Goal: Task Accomplishment & Management: Manage account settings

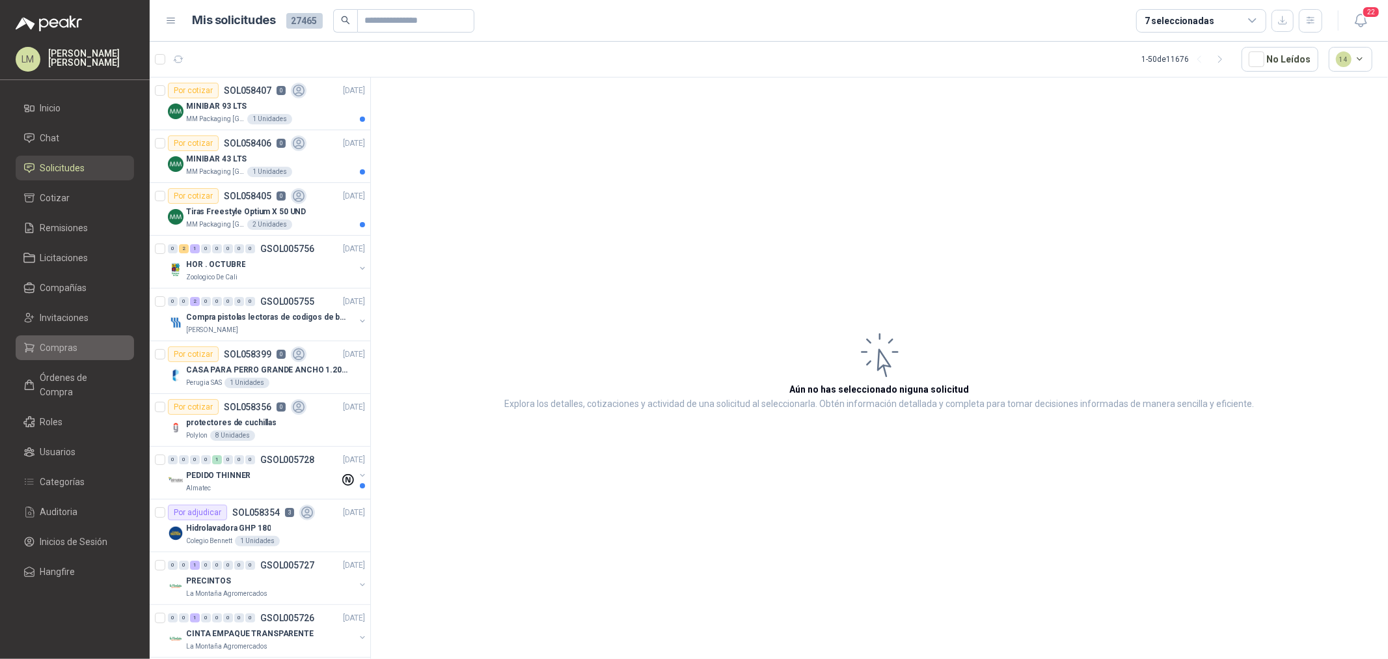
drag, startPoint x: 61, startPoint y: 350, endPoint x: 61, endPoint y: 344, distance: 6.5
click at [61, 350] on span "Compras" at bounding box center [59, 347] width 38 height 14
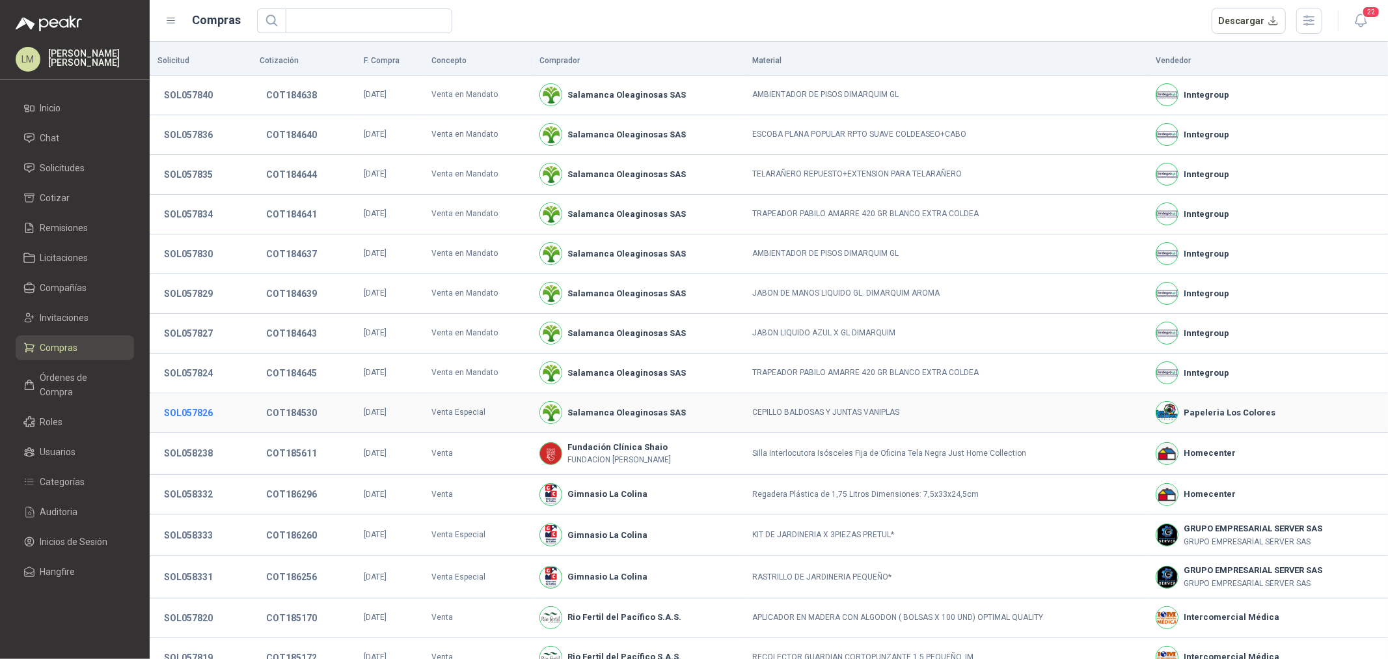
click at [208, 417] on button "SOL057826" at bounding box center [189, 412] width 62 height 23
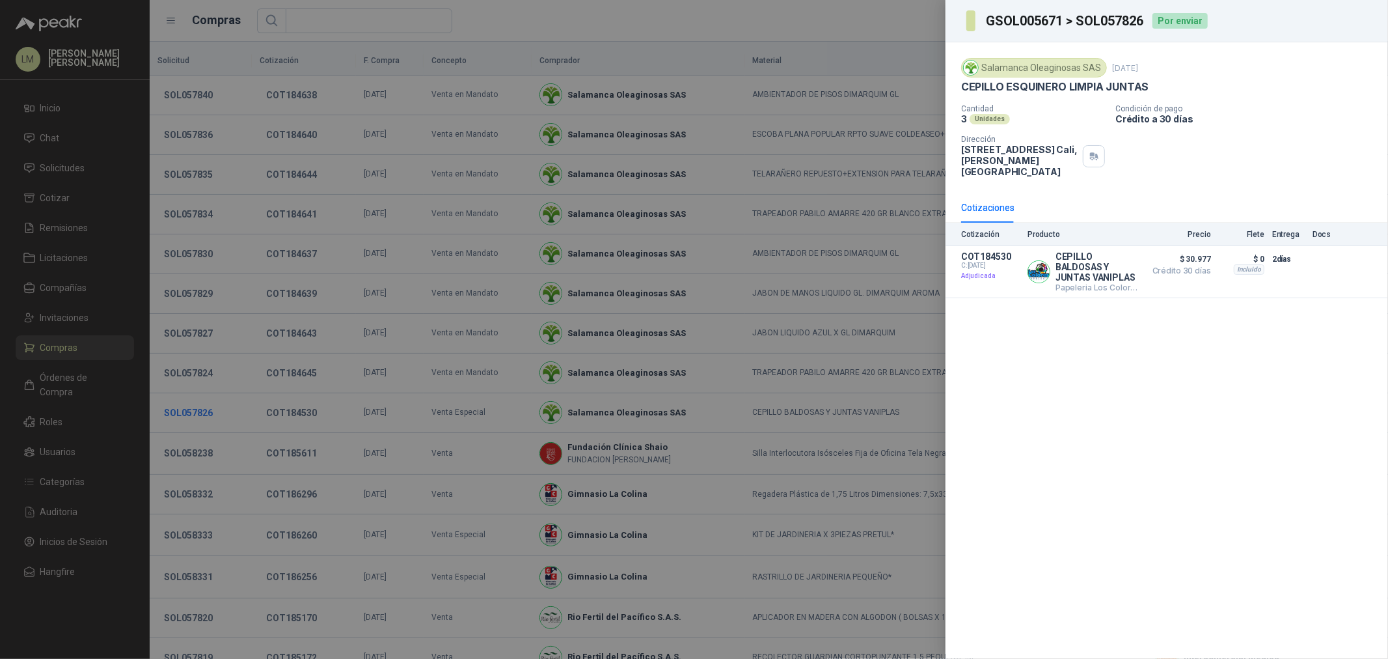
click at [208, 417] on div at bounding box center [694, 329] width 1388 height 659
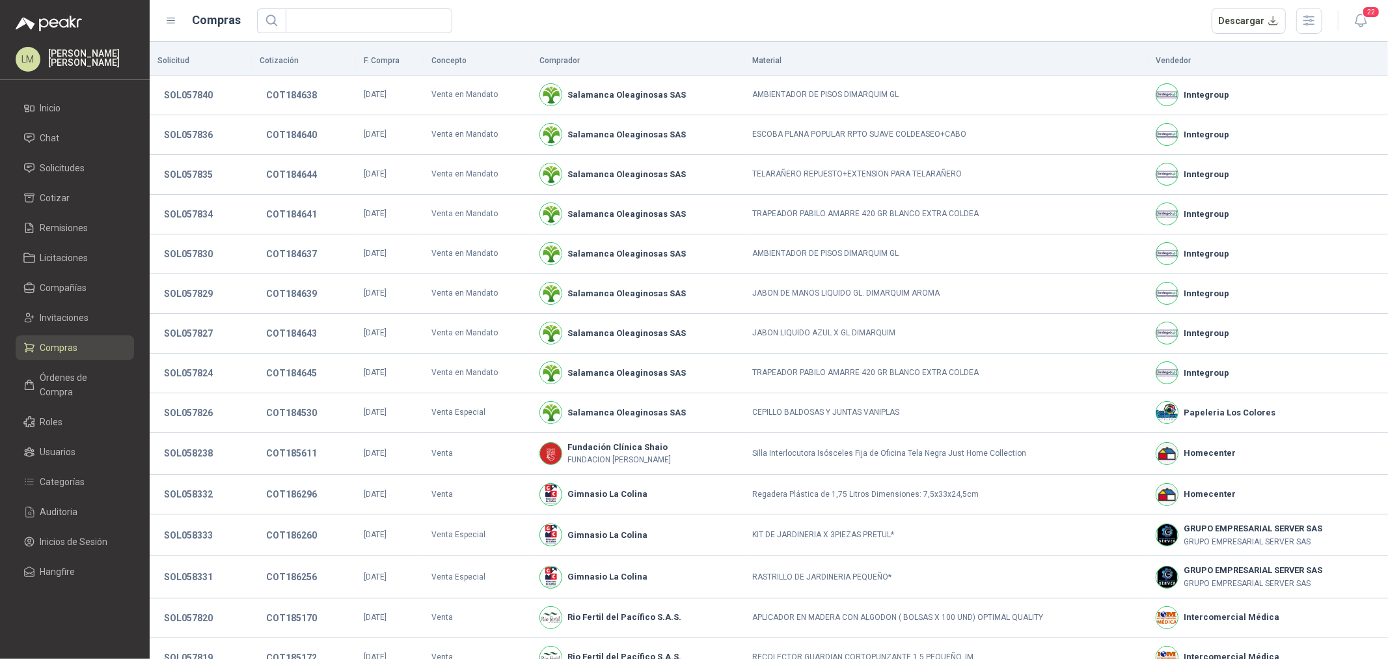
click at [49, 356] on link "Compras" at bounding box center [75, 347] width 118 height 25
click at [53, 374] on span "Órdenes de Compra" at bounding box center [80, 384] width 81 height 29
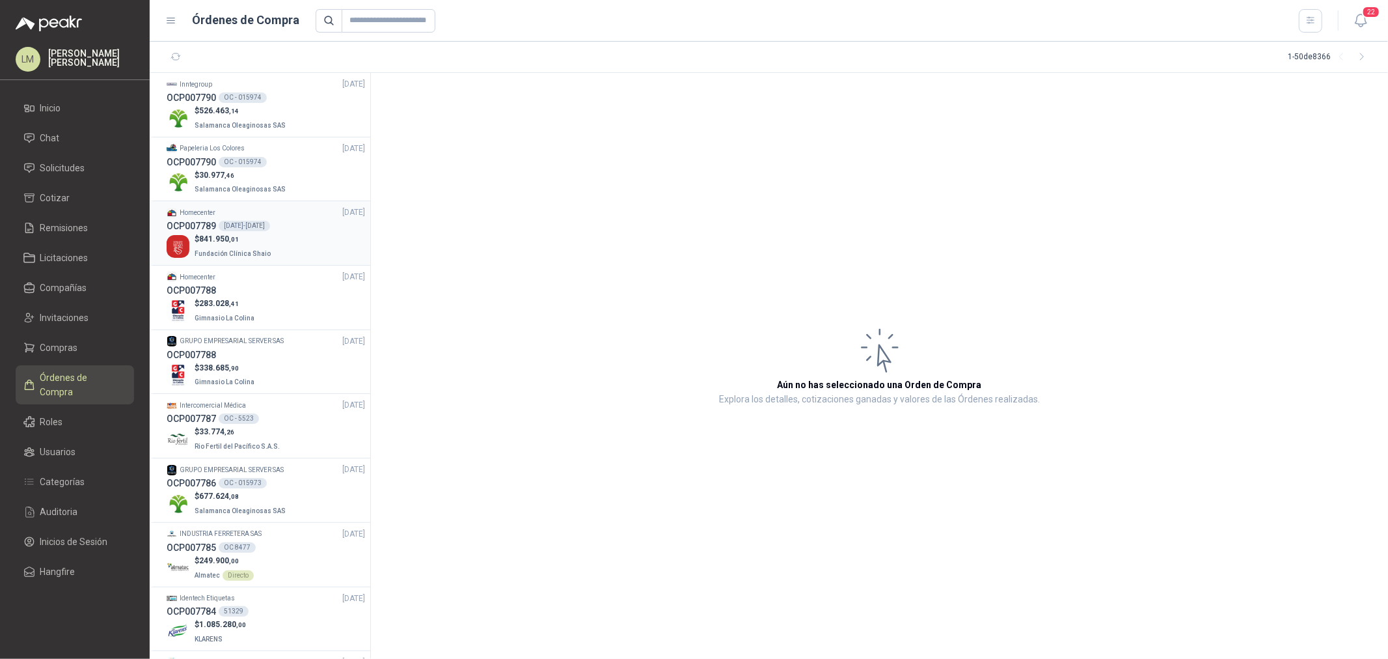
click at [244, 223] on div "1038-2025" at bounding box center [244, 226] width 51 height 10
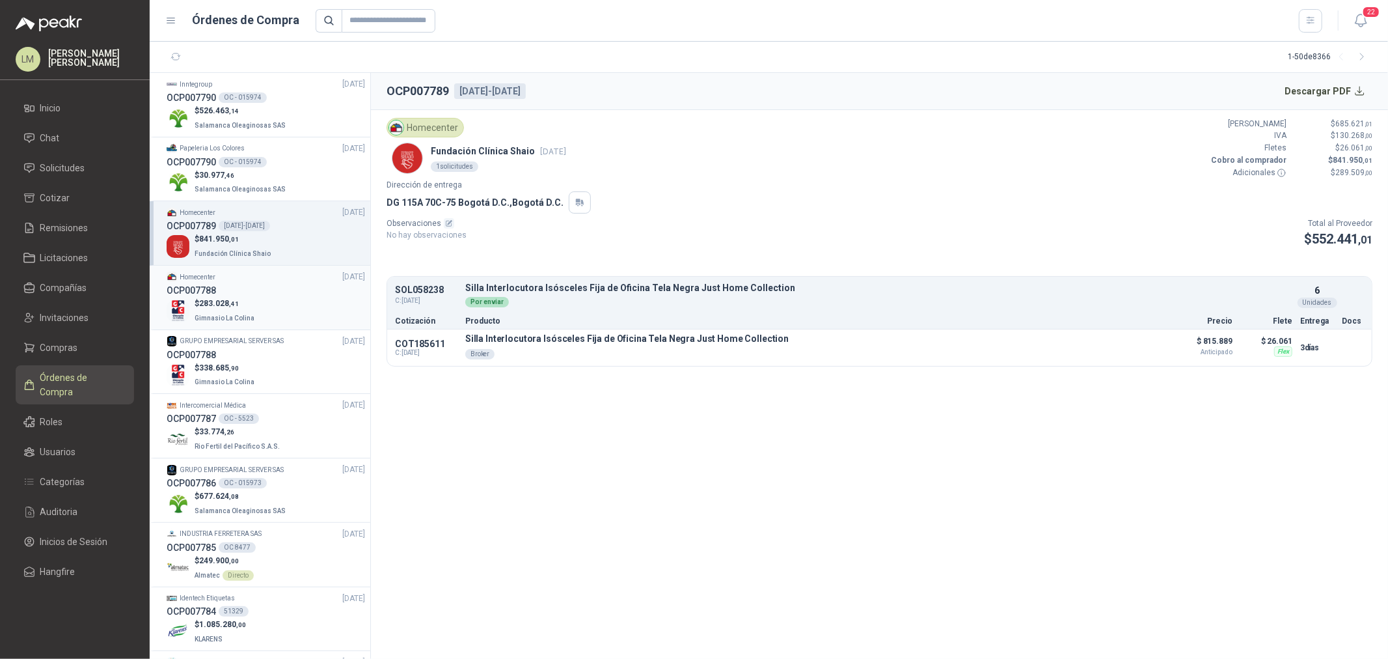
click at [240, 299] on p "$ 283.028 ,41" at bounding box center [226, 303] width 62 height 12
click at [236, 236] on span ",01" at bounding box center [234, 239] width 10 height 7
click at [240, 181] on p "Salamanca Oleaginosas SAS" at bounding box center [242, 188] width 94 height 14
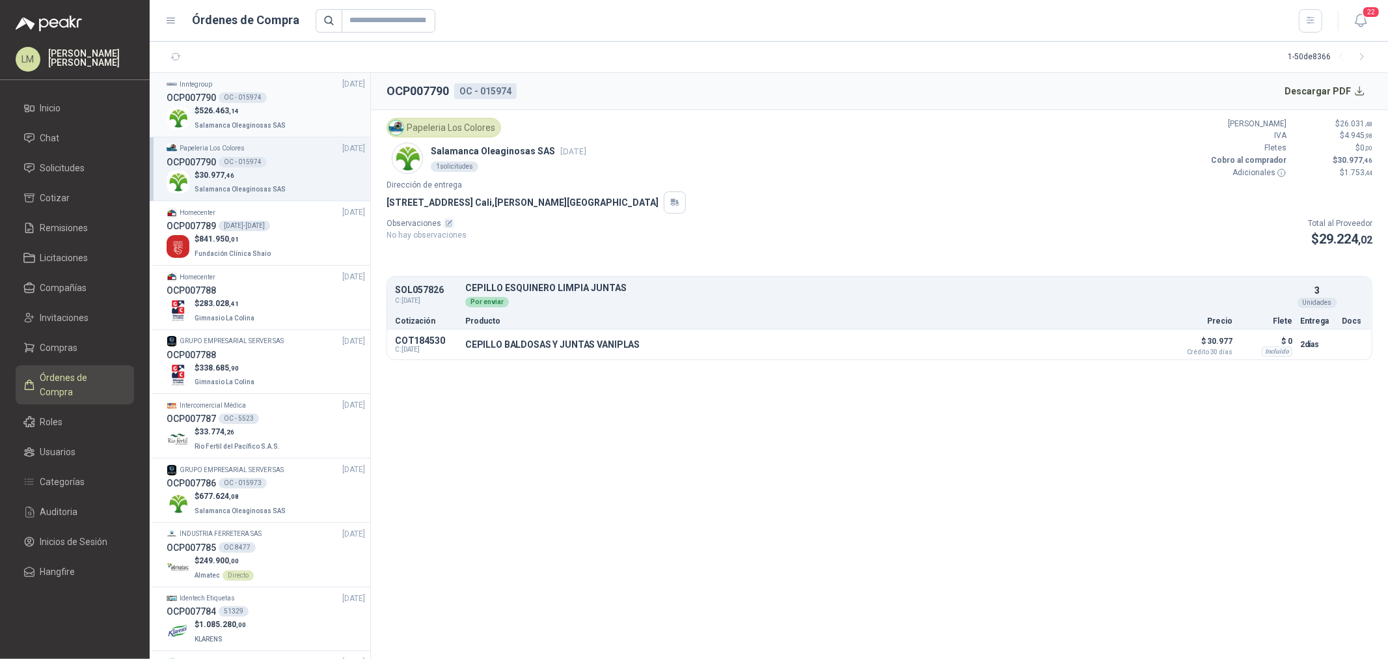
click at [229, 111] on span ",14" at bounding box center [234, 110] width 10 height 7
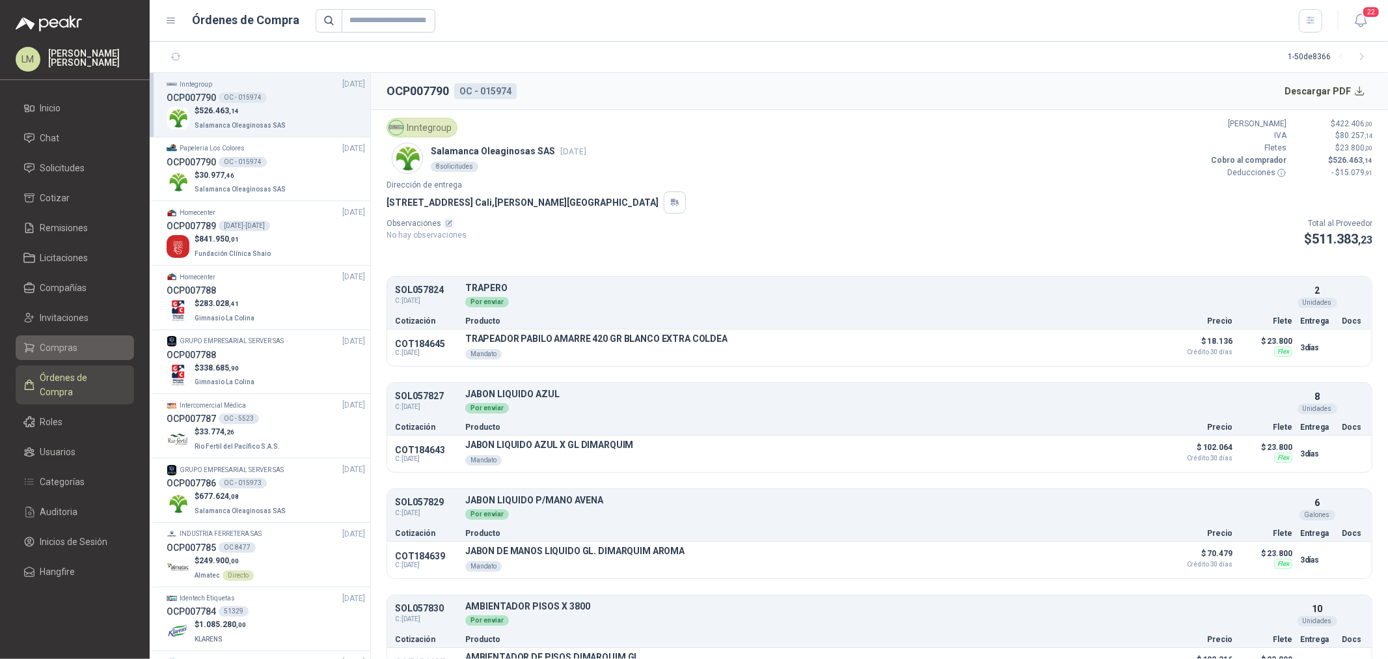
click at [55, 350] on span "Compras" at bounding box center [59, 347] width 38 height 14
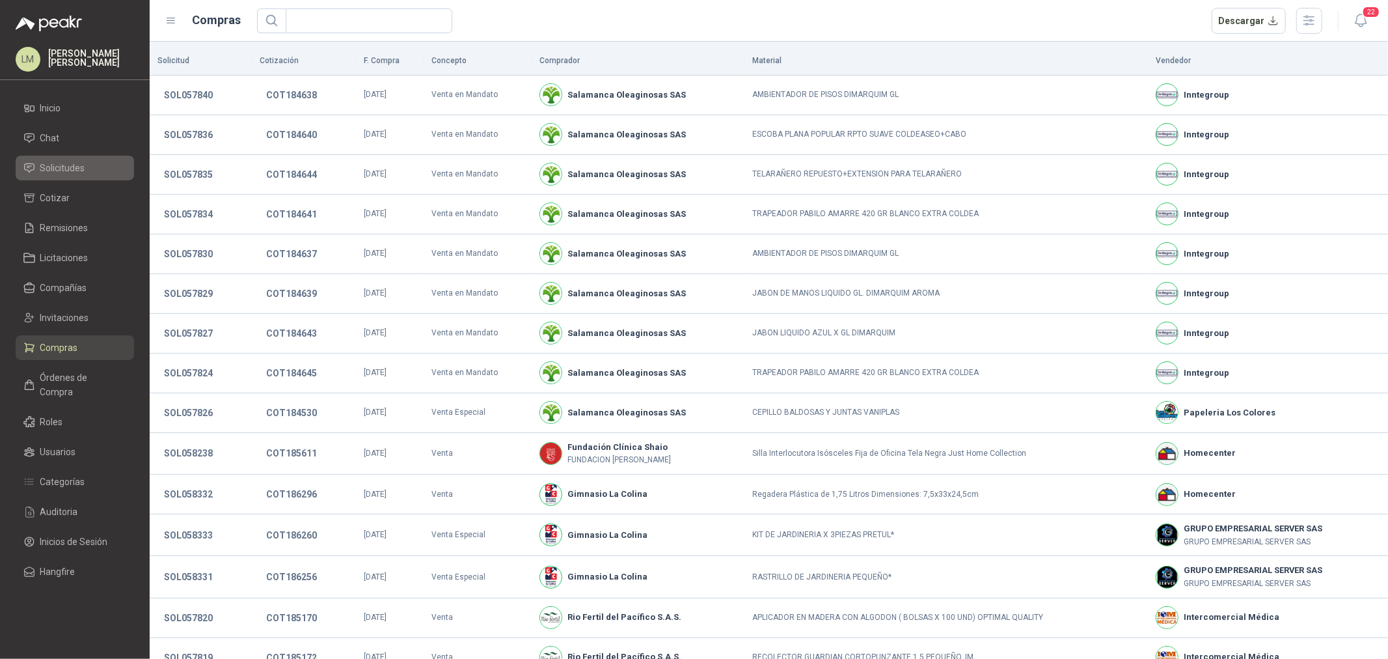
click at [61, 170] on span "Solicitudes" at bounding box center [62, 168] width 45 height 14
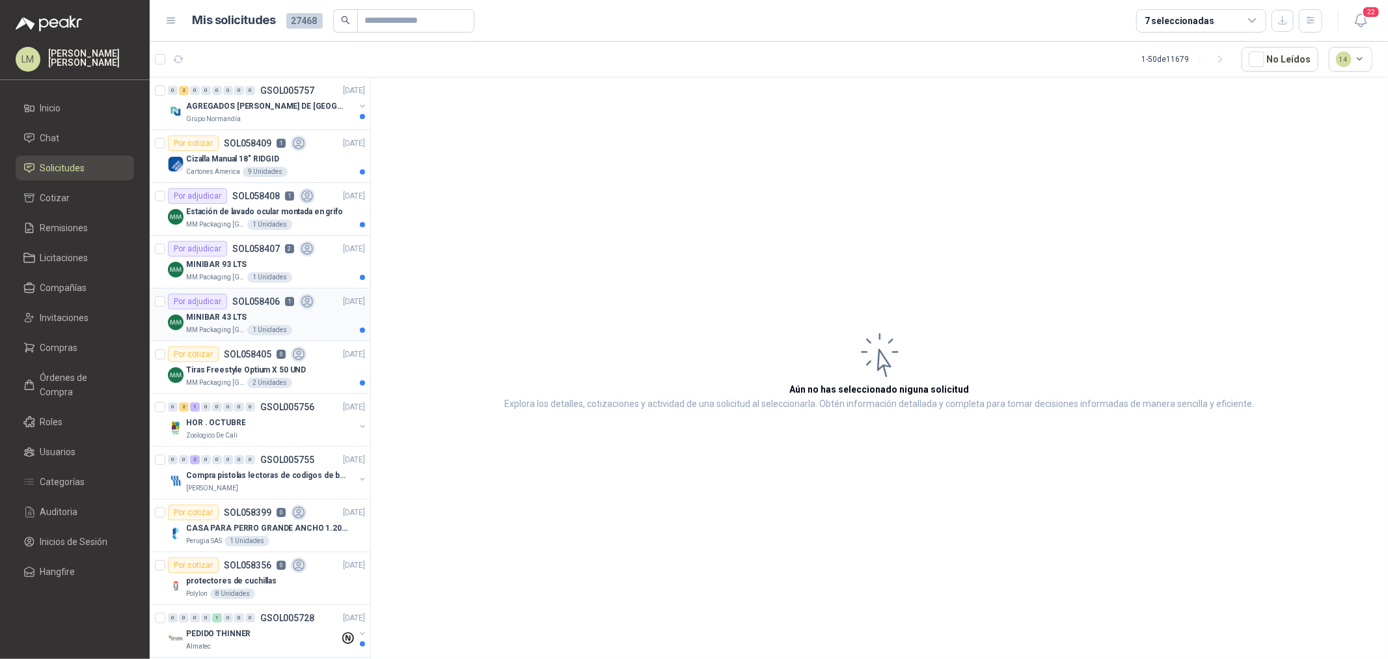
click at [215, 312] on p "MINIBAR 43 LTS" at bounding box center [216, 317] width 61 height 12
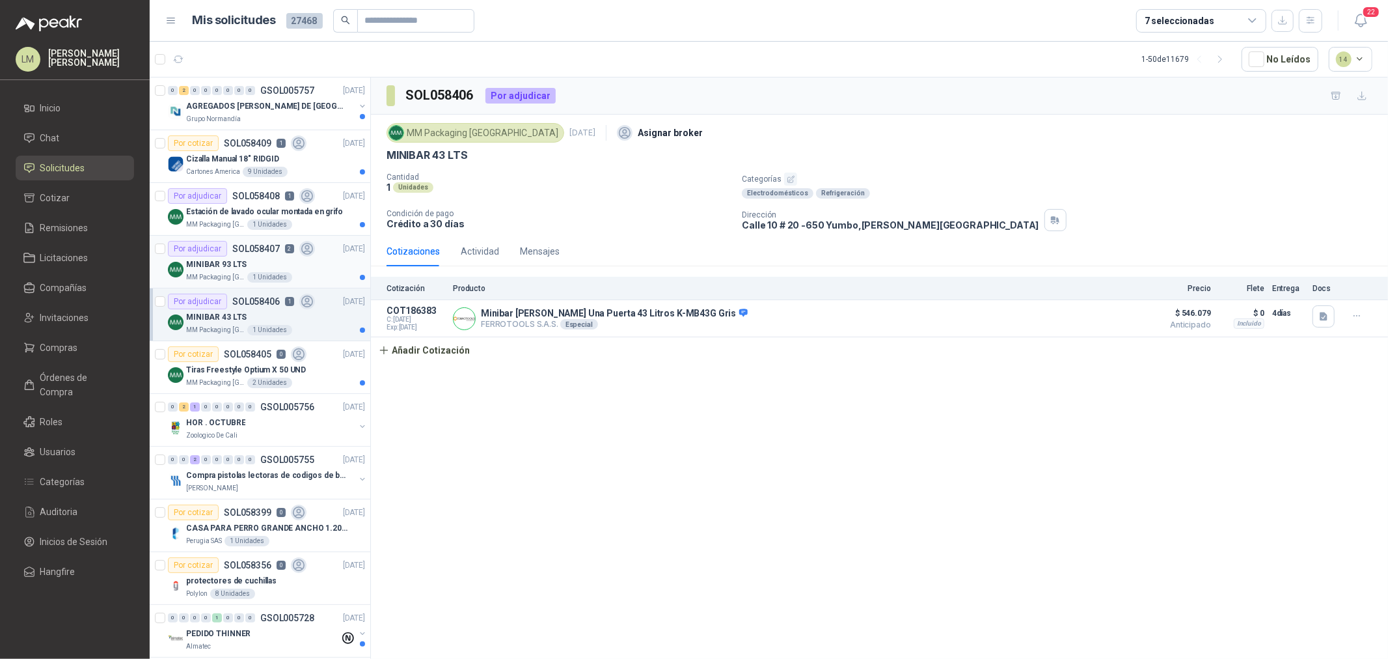
click at [197, 258] on p "MINIBAR 93 LTS" at bounding box center [216, 264] width 61 height 12
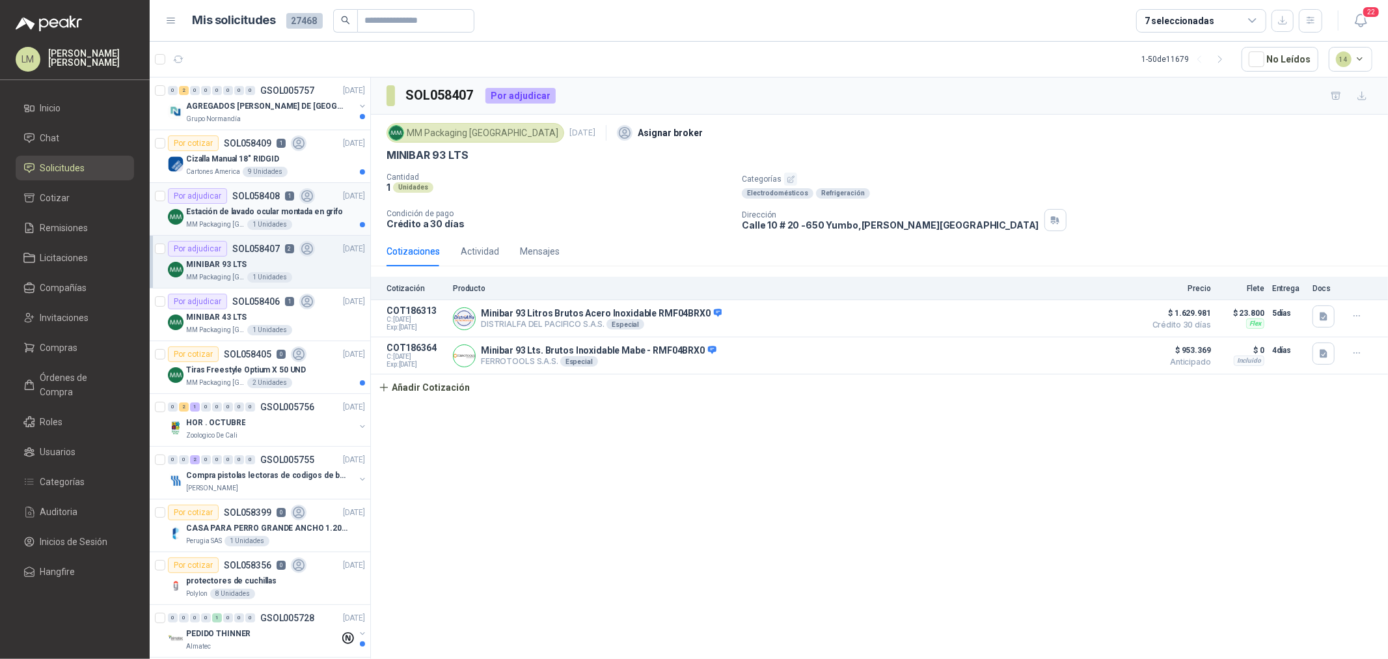
click at [213, 203] on div "Por adjudicar" at bounding box center [197, 196] width 59 height 16
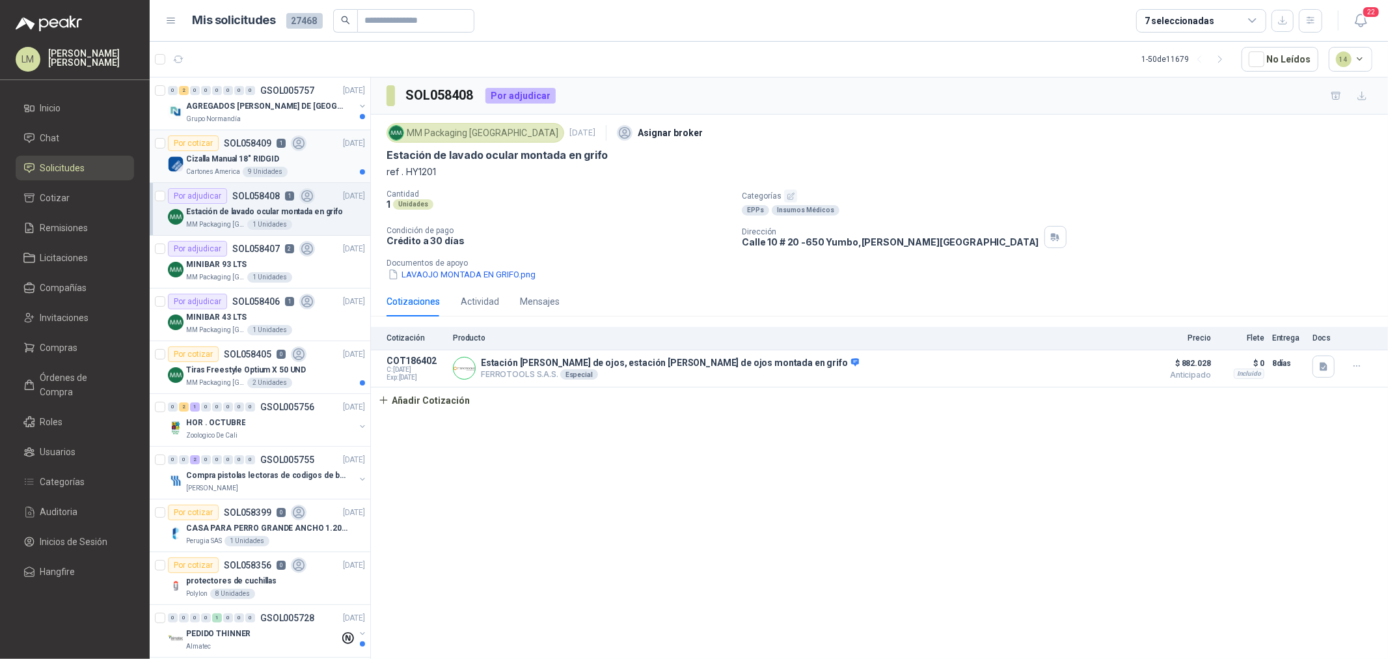
click at [234, 160] on p "Cizalla Manual 18" RIDGID" at bounding box center [232, 159] width 93 height 12
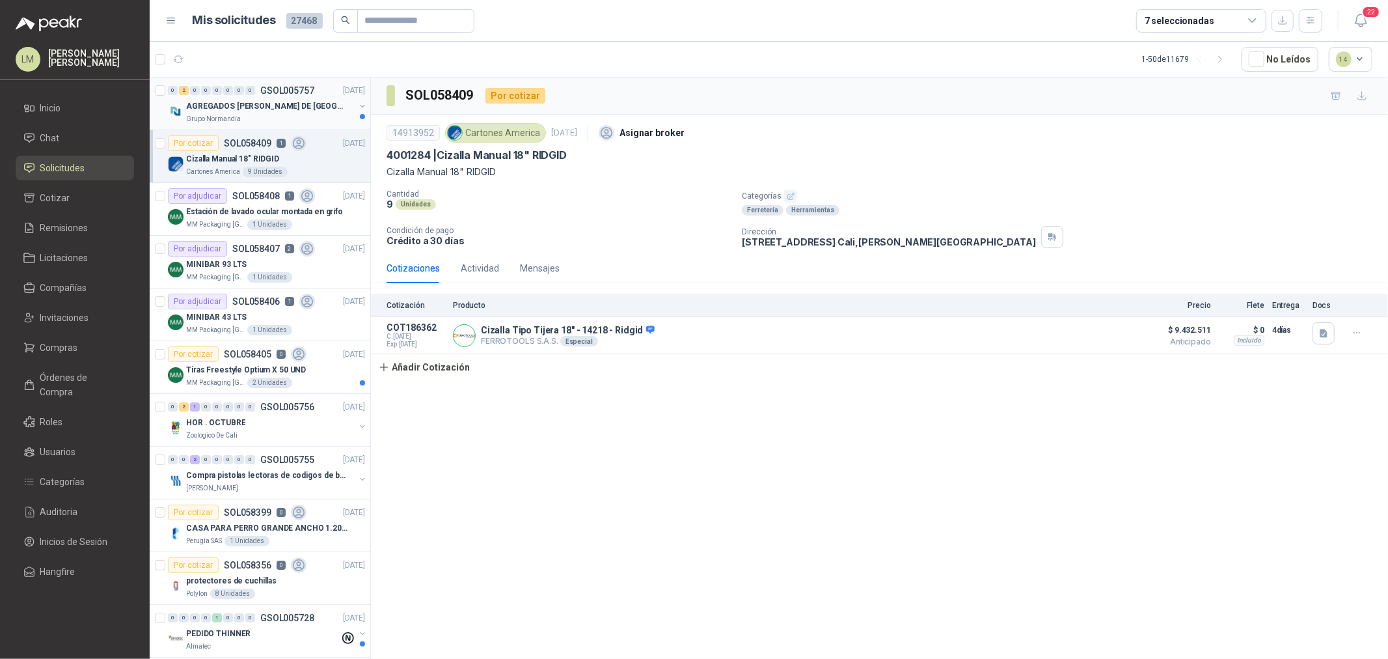
click at [236, 104] on p "AGREGADOS [PERSON_NAME] DE [GEOGRAPHIC_DATA][PERSON_NAME]" at bounding box center [267, 106] width 162 height 12
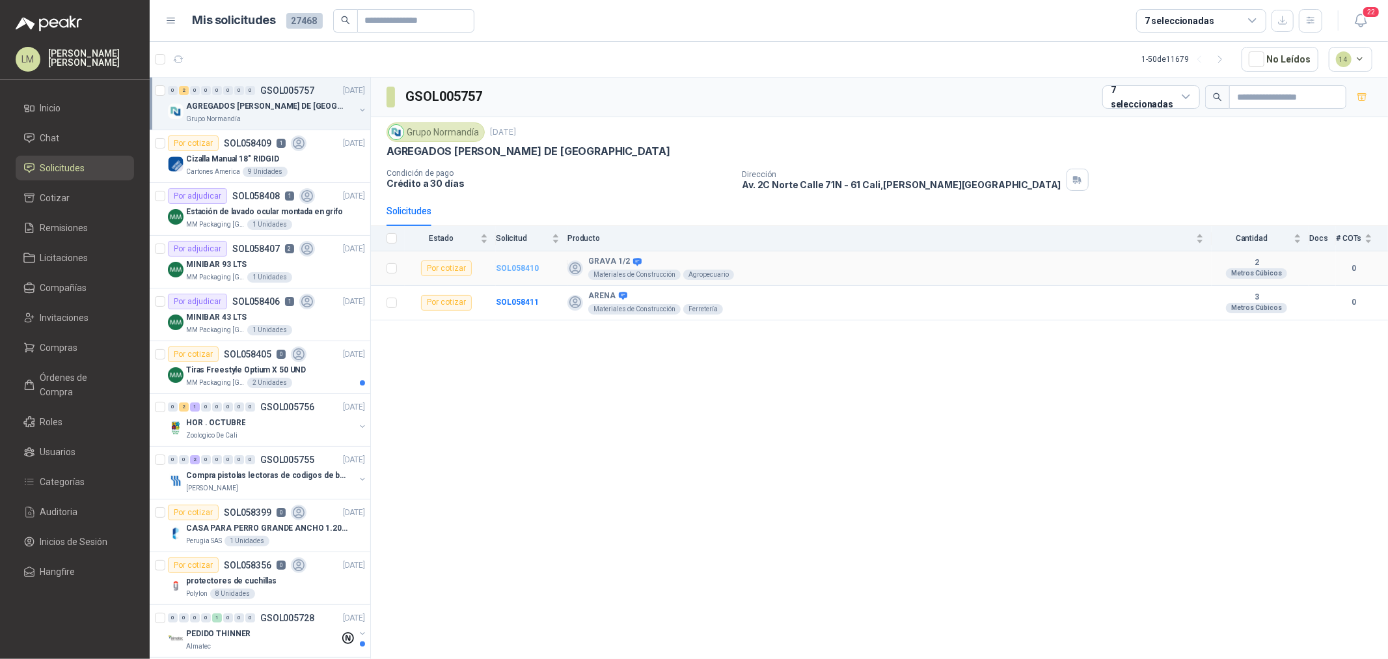
click at [523, 272] on b "SOL058410" at bounding box center [517, 268] width 43 height 9
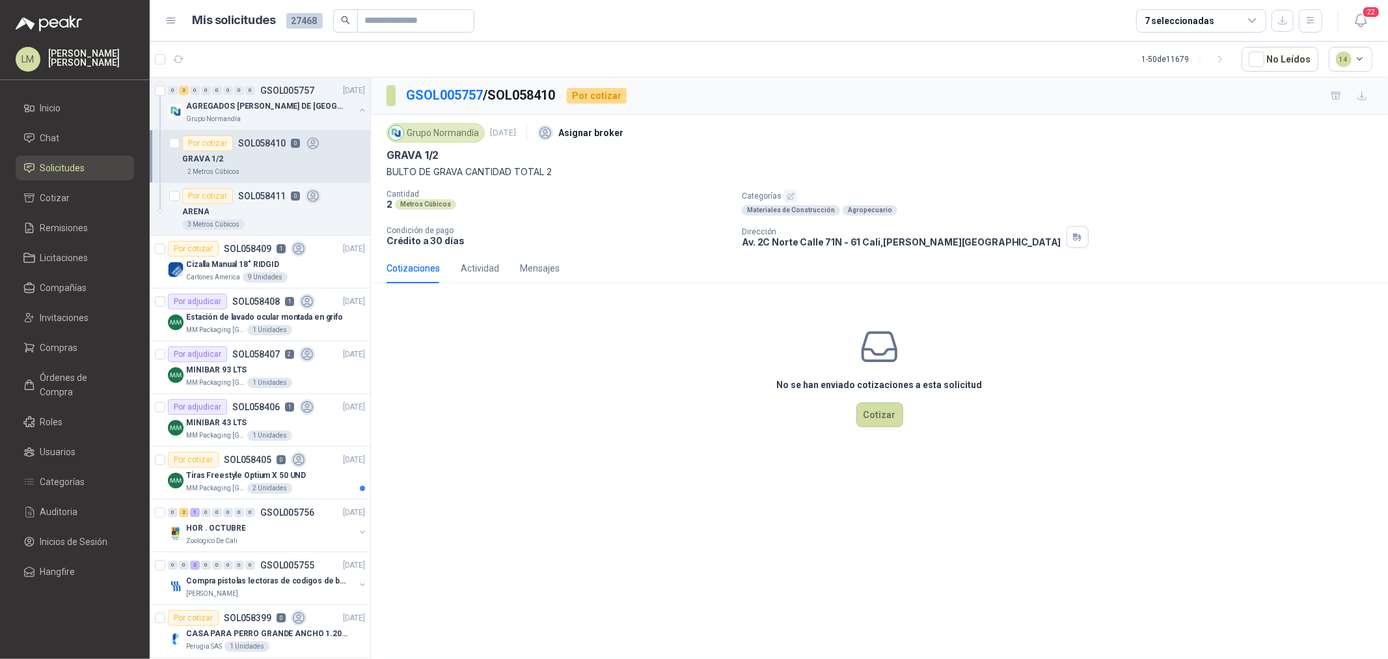
click at [789, 195] on icon "button" at bounding box center [791, 196] width 8 height 8
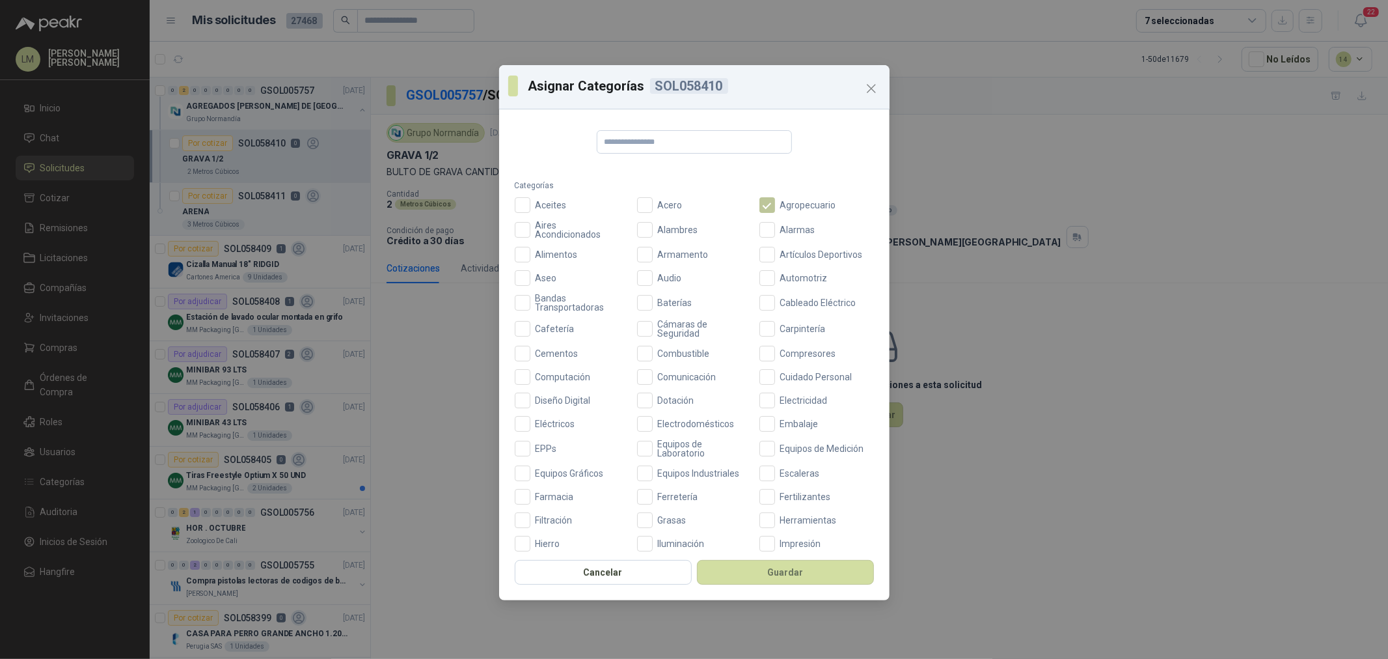
click at [775, 206] on span "Agropecuario" at bounding box center [808, 204] width 66 height 9
click at [781, 577] on button "Guardar" at bounding box center [785, 572] width 177 height 25
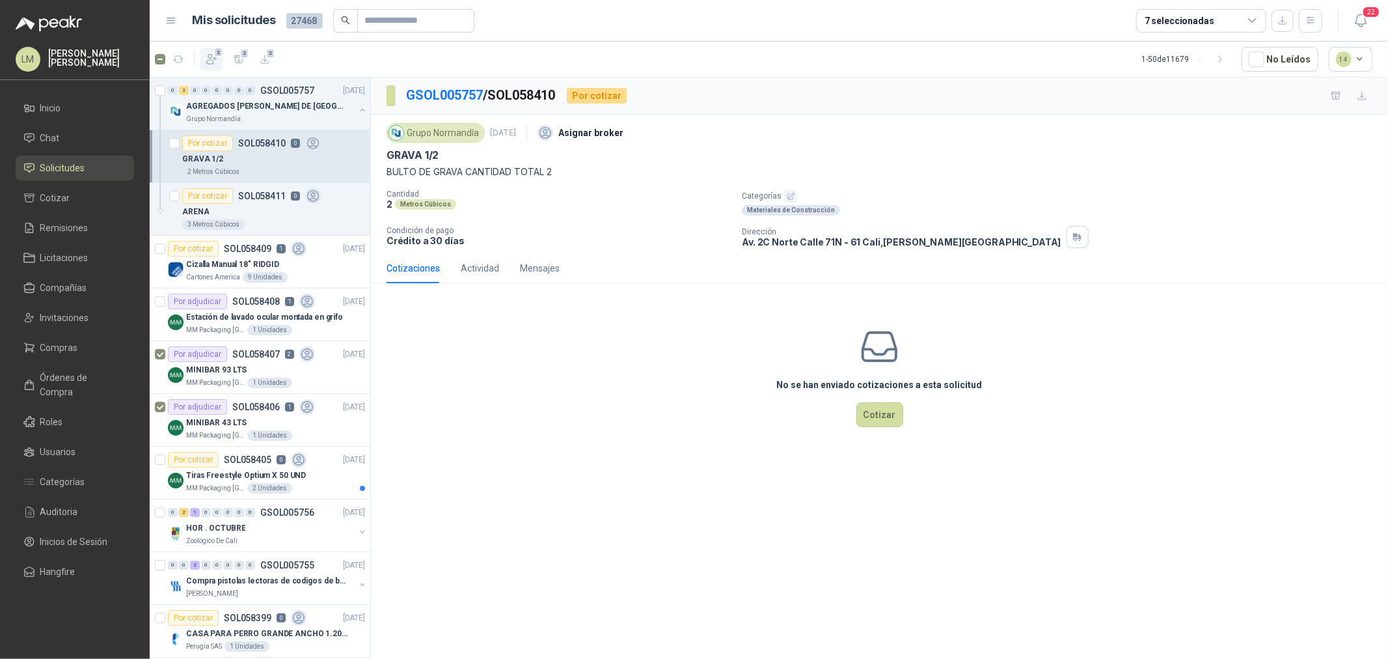
click at [212, 55] on icon "button" at bounding box center [212, 60] width 10 height 10
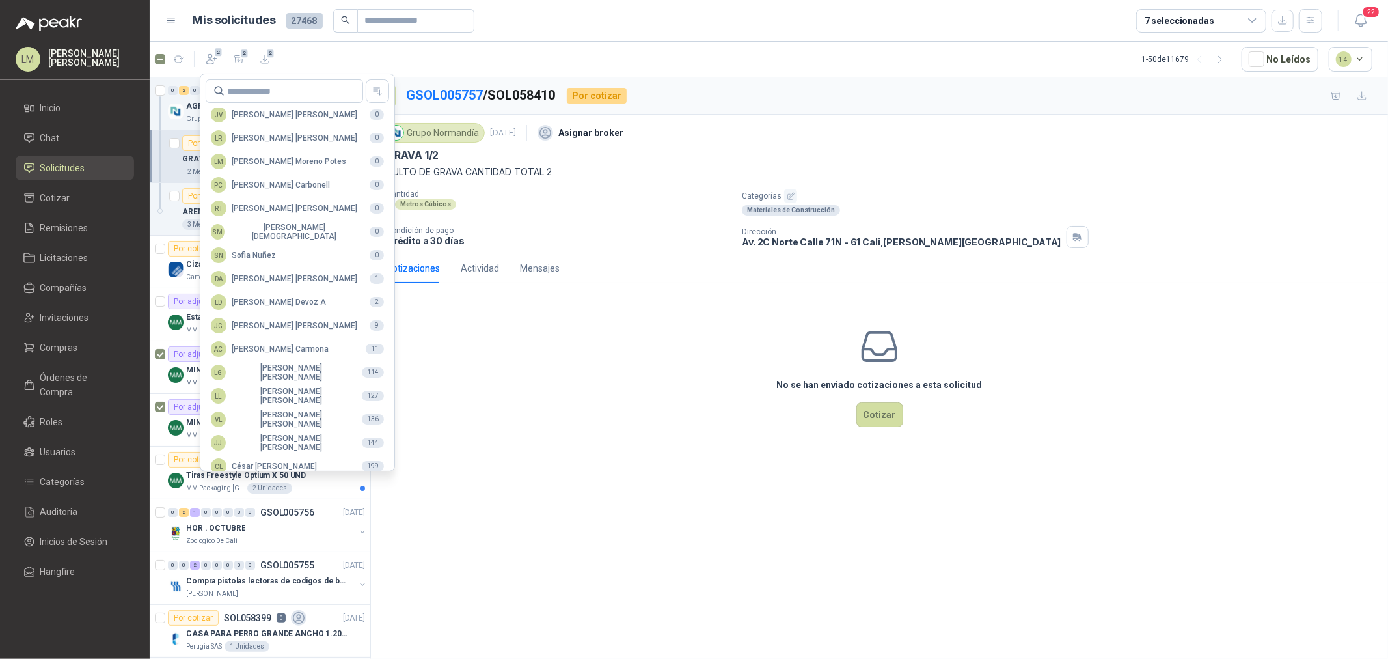
scroll to position [217, 0]
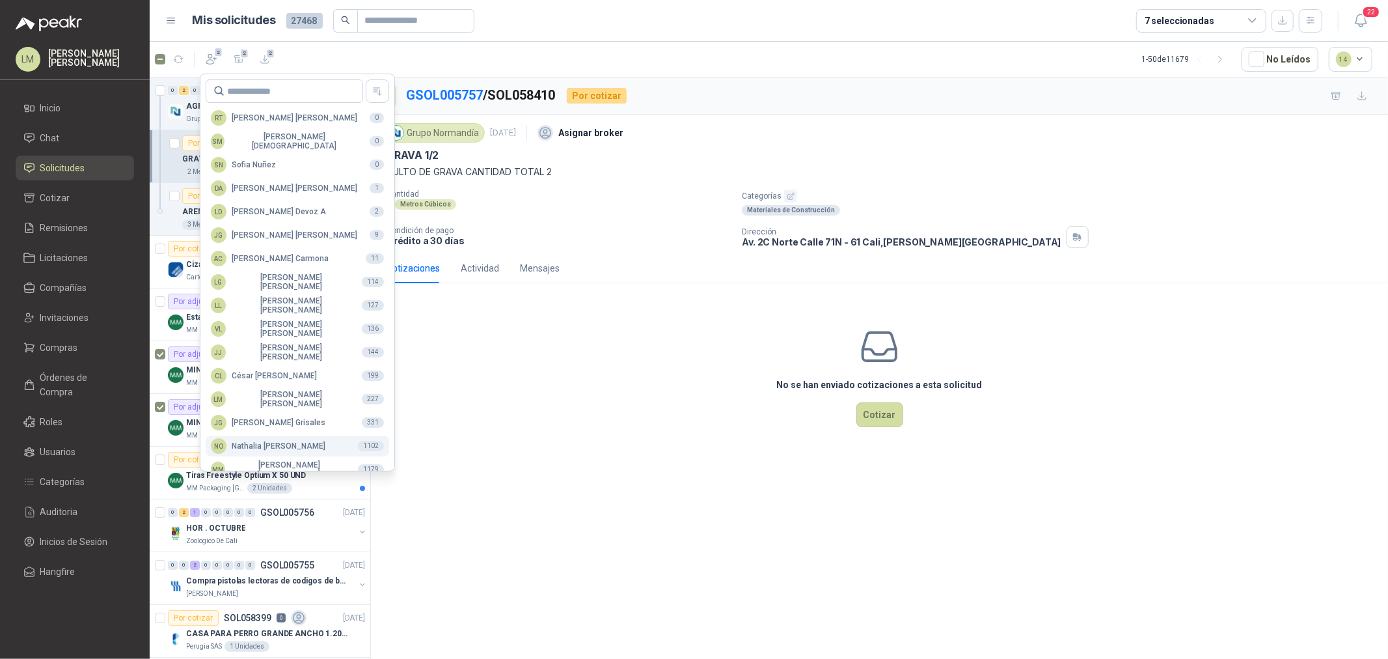
click at [268, 450] on div "NO Nathalia Ortega" at bounding box center [268, 446] width 115 height 16
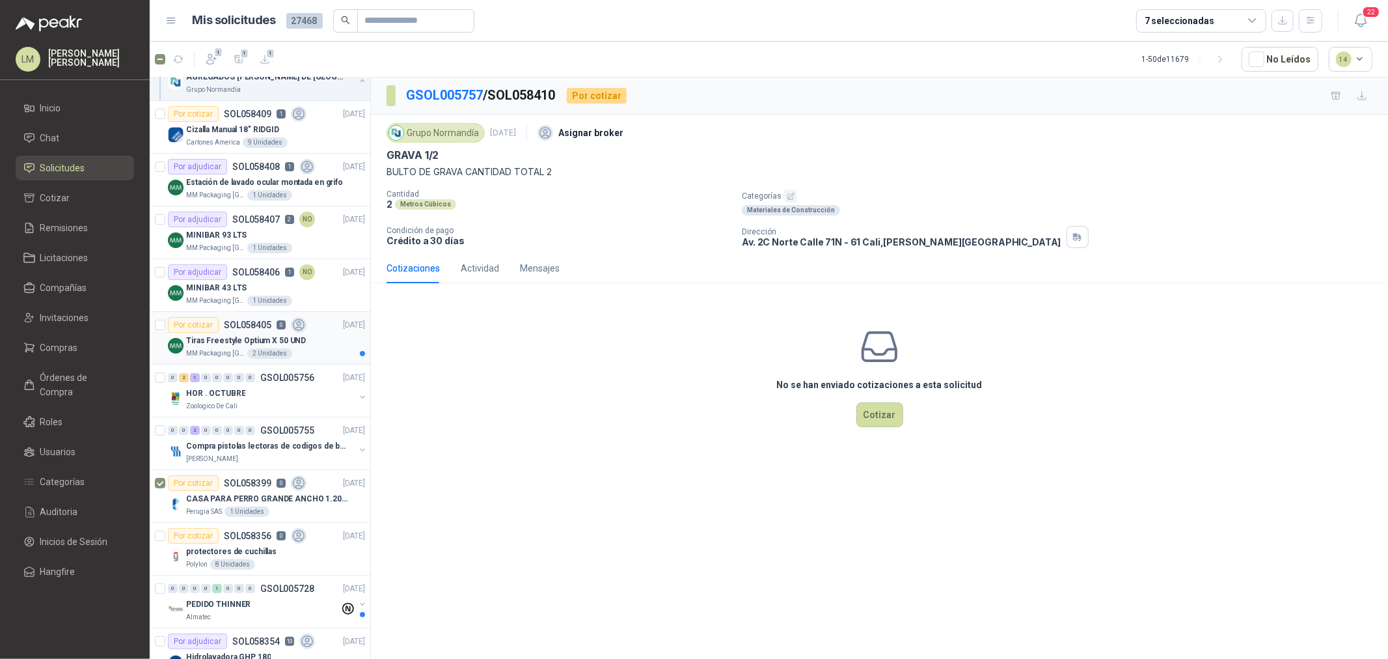
scroll to position [144, 0]
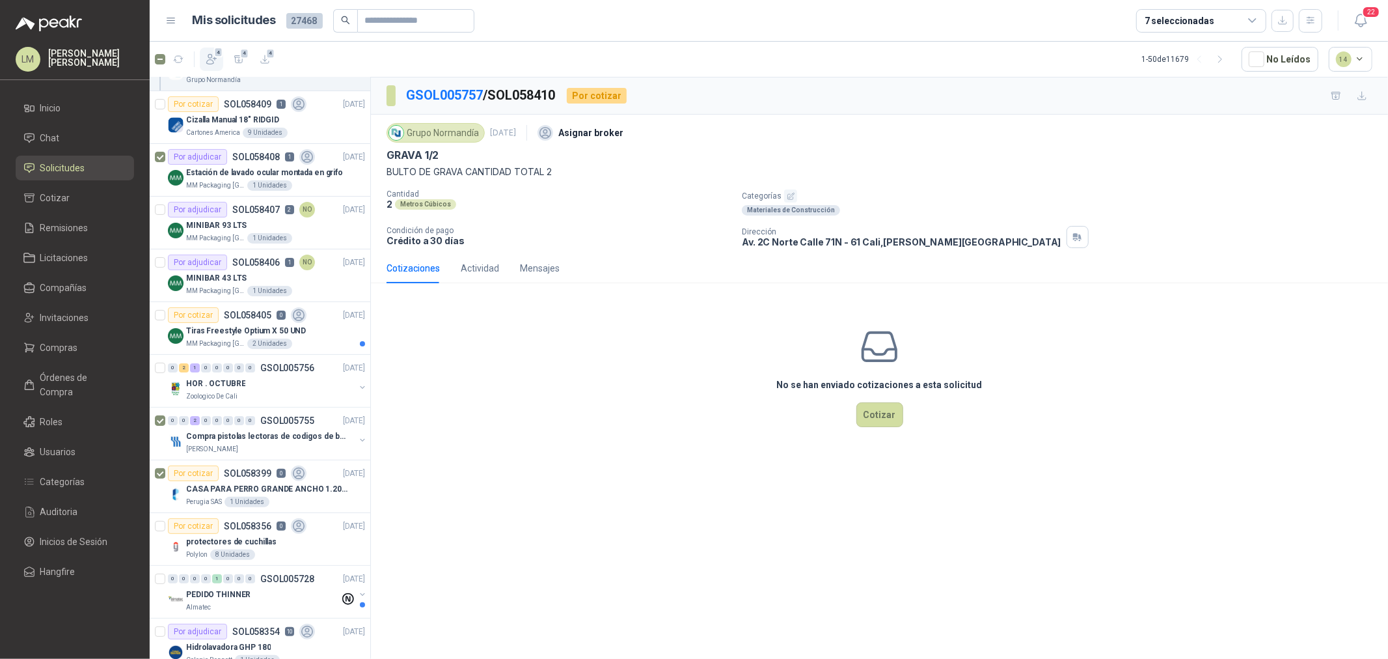
click at [218, 60] on button "4" at bounding box center [211, 59] width 23 height 23
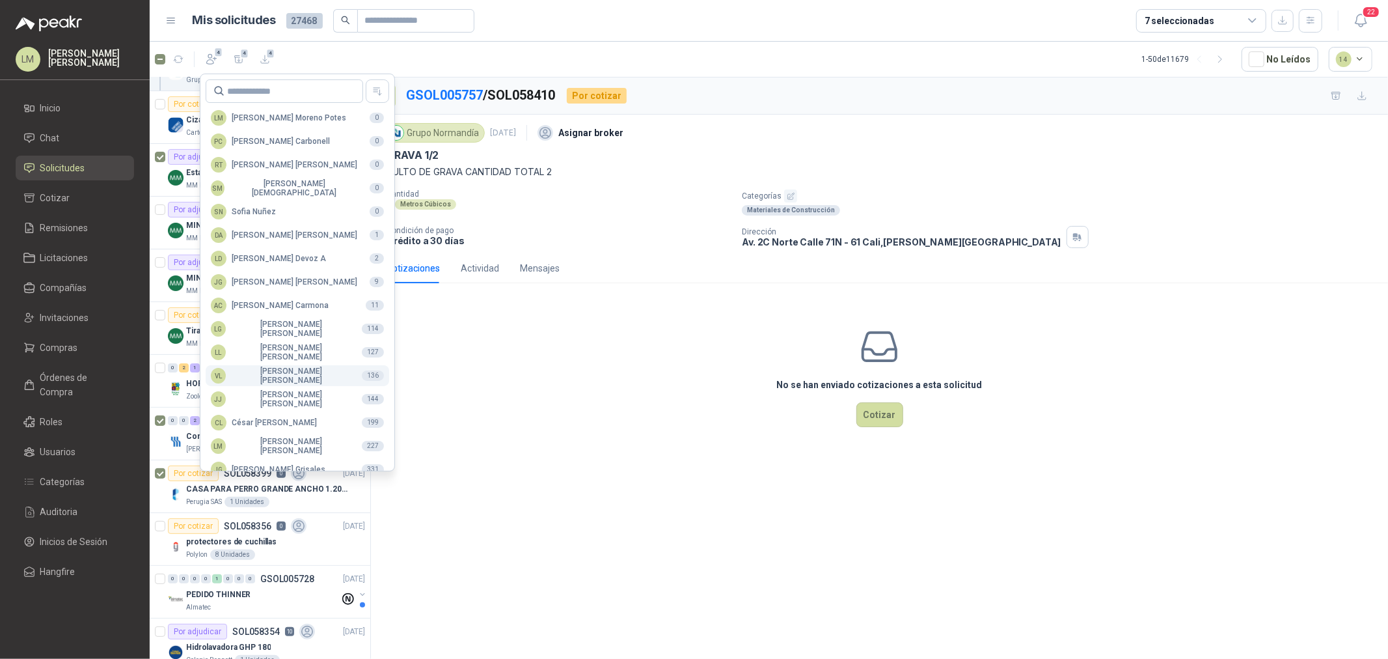
scroll to position [230, 0]
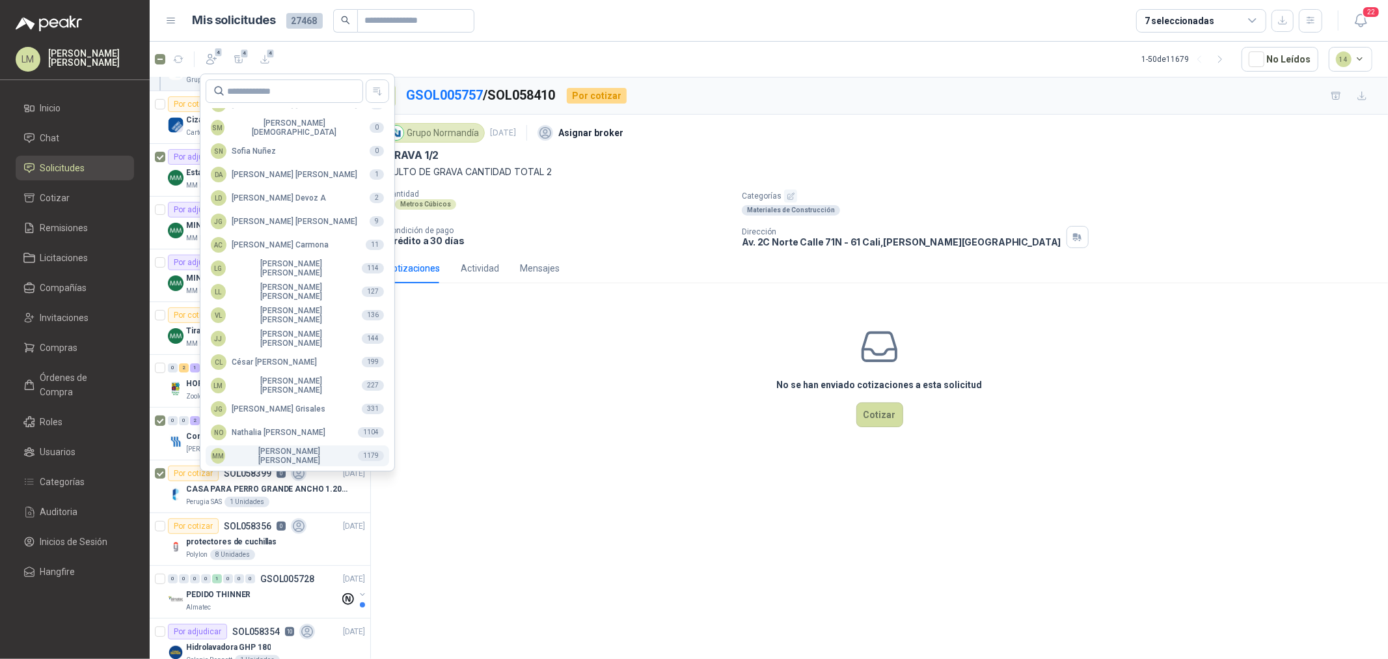
click at [259, 452] on div "MM Mauricio Martinez" at bounding box center [279, 455] width 137 height 18
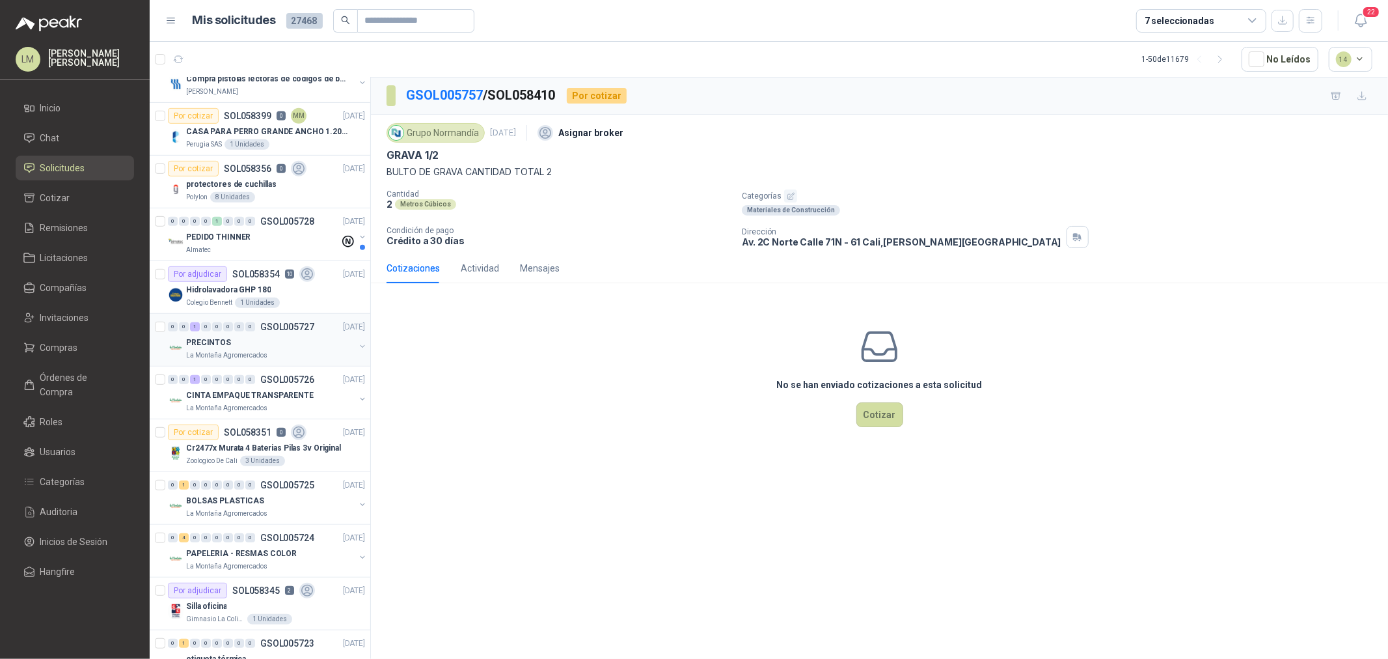
scroll to position [506, 0]
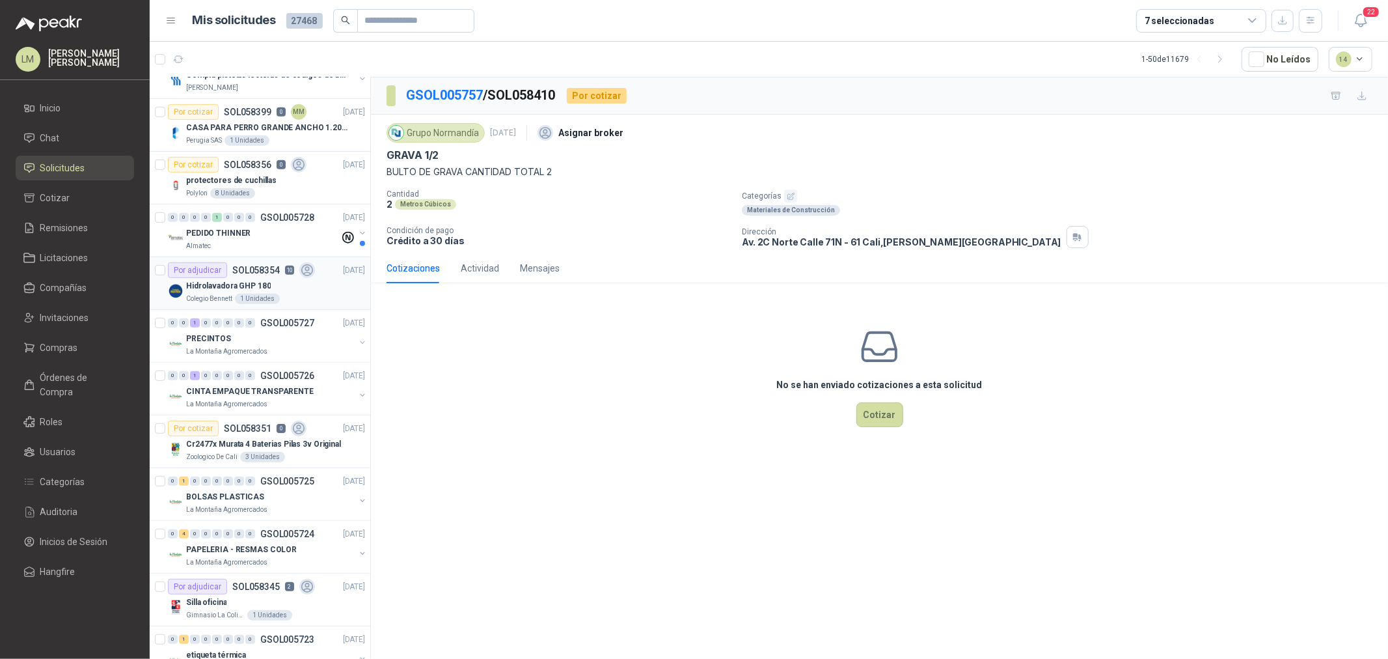
click at [258, 271] on p "SOL058354" at bounding box center [256, 270] width 48 height 9
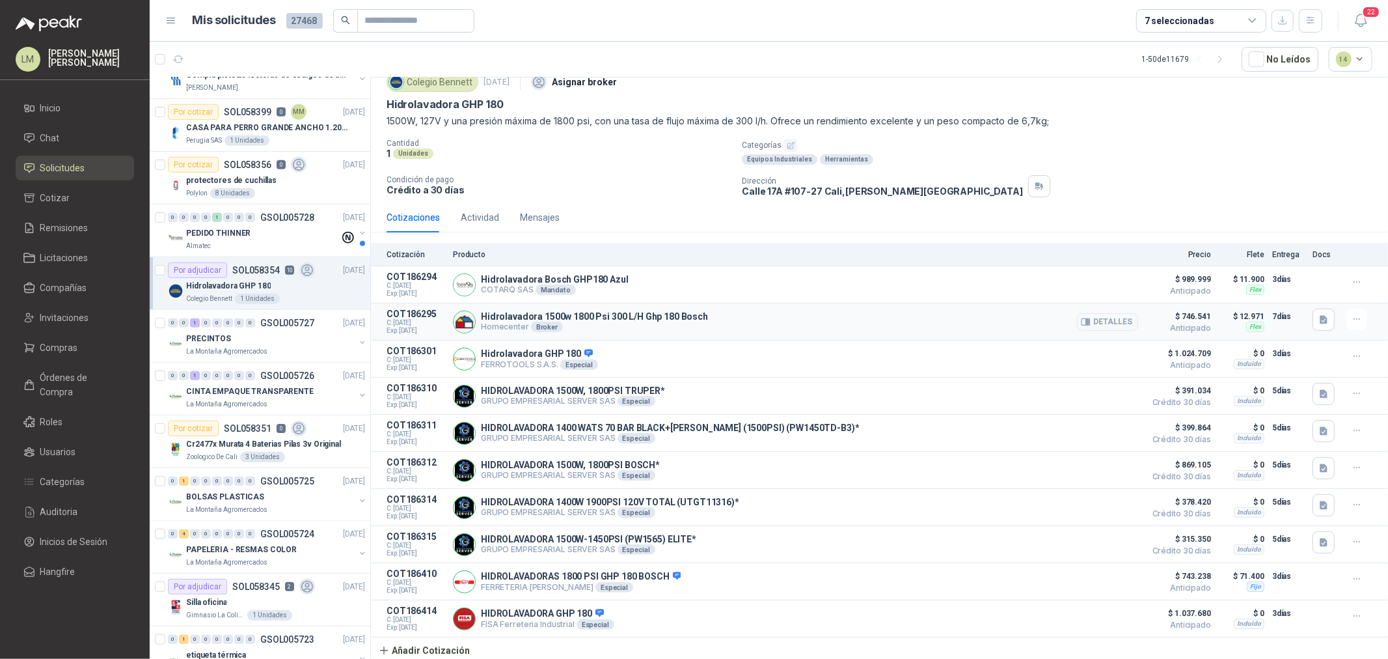
scroll to position [55, 0]
click at [357, 340] on button "button" at bounding box center [362, 342] width 10 height 10
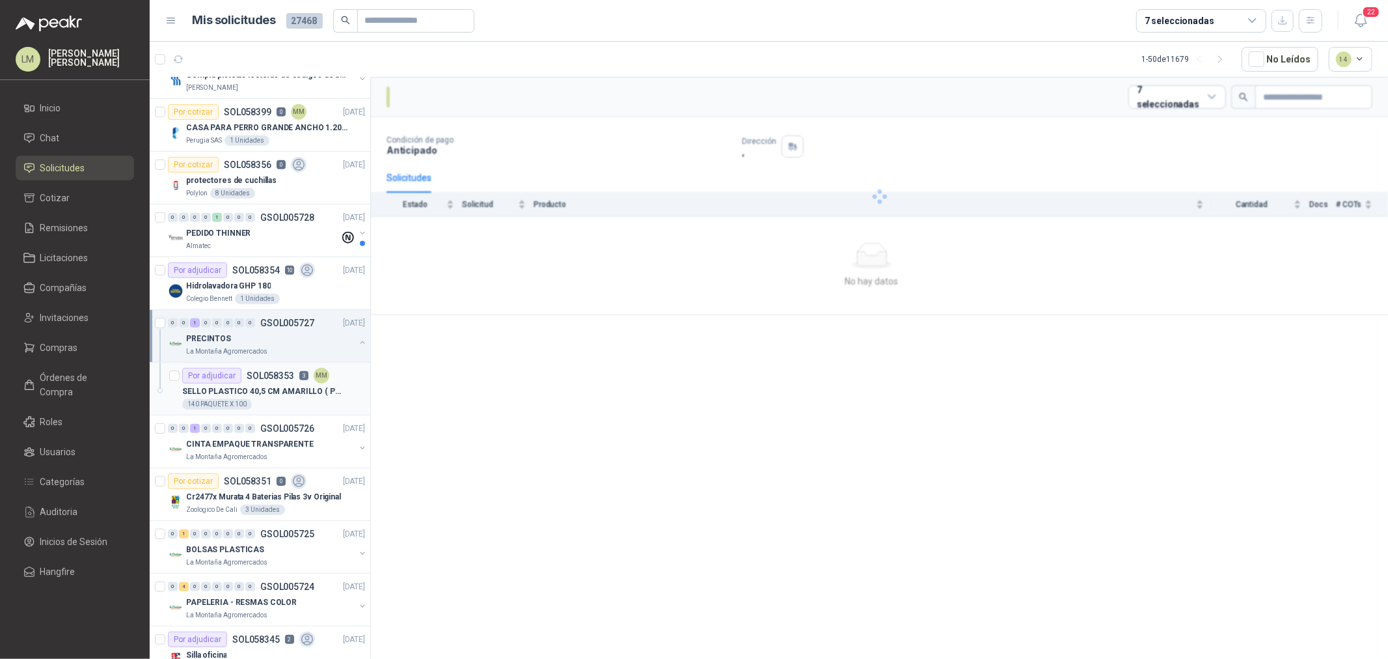
click at [309, 374] on div "Por adjudicar SOL058353 3 MM" at bounding box center [255, 376] width 147 height 16
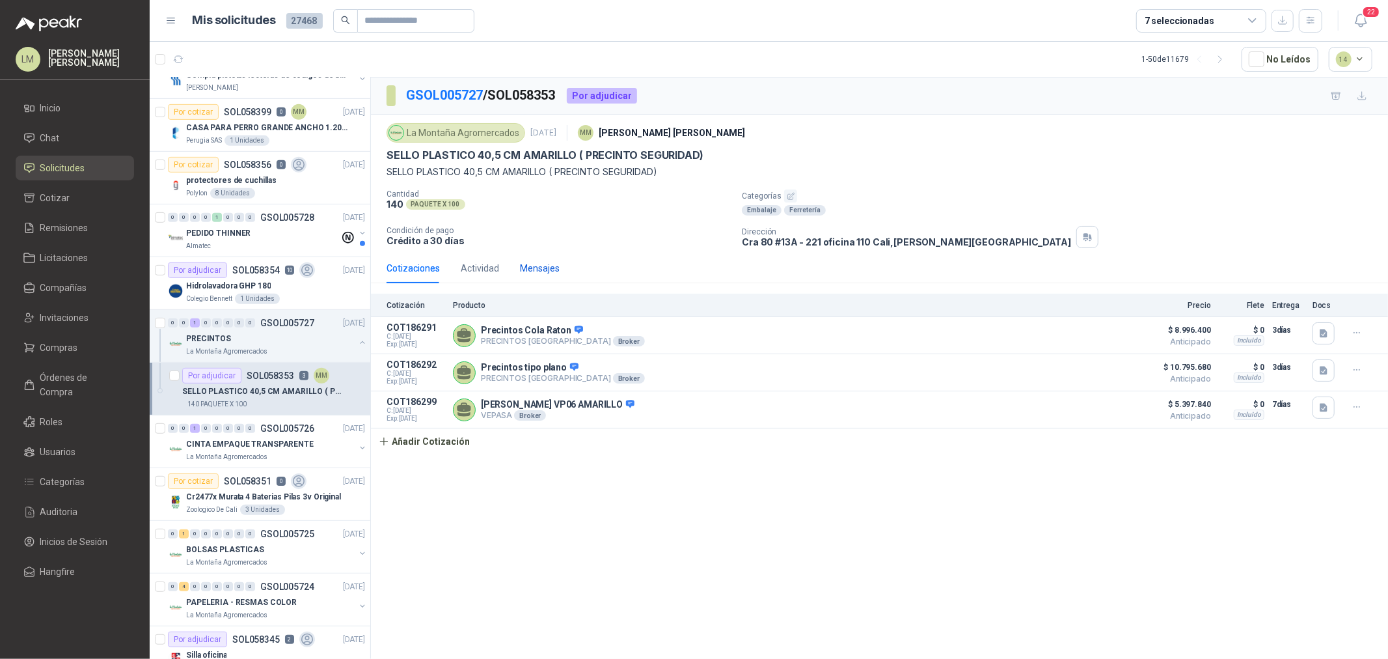
click at [532, 266] on div "Mensajes" at bounding box center [540, 268] width 40 height 14
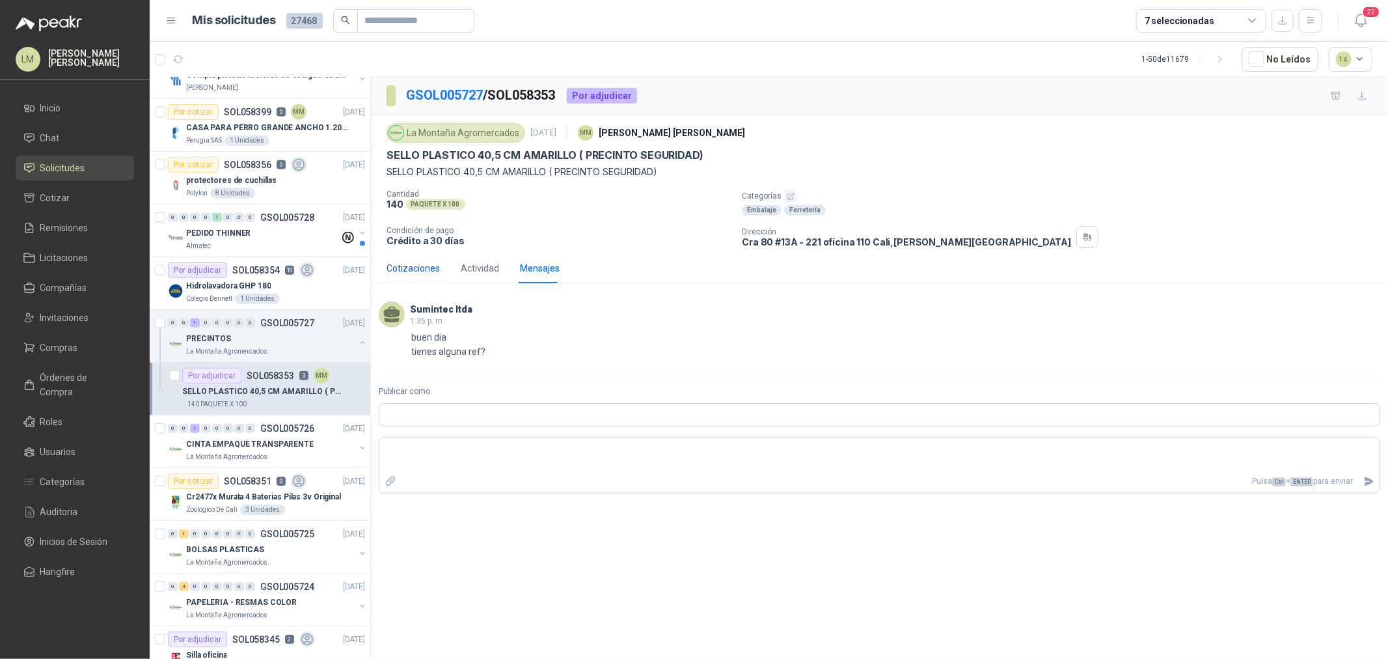
click at [426, 275] on div "Cotizaciones" at bounding box center [413, 268] width 53 height 14
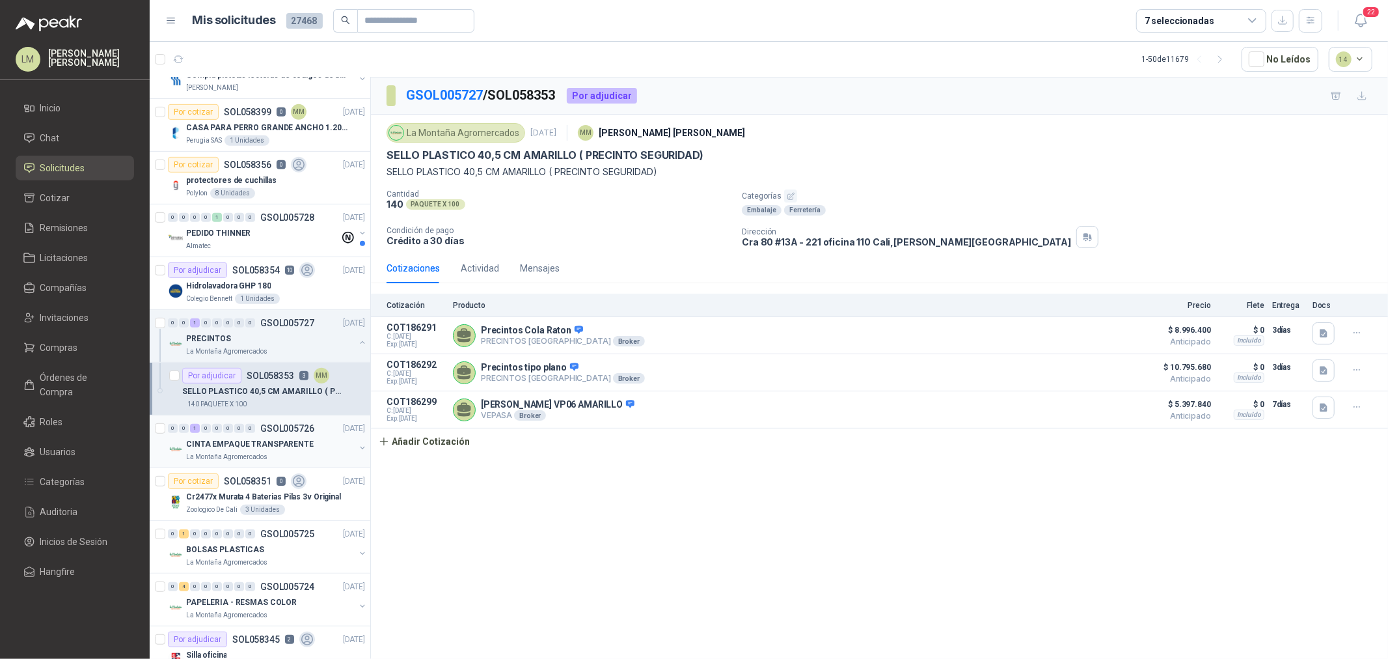
click at [357, 446] on button "button" at bounding box center [362, 448] width 10 height 10
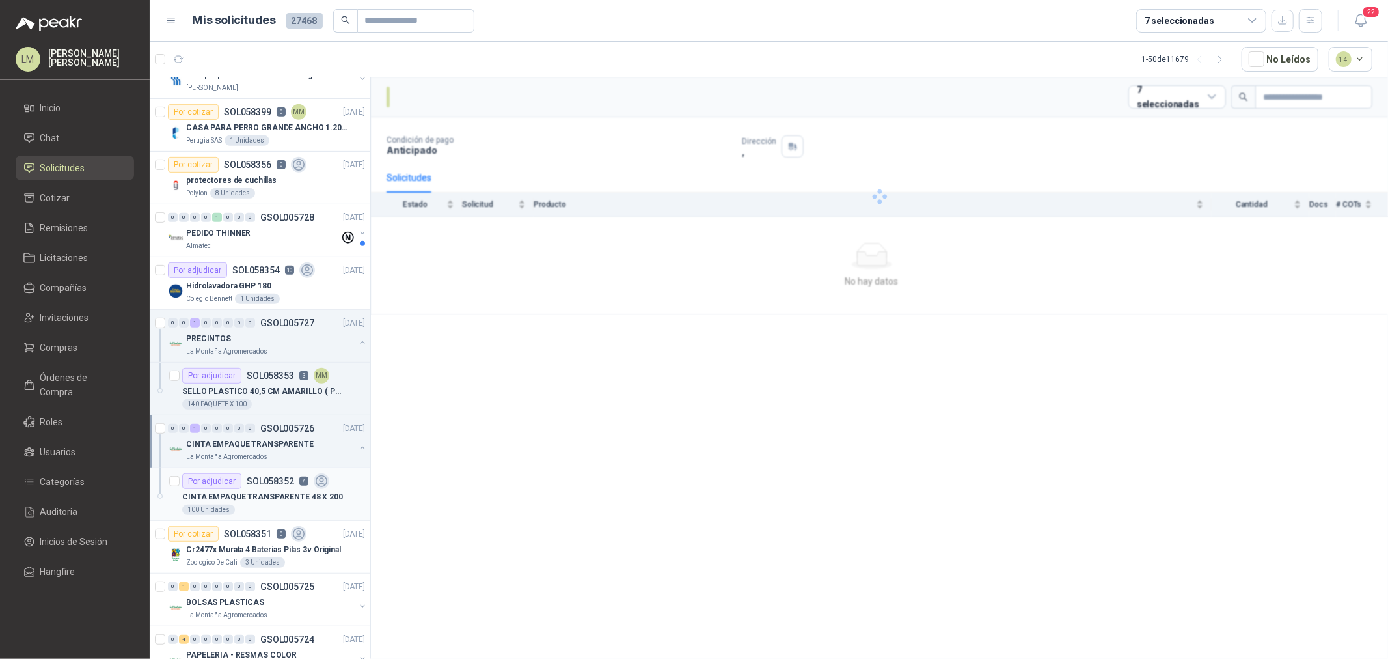
click at [275, 491] on p "CINTA EMPAQUE TRANSPARENTE 48 X 200" at bounding box center [262, 497] width 161 height 12
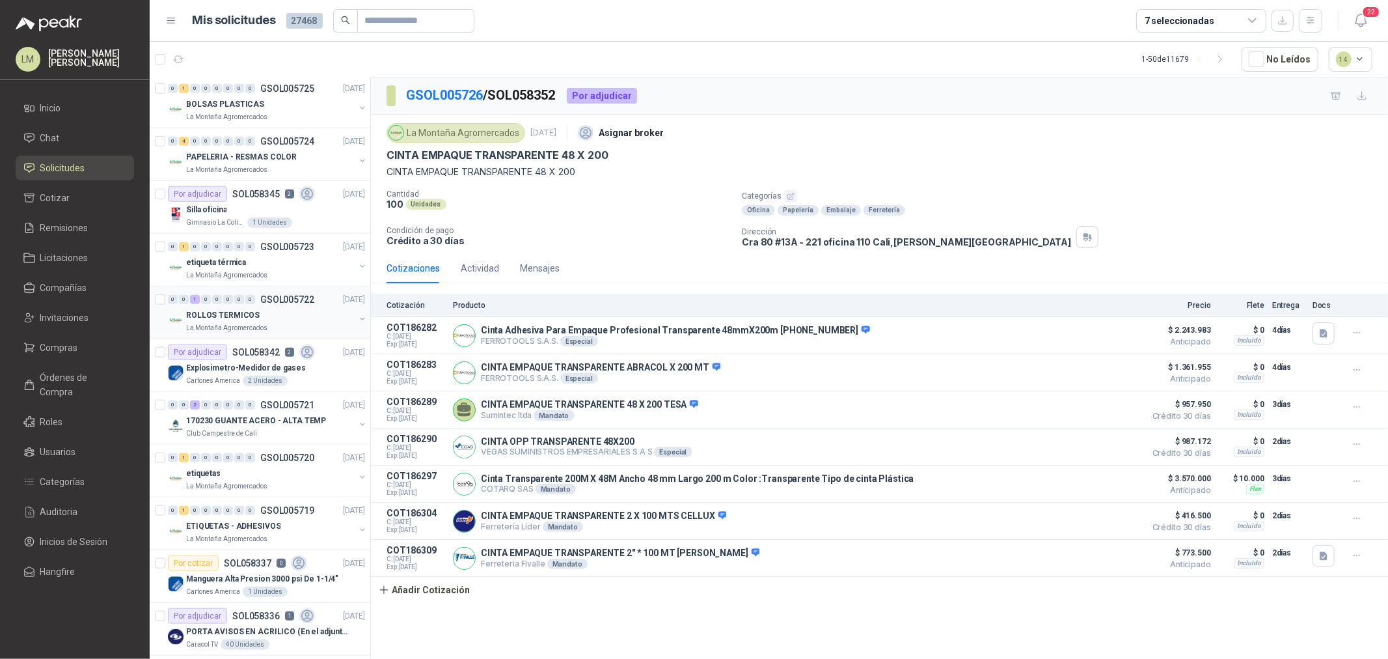
scroll to position [1012, 0]
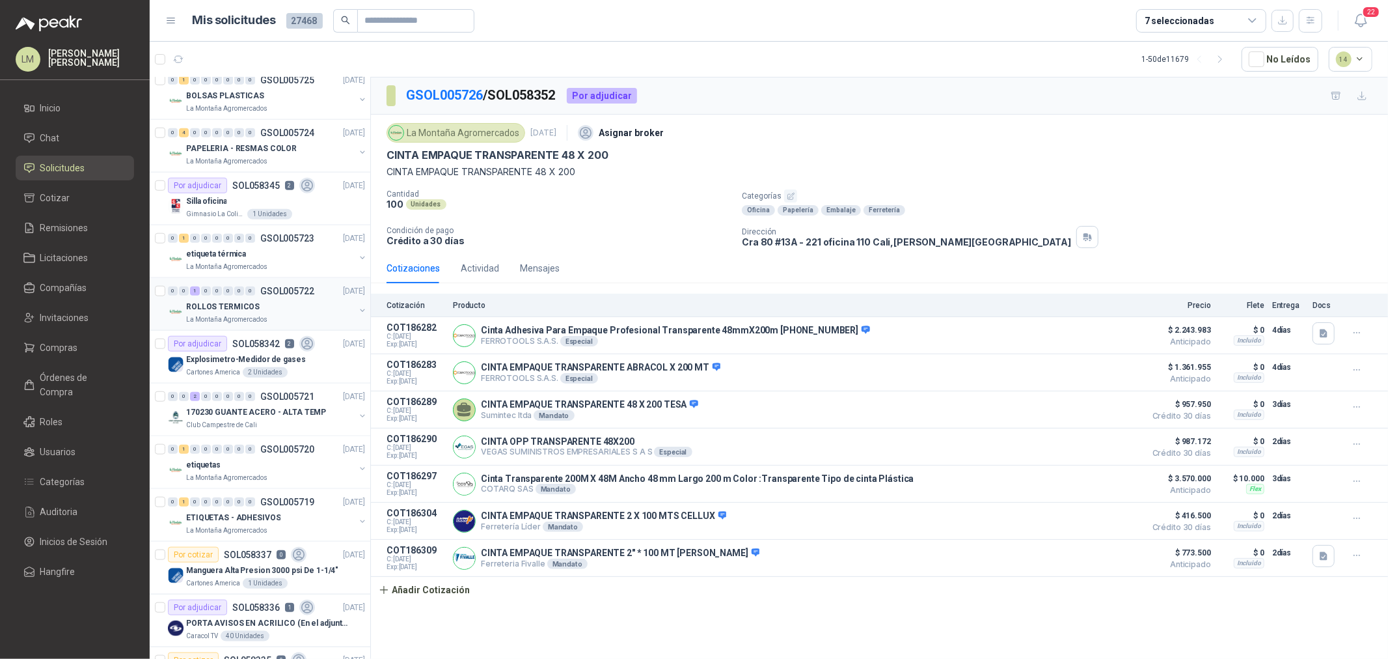
click at [357, 311] on button "button" at bounding box center [362, 310] width 10 height 10
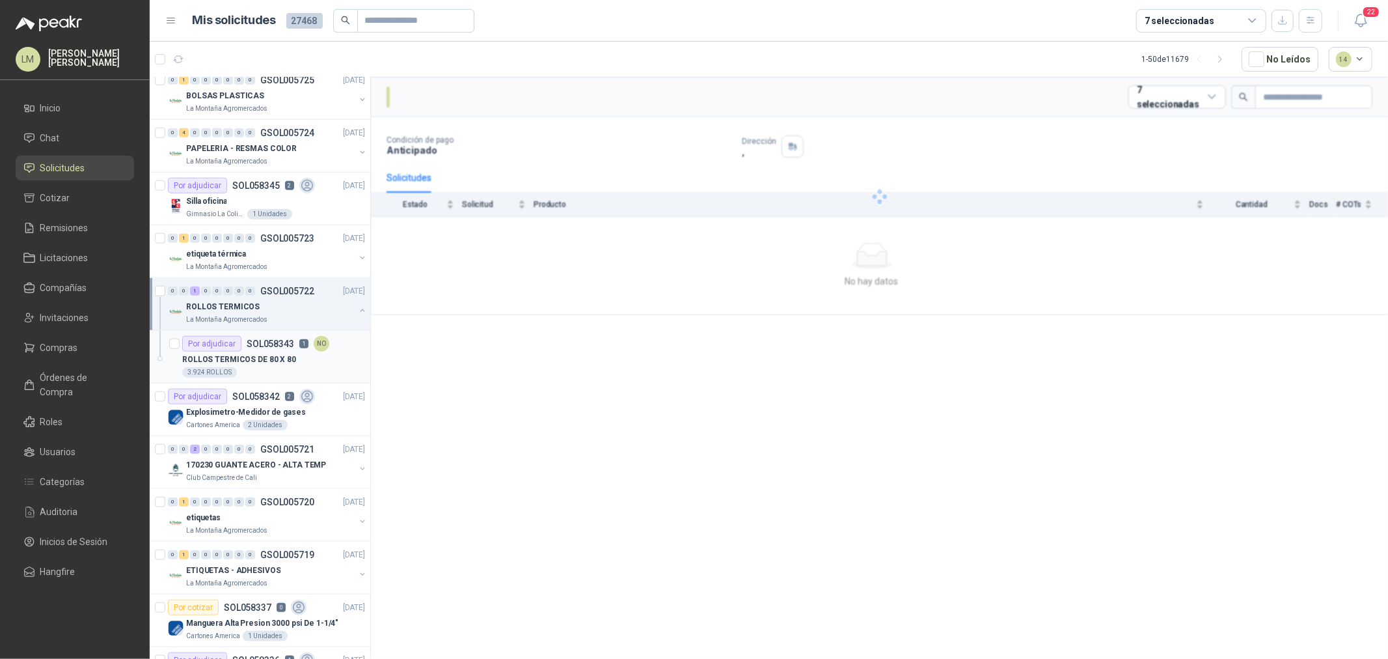
click at [301, 364] on div "ROLLOS TERMICOS DE 80 X 80" at bounding box center [273, 359] width 183 height 16
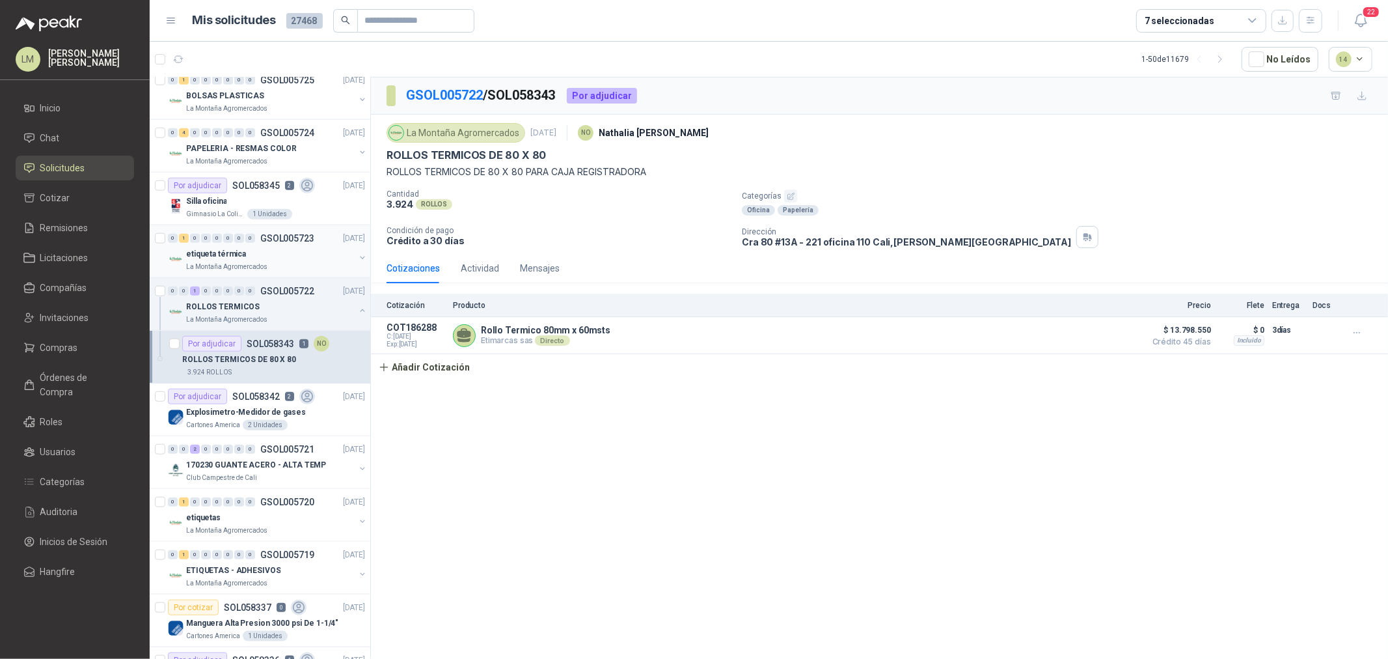
click at [357, 257] on button "button" at bounding box center [362, 258] width 10 height 10
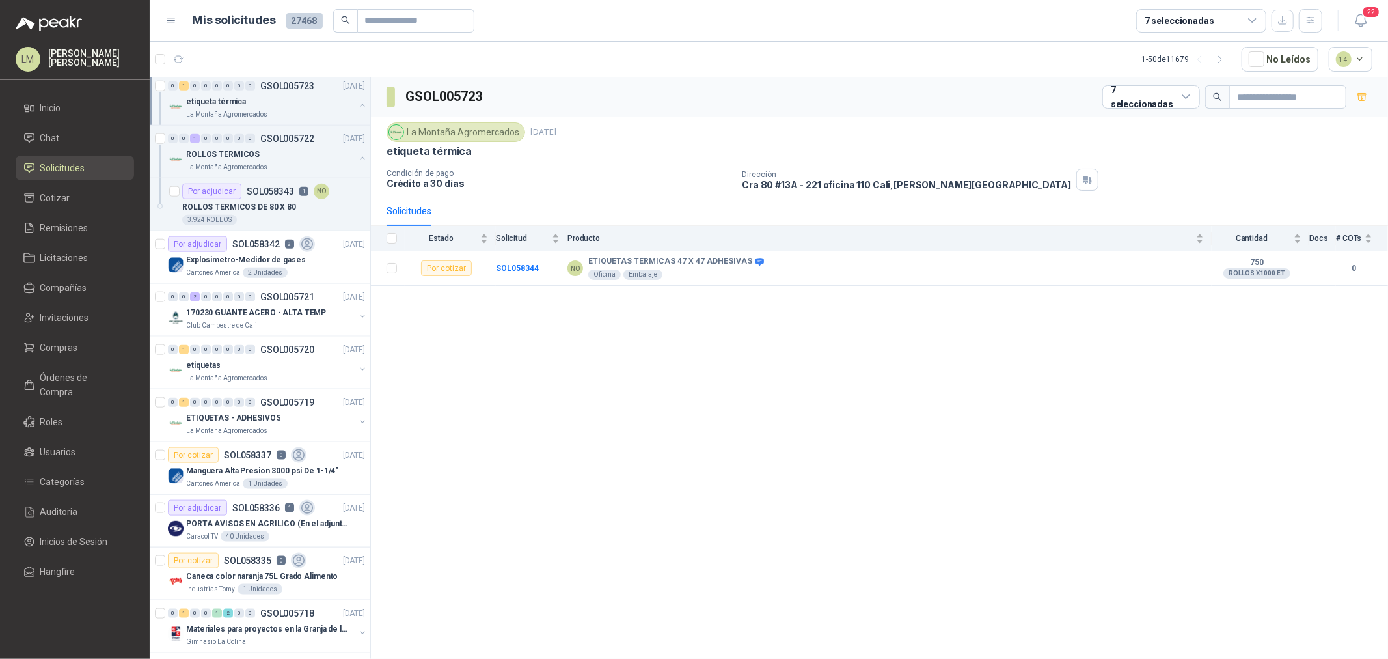
scroll to position [1229, 0]
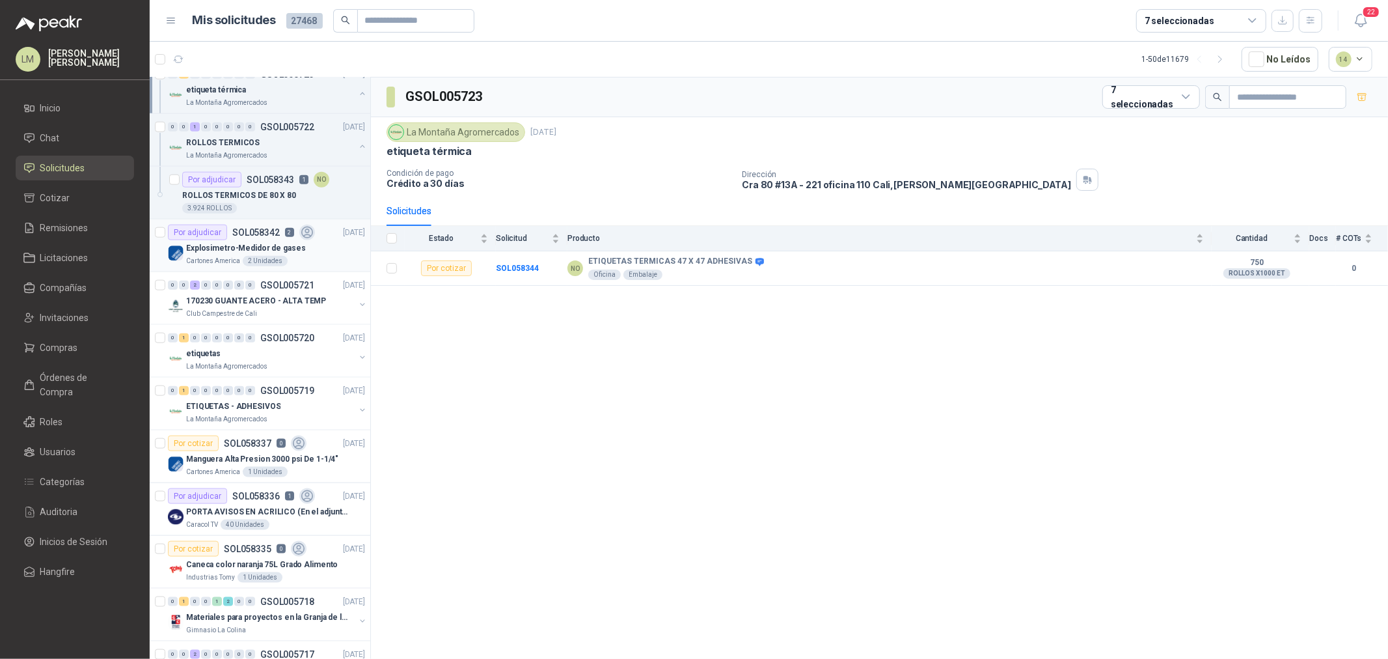
click at [258, 248] on p "Explosimetro-Medidor de gases" at bounding box center [246, 248] width 120 height 12
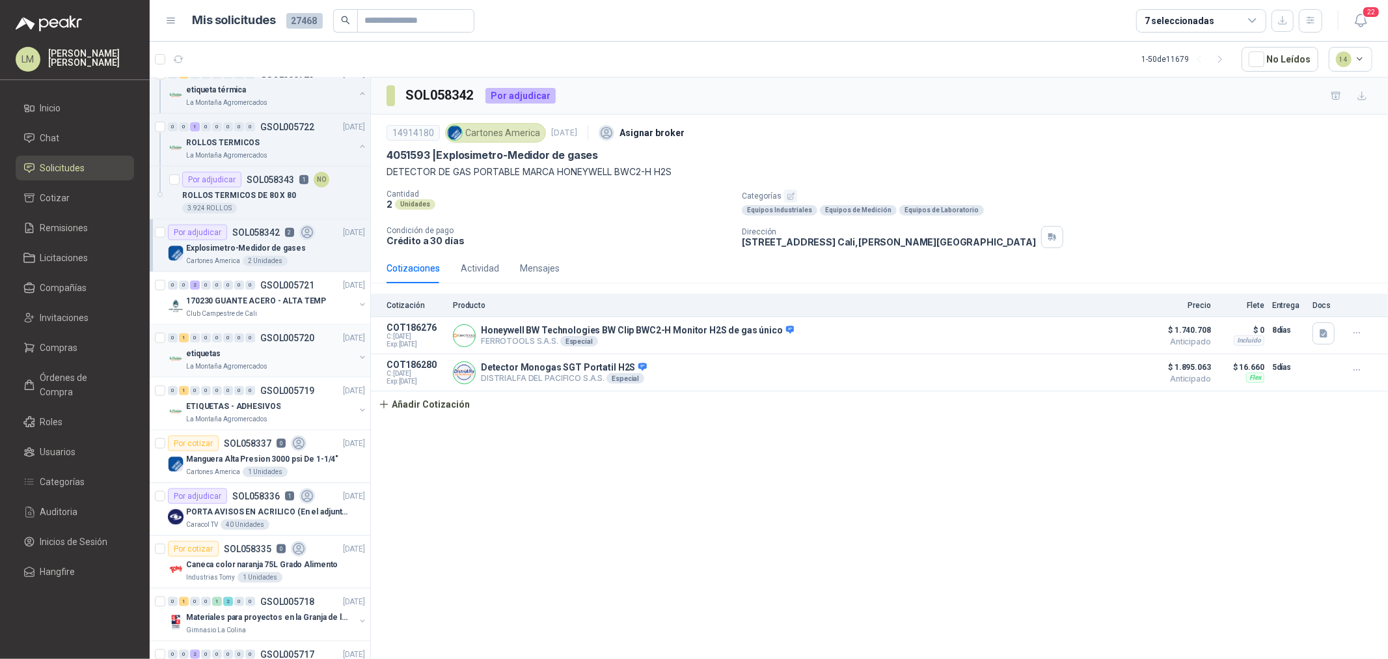
click at [357, 355] on button "button" at bounding box center [362, 357] width 10 height 10
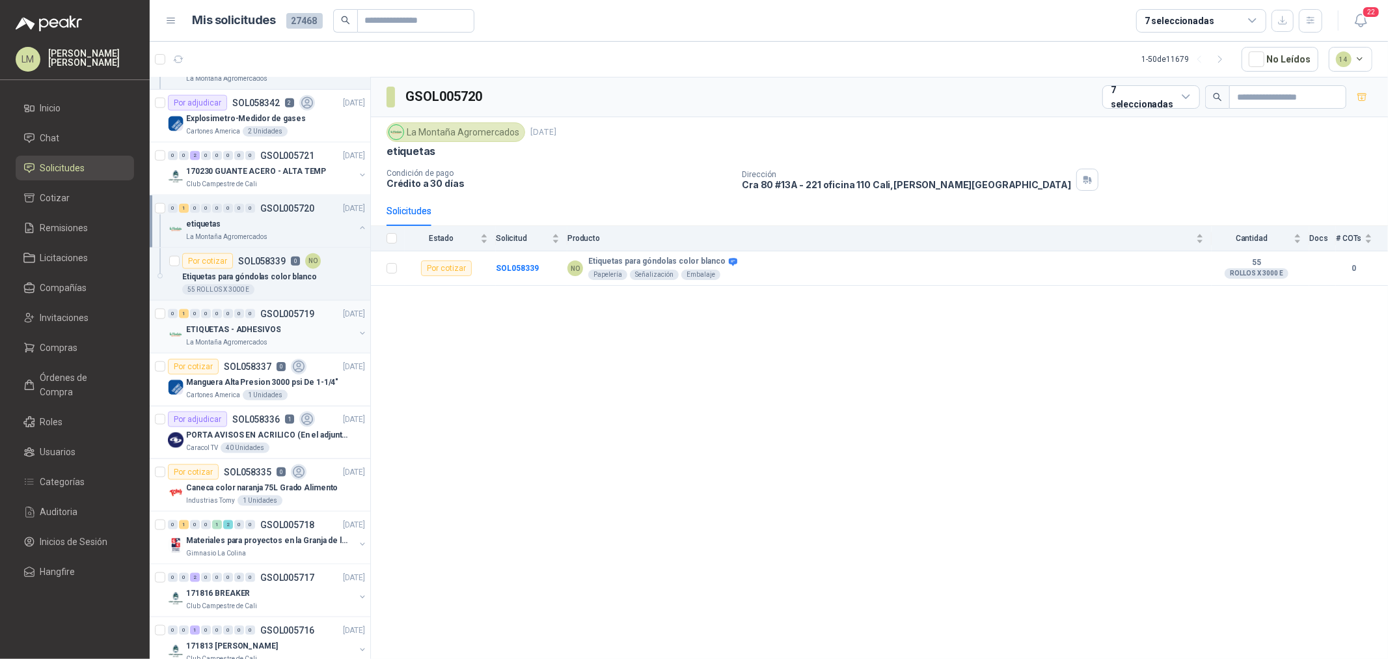
scroll to position [1374, 0]
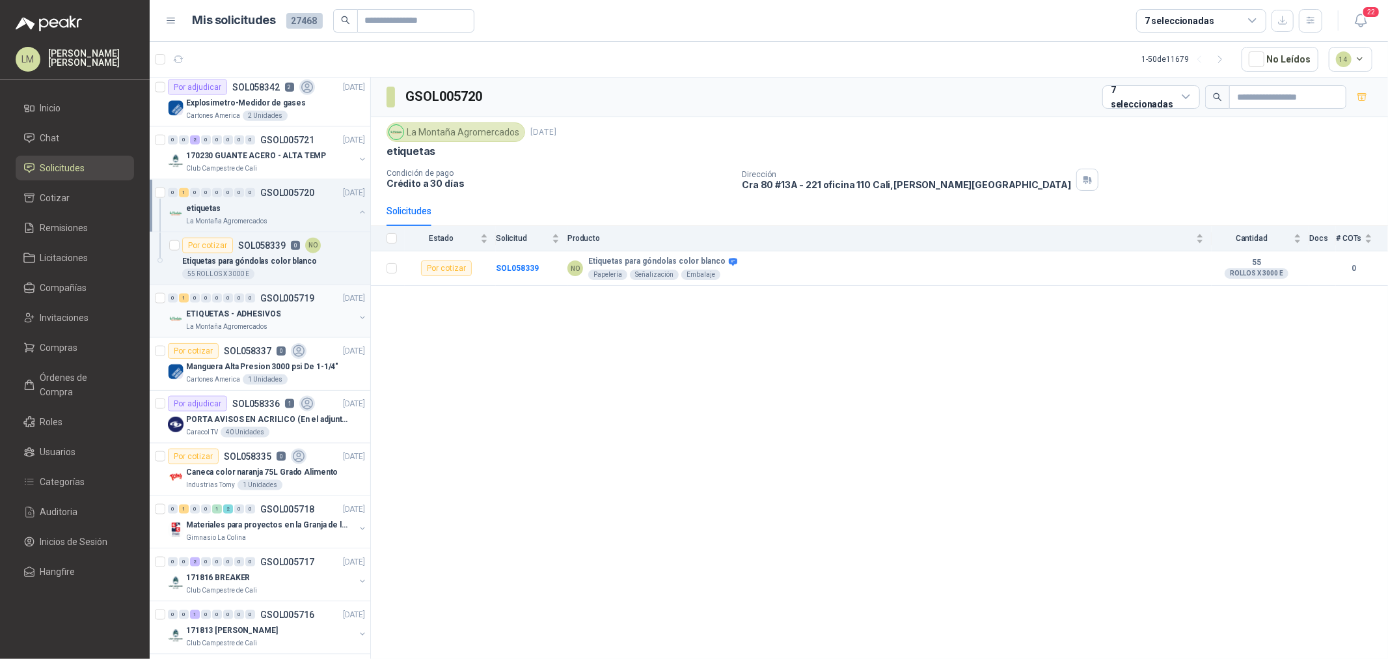
click at [357, 321] on button "button" at bounding box center [362, 317] width 10 height 10
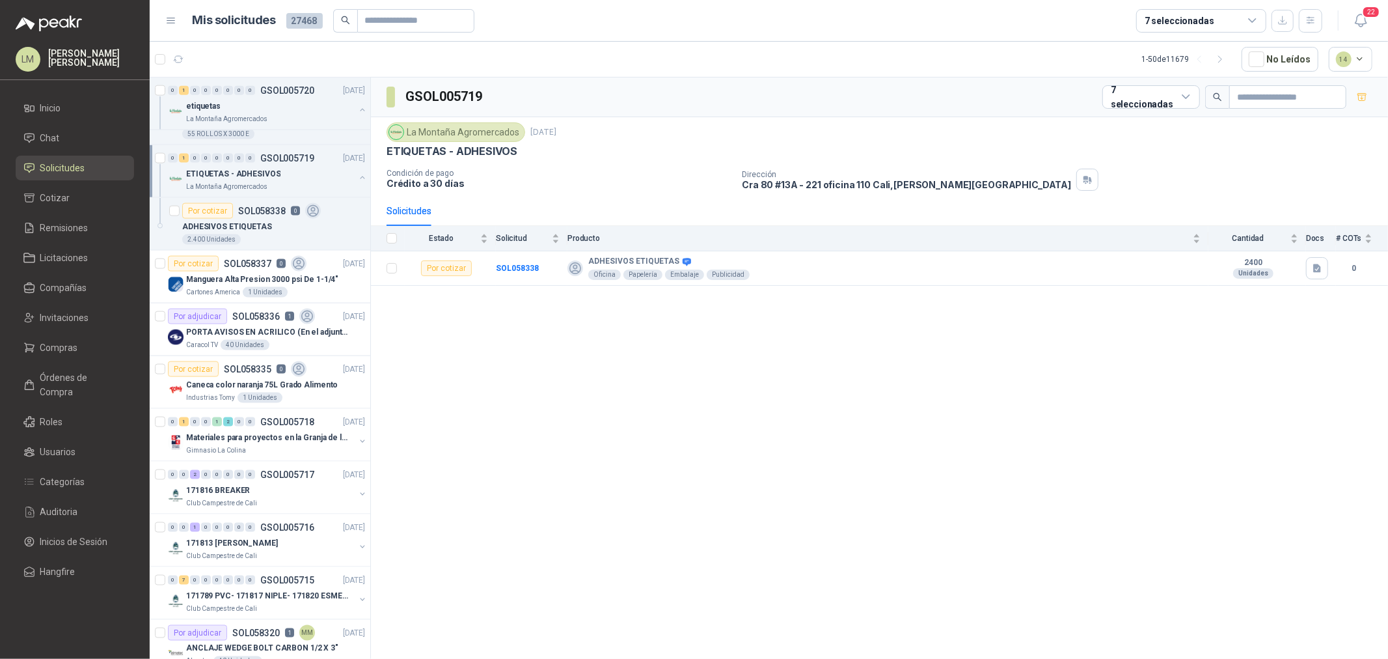
scroll to position [1518, 0]
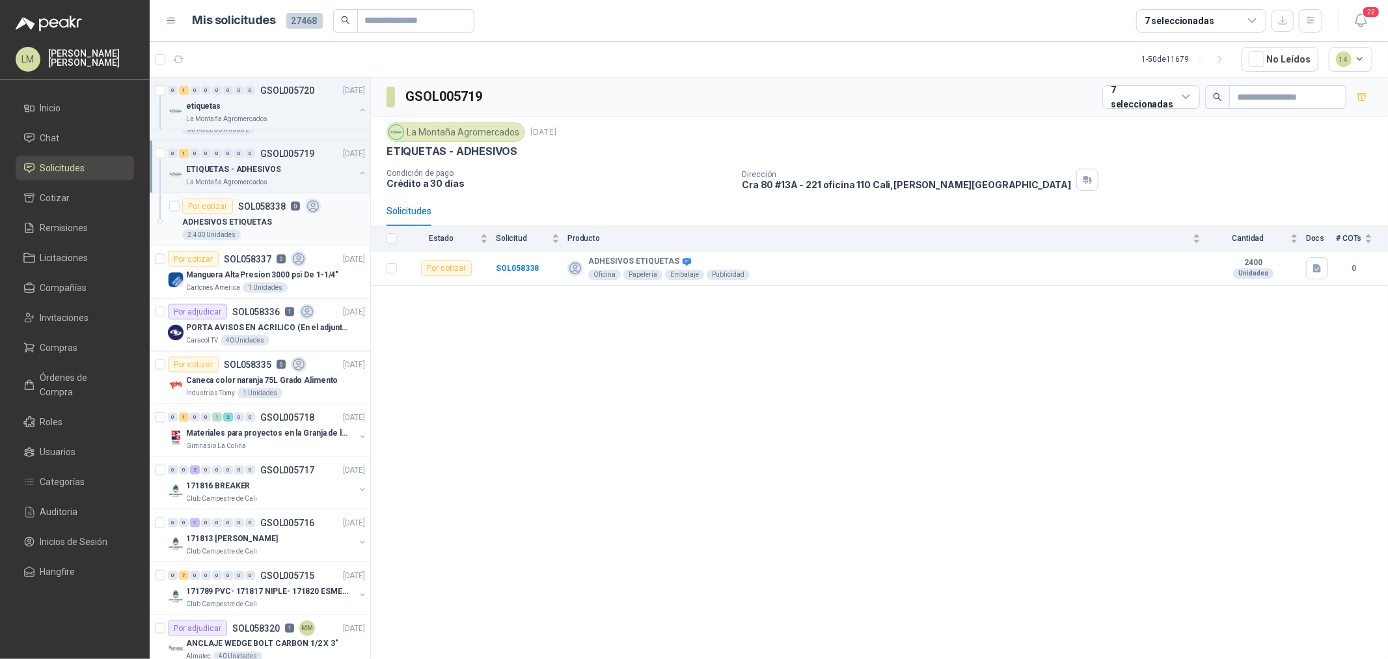
click at [264, 217] on p "ADHESIVOS ETIQUETAS" at bounding box center [227, 222] width 90 height 12
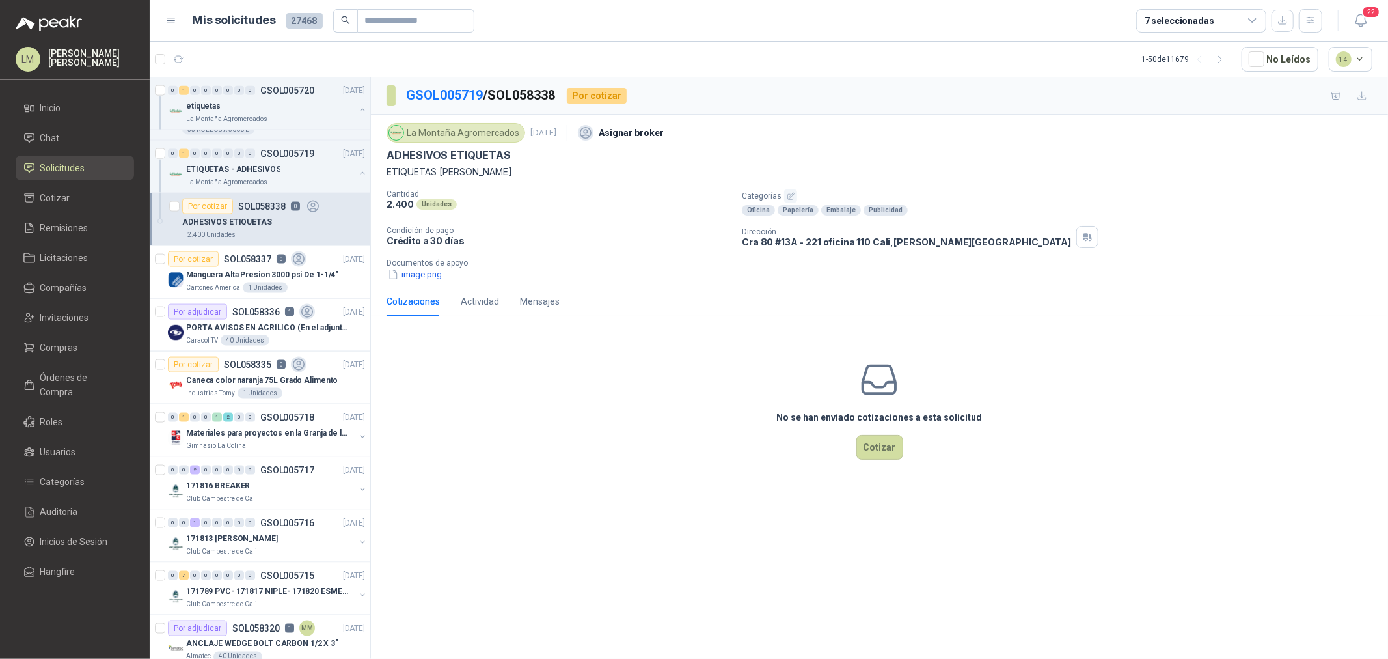
scroll to position [1591, 0]
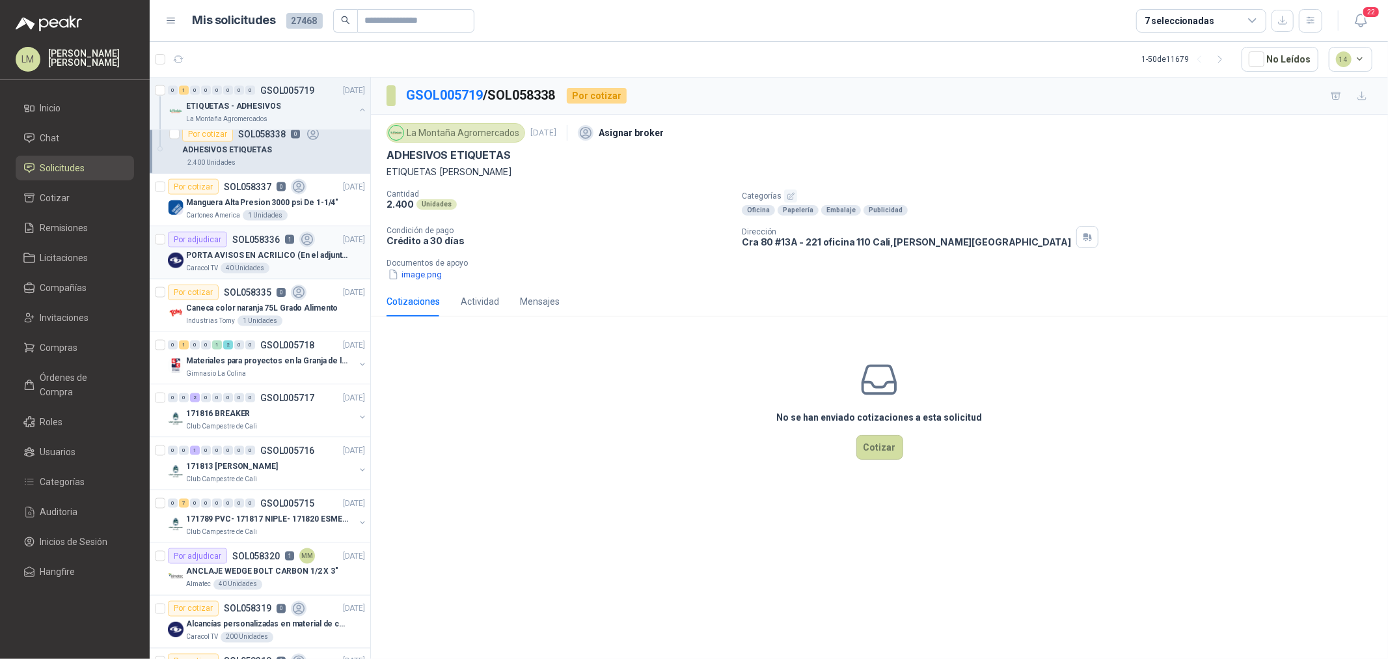
click at [254, 257] on p "PORTA AVISOS EN ACRILICO (En el adjunto mas informacion)" at bounding box center [267, 255] width 162 height 12
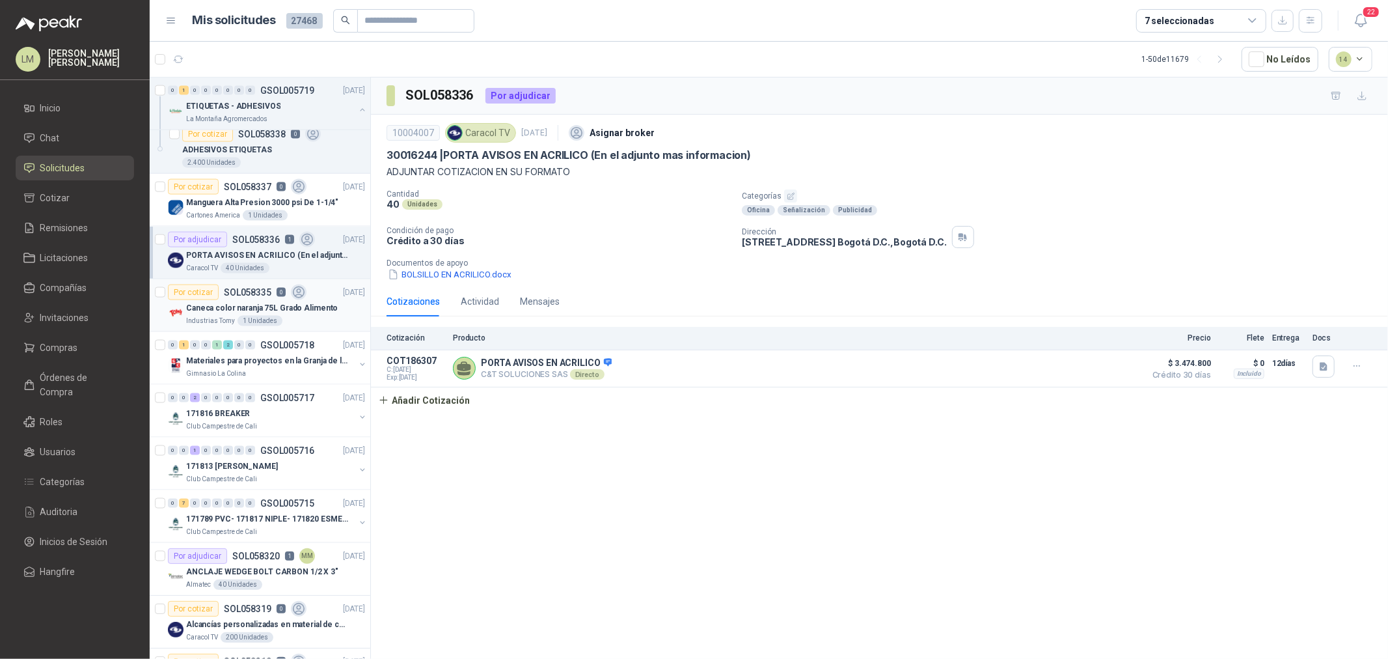
click at [247, 312] on p "Caneca color naranja 75L Grado Alimento" at bounding box center [262, 308] width 152 height 12
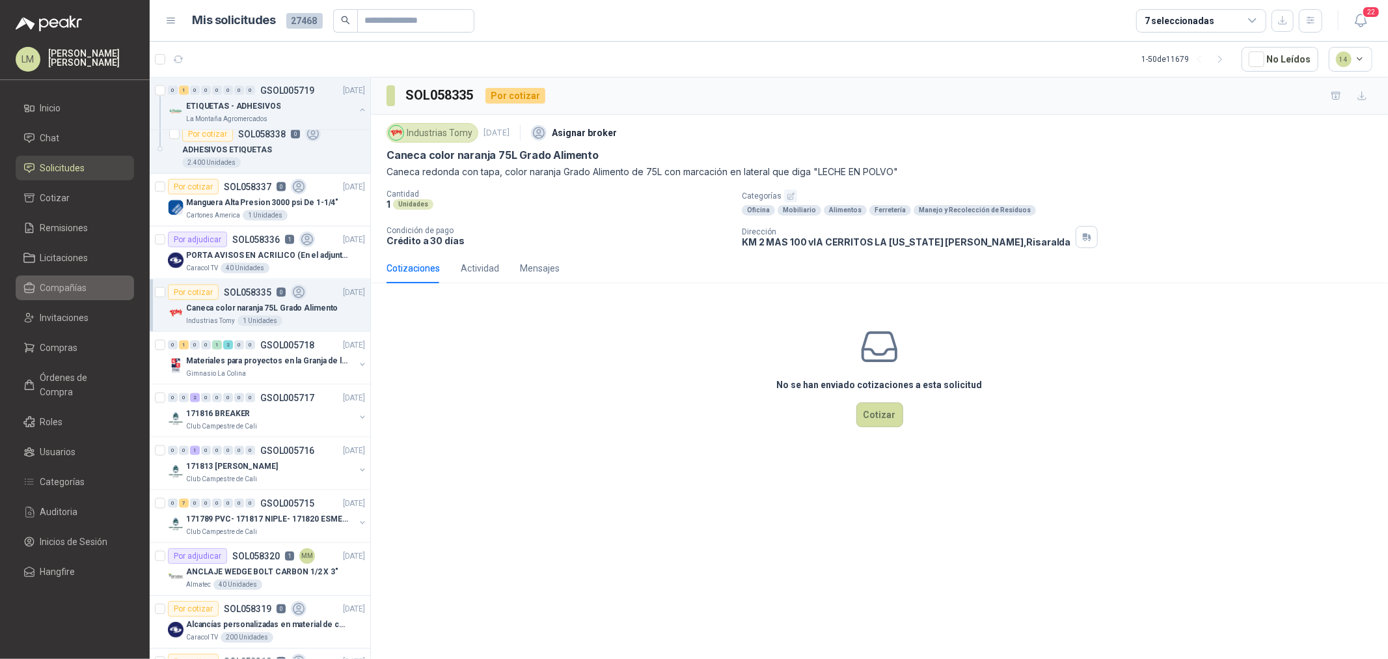
click at [57, 295] on link "Compañías" at bounding box center [75, 287] width 118 height 25
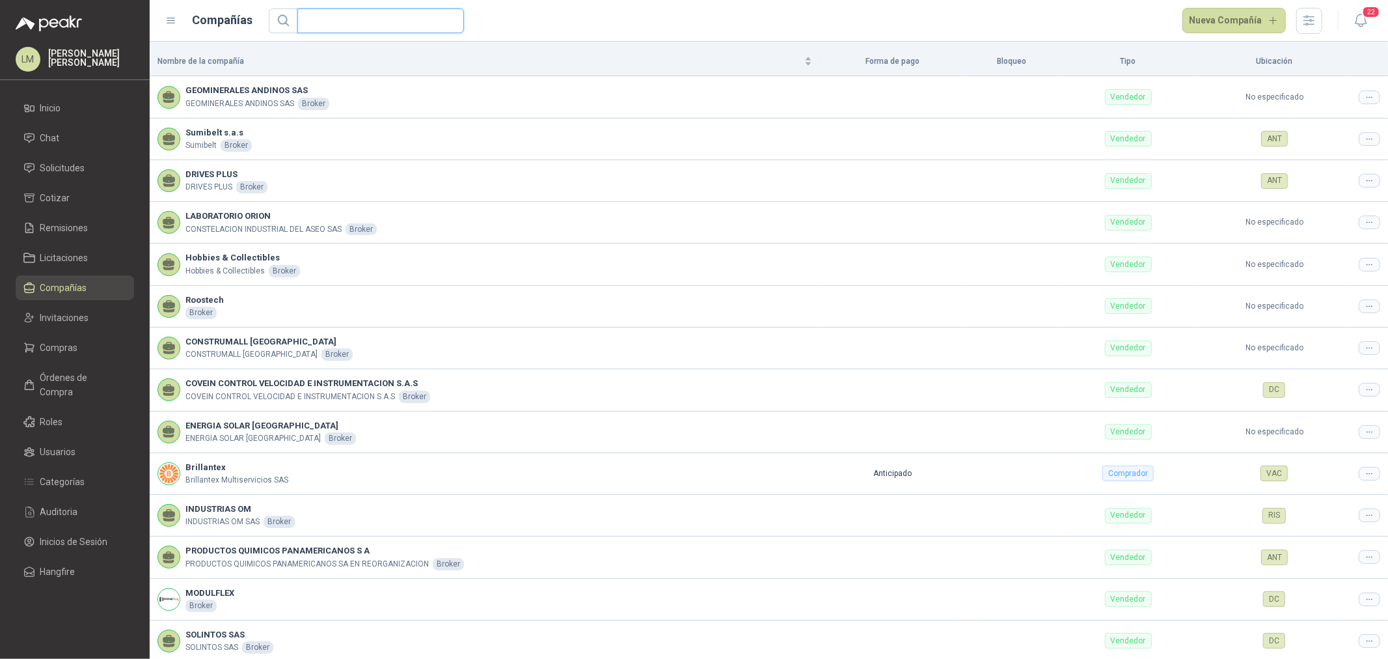
click at [347, 29] on input "text" at bounding box center [375, 20] width 141 height 23
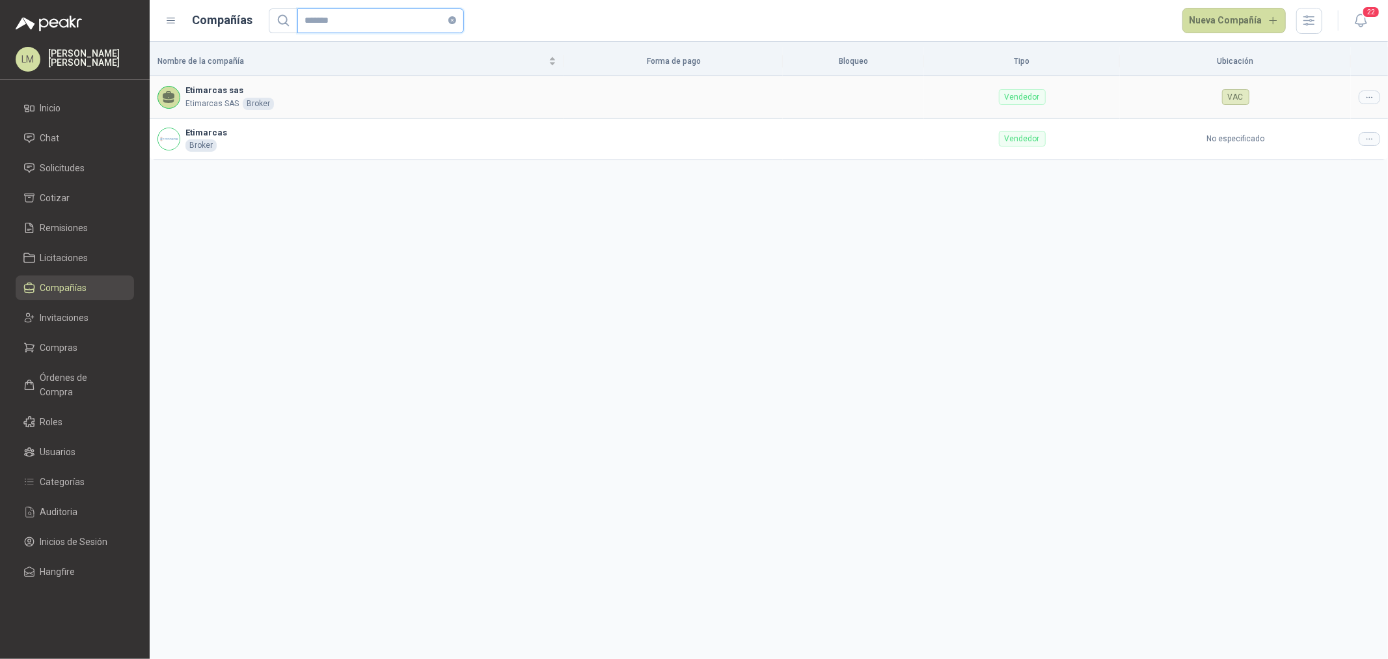
type input "*******"
click at [1377, 94] on div at bounding box center [1369, 97] width 21 height 14
click at [1356, 115] on span "Editar compañía" at bounding box center [1336, 120] width 67 height 14
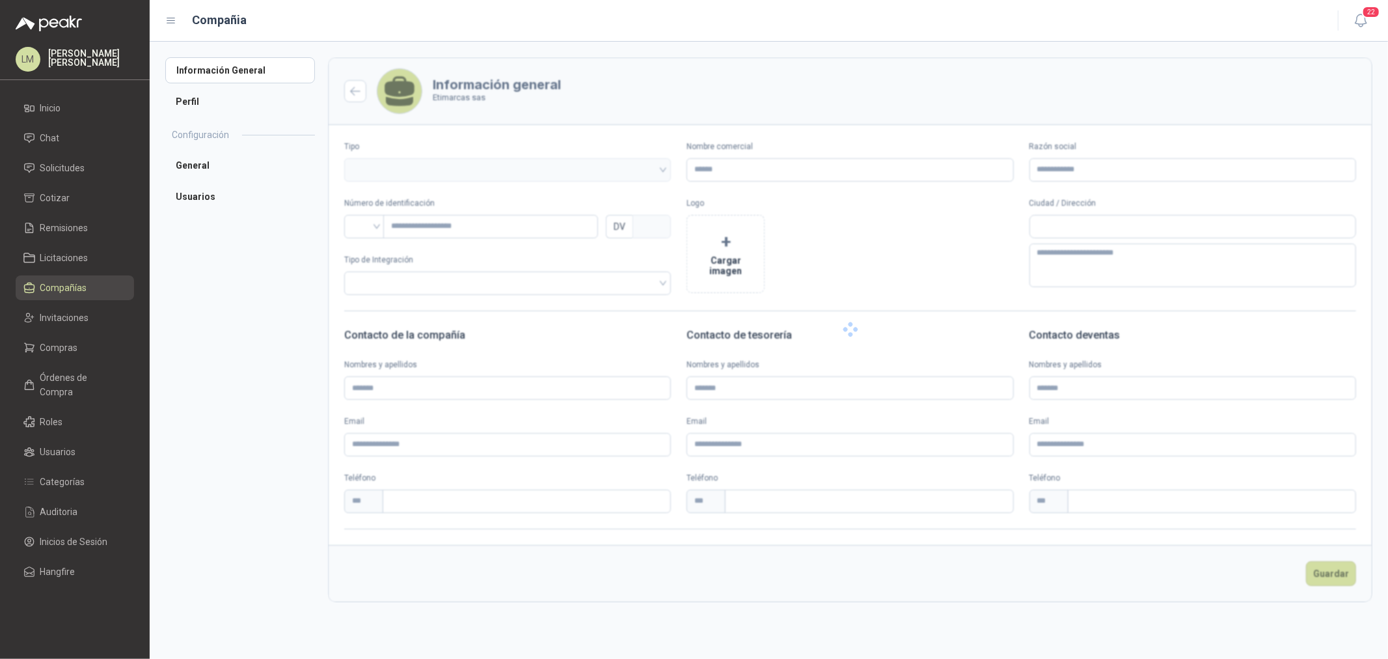
type input "**********"
type input "*********"
type input "*"
type textarea "**********"
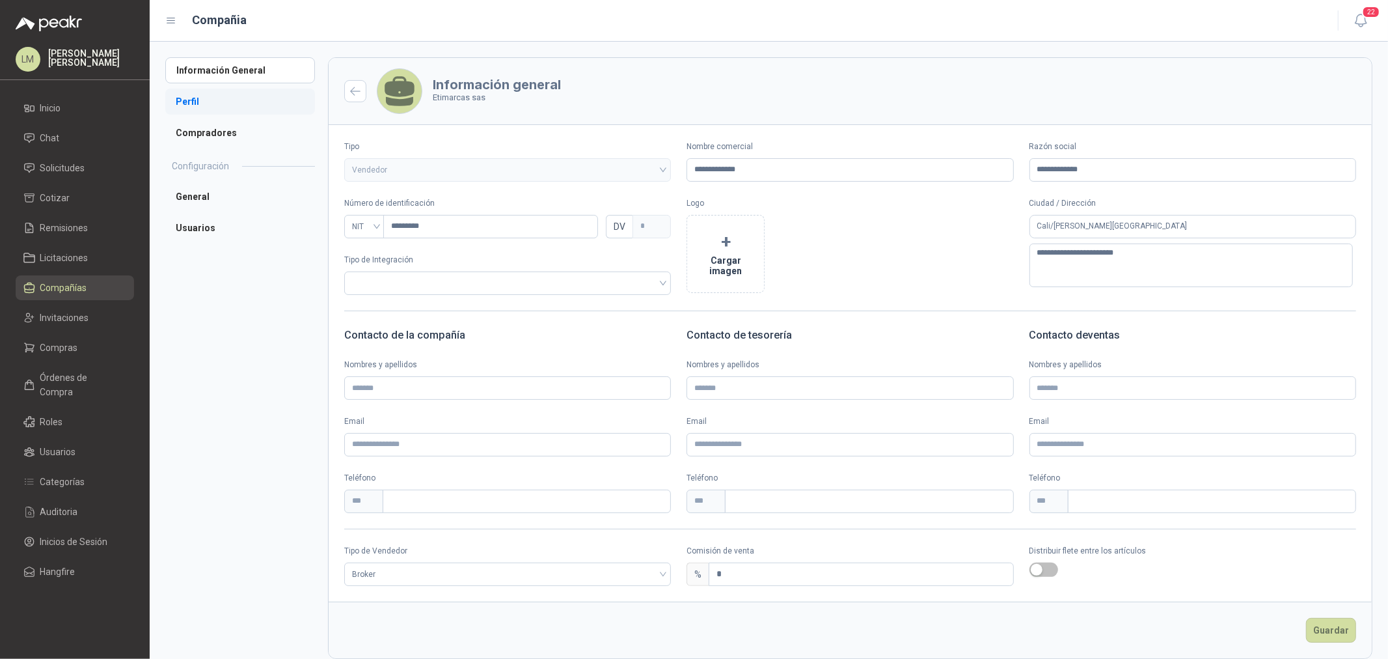
click at [193, 103] on li "Perfil" at bounding box center [240, 102] width 150 height 26
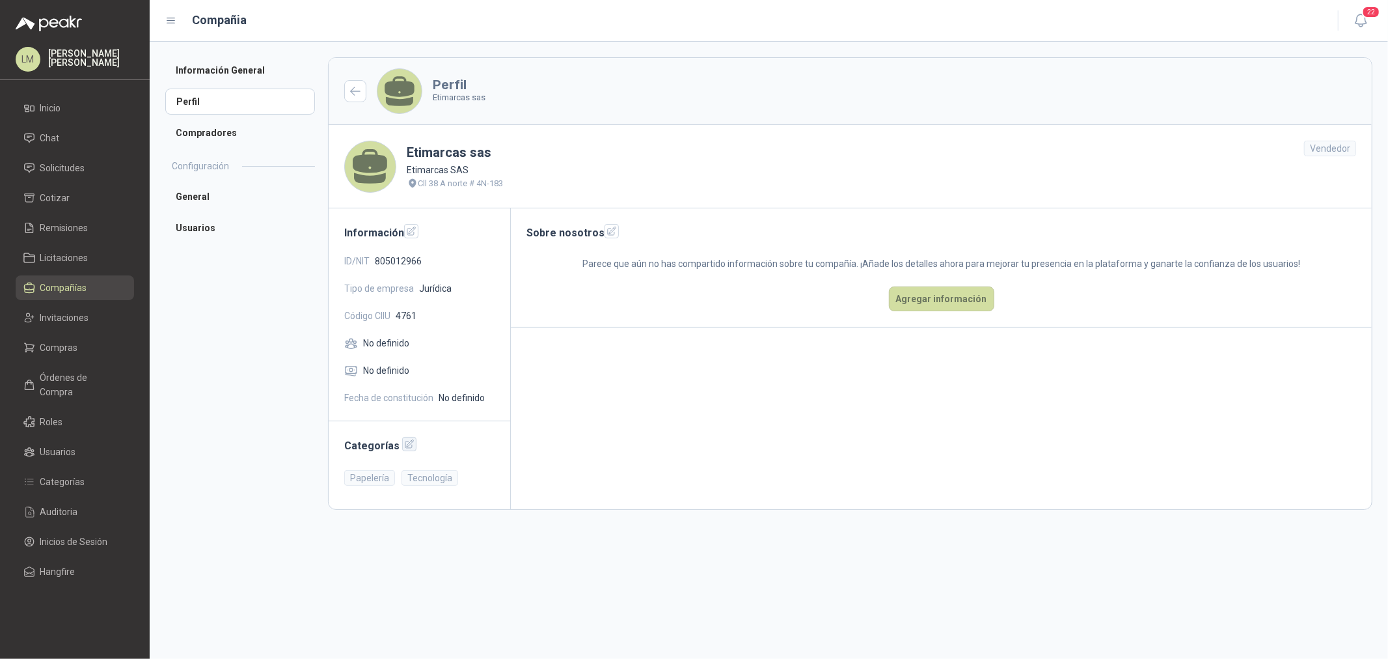
click at [406, 450] on icon "button" at bounding box center [409, 444] width 11 height 11
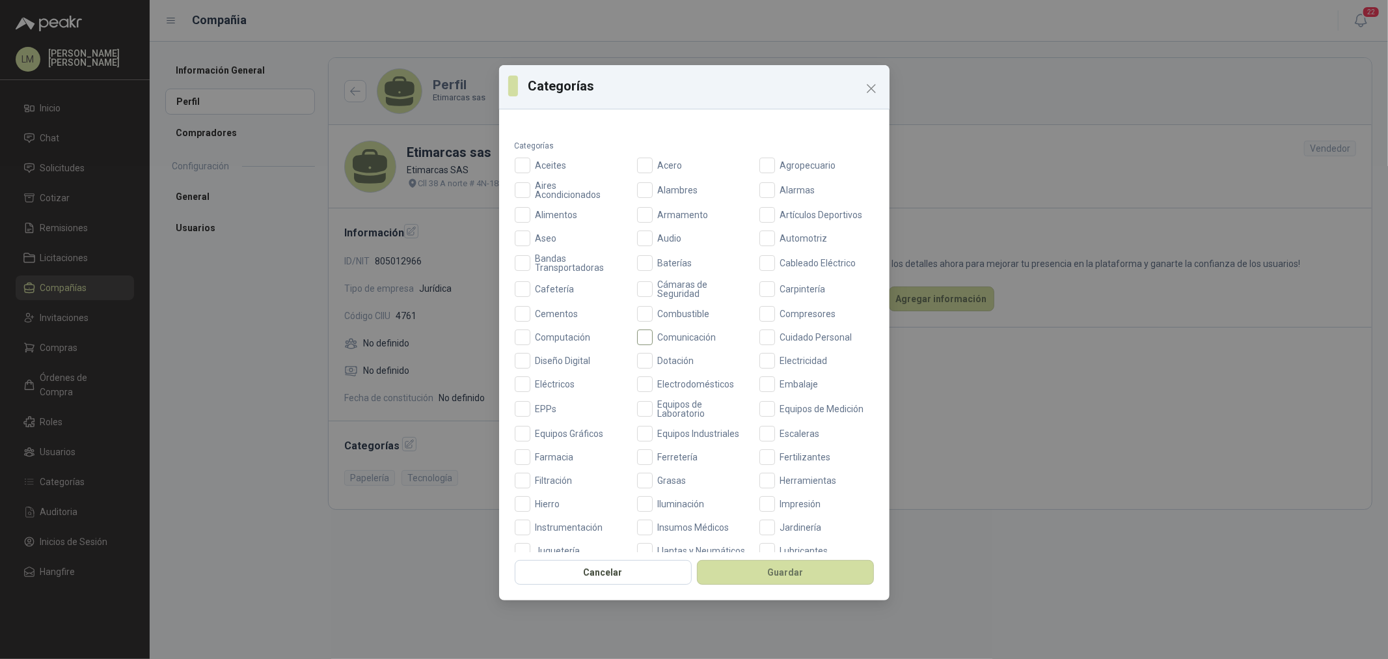
scroll to position [72, 0]
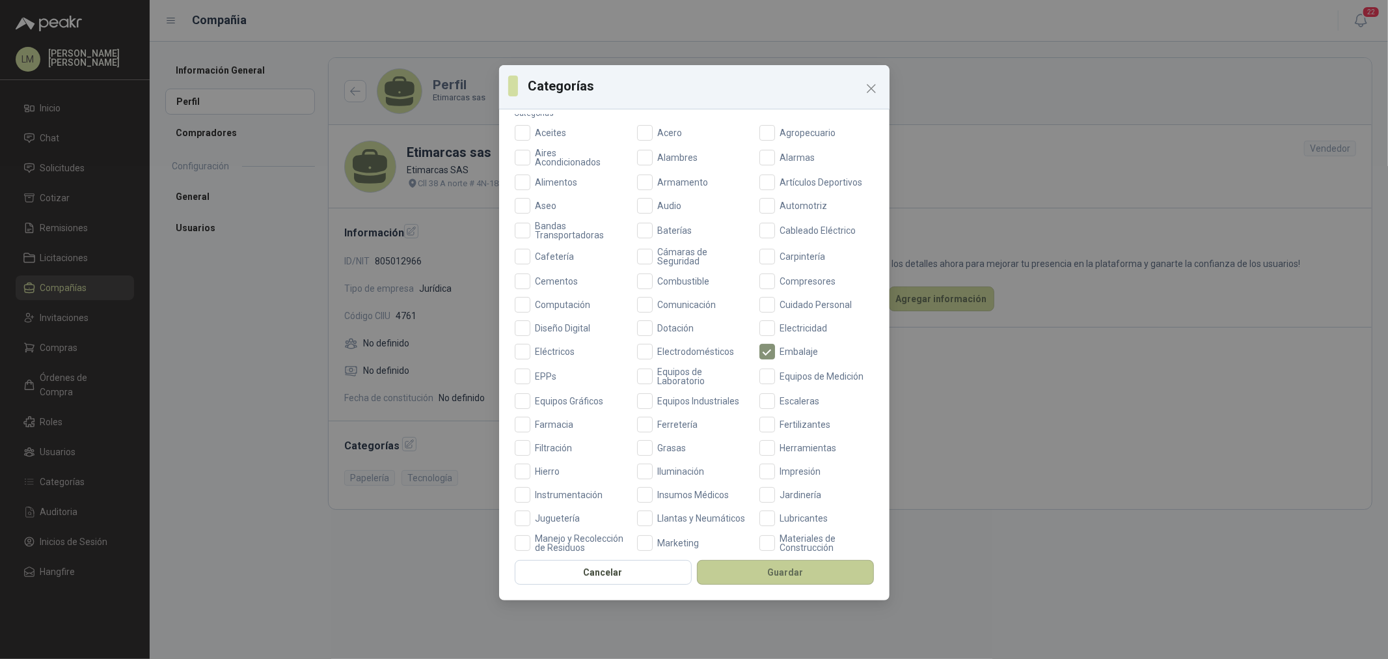
click at [770, 569] on button "Guardar" at bounding box center [785, 572] width 177 height 25
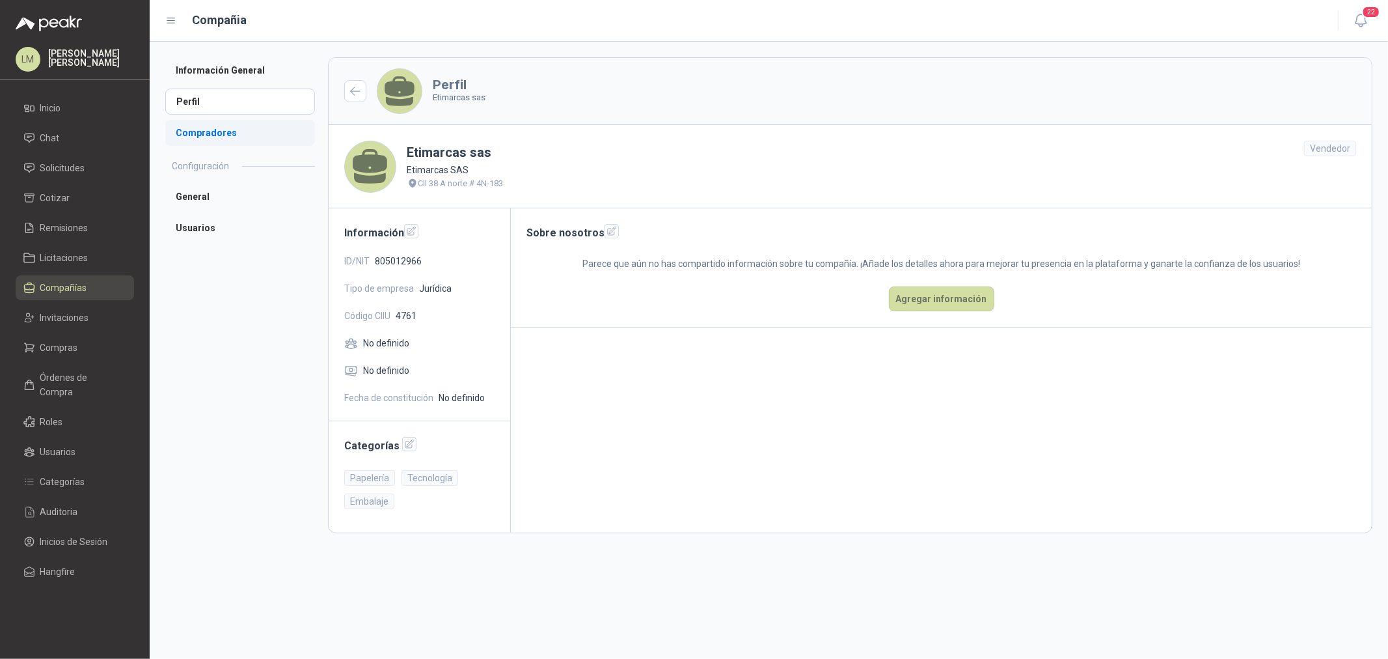
click at [208, 135] on li "Compradores" at bounding box center [240, 133] width 150 height 26
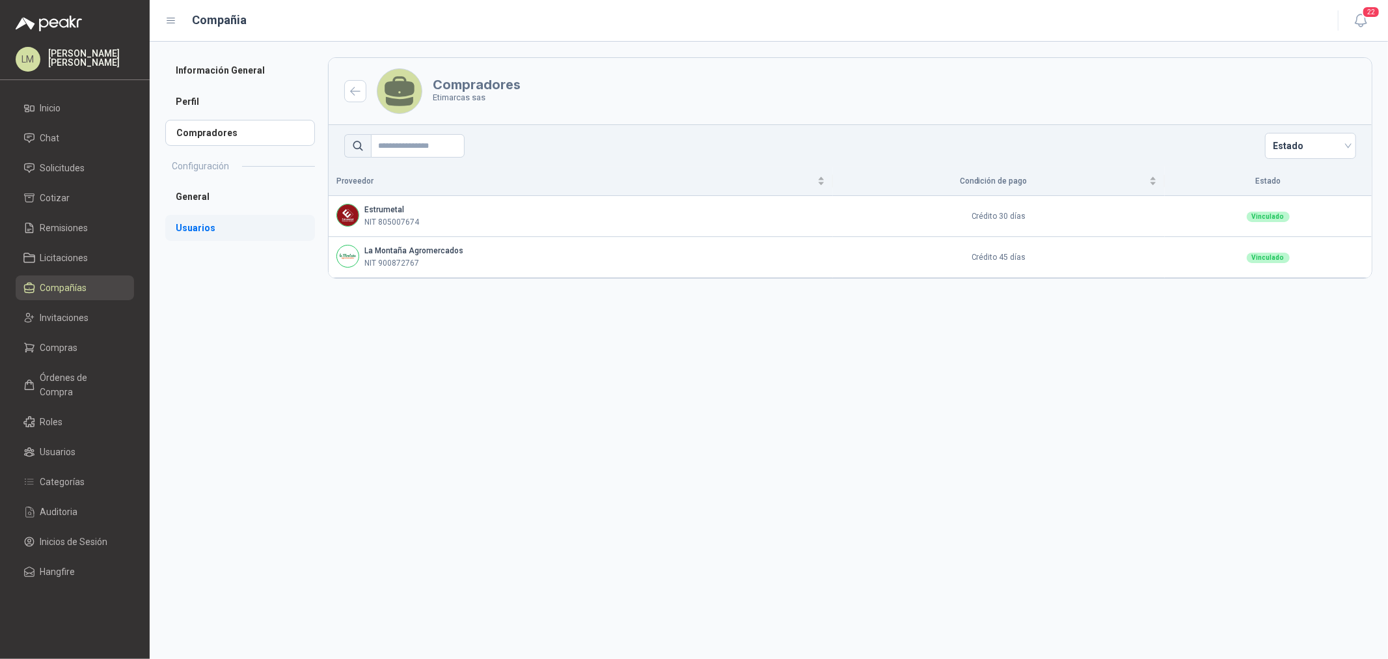
click at [219, 223] on li "Usuarios" at bounding box center [240, 228] width 150 height 26
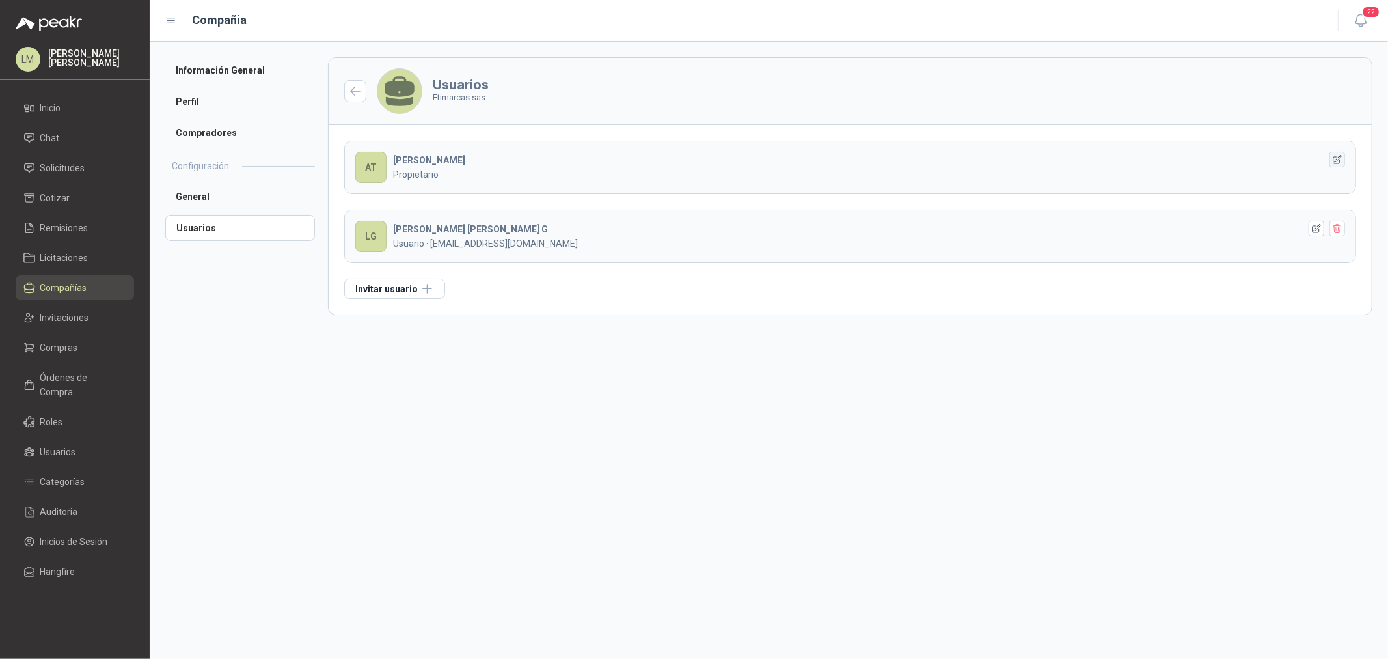
click at [1334, 159] on icon "button" at bounding box center [1337, 159] width 11 height 11
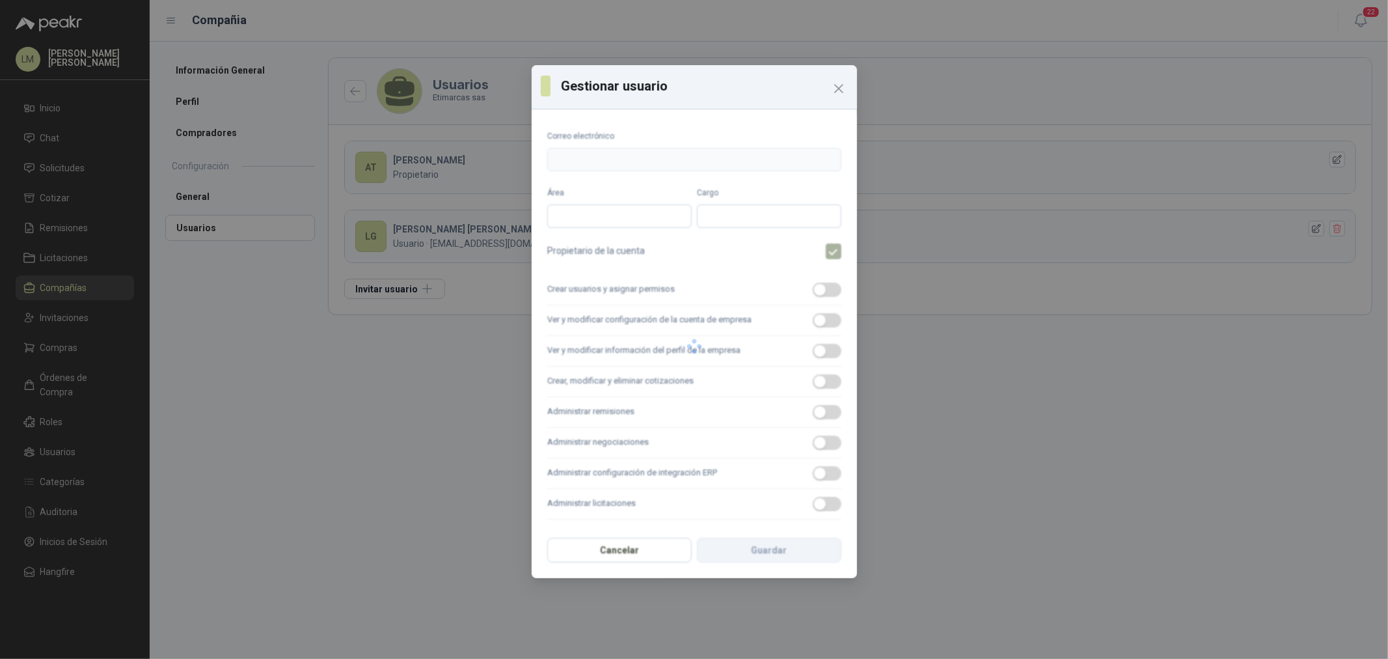
type input "**********"
click at [840, 89] on icon "Close" at bounding box center [839, 89] width 8 height 8
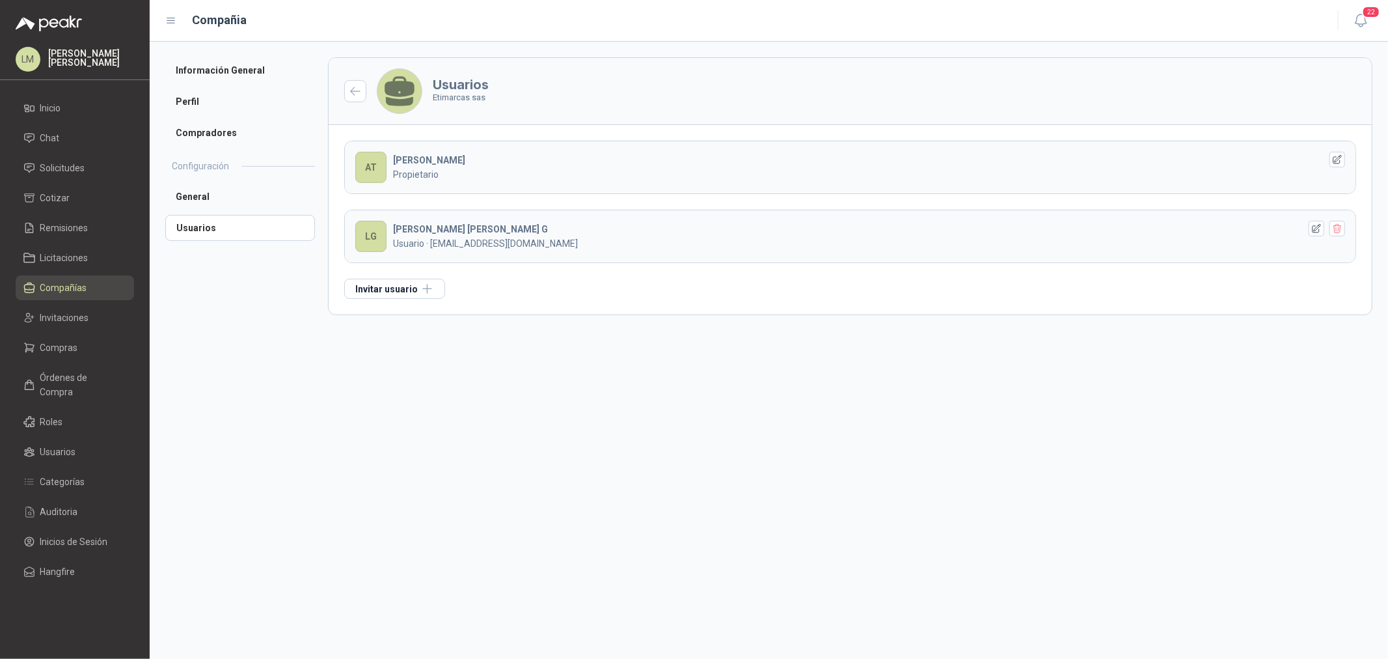
click at [72, 283] on span "Compañías" at bounding box center [63, 288] width 47 height 14
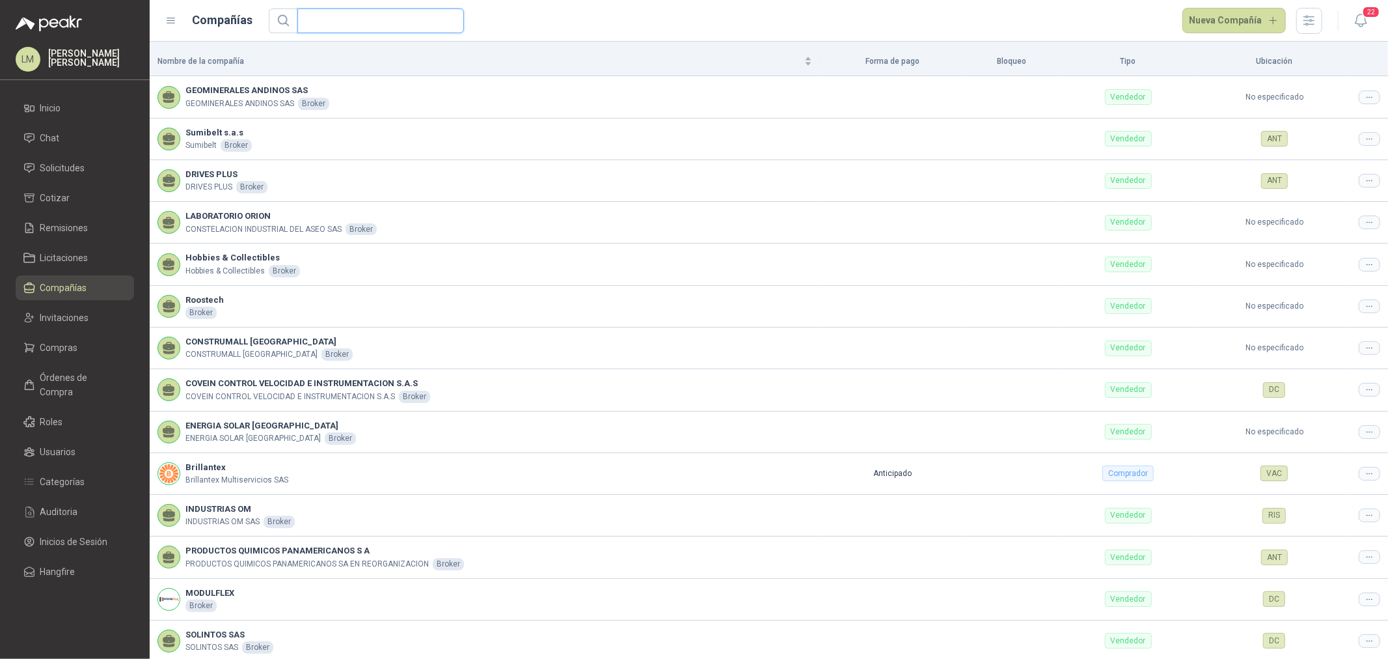
click at [374, 20] on input "text" at bounding box center [375, 20] width 141 height 23
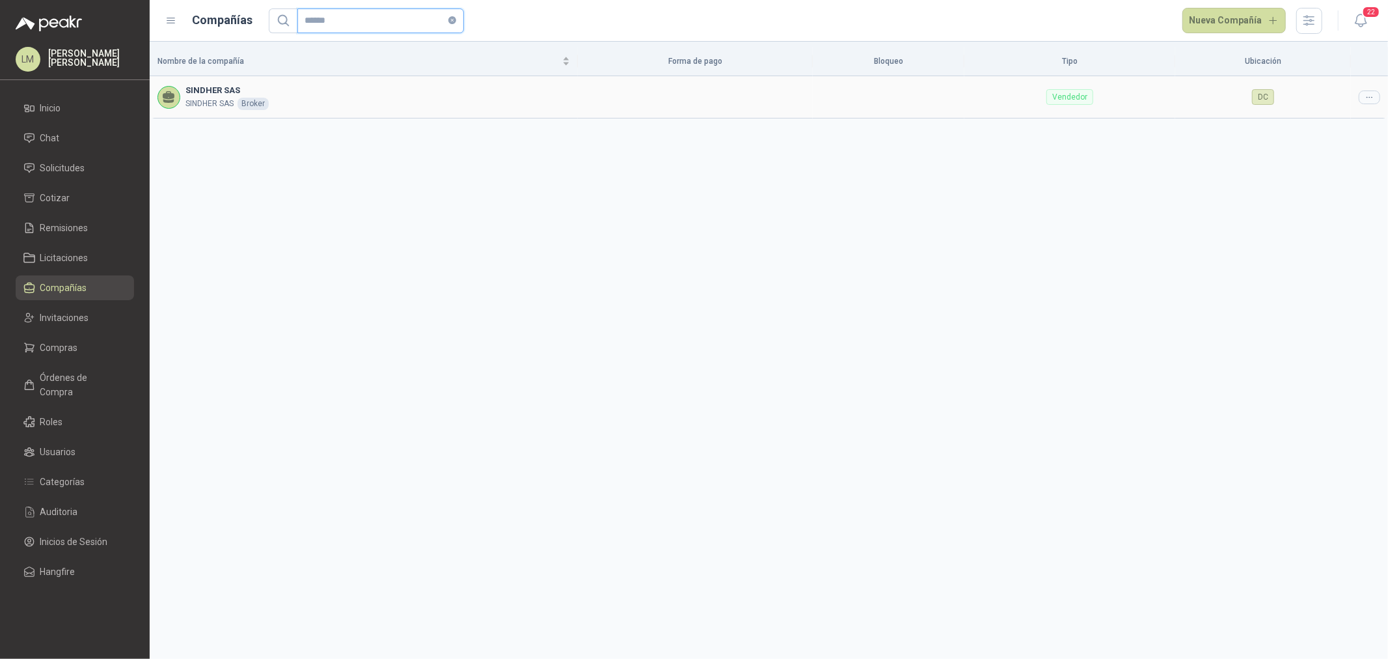
type input "******"
click at [1367, 100] on icon at bounding box center [1370, 97] width 10 height 10
click at [1360, 115] on span "Editar compañía" at bounding box center [1336, 120] width 67 height 14
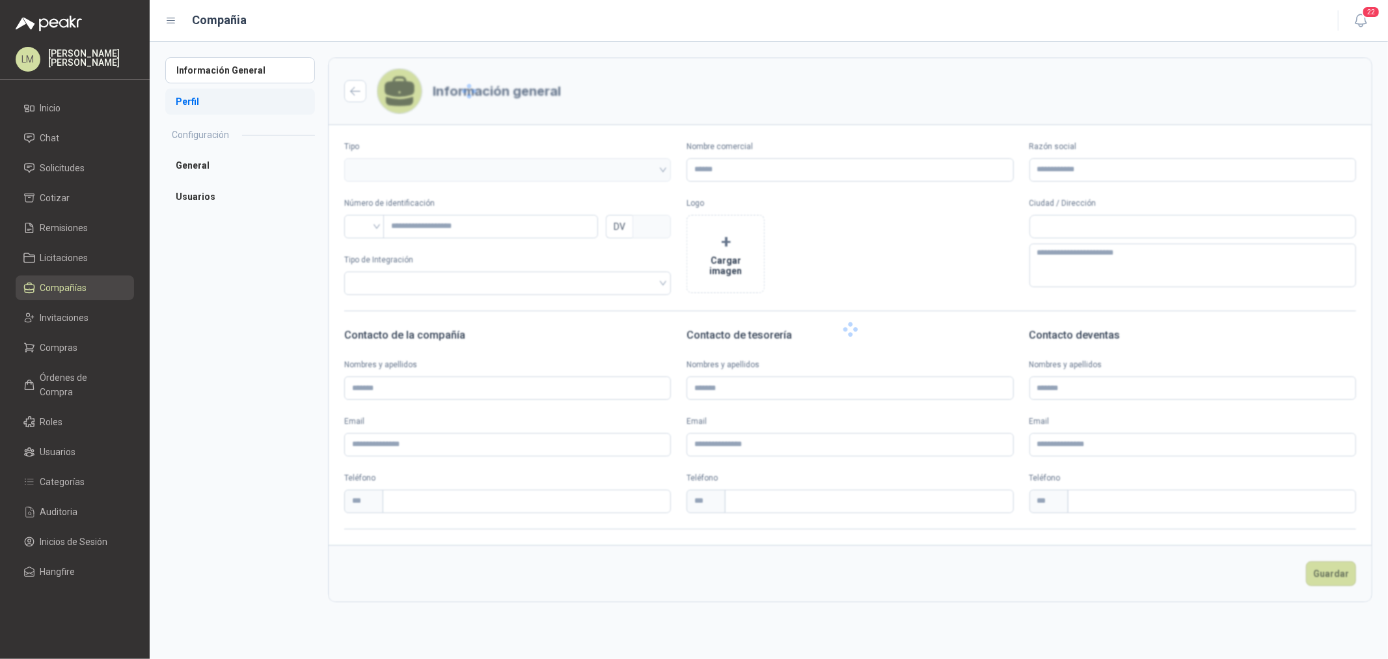
type input "**********"
type input "***"
type textarea "**********"
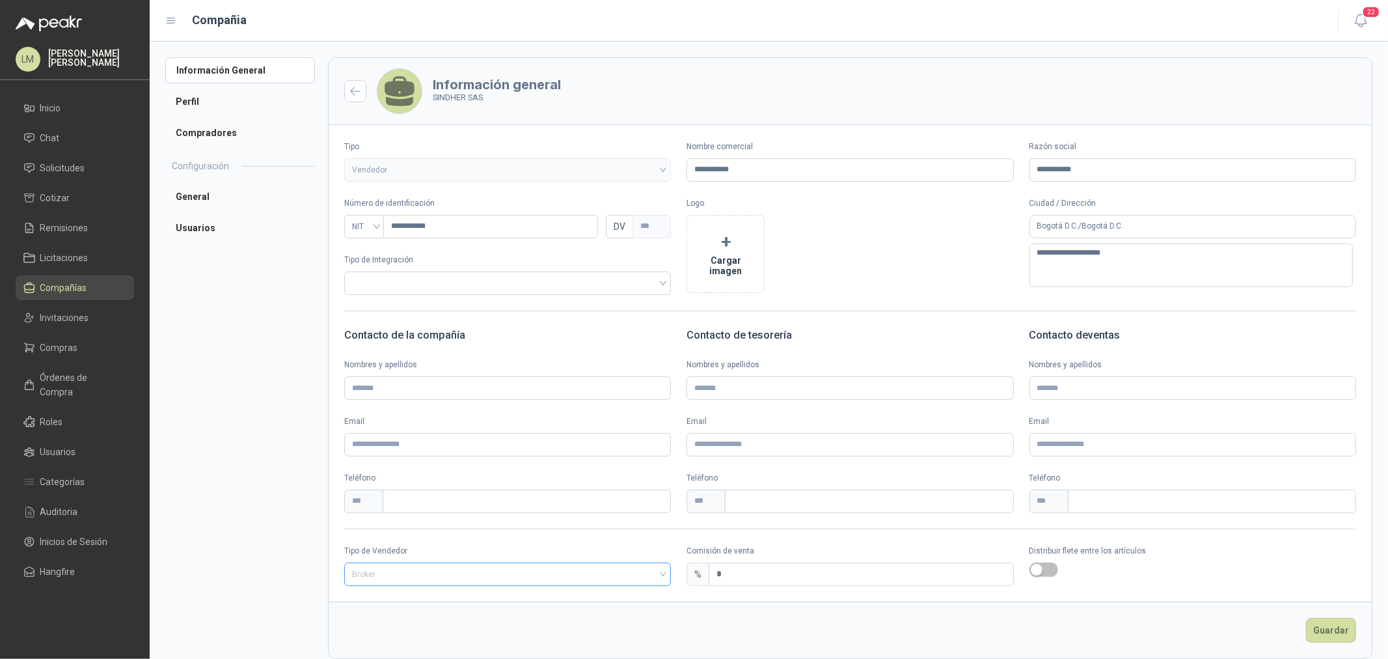
click at [421, 575] on span "Broker" at bounding box center [507, 574] width 311 height 20
click at [397, 637] on div "Especial" at bounding box center [506, 643] width 303 height 14
drag, startPoint x: 721, startPoint y: 583, endPoint x: 675, endPoint y: 590, distance: 46.8
click at [675, 590] on form "**********" at bounding box center [850, 357] width 1045 height 601
type input "*"
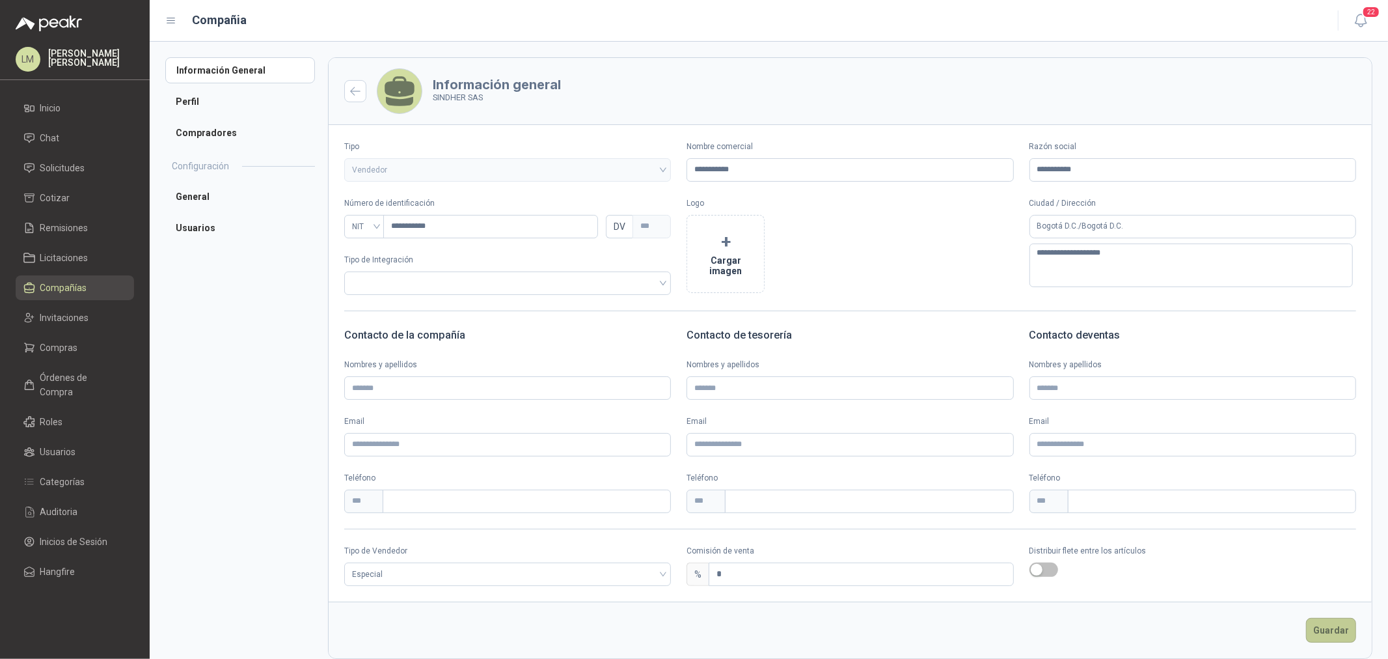
click at [1324, 623] on button "Guardar" at bounding box center [1331, 630] width 50 height 25
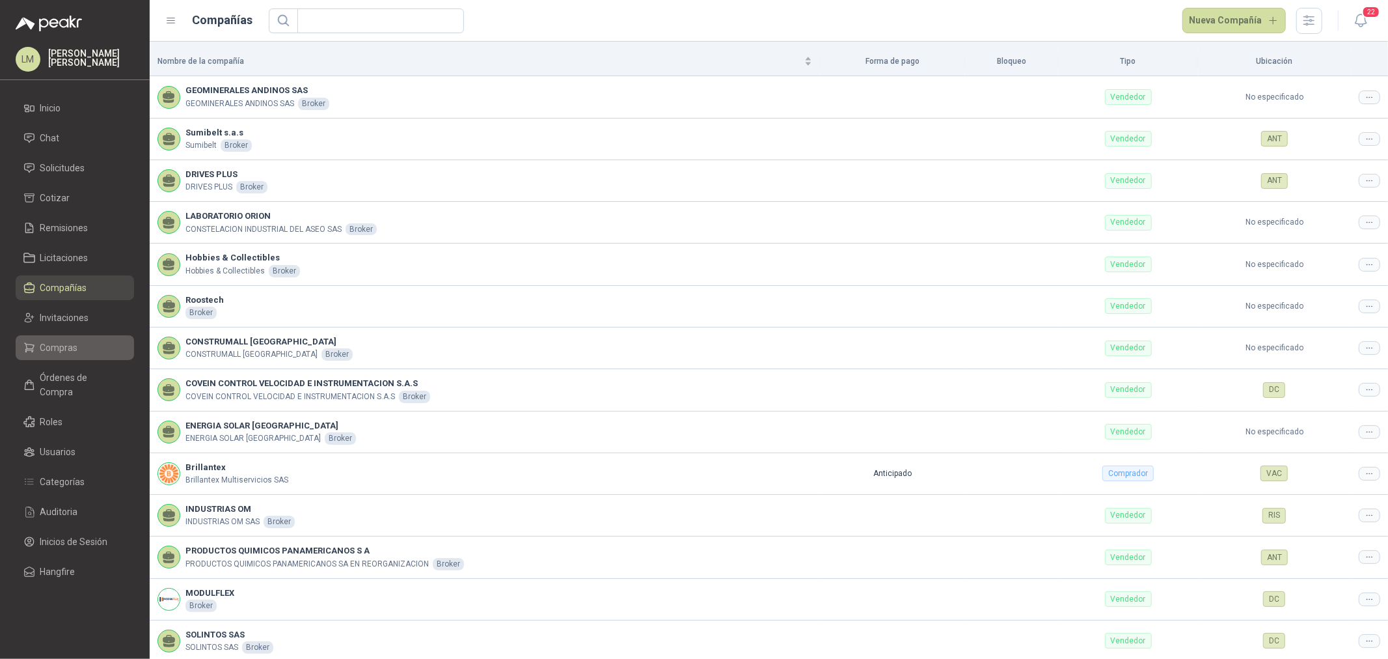
click at [60, 351] on span "Compras" at bounding box center [59, 347] width 38 height 14
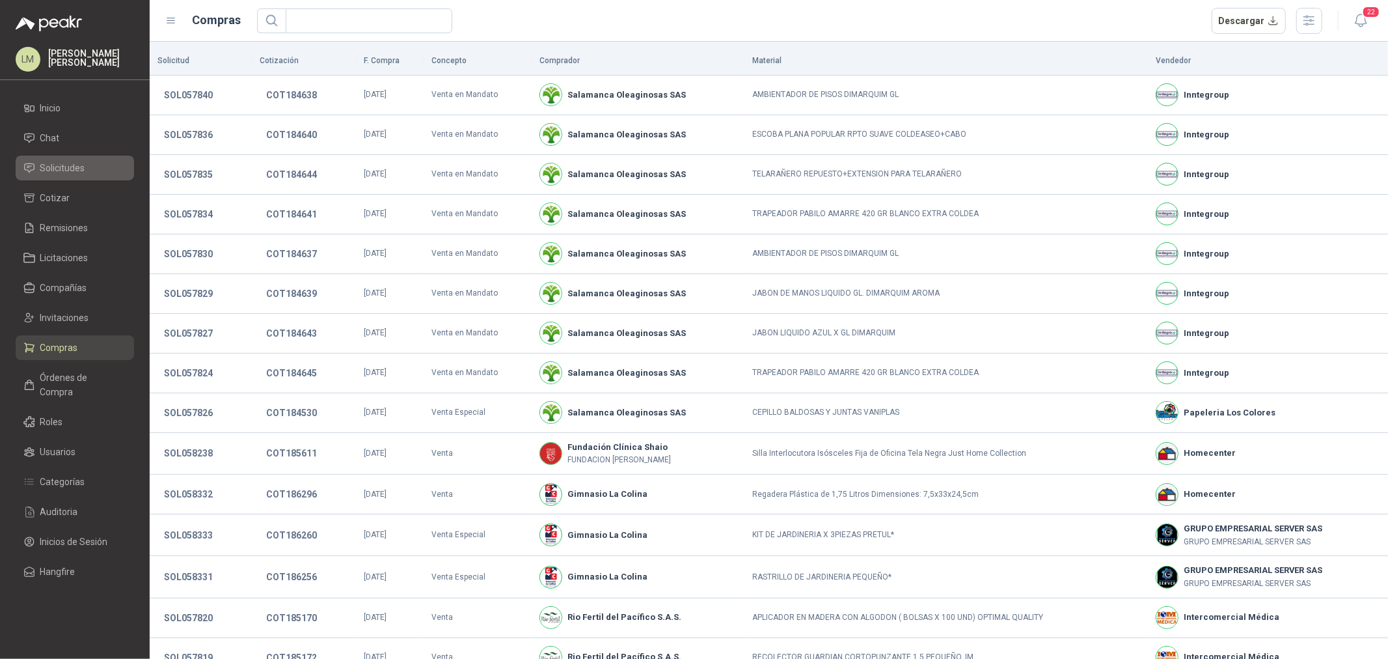
click at [66, 170] on span "Solicitudes" at bounding box center [62, 168] width 45 height 14
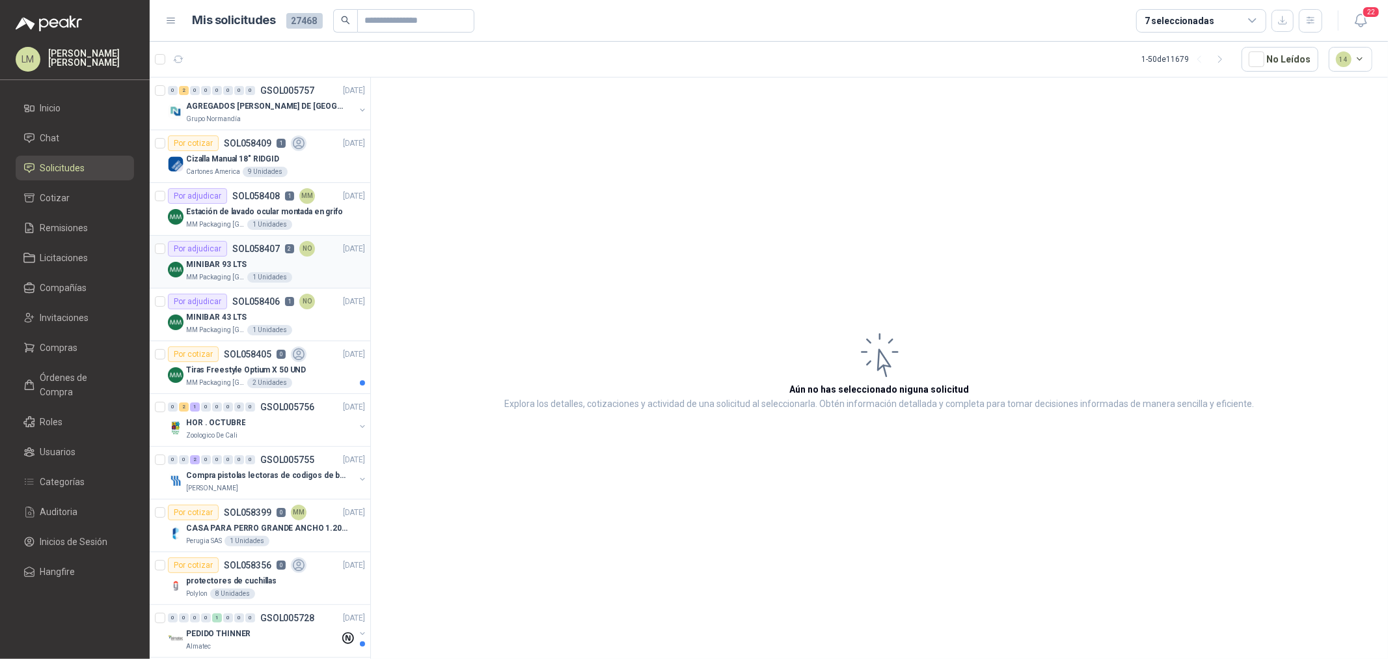
click at [234, 264] on p "MINIBAR 93 LTS" at bounding box center [216, 264] width 61 height 12
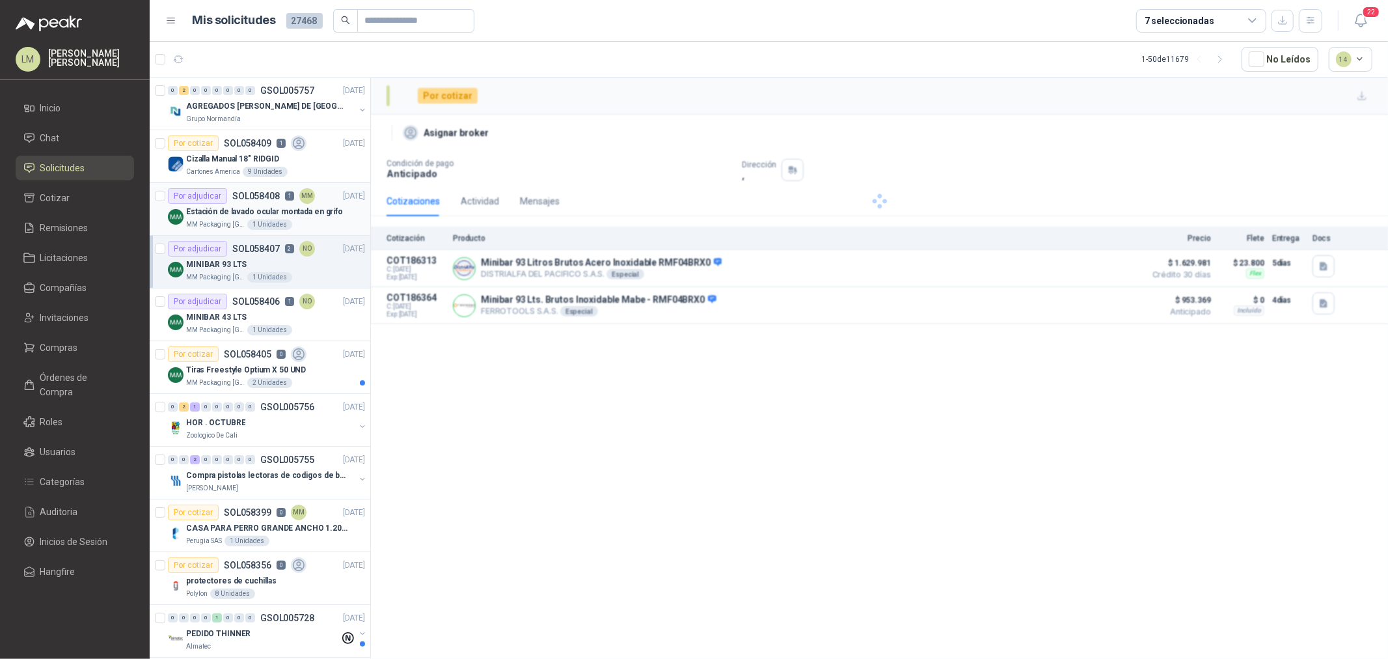
click at [202, 222] on p "MM Packaging [GEOGRAPHIC_DATA]" at bounding box center [215, 224] width 59 height 10
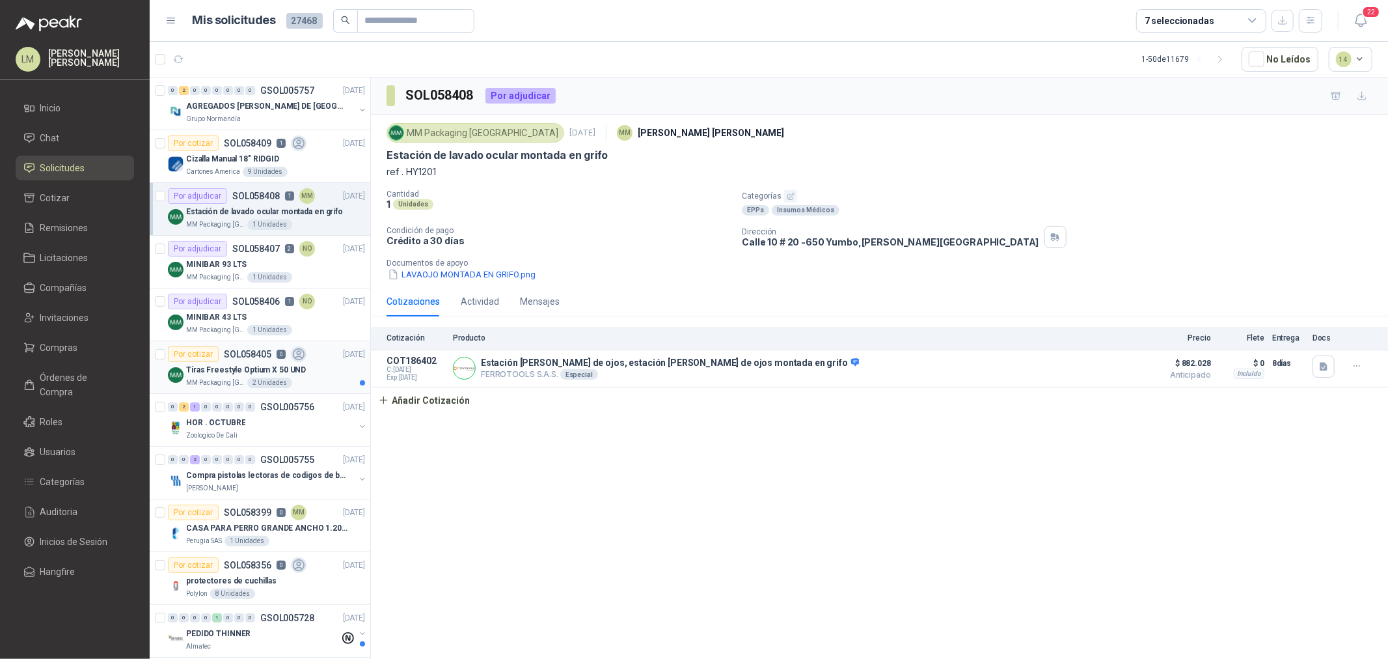
click at [241, 386] on p "MM Packaging [GEOGRAPHIC_DATA]" at bounding box center [215, 382] width 59 height 10
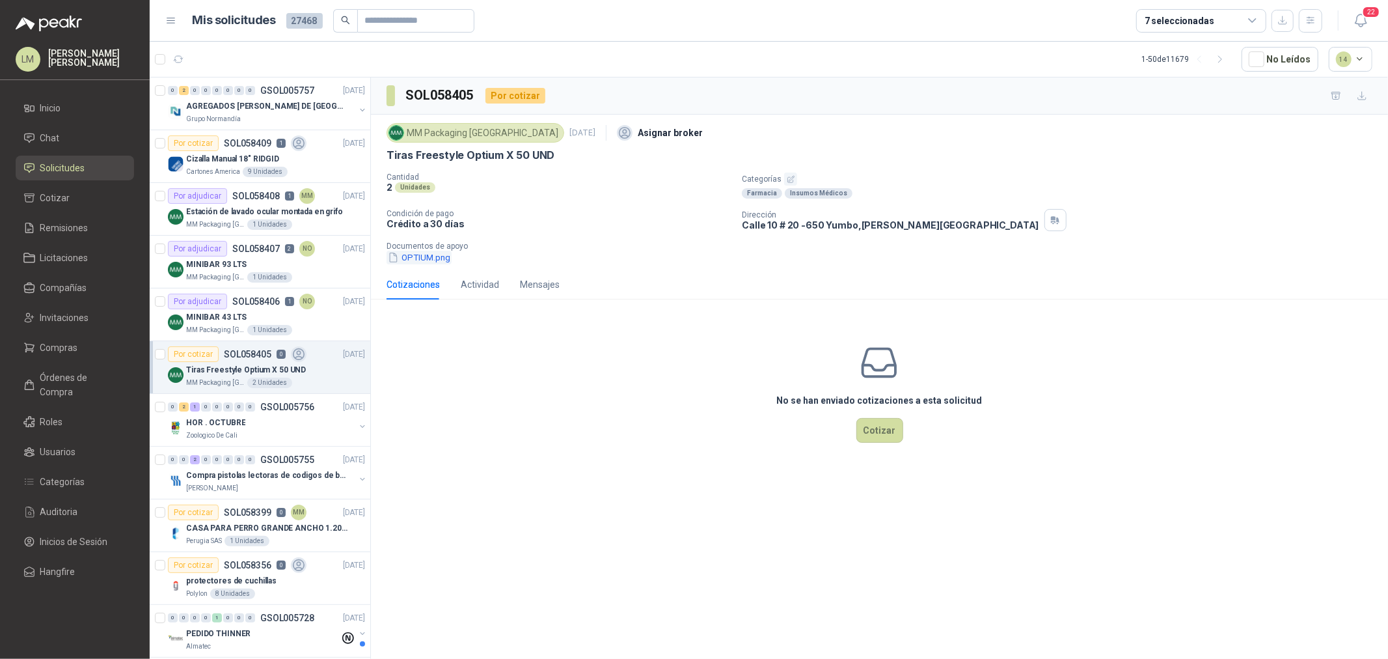
click at [434, 261] on button "OPTIUM.png" at bounding box center [419, 258] width 65 height 14
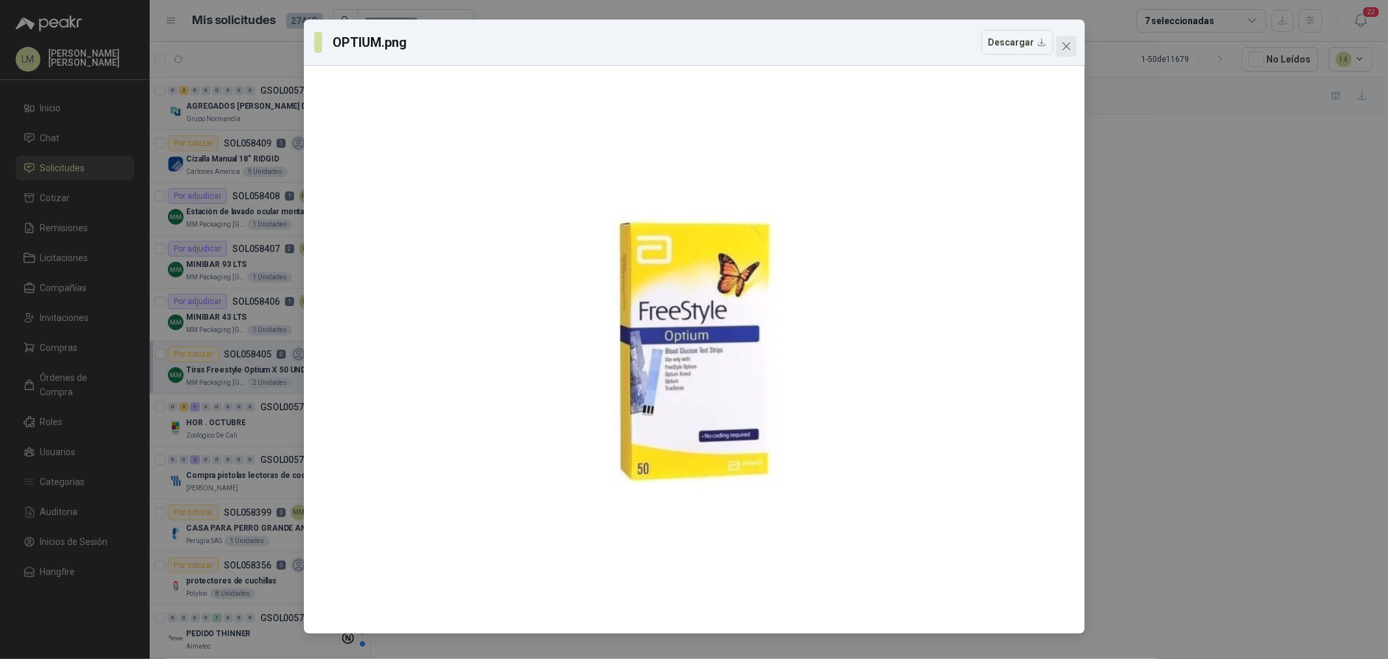
click at [1065, 43] on icon "close" at bounding box center [1067, 46] width 10 height 10
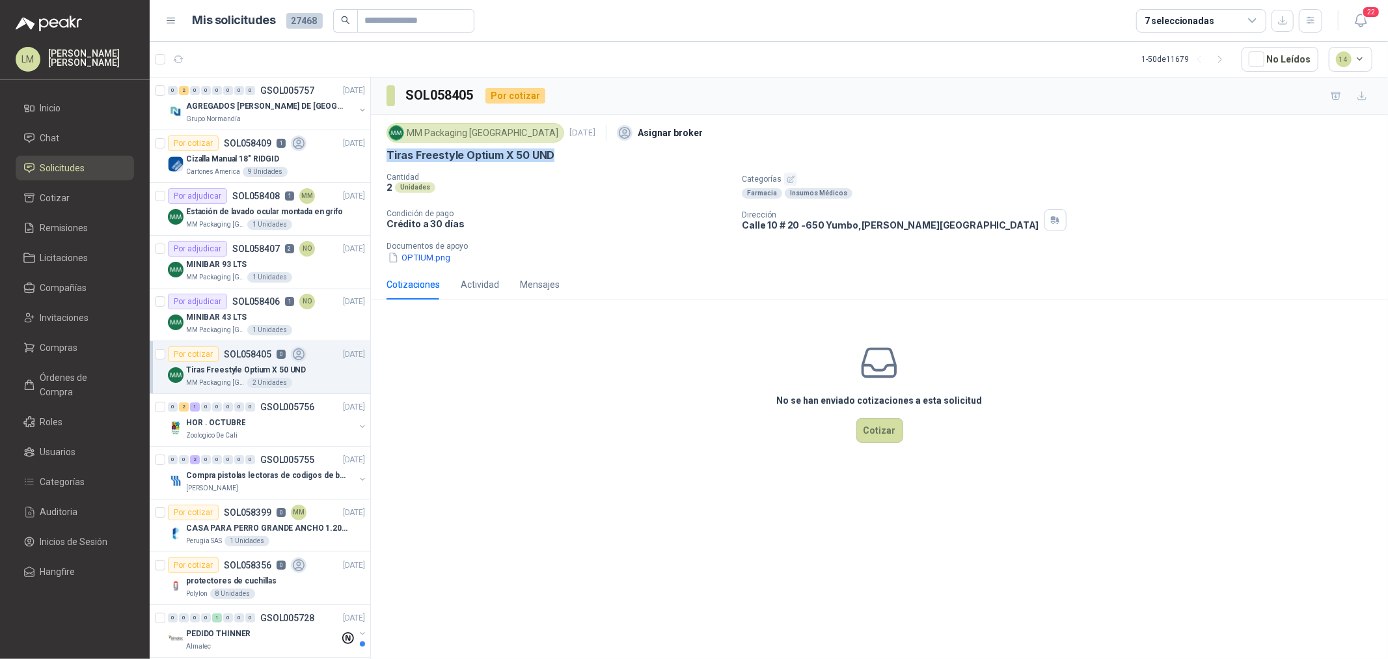
drag, startPoint x: 381, startPoint y: 156, endPoint x: 640, endPoint y: 159, distance: 259.1
click at [640, 159] on div "MM Packaging Colombia 2 oct, 2025 Asignar broker Tiras Freestyle Optium X 50 UN…" at bounding box center [879, 192] width 1017 height 155
copy p "Tiras Freestyle Optium X 50 UND"
click at [79, 348] on li "Compras" at bounding box center [74, 347] width 103 height 14
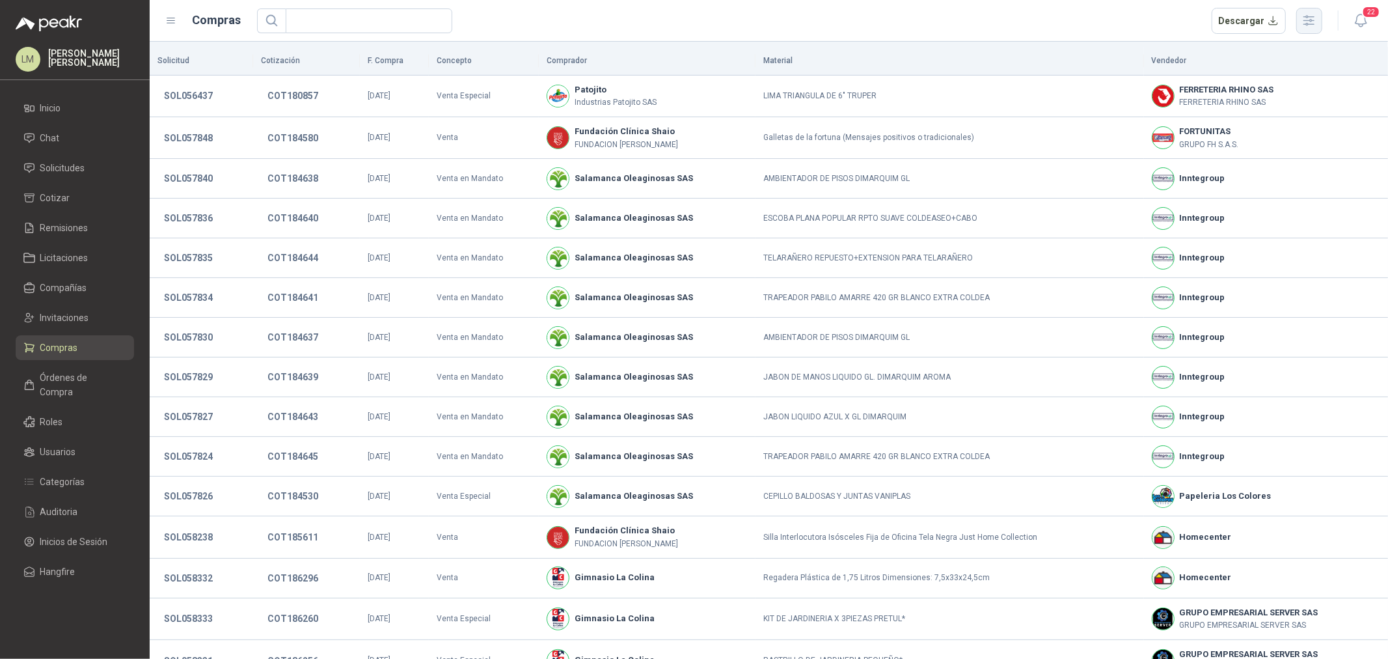
click at [1310, 27] on icon "button" at bounding box center [1309, 20] width 15 height 15
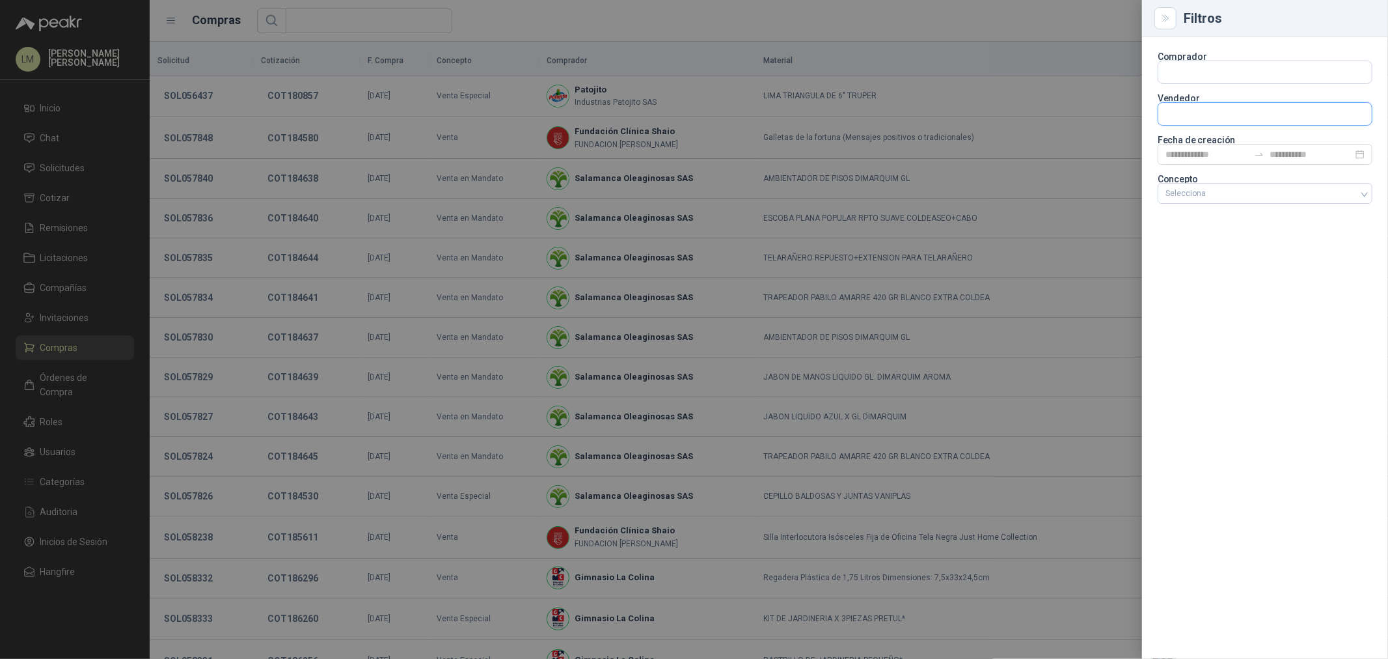
click at [1181, 111] on input "text" at bounding box center [1265, 114] width 213 height 22
type input "****"
click at [1200, 74] on input "text" at bounding box center [1265, 72] width 213 height 22
type input "*******"
click at [1209, 105] on span "NIT : 805030849" at bounding box center [1211, 107] width 46 height 7
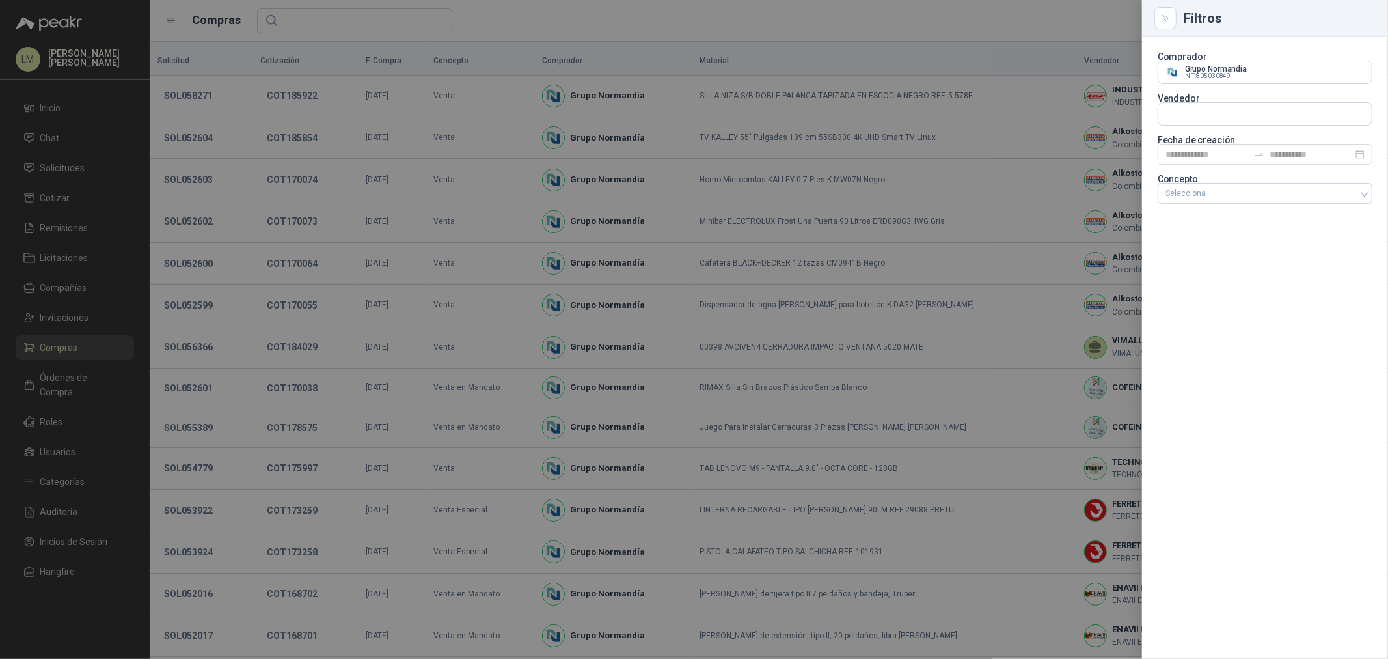
click at [665, 174] on div at bounding box center [694, 329] width 1388 height 659
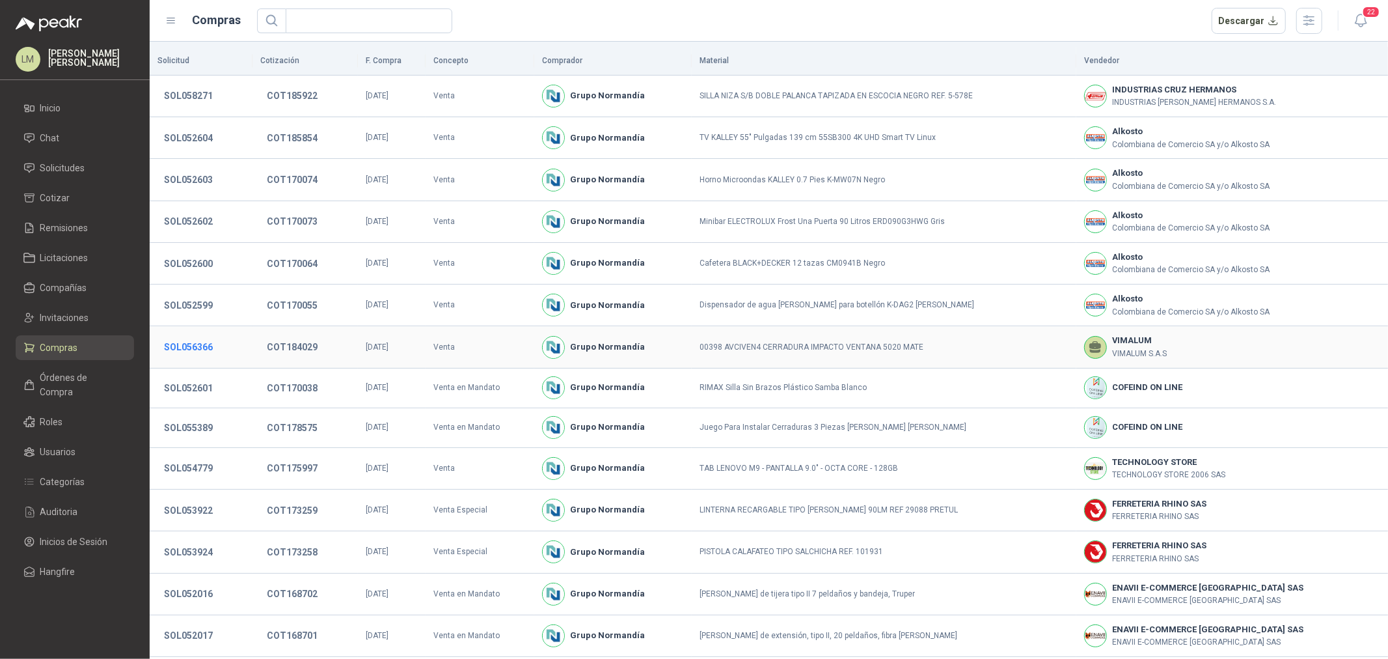
click at [200, 350] on button "SOL056366" at bounding box center [189, 346] width 62 height 23
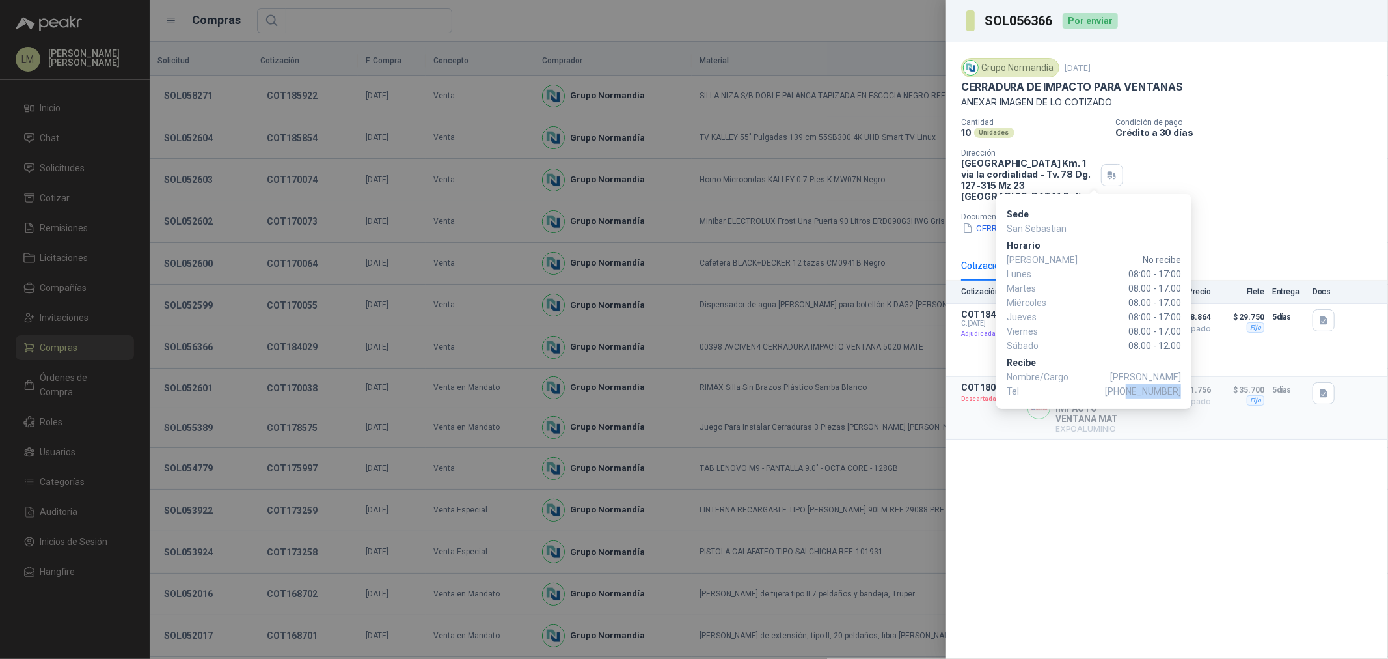
drag, startPoint x: 1131, startPoint y: 389, endPoint x: 1180, endPoint y: 392, distance: 49.0
click at [1180, 392] on span "+57 3157237854" at bounding box center [1143, 391] width 76 height 14
copy span "3157237854"
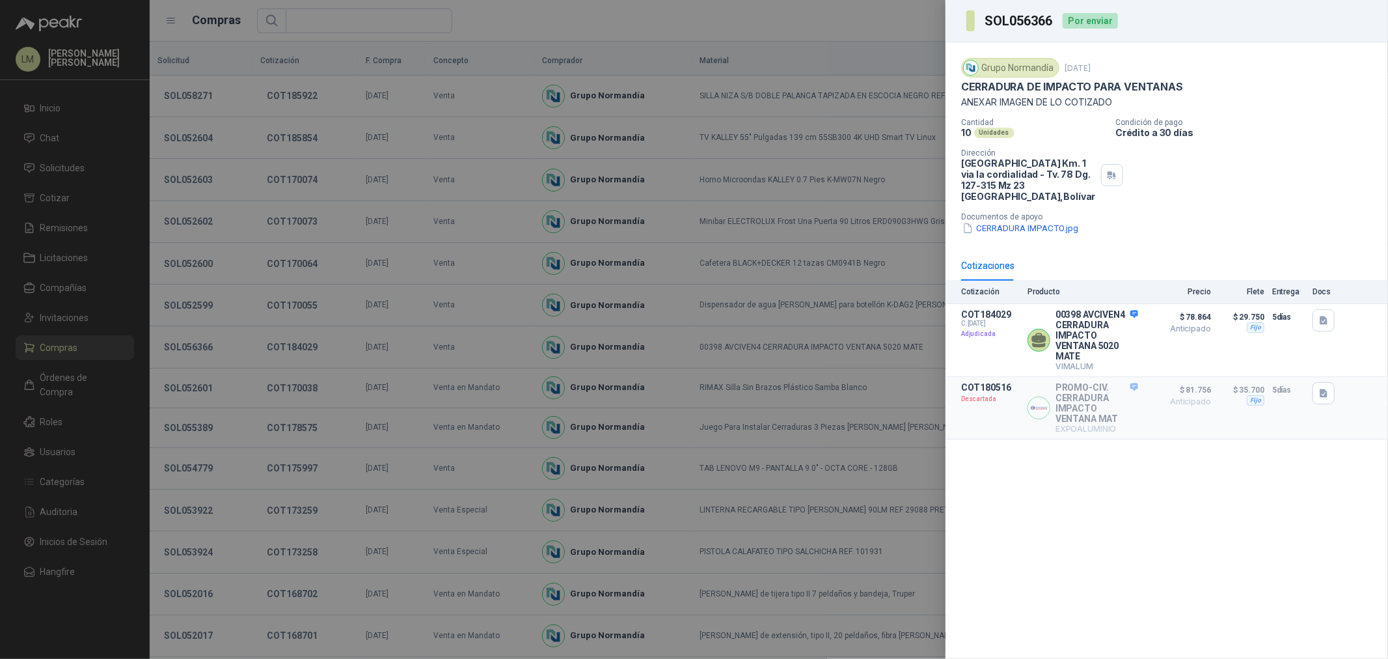
click at [76, 294] on div at bounding box center [694, 329] width 1388 height 659
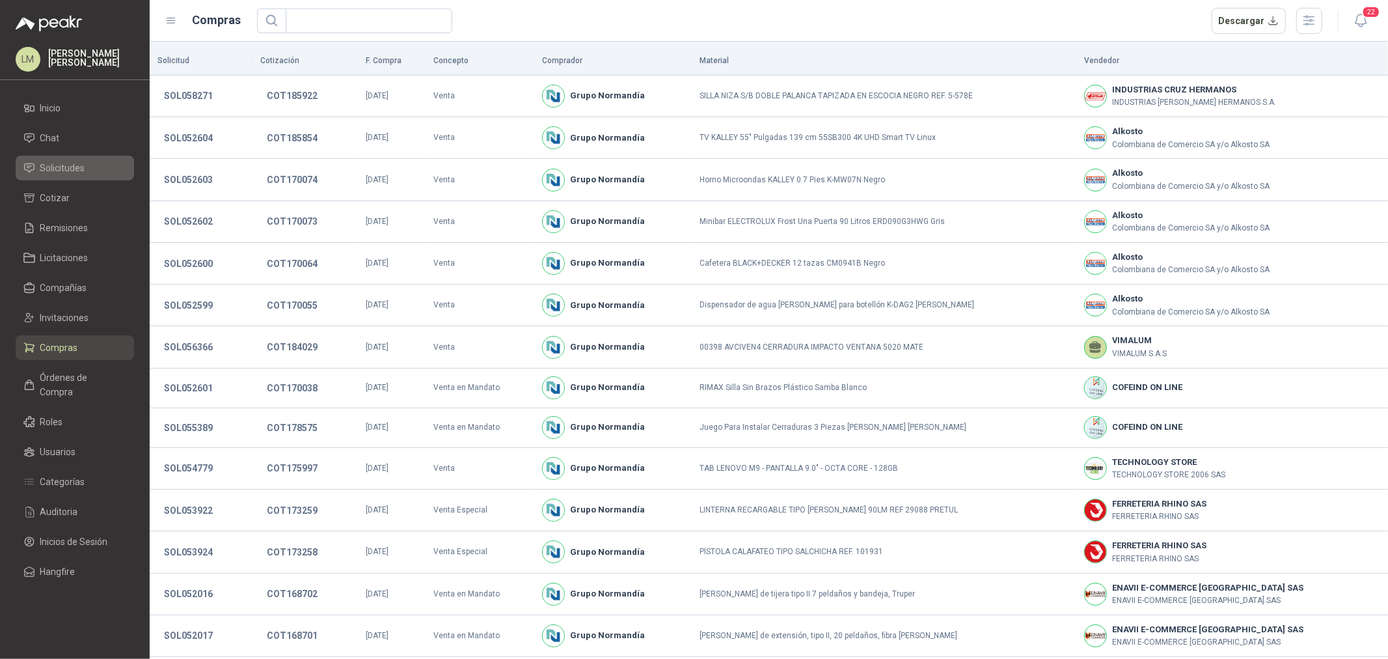
click at [55, 164] on span "Solicitudes" at bounding box center [62, 168] width 45 height 14
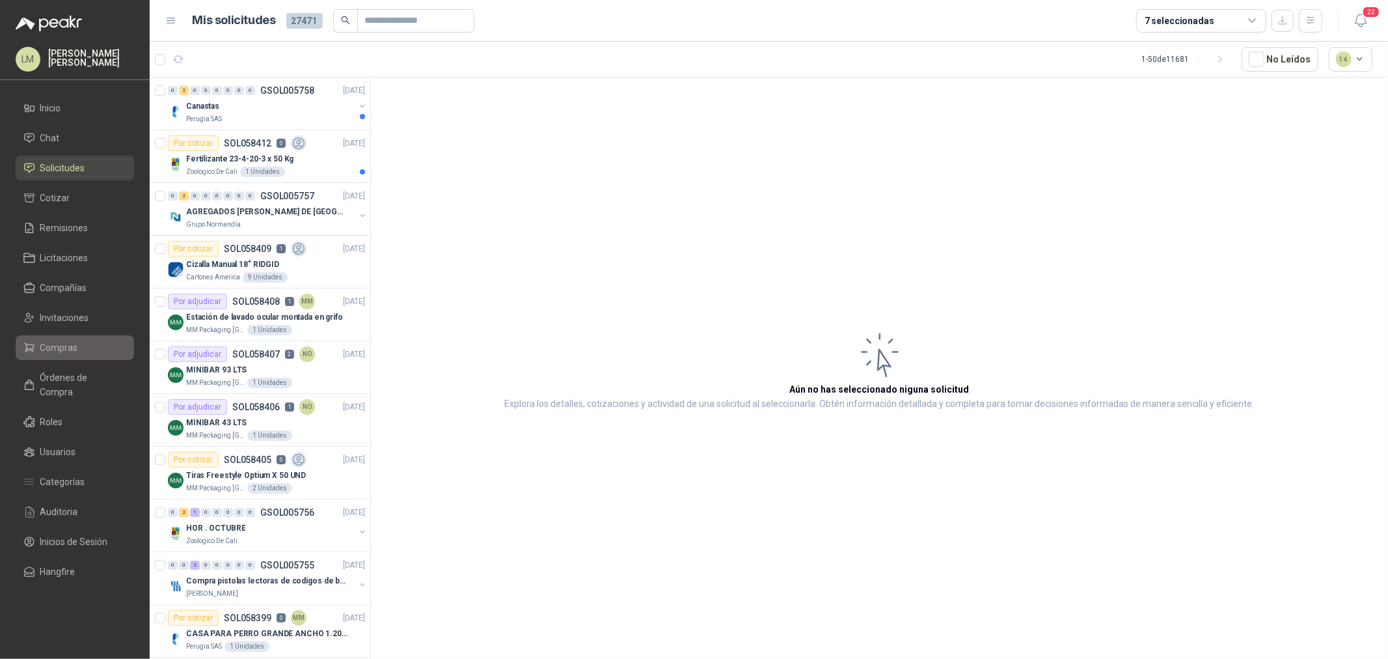
click at [65, 340] on span "Compras" at bounding box center [59, 347] width 38 height 14
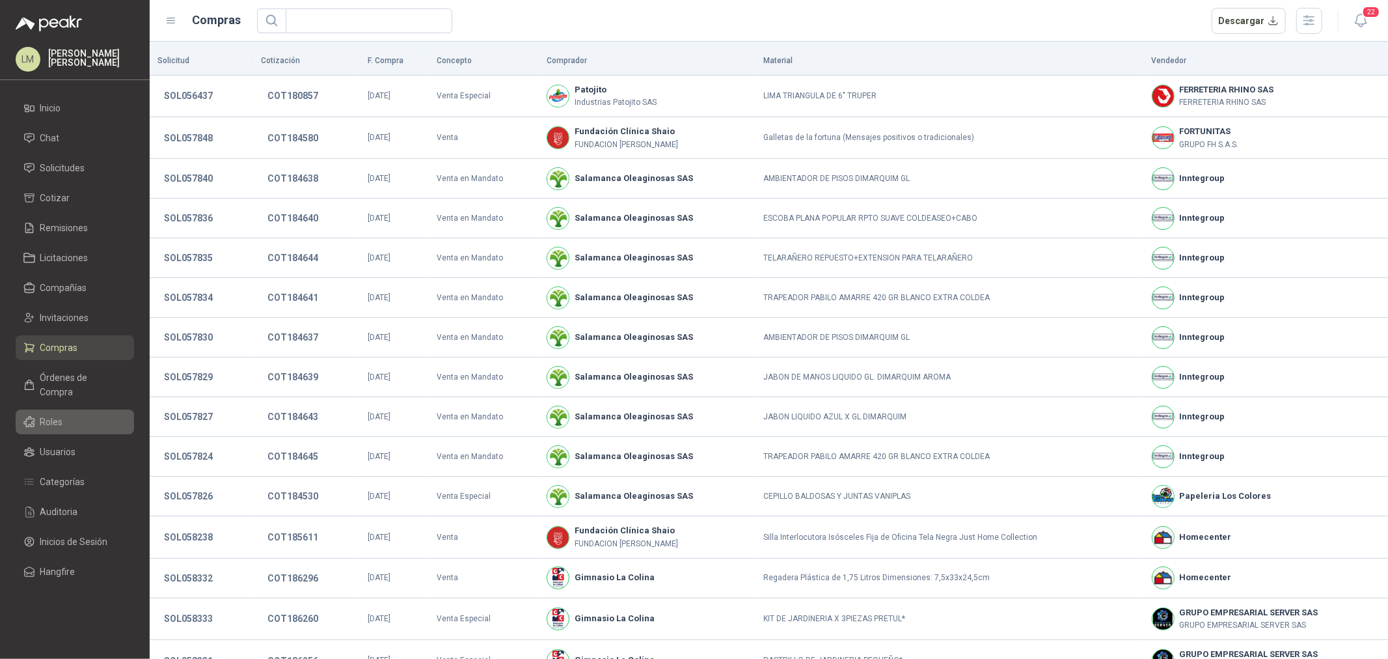
click at [42, 409] on link "Roles" at bounding box center [75, 421] width 118 height 25
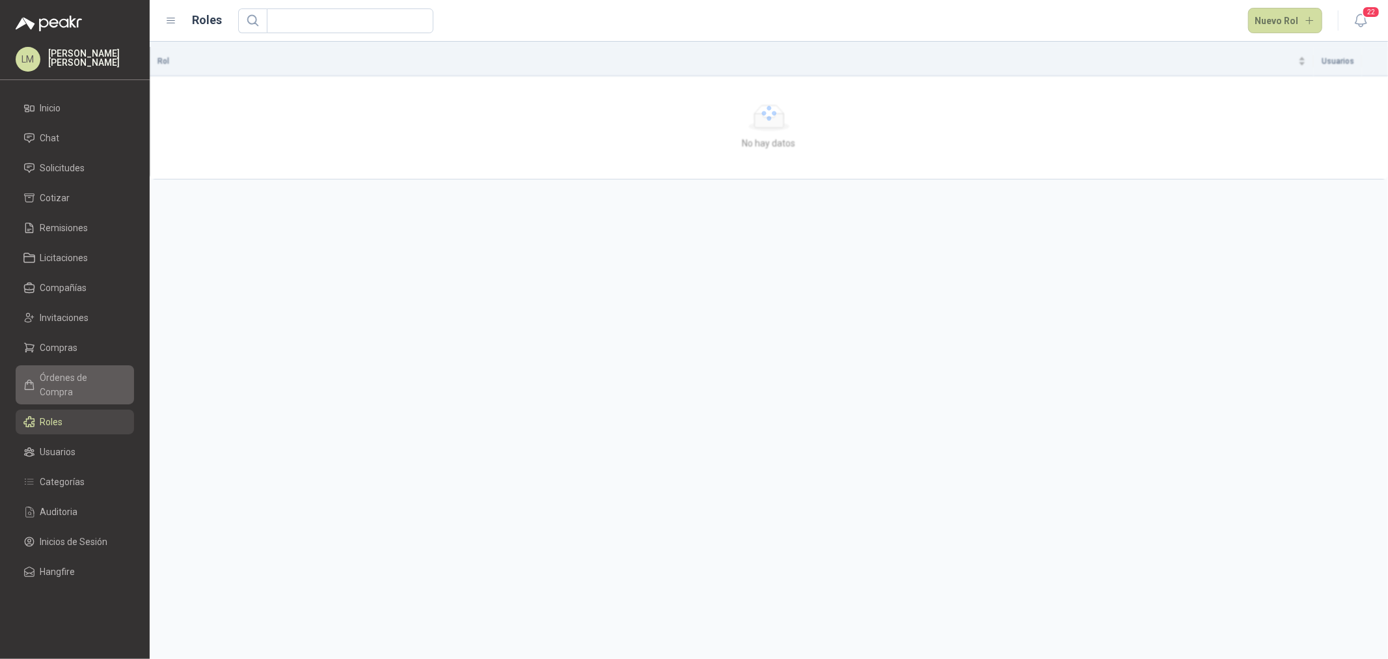
click at [59, 374] on span "Órdenes de Compra" at bounding box center [80, 384] width 81 height 29
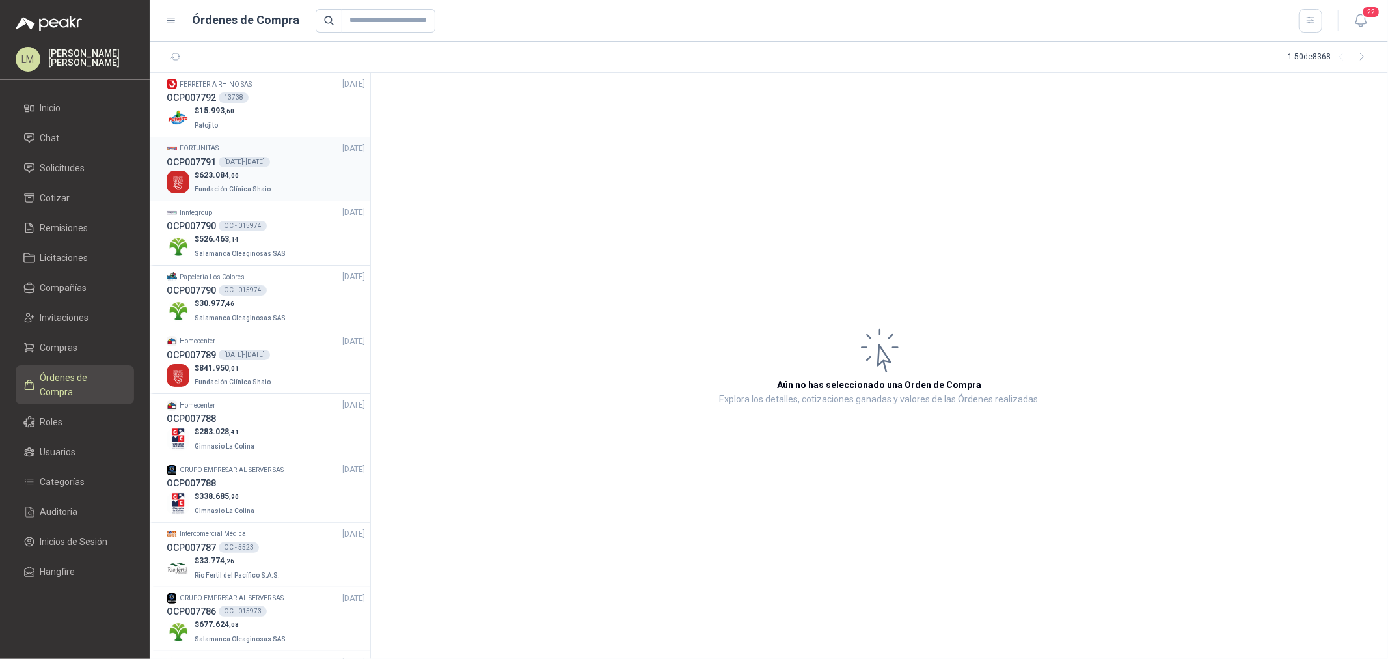
click at [232, 181] on p "Fundación Clínica Shaio" at bounding box center [234, 188] width 79 height 14
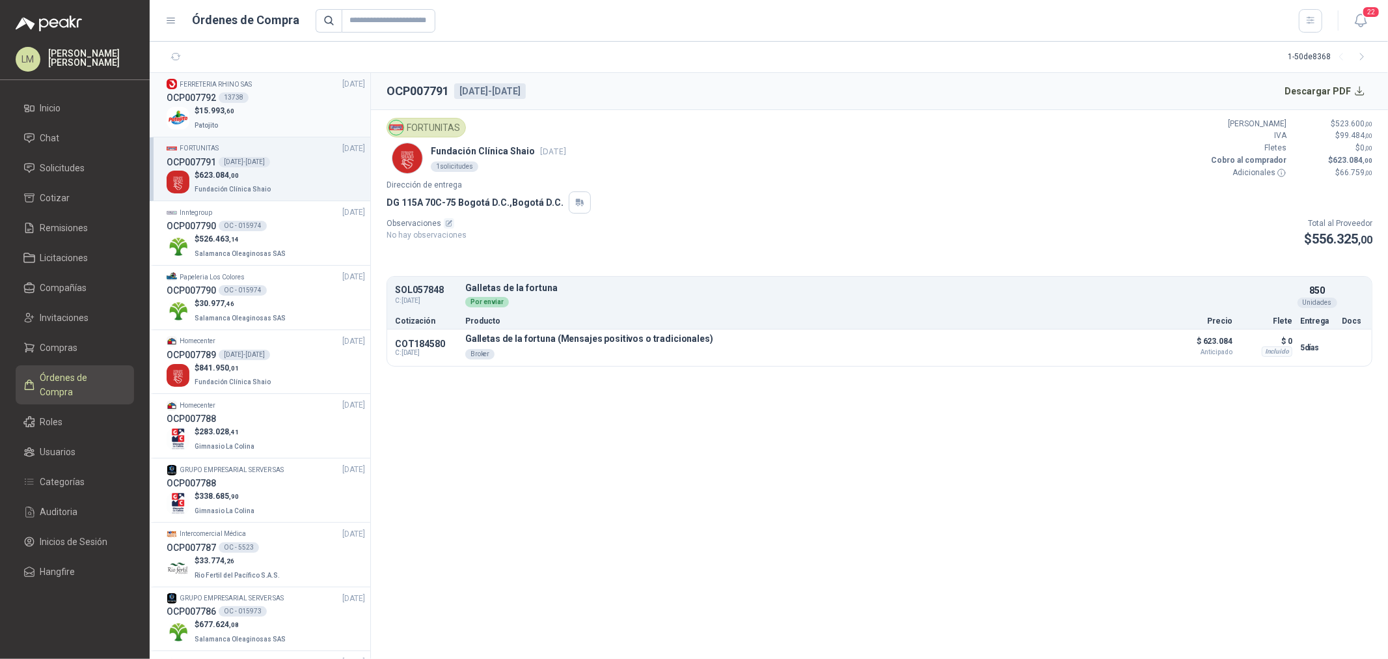
click at [262, 112] on div "$ 15.993 ,60 Patojito" at bounding box center [266, 118] width 199 height 27
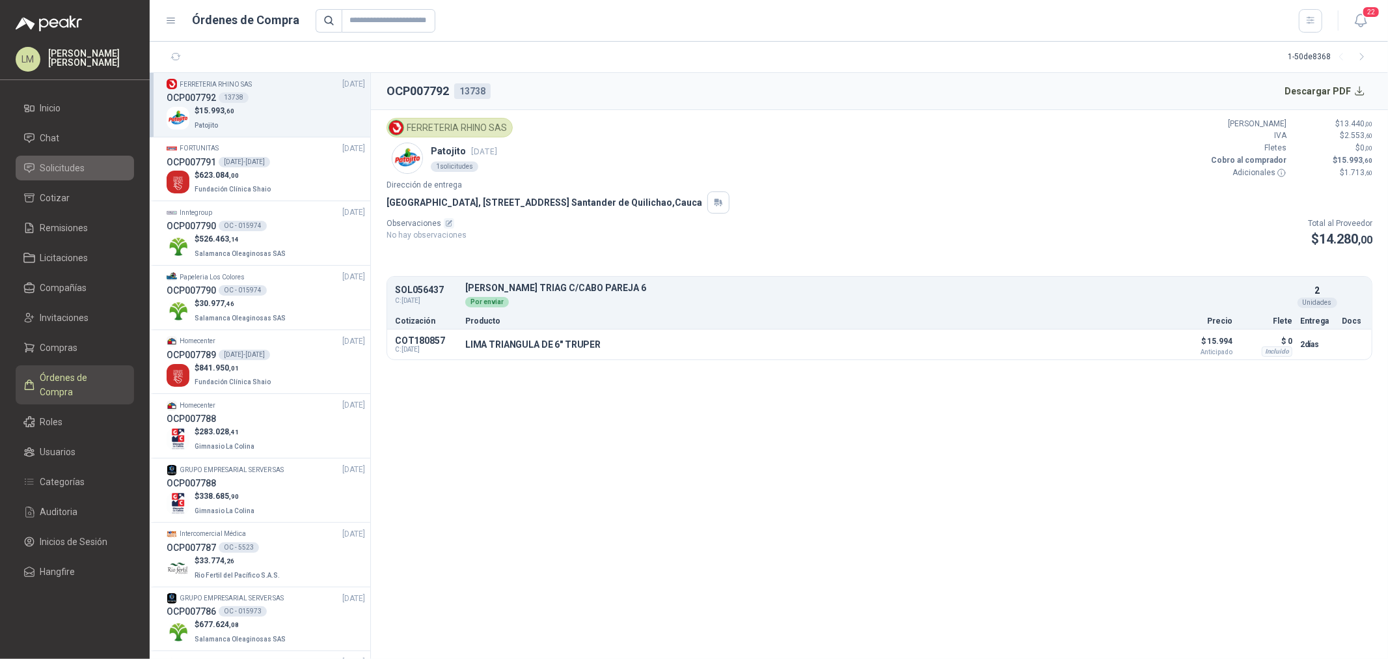
click at [70, 167] on span "Solicitudes" at bounding box center [62, 168] width 45 height 14
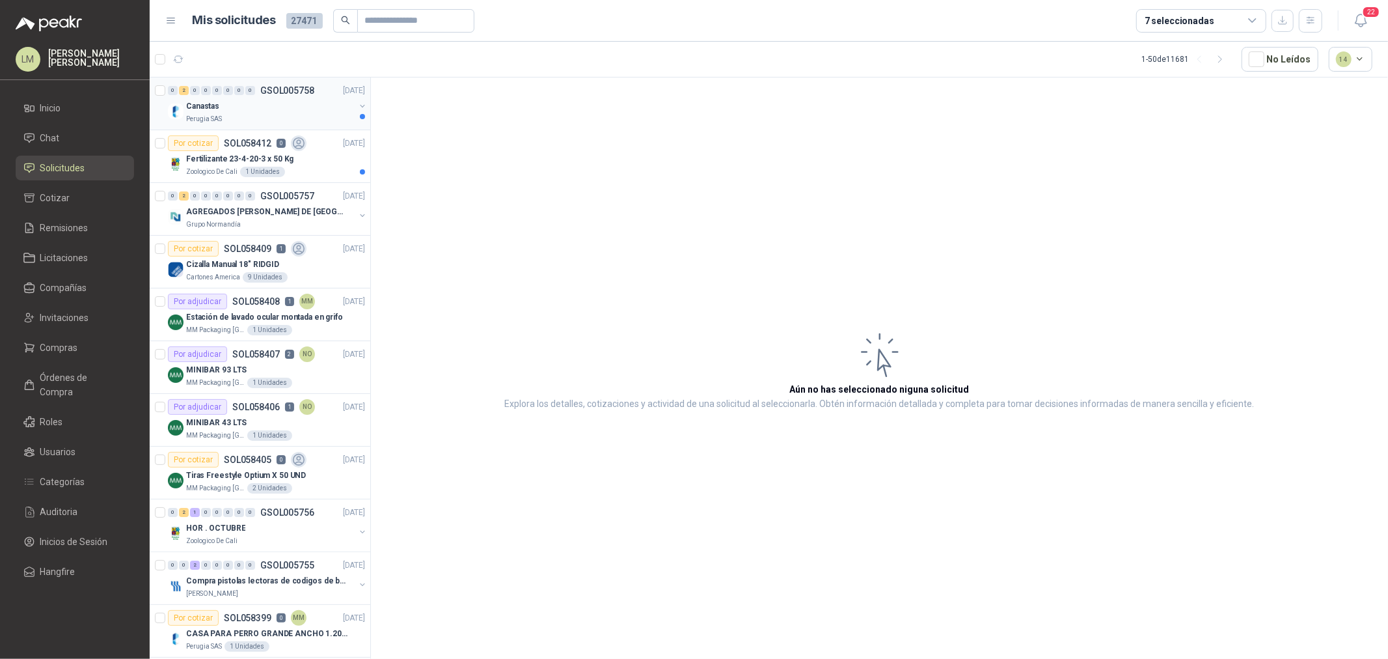
click at [357, 104] on button "button" at bounding box center [362, 106] width 10 height 10
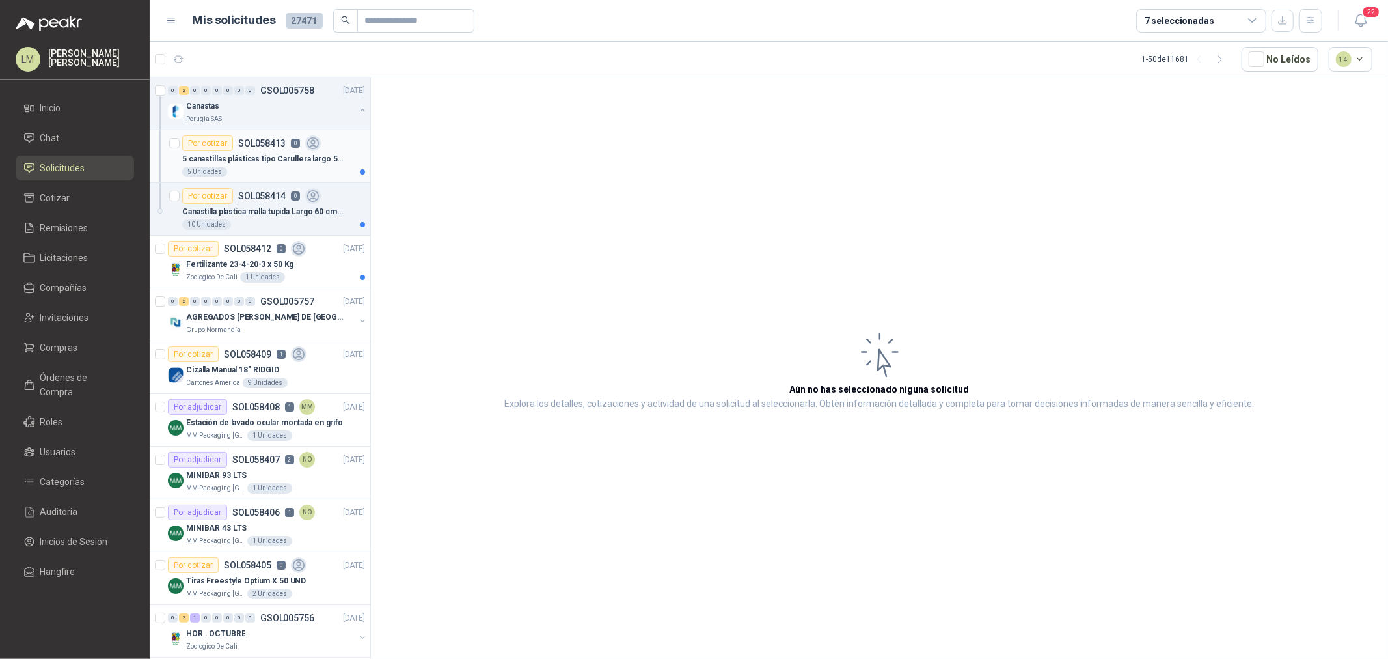
click at [263, 139] on p "SOL058413" at bounding box center [262, 143] width 48 height 9
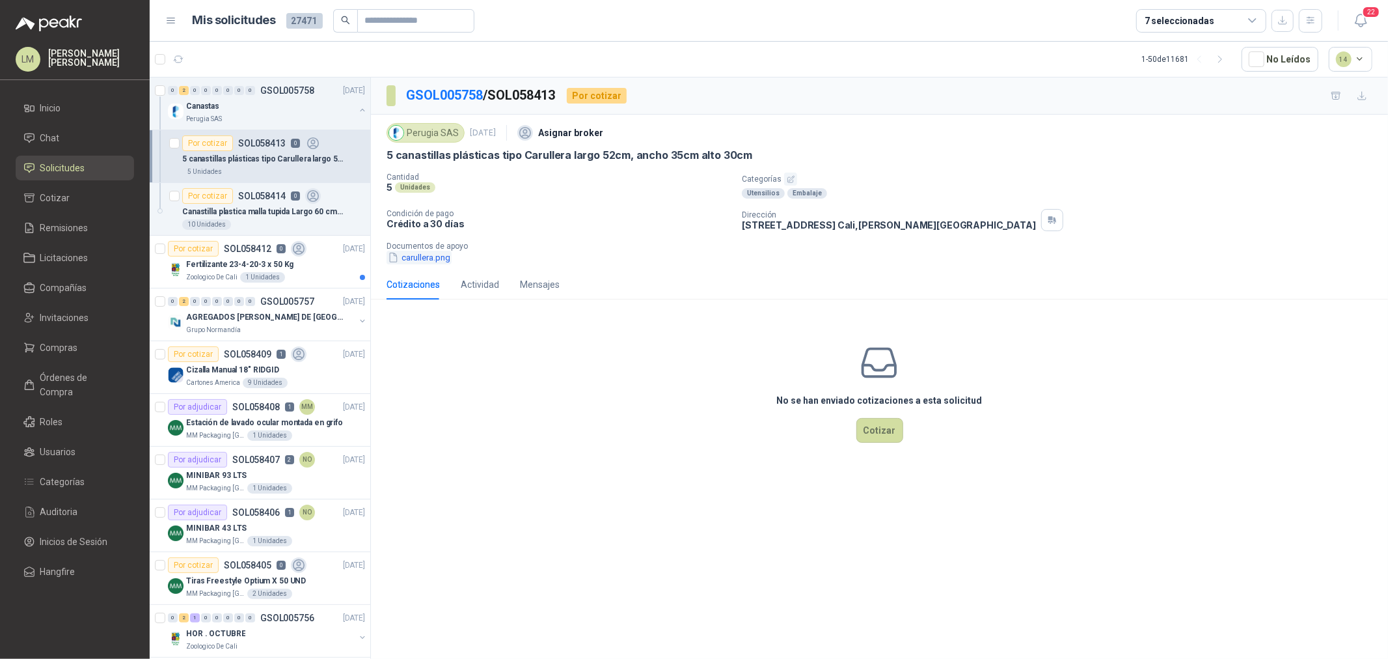
click at [408, 256] on button "carullera.png" at bounding box center [419, 258] width 65 height 14
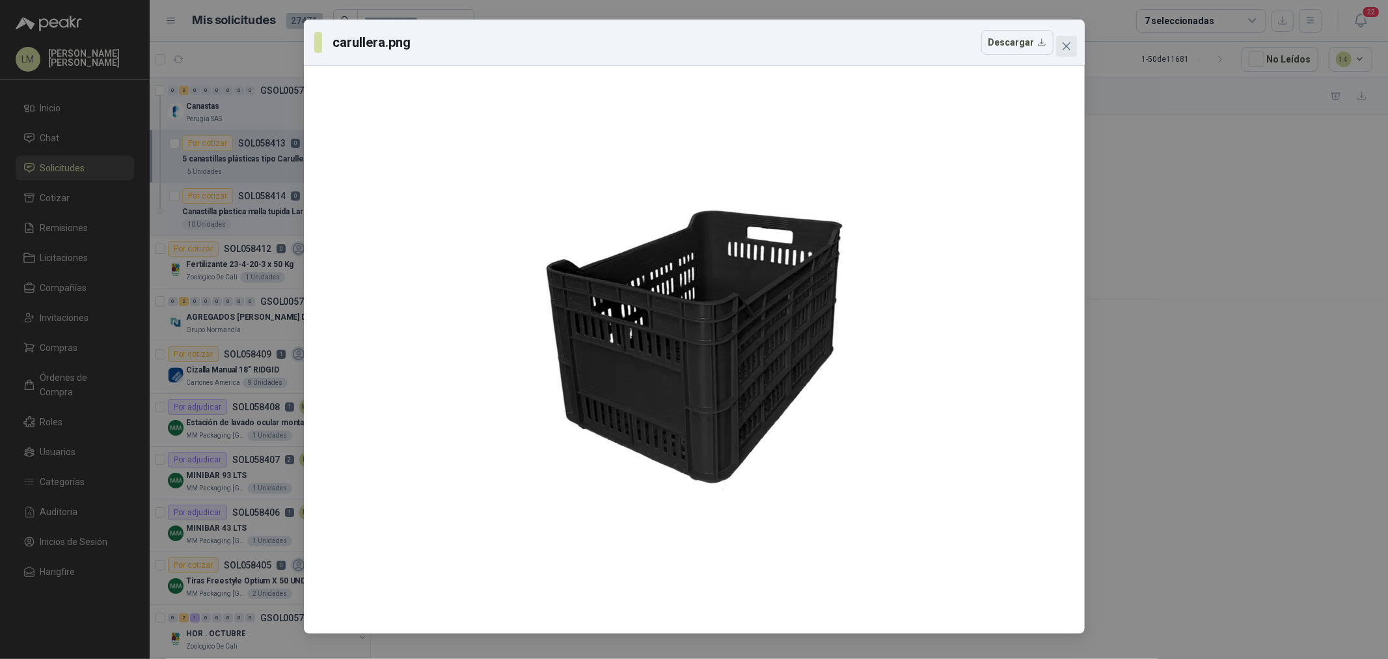
click at [1070, 44] on icon "close" at bounding box center [1067, 46] width 10 height 10
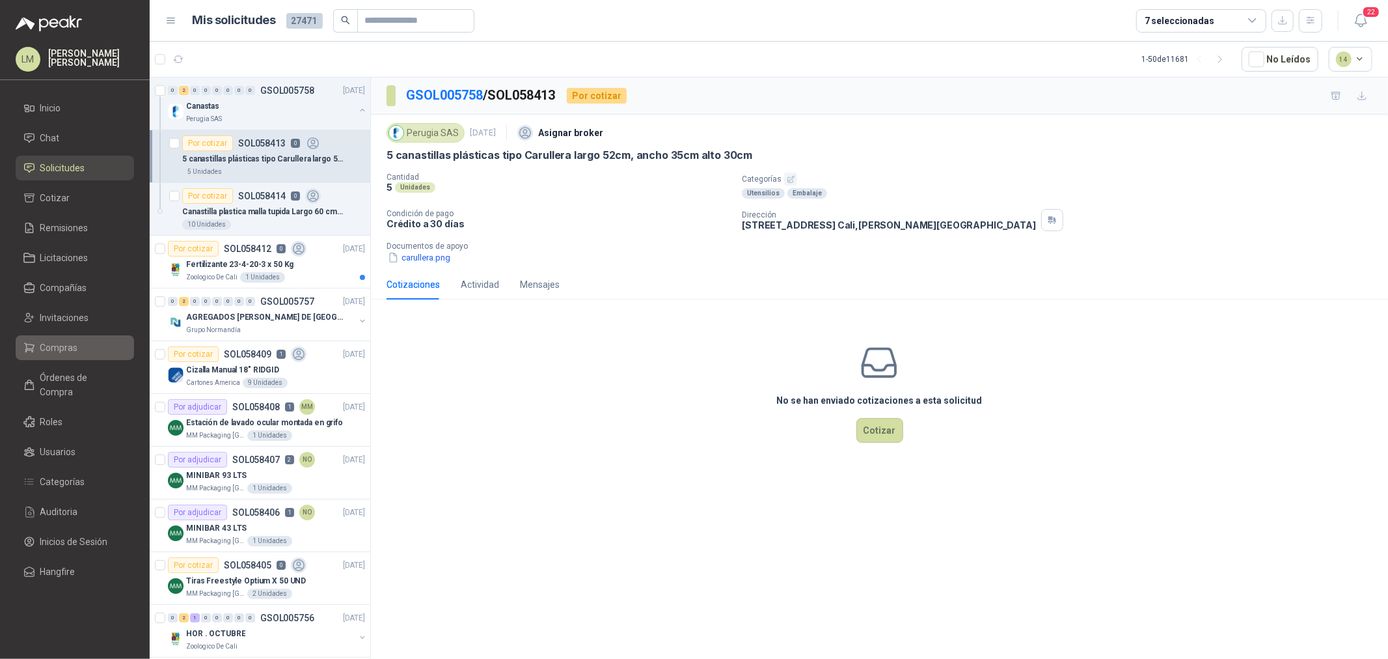
drag, startPoint x: 59, startPoint y: 351, endPoint x: 60, endPoint y: 335, distance: 16.3
click at [59, 351] on span "Compras" at bounding box center [59, 347] width 38 height 14
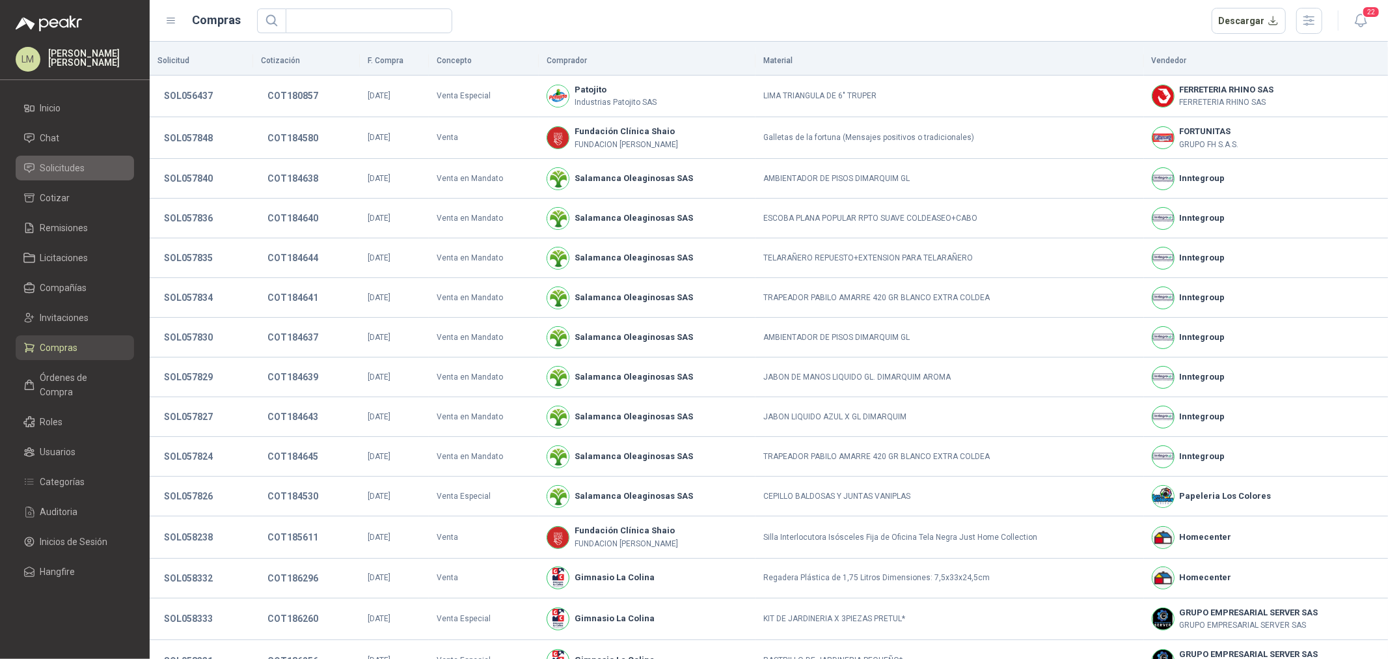
click at [67, 167] on span "Solicitudes" at bounding box center [62, 168] width 45 height 14
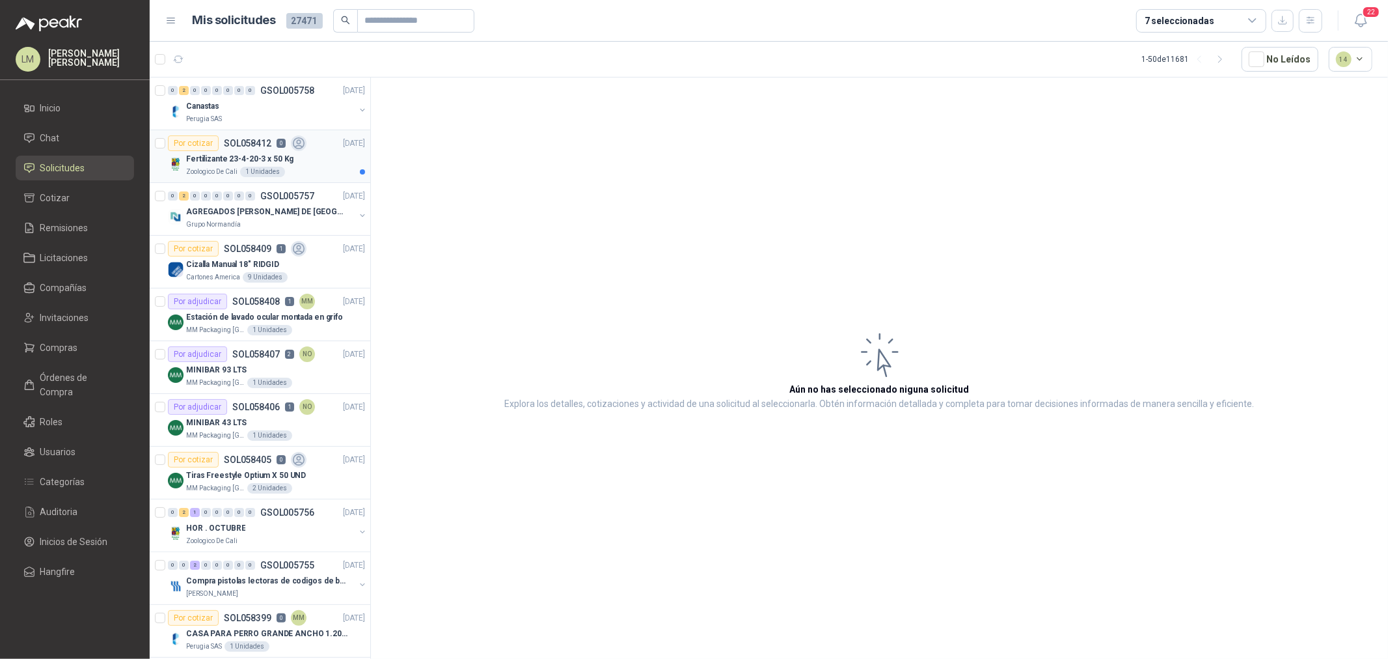
click at [237, 150] on div "Por cotizar SOL058412 0" at bounding box center [237, 143] width 139 height 16
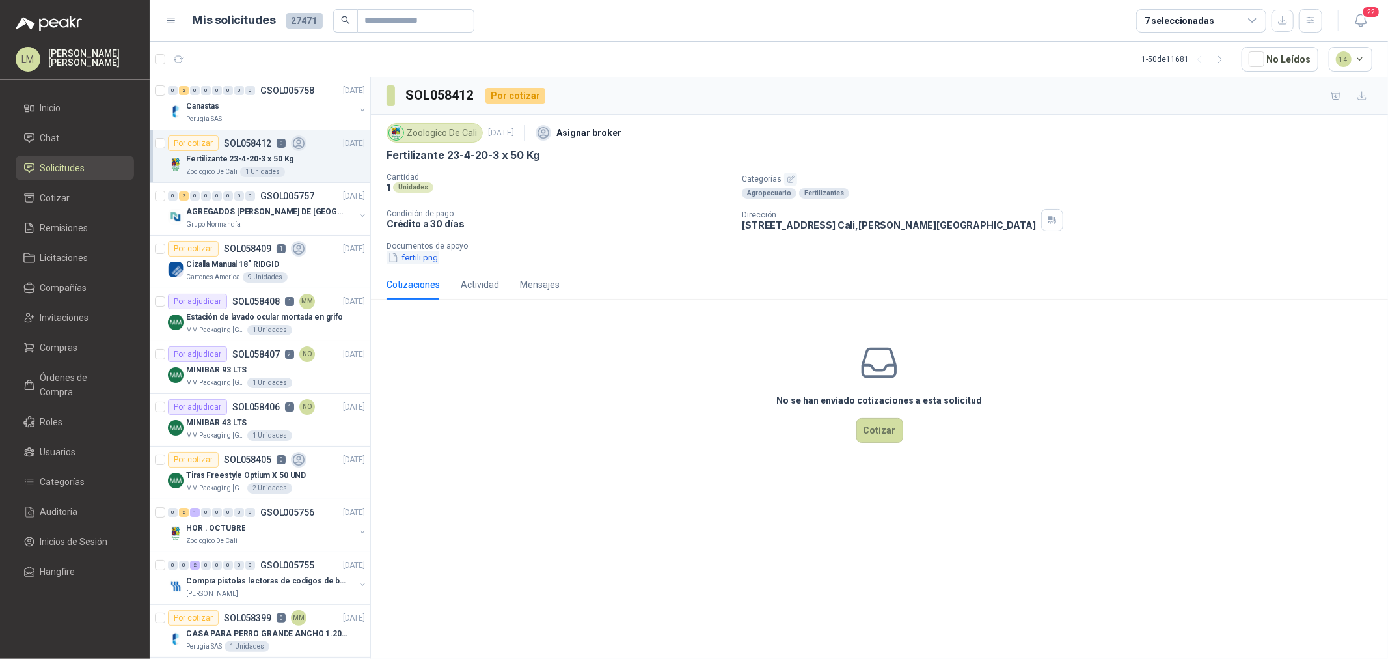
click at [421, 258] on button "fertili.png" at bounding box center [413, 258] width 53 height 14
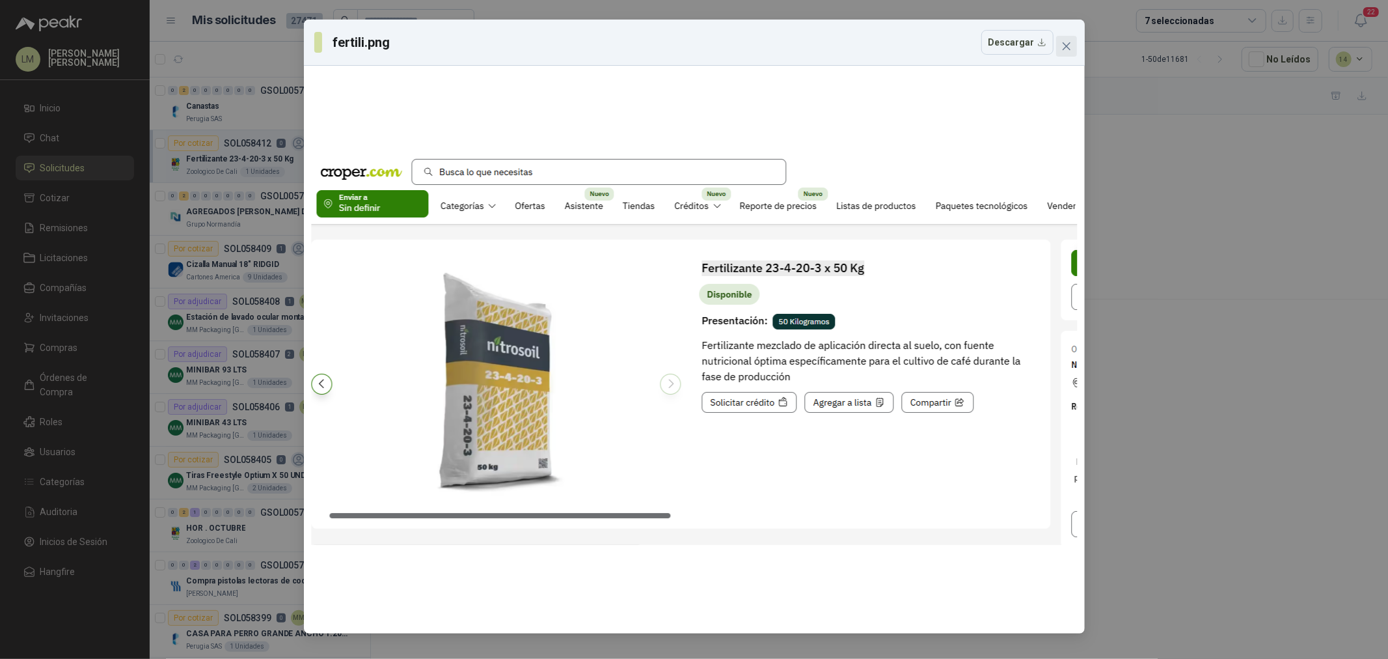
click at [1068, 46] on icon "close" at bounding box center [1067, 46] width 10 height 10
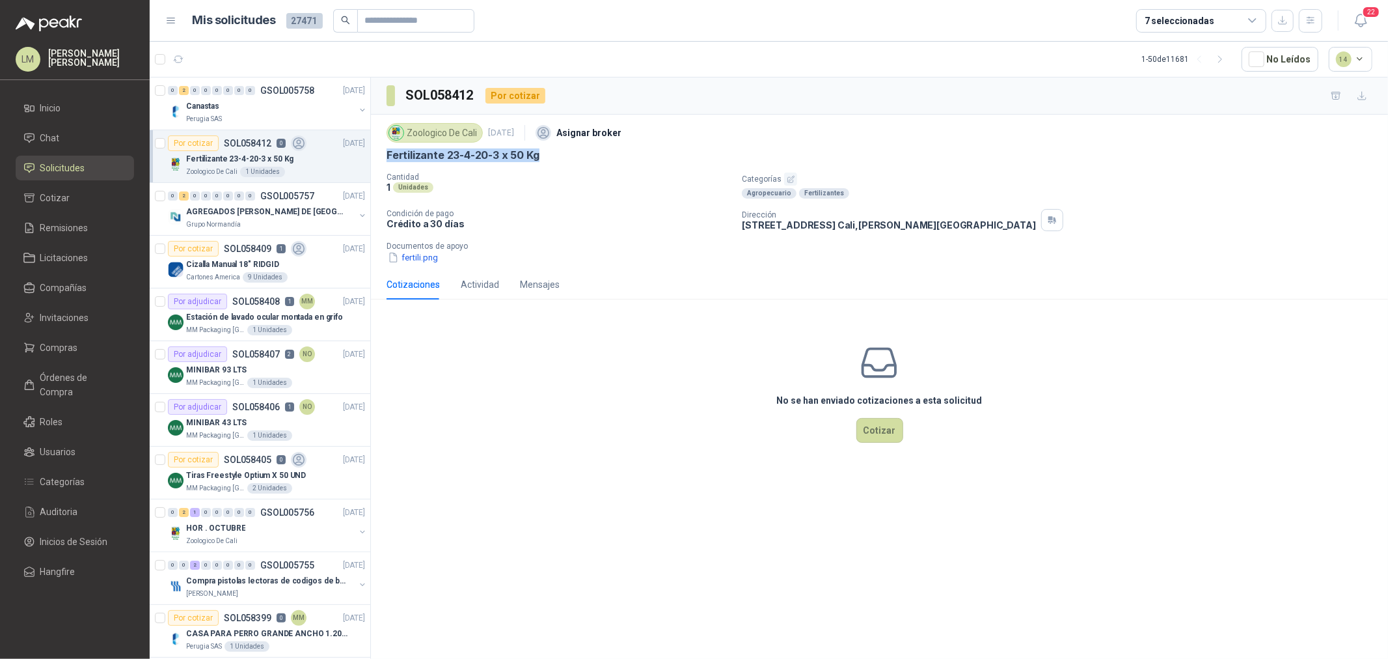
drag, startPoint x: 381, startPoint y: 157, endPoint x: 564, endPoint y: 159, distance: 182.9
click at [564, 159] on div "Zoologico De Cali 2 oct, 2025 Asignar broker Fertilizante 23-4-20-3 x 50 Kg Can…" at bounding box center [879, 192] width 1017 height 155
copy p "Fertilizante 23-4-20-3 x 50 Kg"
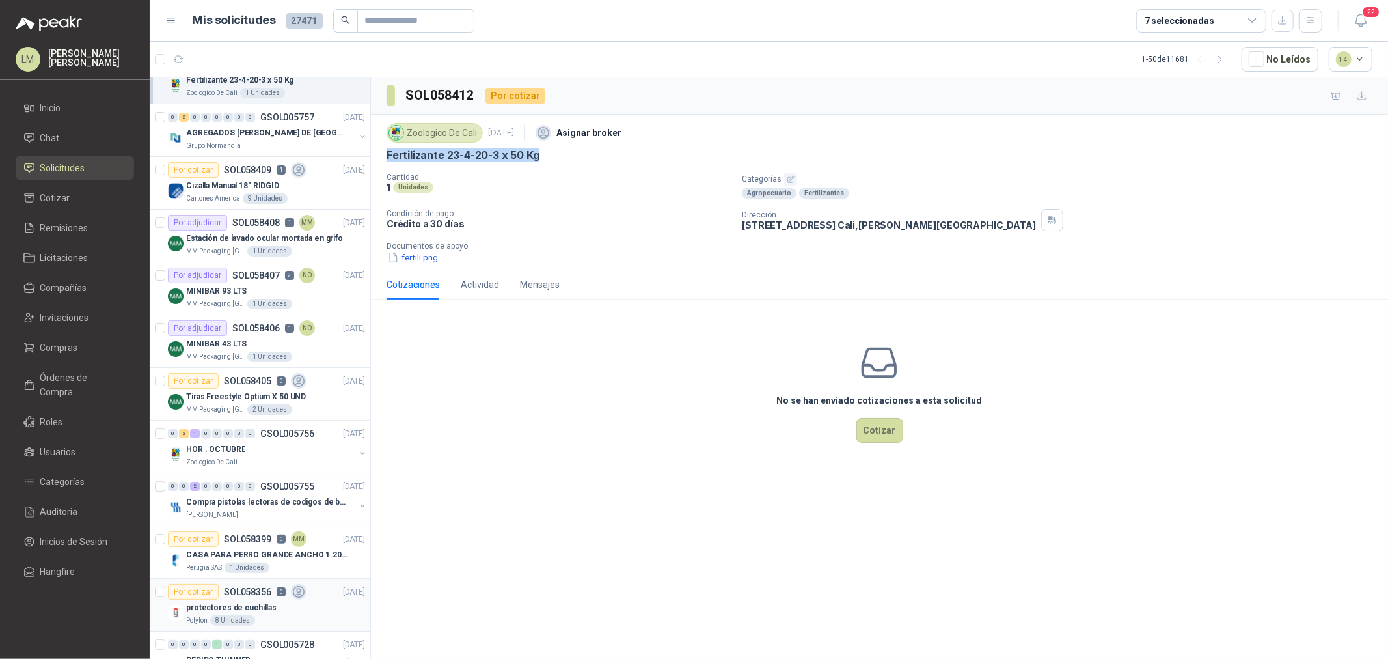
scroll to position [144, 0]
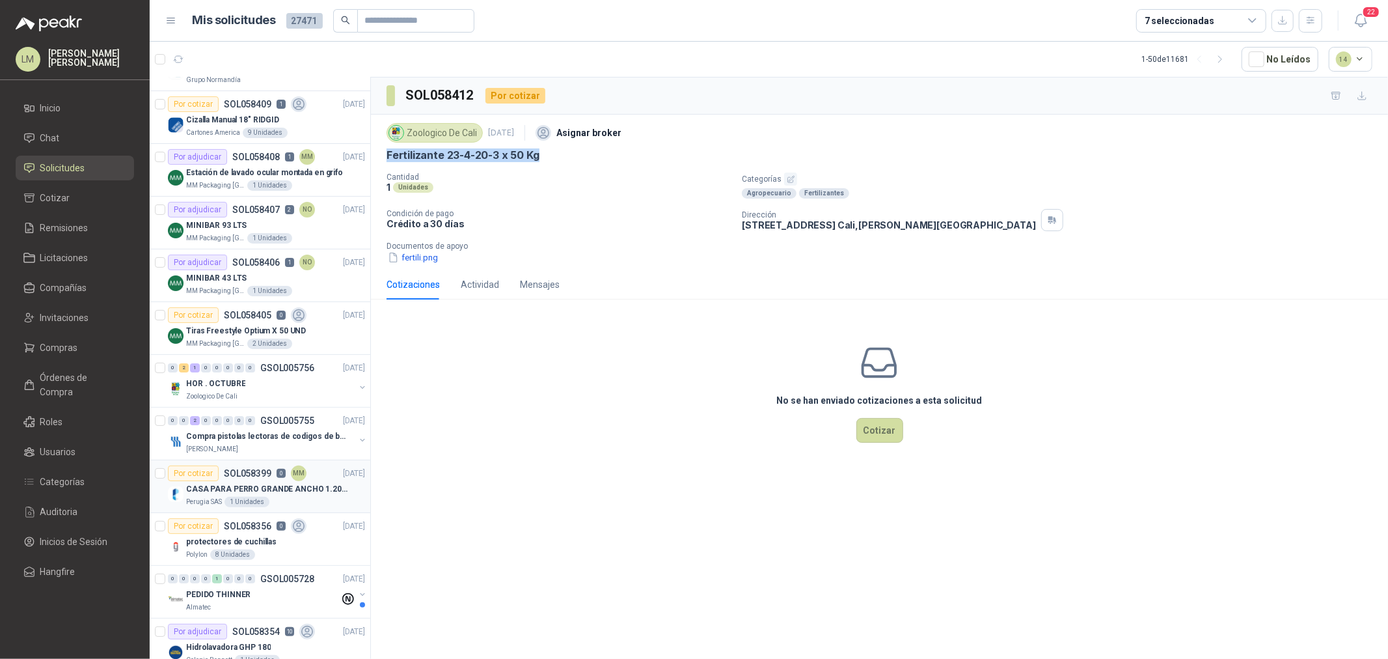
click at [265, 491] on p "CASA PARA PERRO GRANDE ANCHO 1.20x1.00 x1.20" at bounding box center [267, 489] width 162 height 12
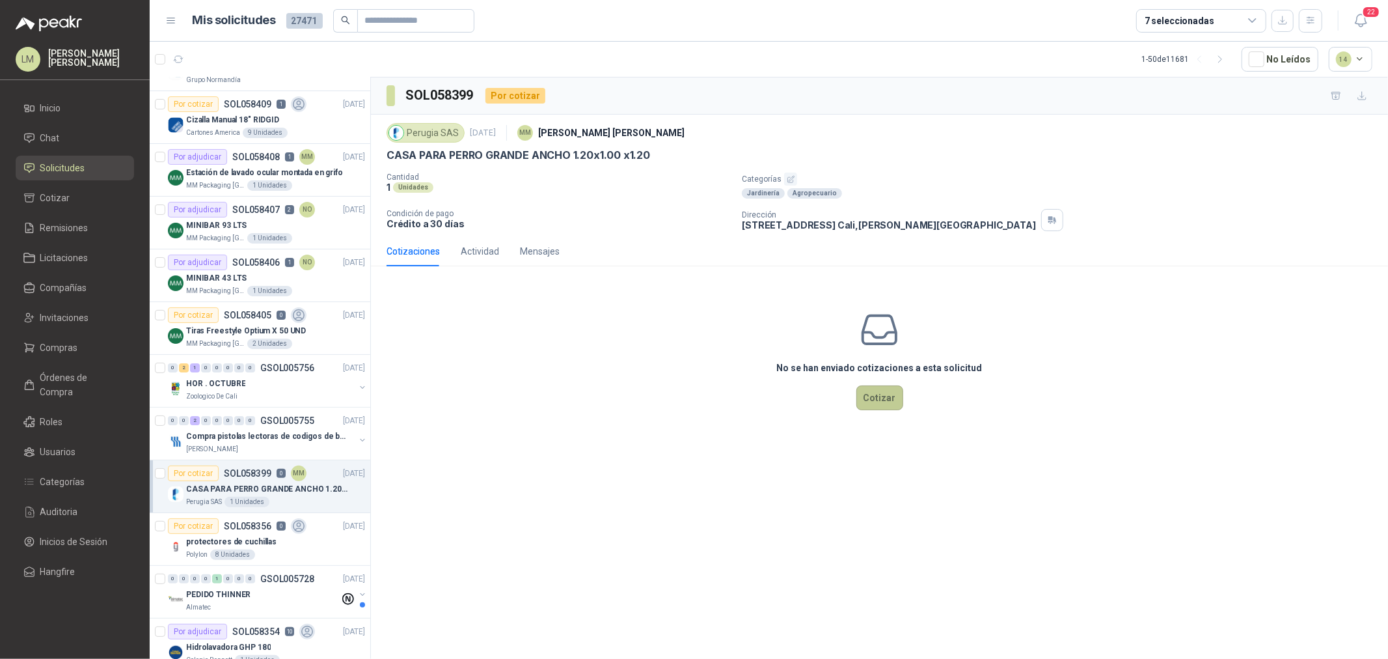
click at [881, 391] on button "Cotizar" at bounding box center [880, 397] width 47 height 25
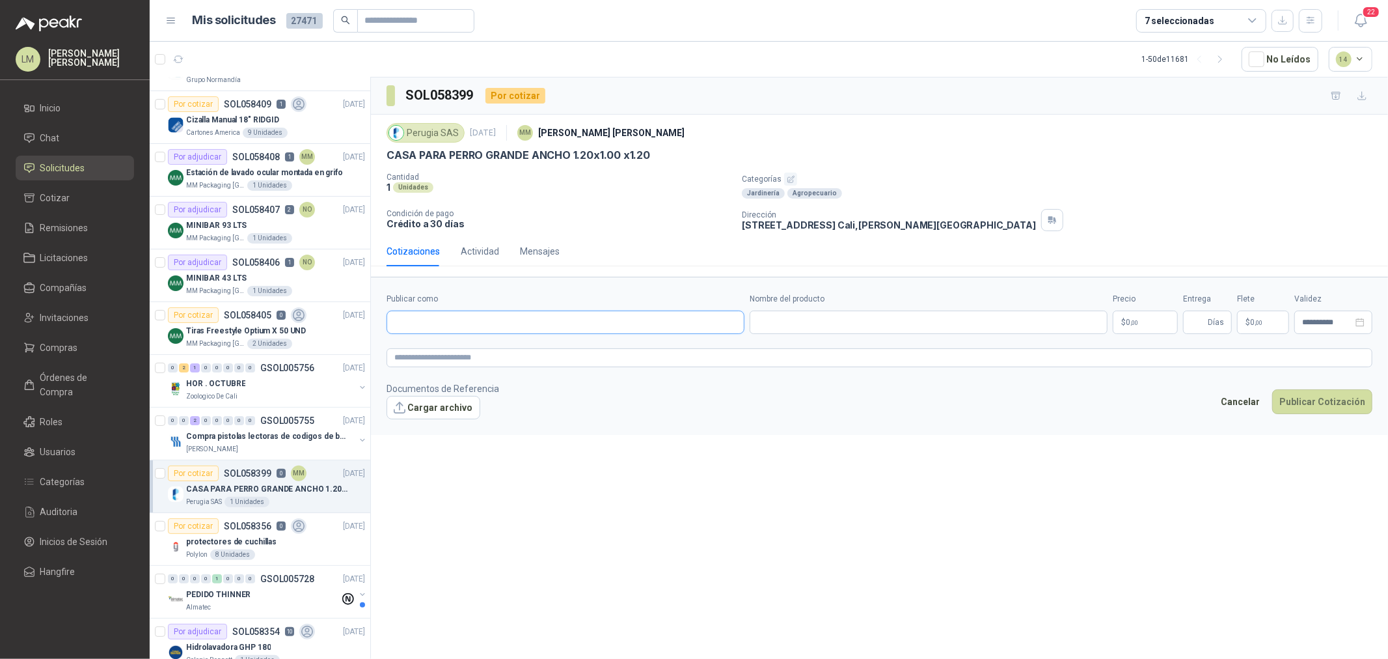
click at [446, 328] on input "Publicar como" at bounding box center [565, 322] width 357 height 22
type input "******"
click at [478, 352] on div "Homecenter NIT : 800242106" at bounding box center [566, 354] width 336 height 14
type input "**********"
click at [821, 321] on input "Nombre del producto" at bounding box center [929, 321] width 358 height 23
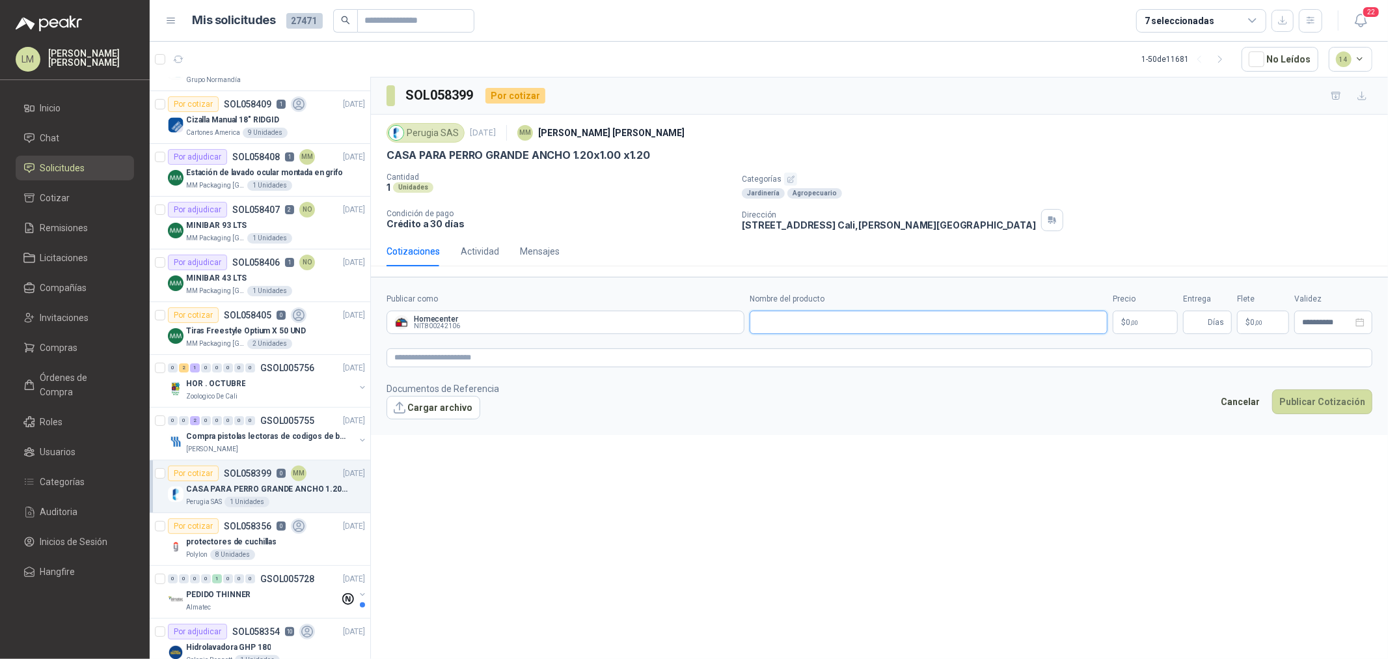
paste input "**********"
type input "**********"
click at [1129, 322] on body "LM Luis Miguel Martinez Inicio Chat Solicitudes Cotizar Remisiones Licitaciones…" at bounding box center [694, 329] width 1388 height 659
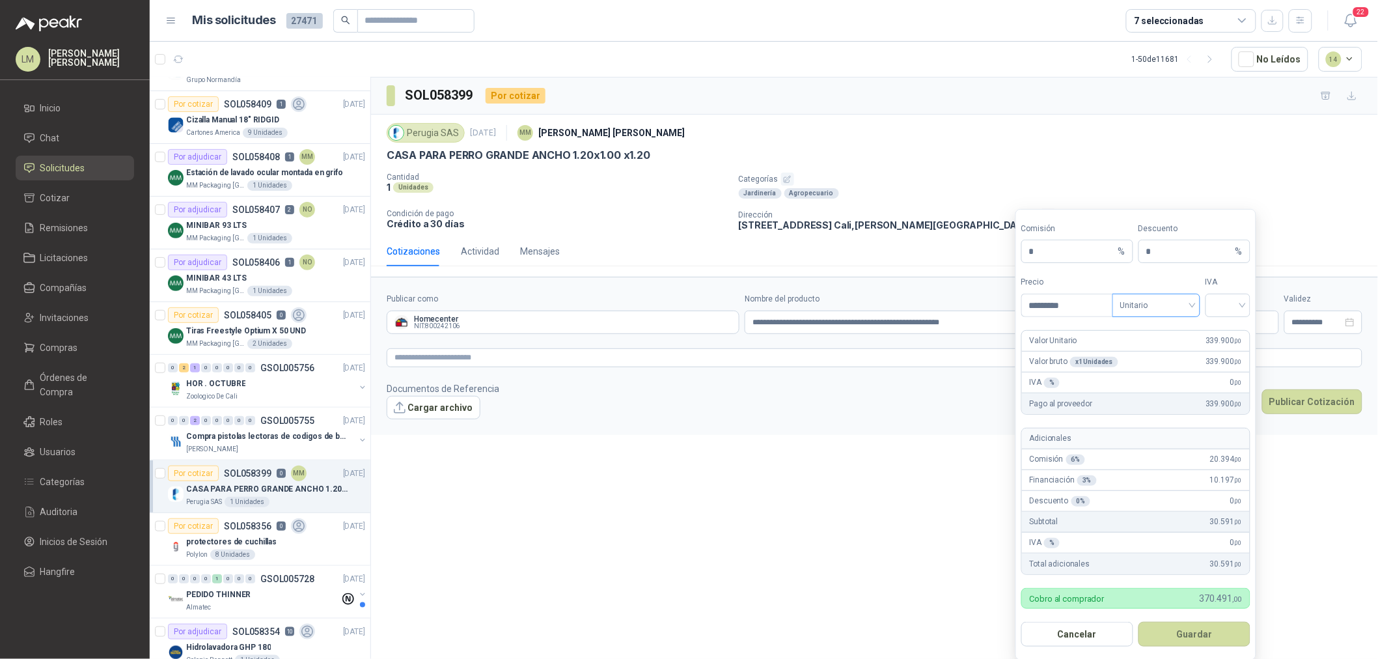
click at [1151, 315] on span "Unitario" at bounding box center [1156, 305] width 72 height 20
type input "*********"
click at [1151, 348] on div "Unitario con IVA" at bounding box center [1156, 354] width 67 height 14
click at [1220, 319] on form "Comisión * % Descuento * % Precio ********* Tipo Unitario con IVA IVA Valor Uni…" at bounding box center [1135, 435] width 241 height 452
click at [1227, 307] on input "search" at bounding box center [1227, 304] width 29 height 20
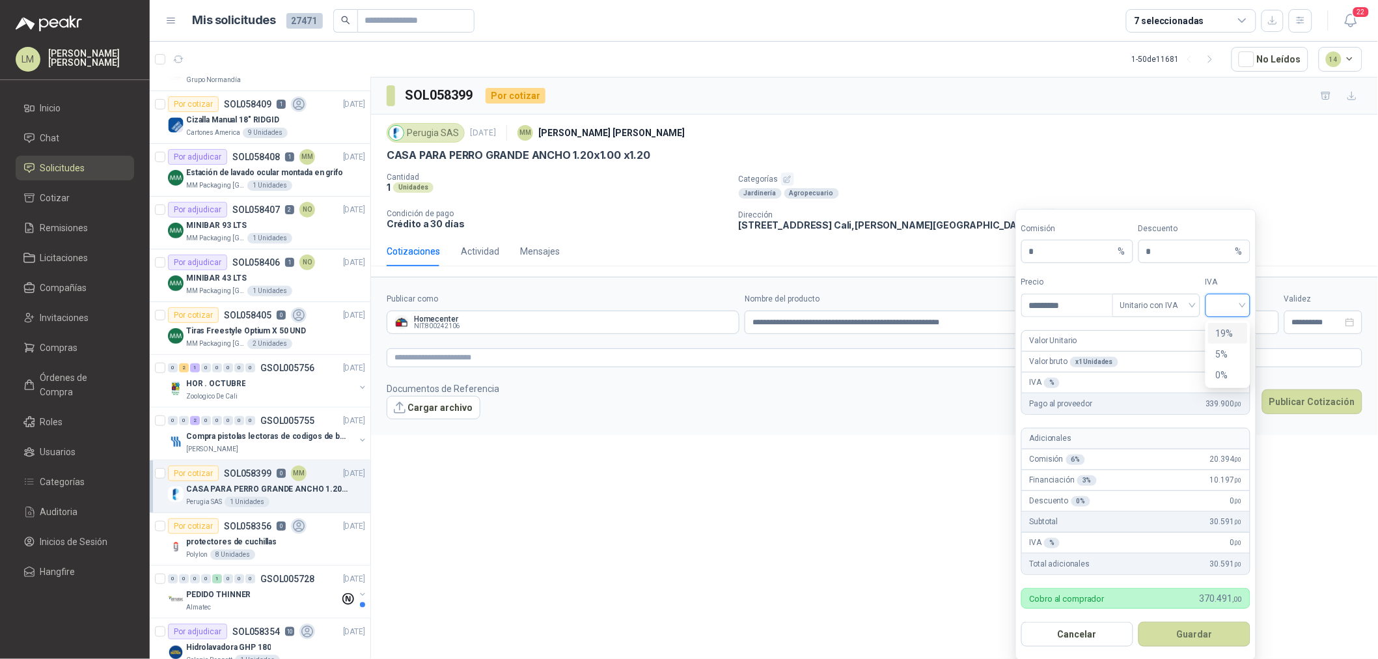
click at [1225, 329] on div "19%" at bounding box center [1228, 333] width 24 height 14
click at [1188, 640] on button "Guardar" at bounding box center [1194, 634] width 112 height 25
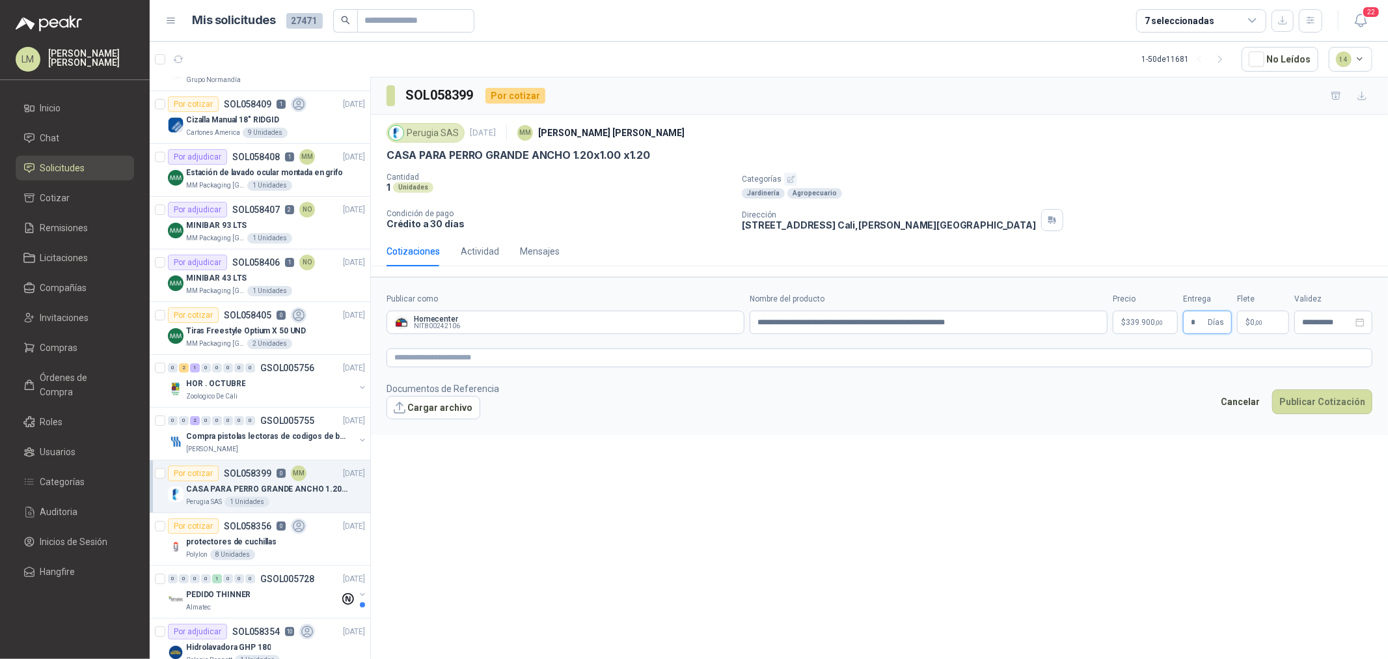
type input "*"
click at [1140, 361] on textarea at bounding box center [880, 357] width 986 height 19
click at [1132, 321] on body "LM Luis Miguel Martinez Inicio Chat Solicitudes Cotizar Remisiones Licitaciones…" at bounding box center [694, 329] width 1388 height 659
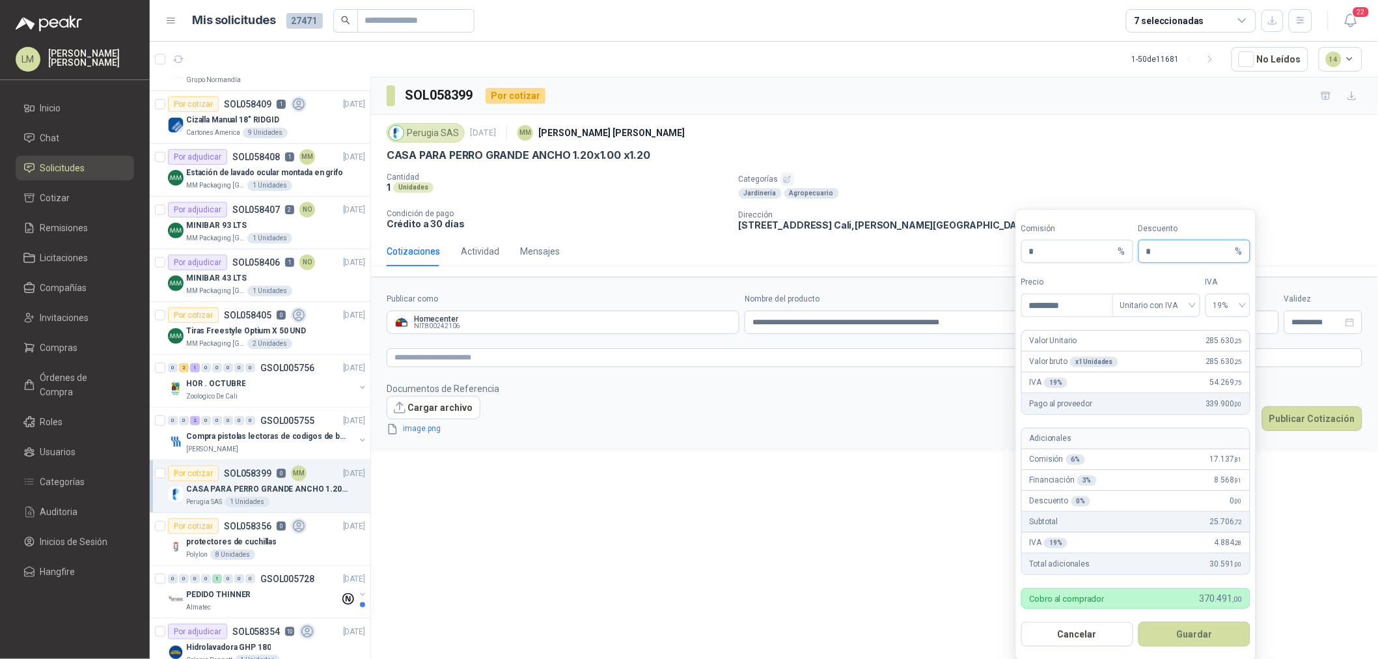
drag, startPoint x: 1159, startPoint y: 254, endPoint x: 1082, endPoint y: 278, distance: 79.9
click at [1082, 277] on form "Comisión * % Descuento * % Precio ********* Tipo Unitario con IVA IVA 19% Valor…" at bounding box center [1135, 435] width 241 height 452
type input "*"
click at [1186, 636] on button "Guardar" at bounding box center [1194, 634] width 112 height 25
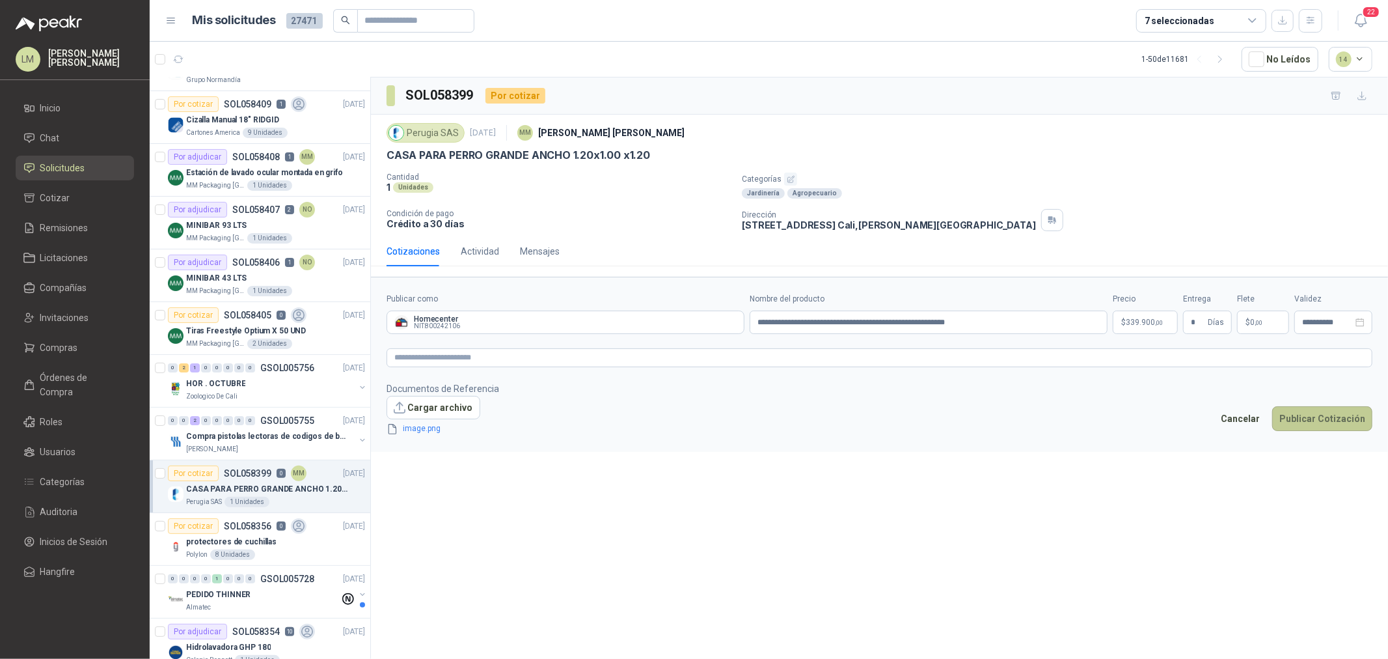
click at [1311, 415] on button "Publicar Cotización" at bounding box center [1322, 418] width 100 height 25
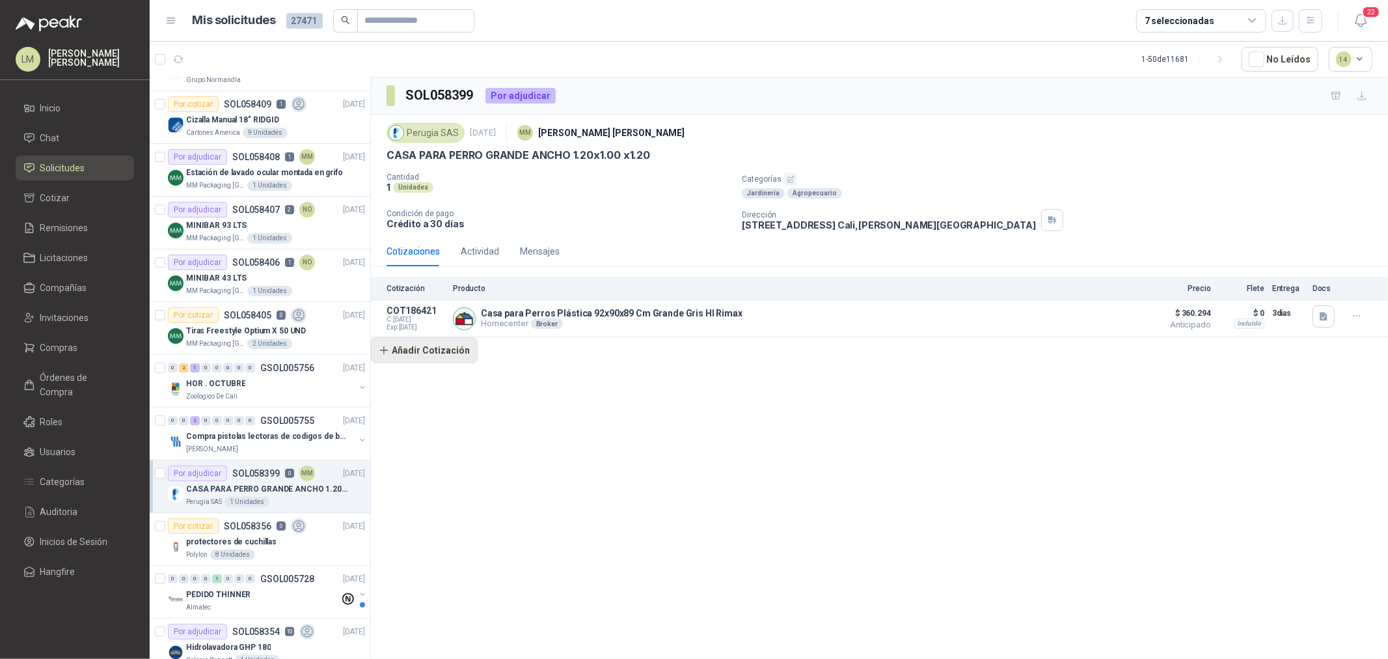
click at [444, 352] on button "Añadir Cotización" at bounding box center [424, 350] width 107 height 26
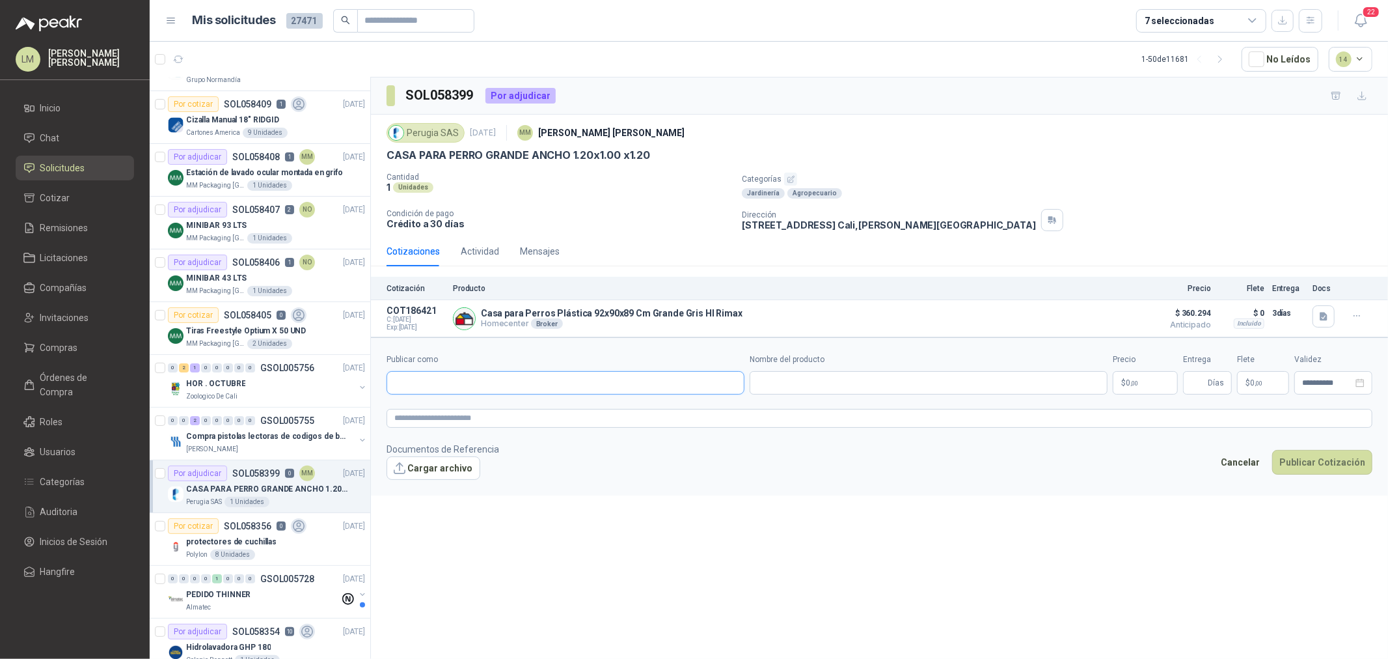
click at [467, 389] on input "Publicar como" at bounding box center [565, 383] width 357 height 22
type input "*****"
click at [469, 404] on button "Homecenter NIT : 800242106" at bounding box center [565, 415] width 346 height 22
type input "**********"
click at [781, 374] on input "Nombre del producto" at bounding box center [929, 382] width 358 height 23
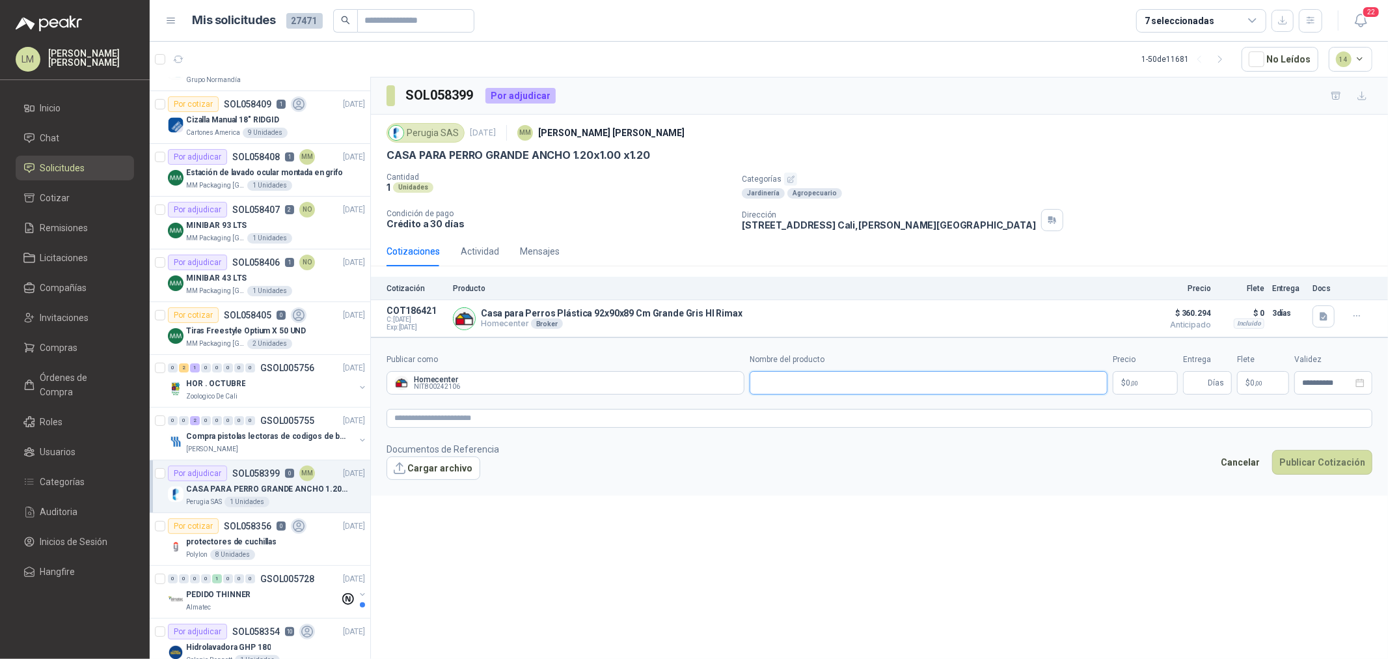
paste input "**********"
type input "**********"
click at [1150, 385] on body "LM Luis Miguel Martinez Inicio Chat Solicitudes Cotizar Remisiones Licitaciones…" at bounding box center [694, 329] width 1388 height 659
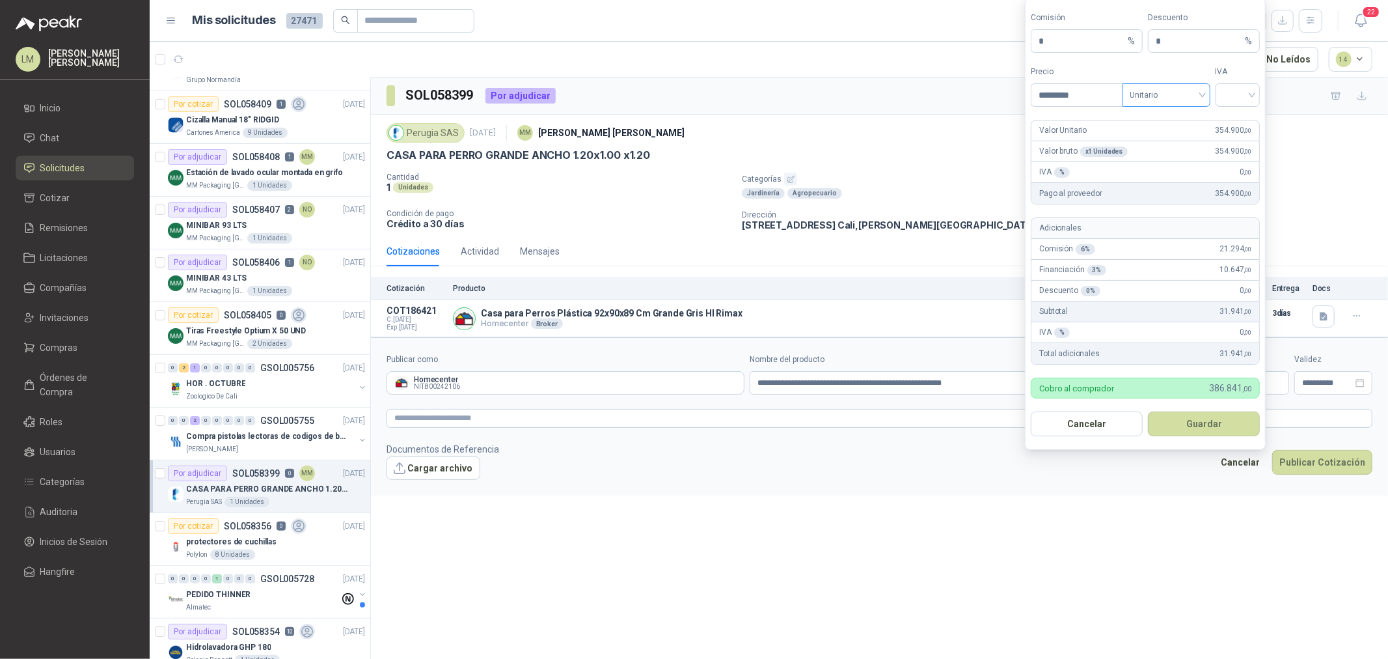
click at [1173, 89] on span "Unitario" at bounding box center [1167, 95] width 72 height 20
type input "*********"
click at [1177, 146] on div "Unitario con IVA" at bounding box center [1166, 142] width 67 height 14
click at [1224, 96] on input "search" at bounding box center [1238, 94] width 29 height 20
click at [1230, 121] on div "19%" at bounding box center [1238, 122] width 24 height 14
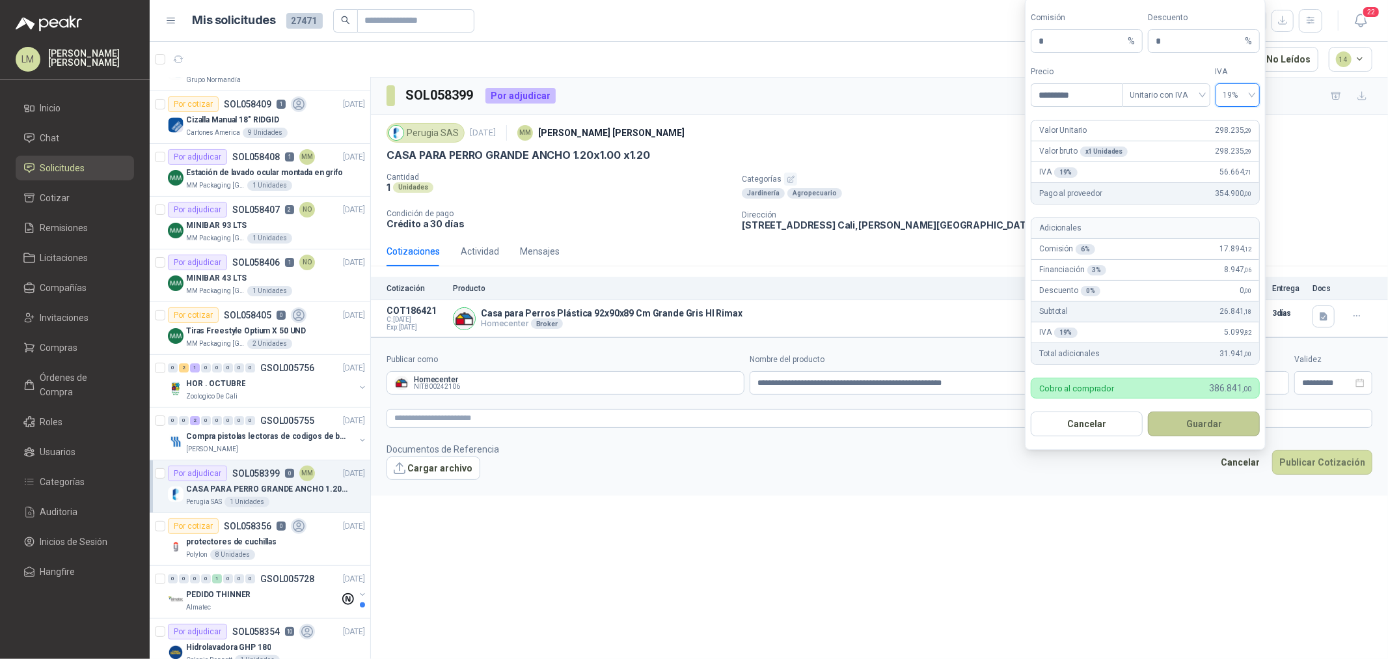
click at [1201, 420] on button "Guardar" at bounding box center [1204, 423] width 112 height 25
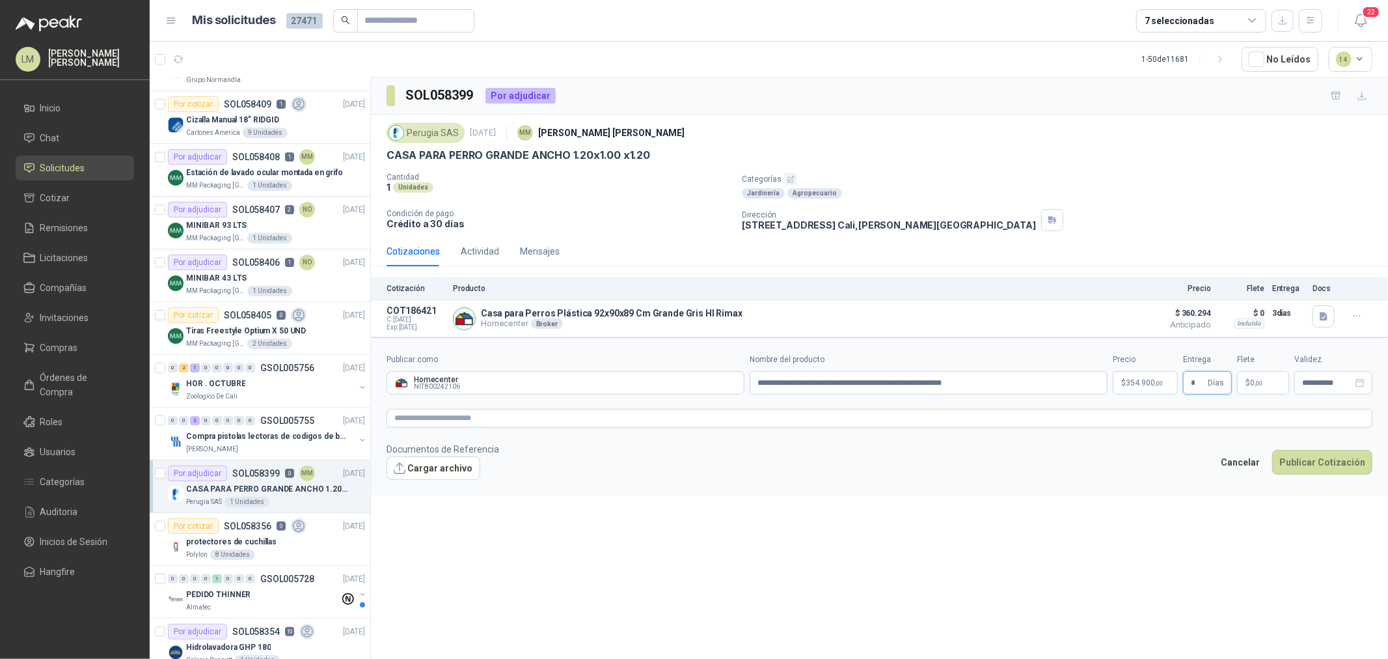
type input "*"
click at [1155, 386] on body "LM Luis Miguel Martinez Inicio Chat Solicitudes Cotizar Remisiones Licitaciones…" at bounding box center [694, 329] width 1388 height 659
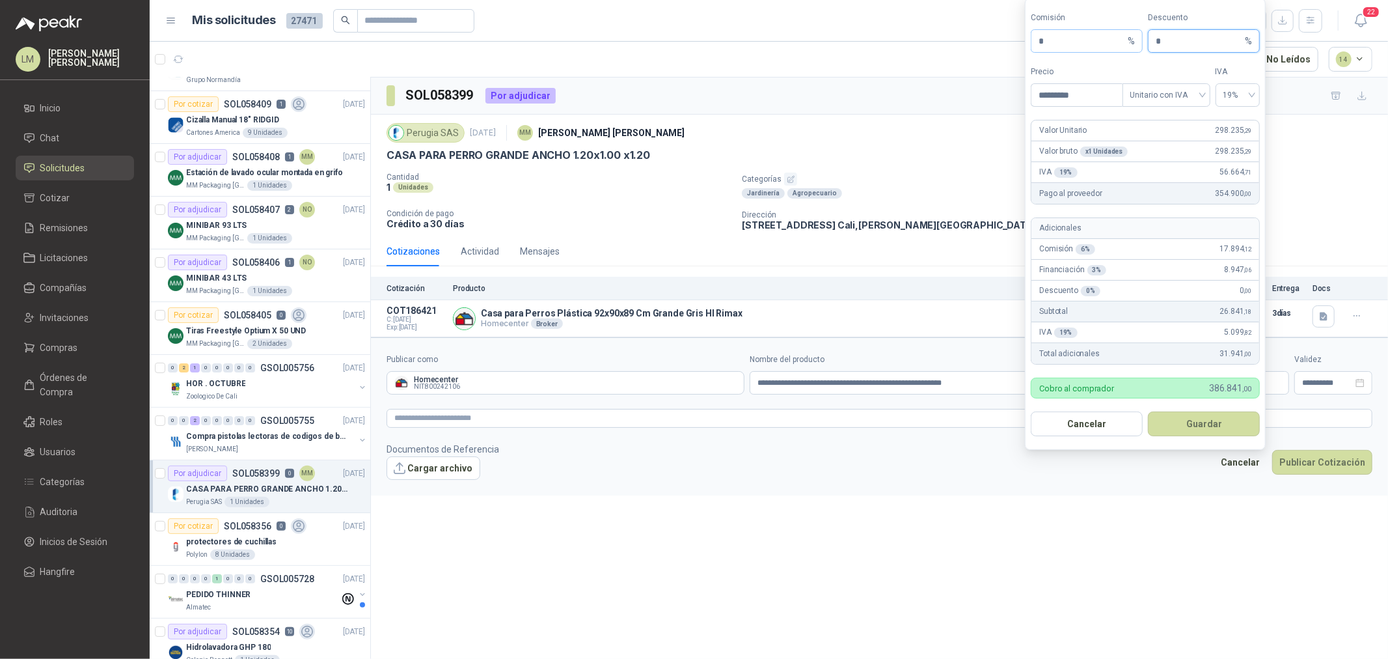
drag, startPoint x: 1172, startPoint y: 38, endPoint x: 1123, endPoint y: 51, distance: 50.5
click at [1124, 50] on div "Comisión * % Descuento * %" at bounding box center [1145, 32] width 229 height 41
type input "*"
click at [1200, 422] on button "Guardar" at bounding box center [1204, 423] width 112 height 25
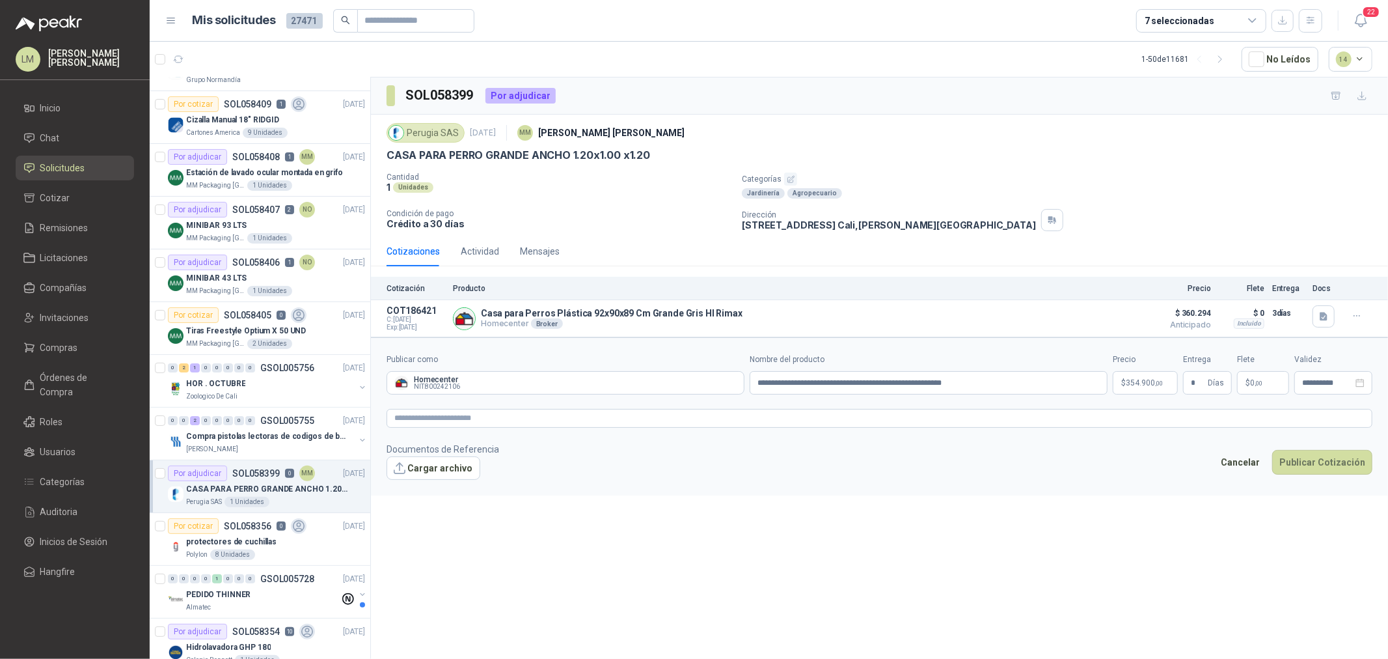
click at [1025, 407] on form "**********" at bounding box center [879, 416] width 1017 height 158
click at [1030, 418] on textarea at bounding box center [880, 418] width 986 height 19
click at [1308, 469] on button "Publicar Cotización" at bounding box center [1322, 479] width 100 height 25
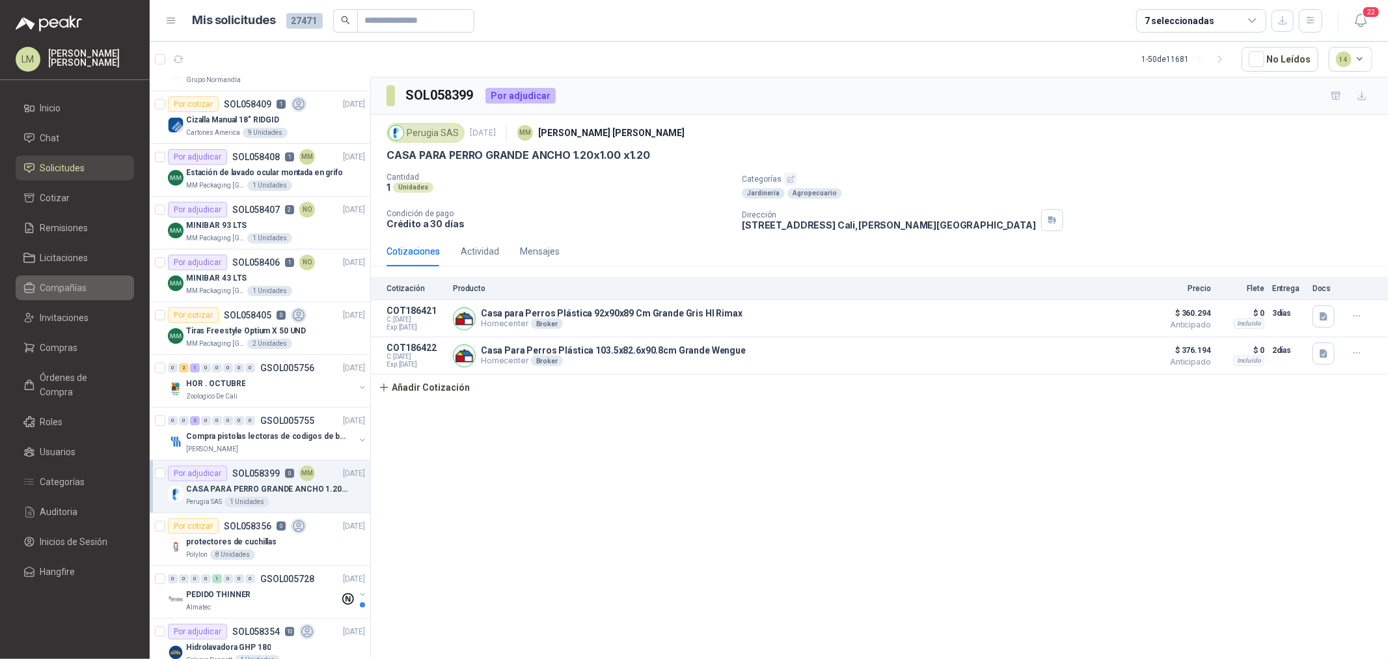
click at [64, 295] on link "Compañías" at bounding box center [75, 287] width 118 height 25
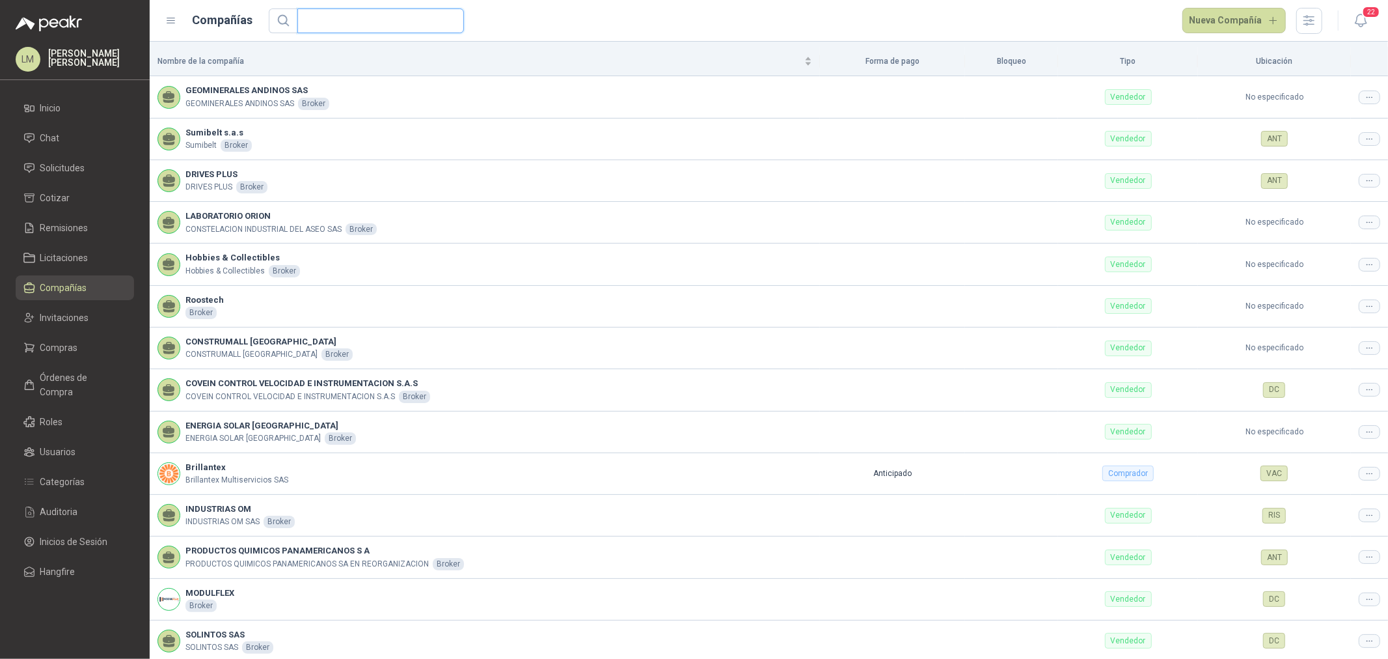
click at [335, 18] on input "text" at bounding box center [375, 20] width 141 height 23
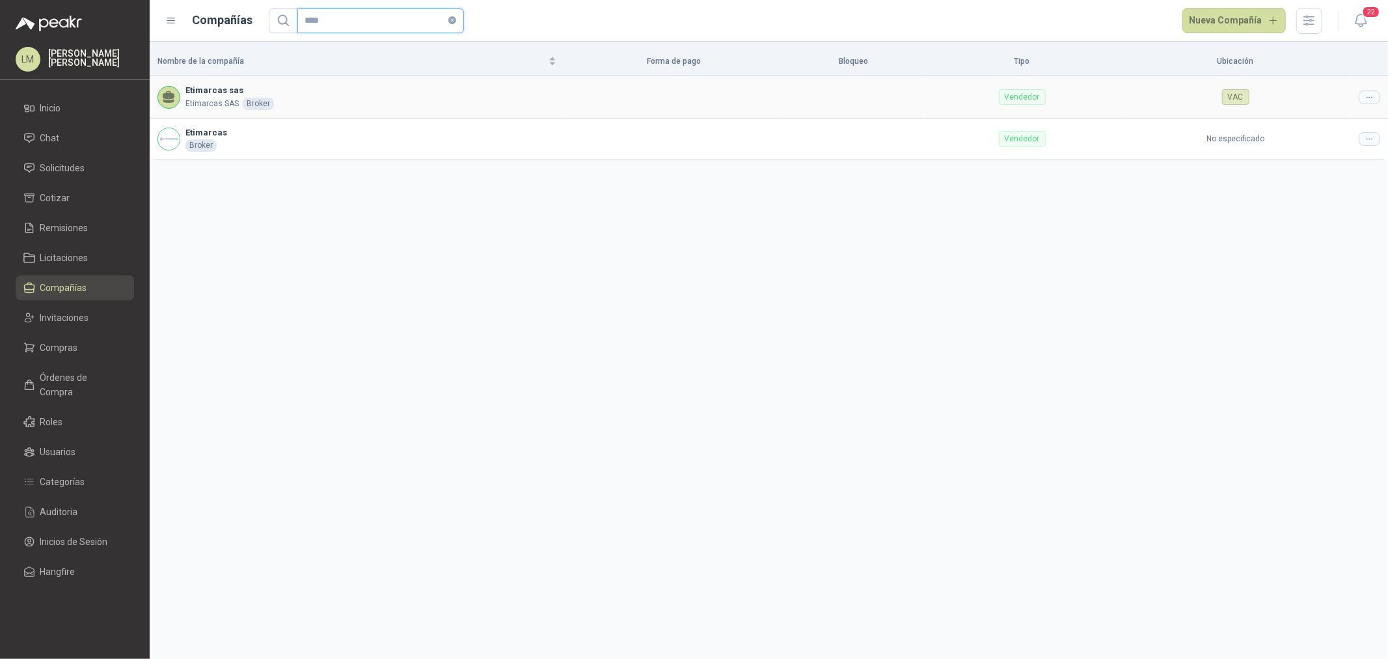
type input "****"
click at [1365, 91] on div at bounding box center [1369, 97] width 21 height 14
click at [1362, 113] on span "Editar compañía" at bounding box center [1336, 120] width 67 height 14
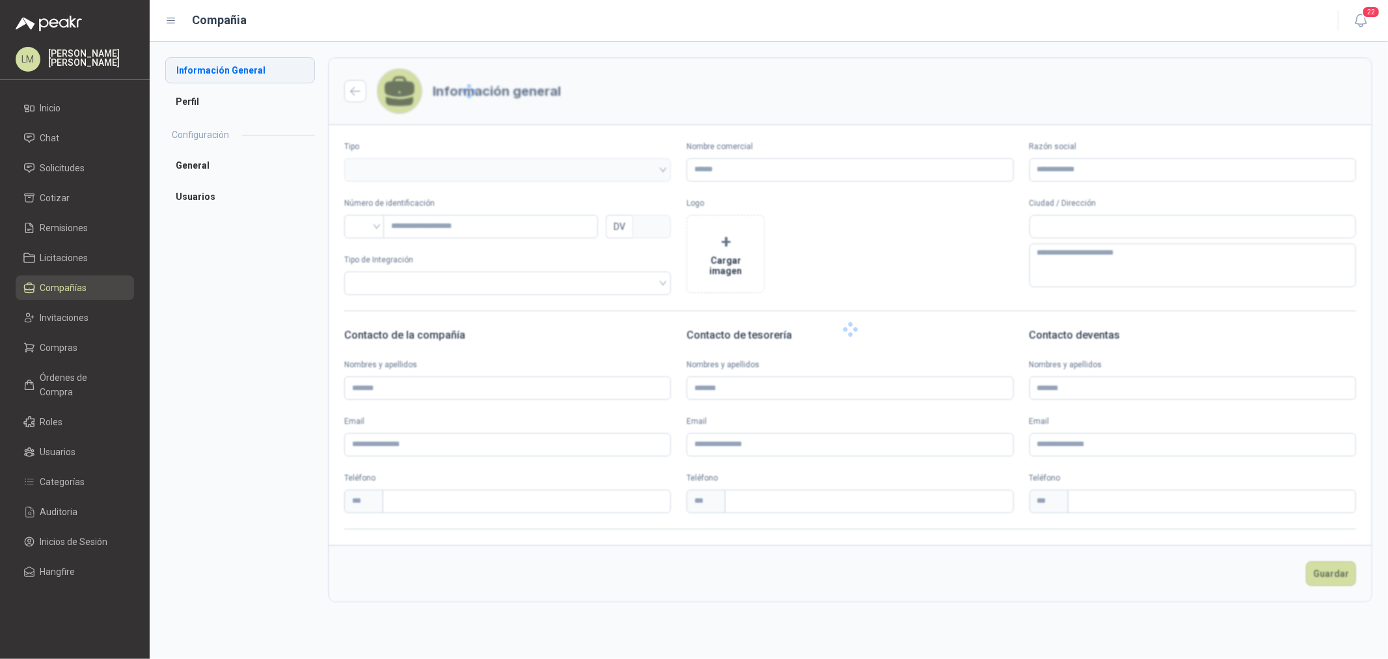
type input "**********"
type input "*********"
type input "*"
type textarea "**********"
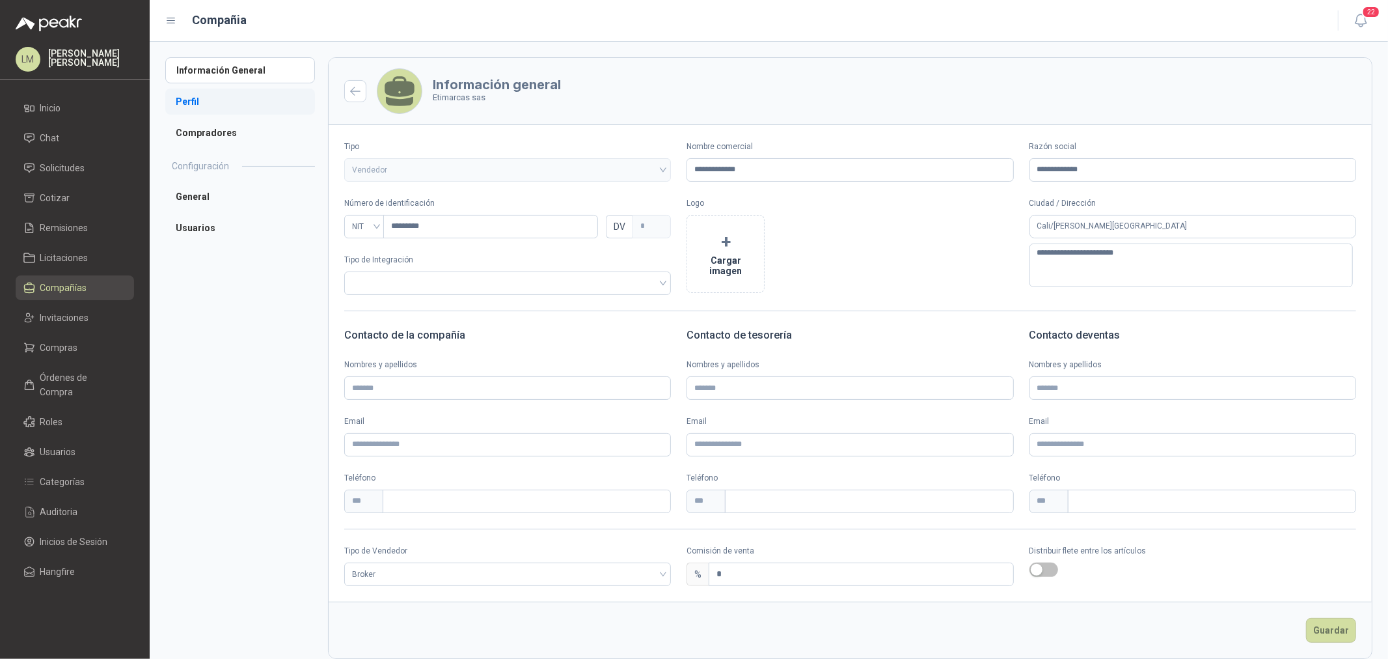
click at [197, 109] on li "Perfil" at bounding box center [240, 102] width 150 height 26
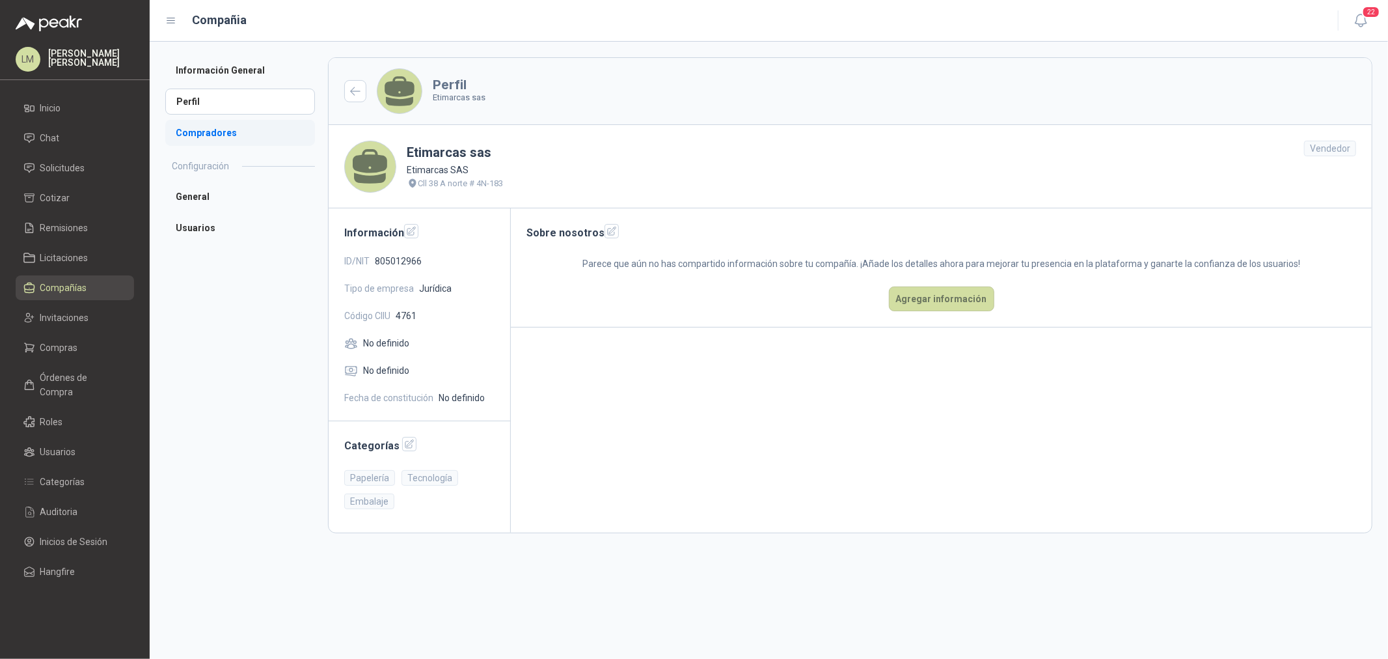
click at [206, 137] on li "Compradores" at bounding box center [240, 133] width 150 height 26
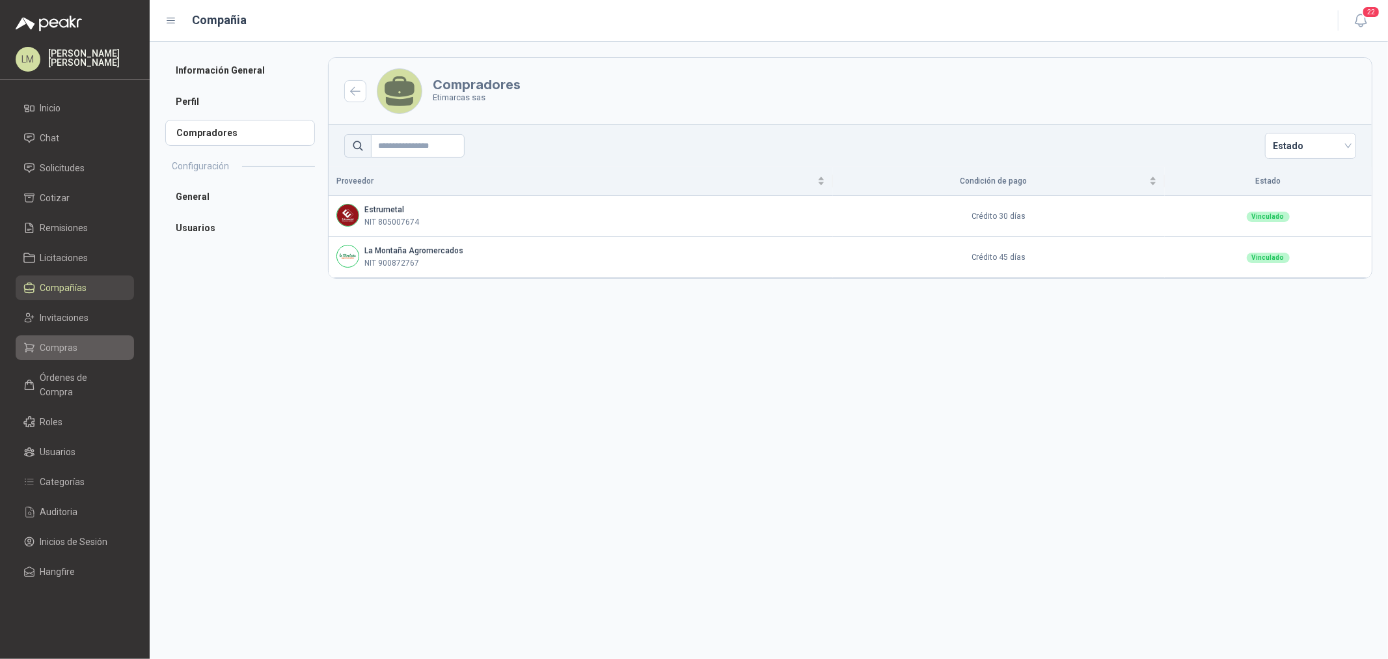
click at [62, 346] on span "Compras" at bounding box center [59, 347] width 38 height 14
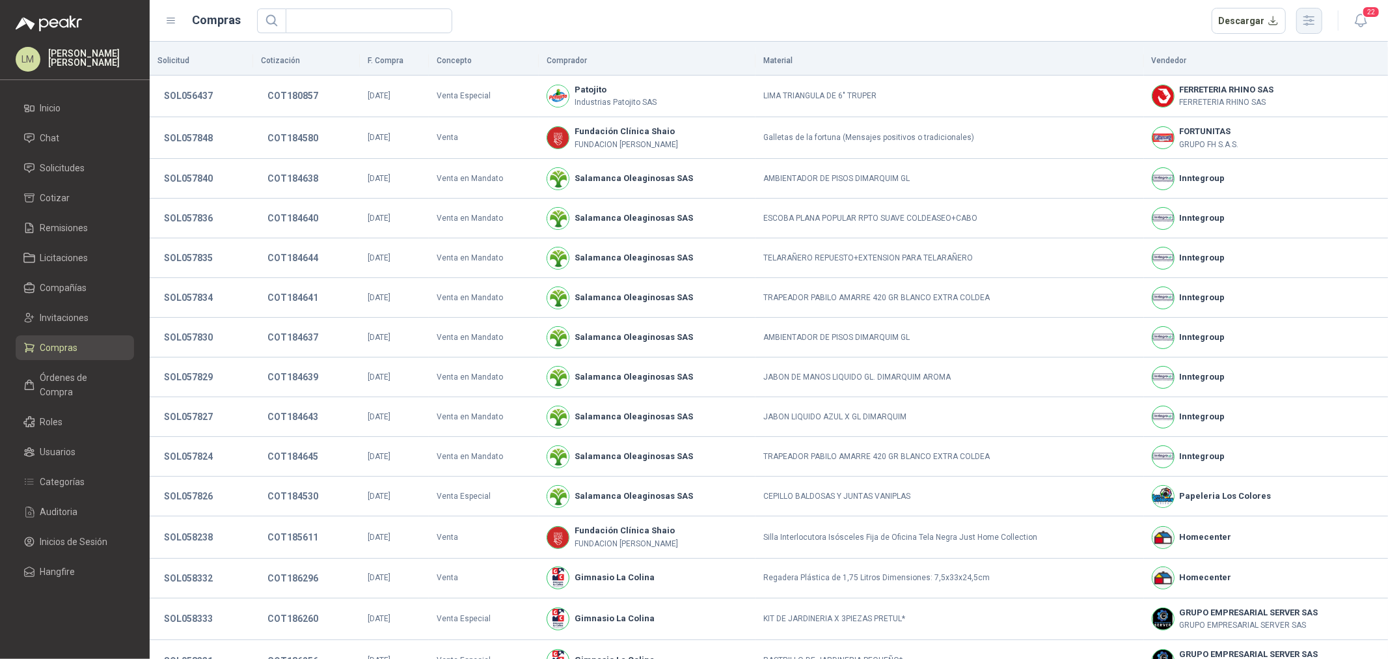
click at [1317, 21] on icon "button" at bounding box center [1309, 20] width 15 height 15
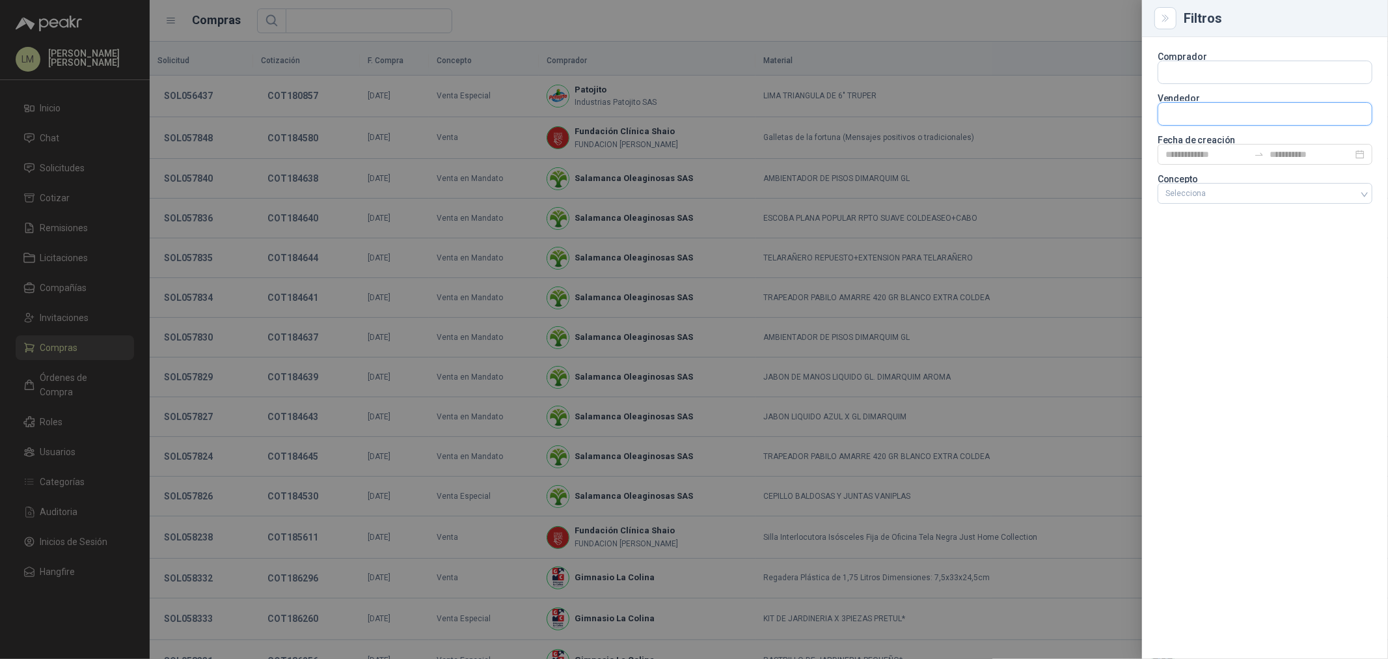
click at [1193, 121] on input "text" at bounding box center [1265, 114] width 213 height 22
type input "*"
type input "***"
click at [1214, 142] on p "IZC Mayorista" at bounding box center [1212, 142] width 49 height 8
click at [666, 134] on div at bounding box center [694, 329] width 1388 height 659
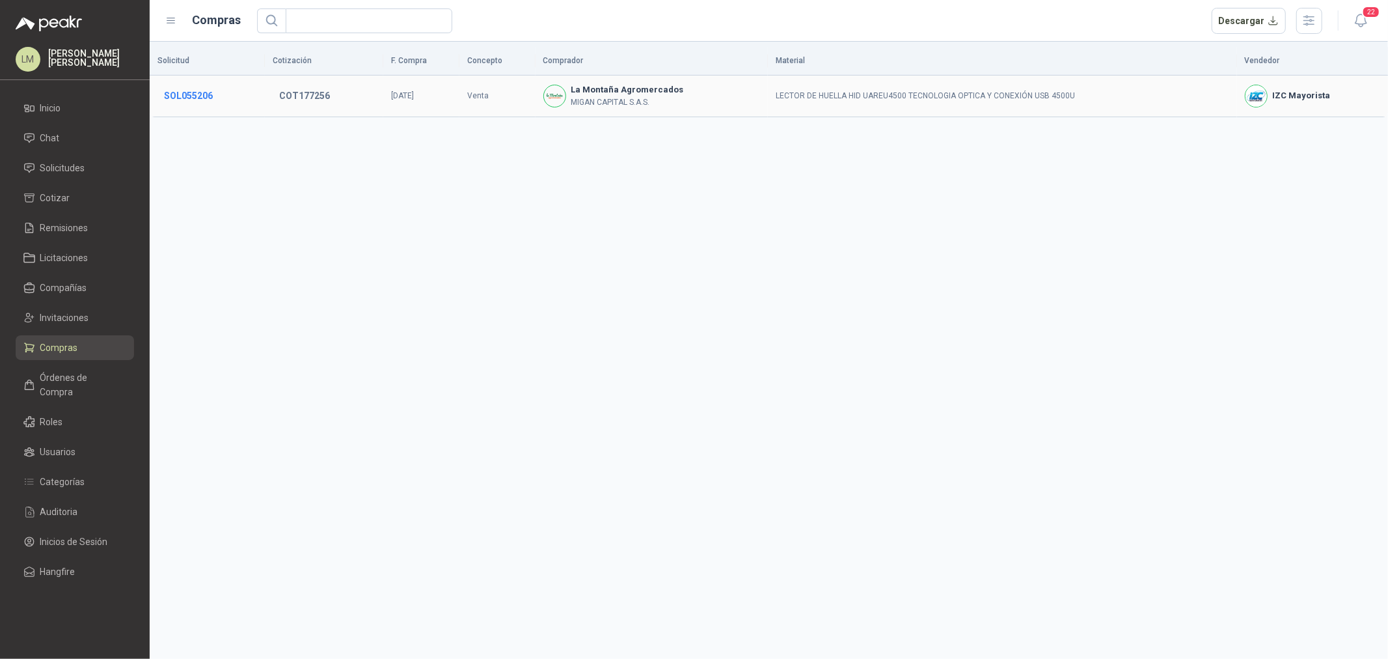
click at [208, 94] on button "SOL055206" at bounding box center [189, 95] width 62 height 23
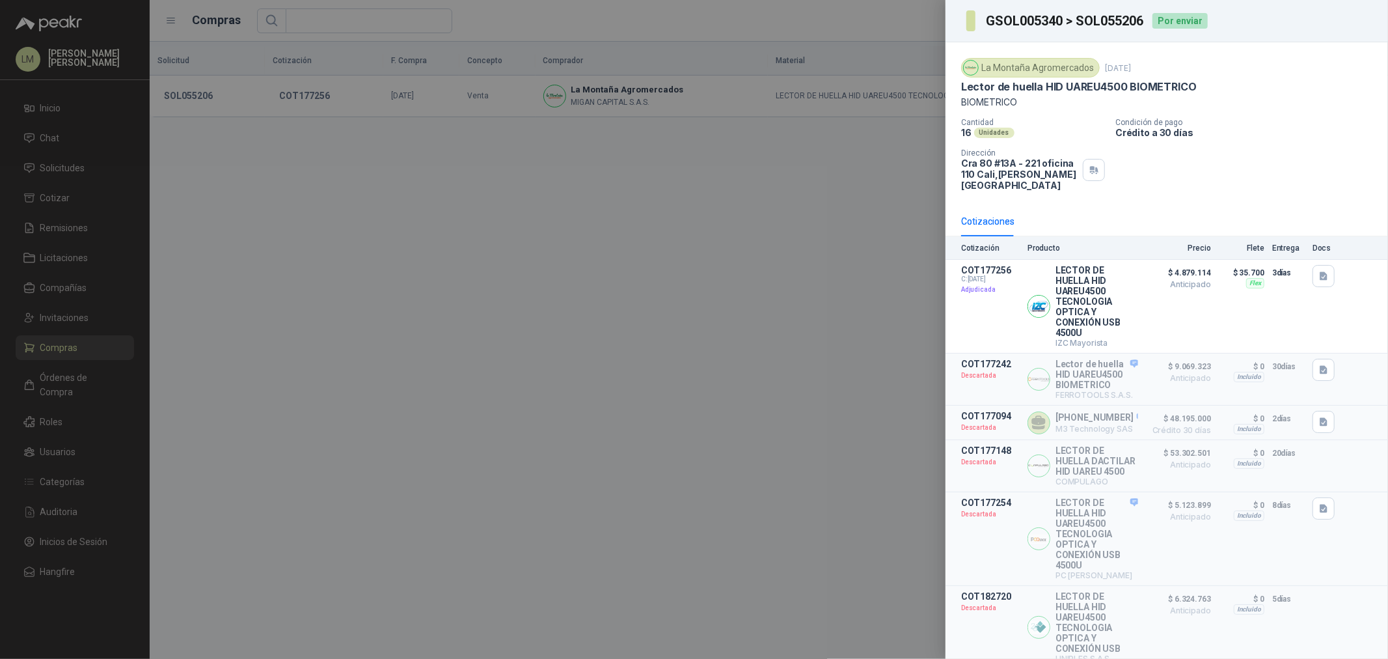
drag, startPoint x: 873, startPoint y: 262, endPoint x: 827, endPoint y: 230, distance: 55.8
click at [873, 261] on div at bounding box center [694, 329] width 1388 height 659
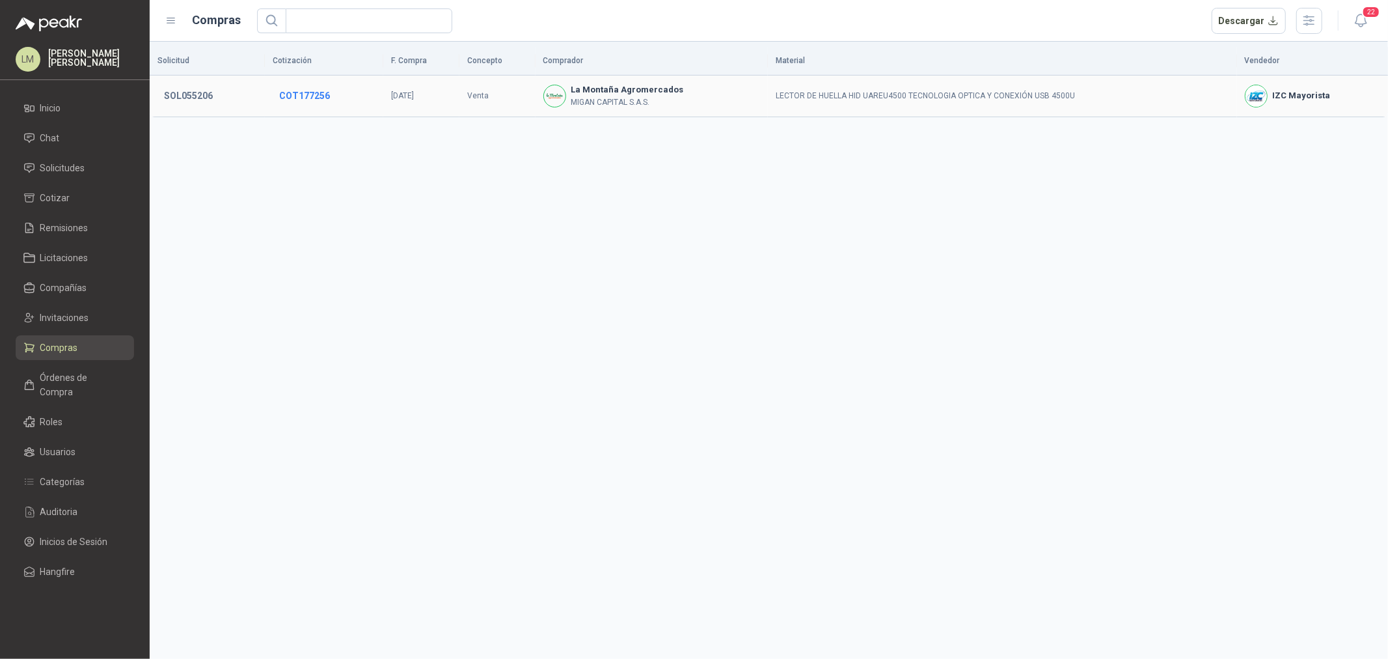
click at [303, 99] on button "COT177256" at bounding box center [305, 95] width 64 height 23
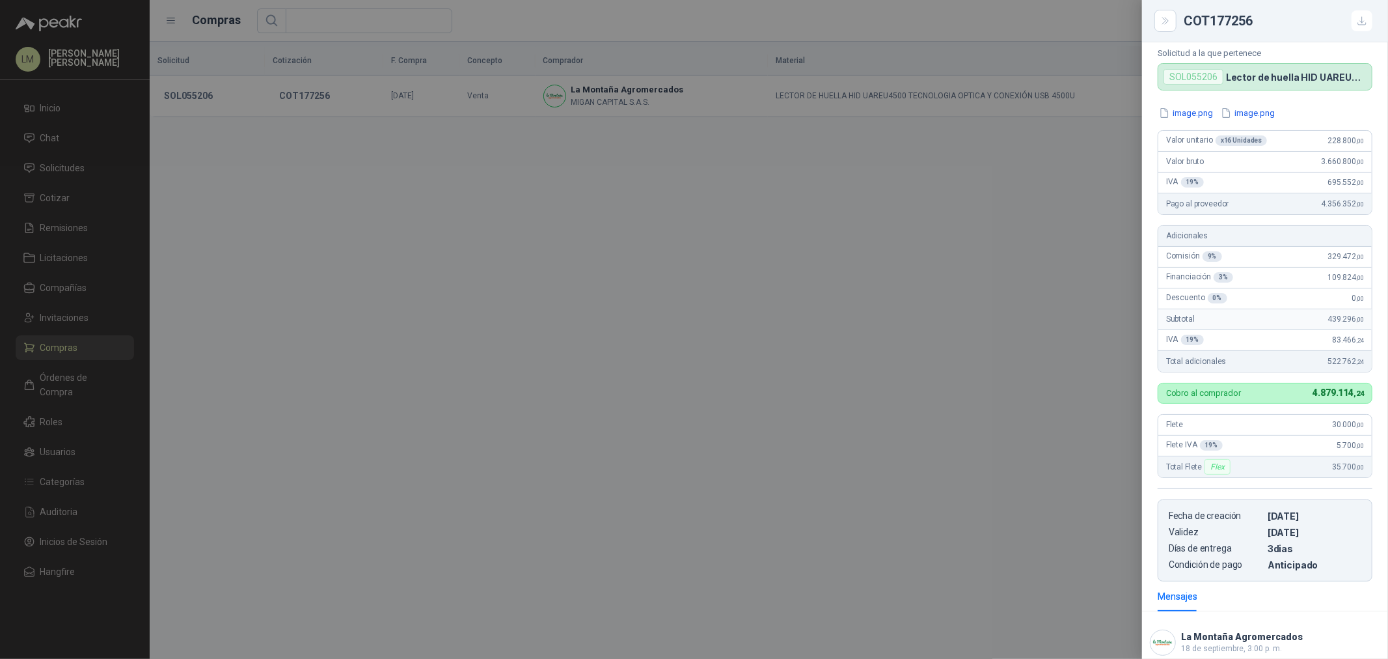
scroll to position [66, 0]
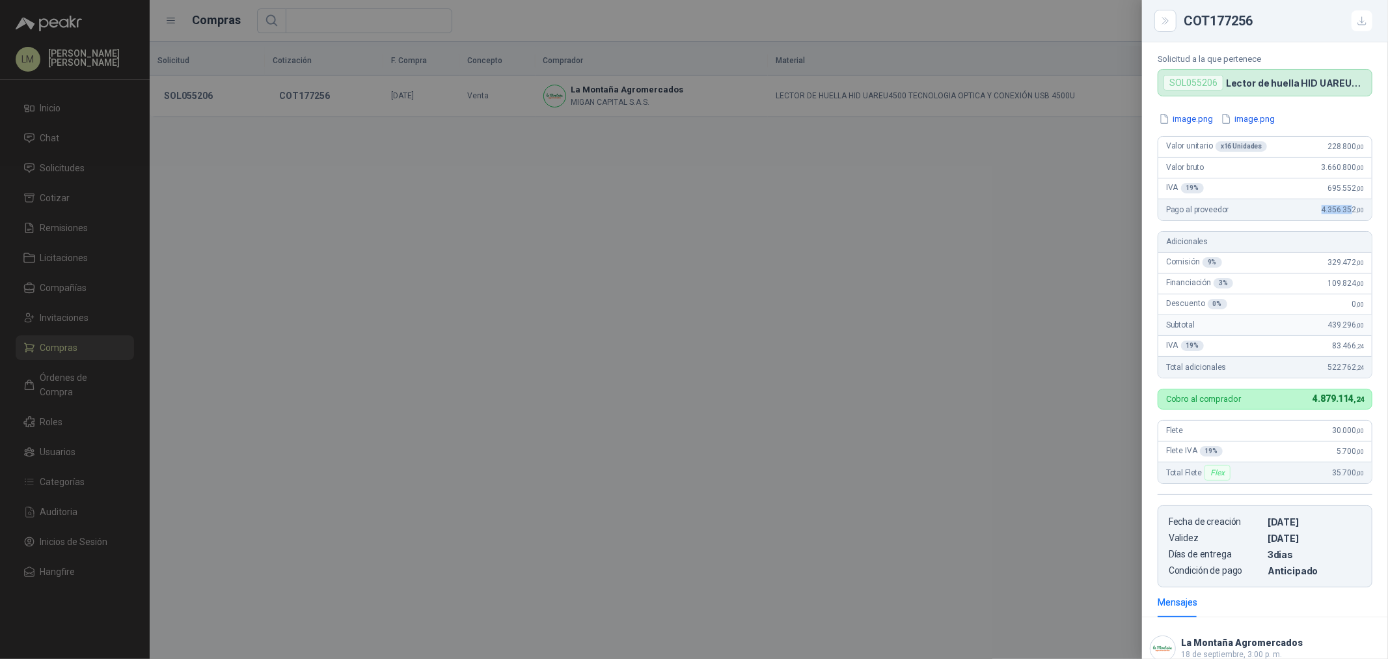
drag, startPoint x: 1306, startPoint y: 228, endPoint x: 1357, endPoint y: 230, distance: 51.5
click at [1357, 220] on div "Pago al proveedor 4.356.352 ,00" at bounding box center [1265, 209] width 213 height 21
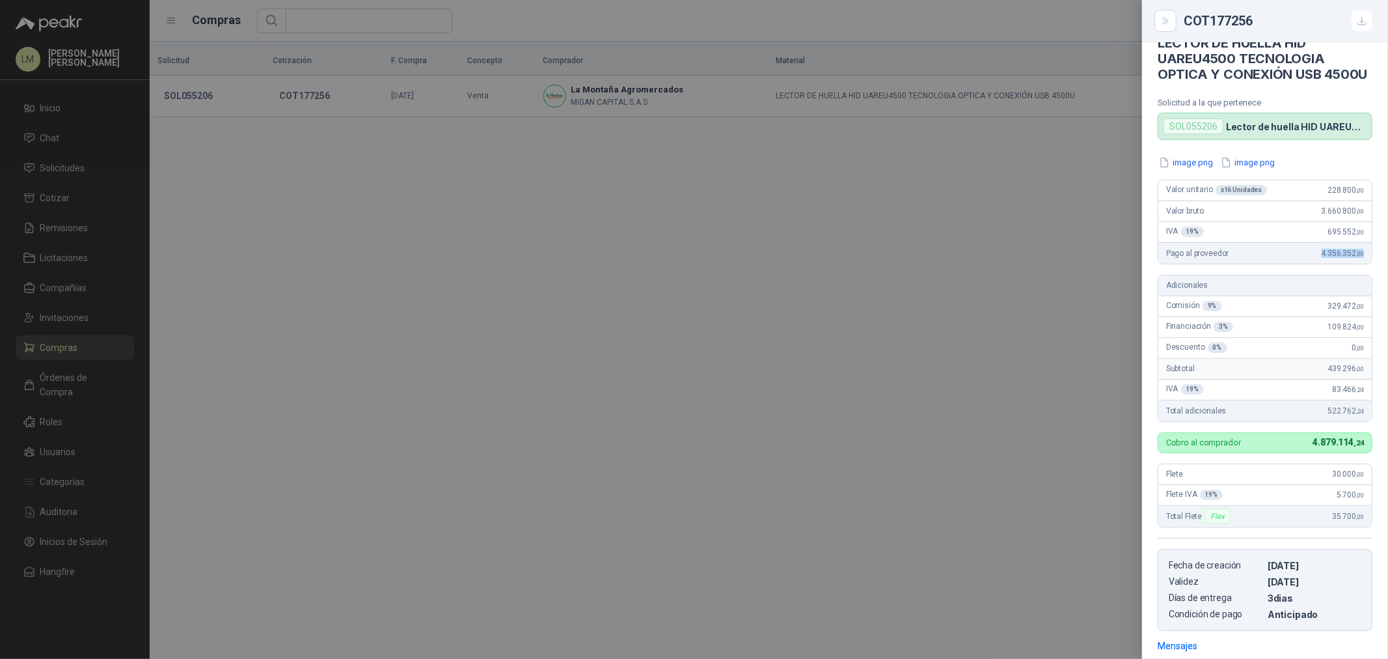
scroll to position [0, 0]
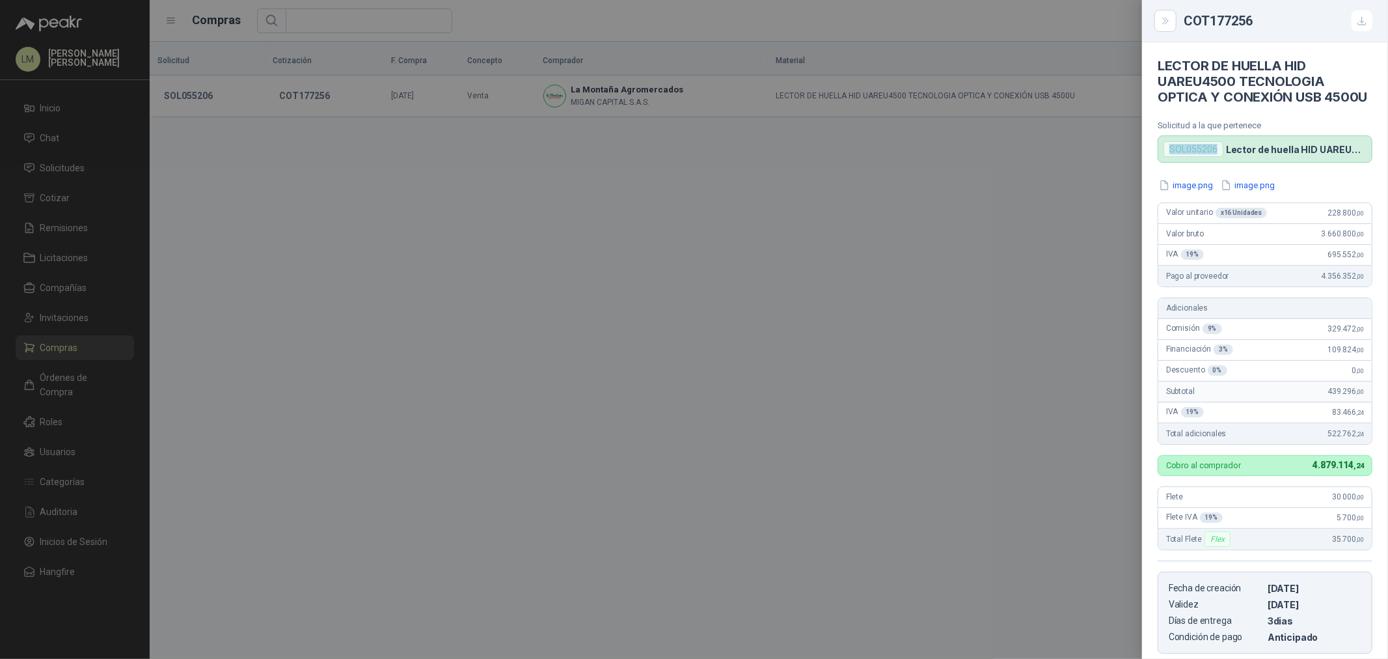
drag, startPoint x: 1218, startPoint y: 161, endPoint x: 1166, endPoint y: 168, distance: 51.9
click at [1166, 157] on div "SOL055206" at bounding box center [1194, 149] width 60 height 16
copy div "SOL055206"
click at [622, 286] on div at bounding box center [694, 329] width 1388 height 659
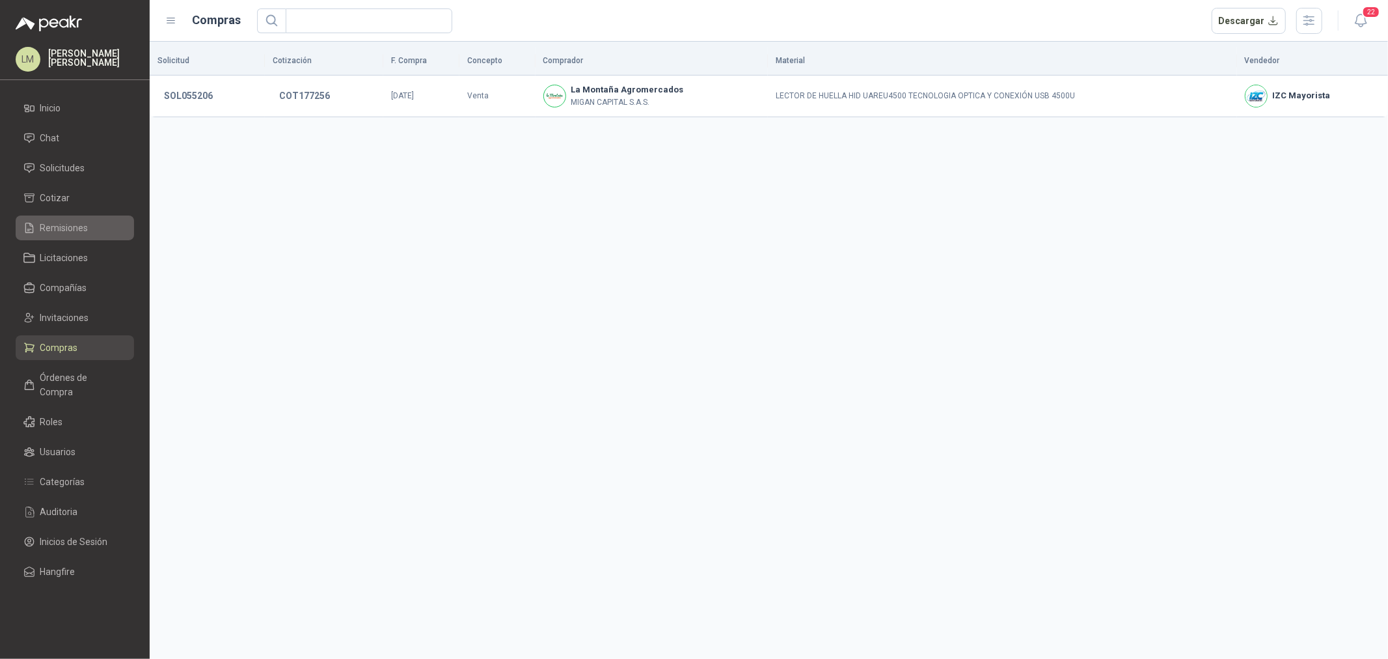
click at [64, 233] on span "Remisiones" at bounding box center [64, 228] width 48 height 14
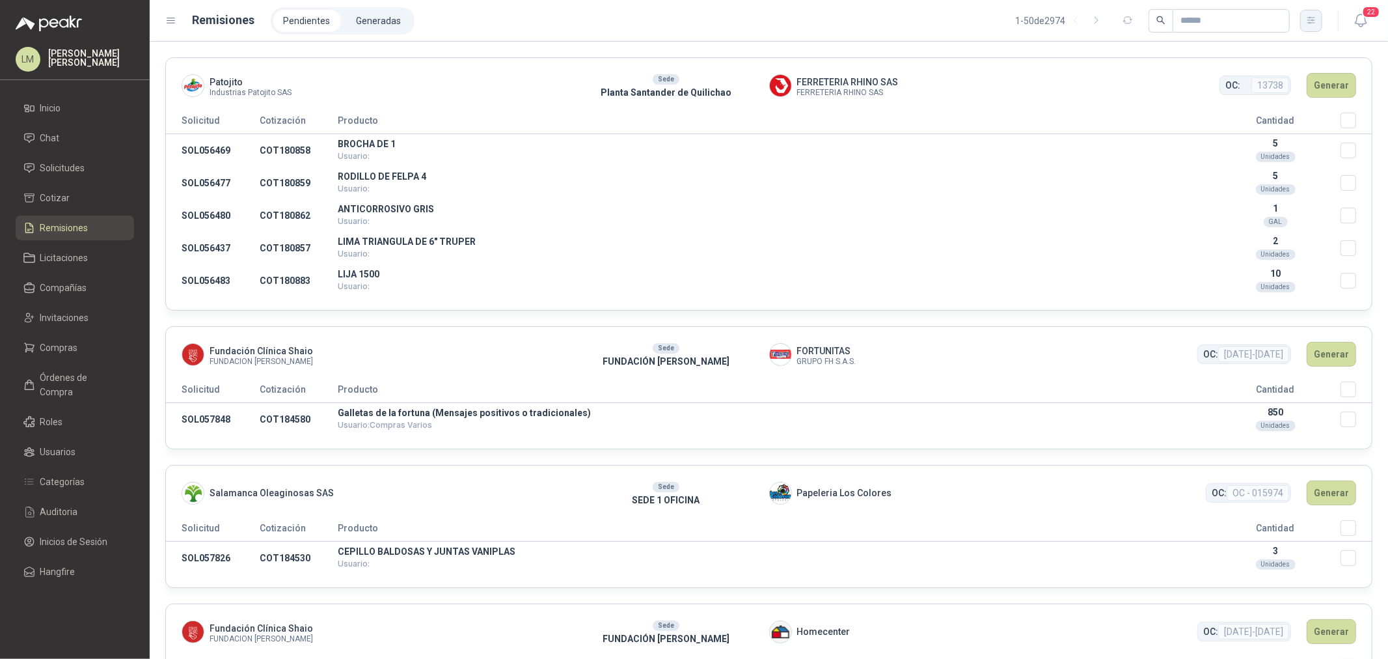
click at [1310, 17] on icon "button" at bounding box center [1311, 20] width 7 height 7
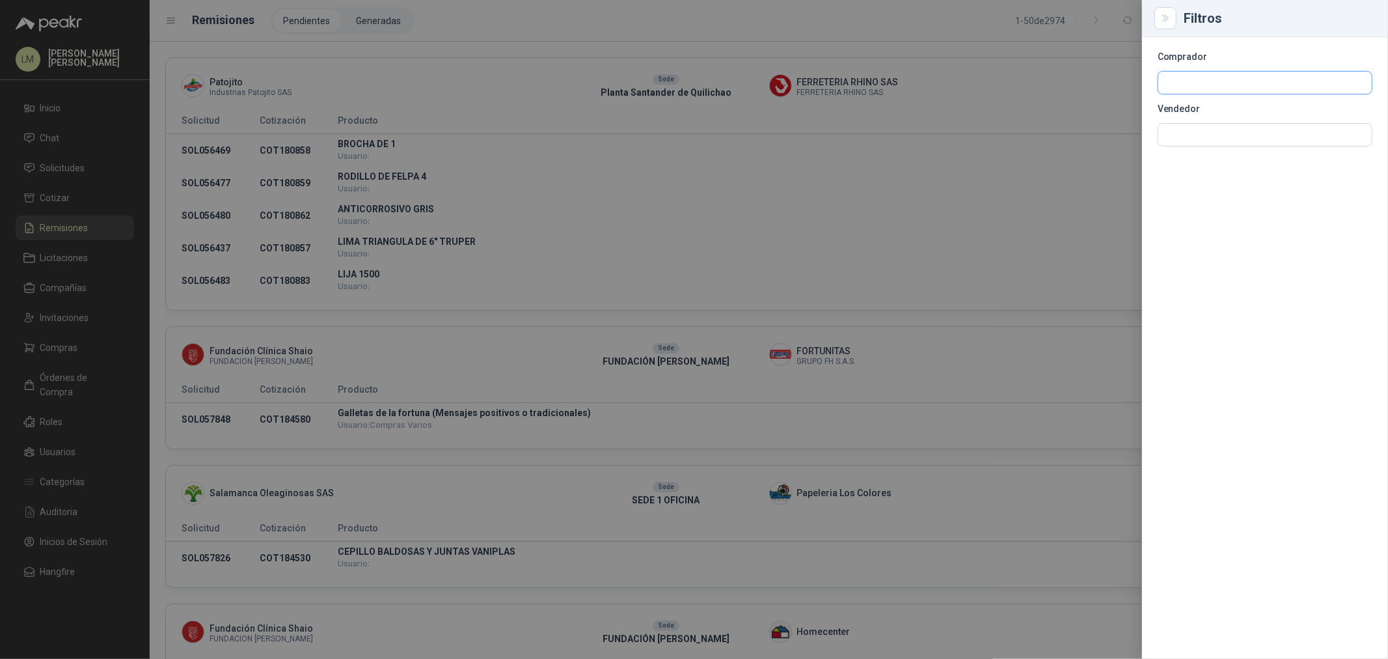
click at [1183, 89] on input "text" at bounding box center [1265, 83] width 213 height 22
drag, startPoint x: 1194, startPoint y: 88, endPoint x: 1065, endPoint y: 69, distance: 130.9
click at [1065, 69] on div "Filtros Comprador ***** Vendedor" at bounding box center [694, 329] width 1388 height 659
type input "*****"
click at [1199, 113] on p "La Montaña Agromercados" at bounding box center [1247, 111] width 118 height 8
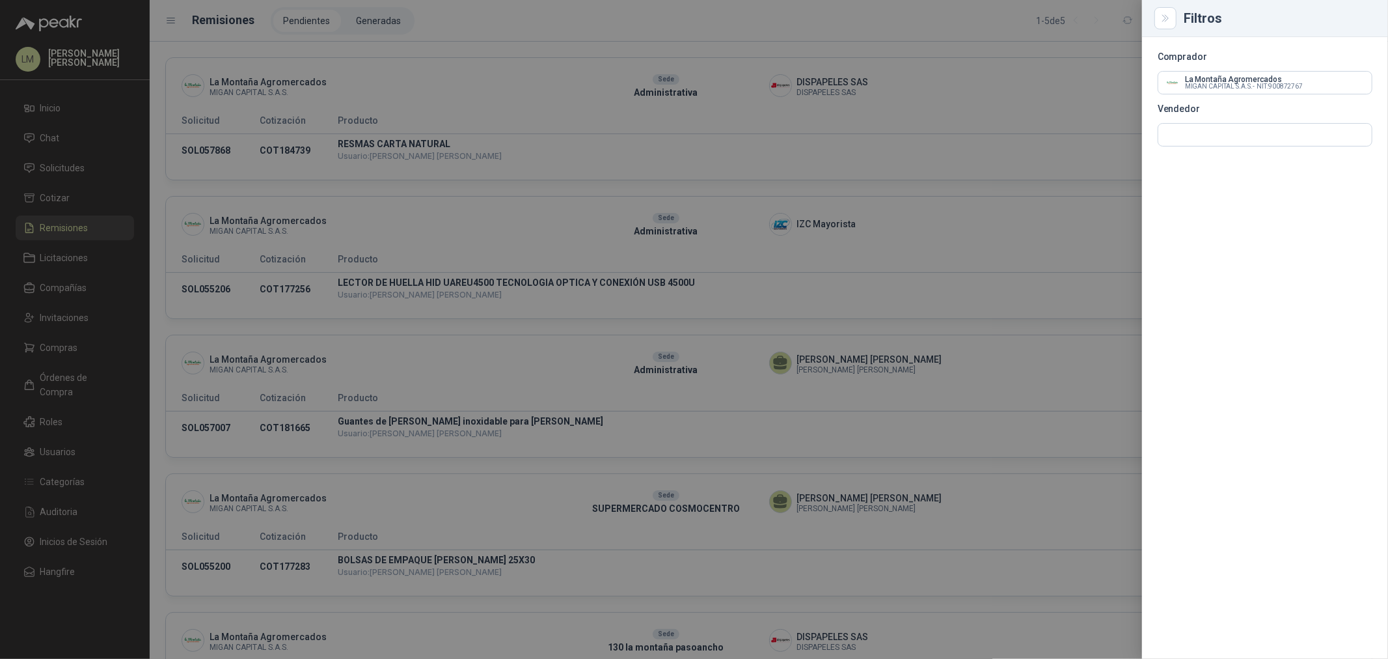
click at [612, 27] on div at bounding box center [694, 329] width 1388 height 659
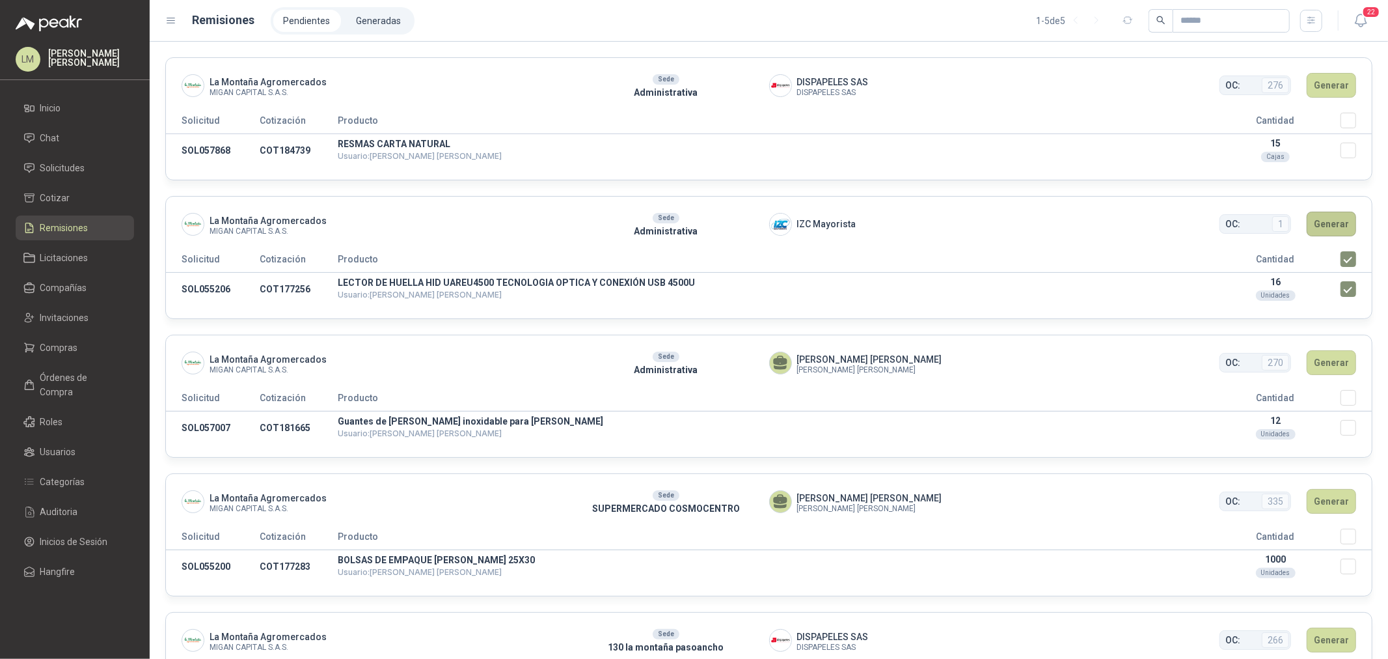
click at [1328, 222] on button "Generar" at bounding box center [1331, 224] width 49 height 25
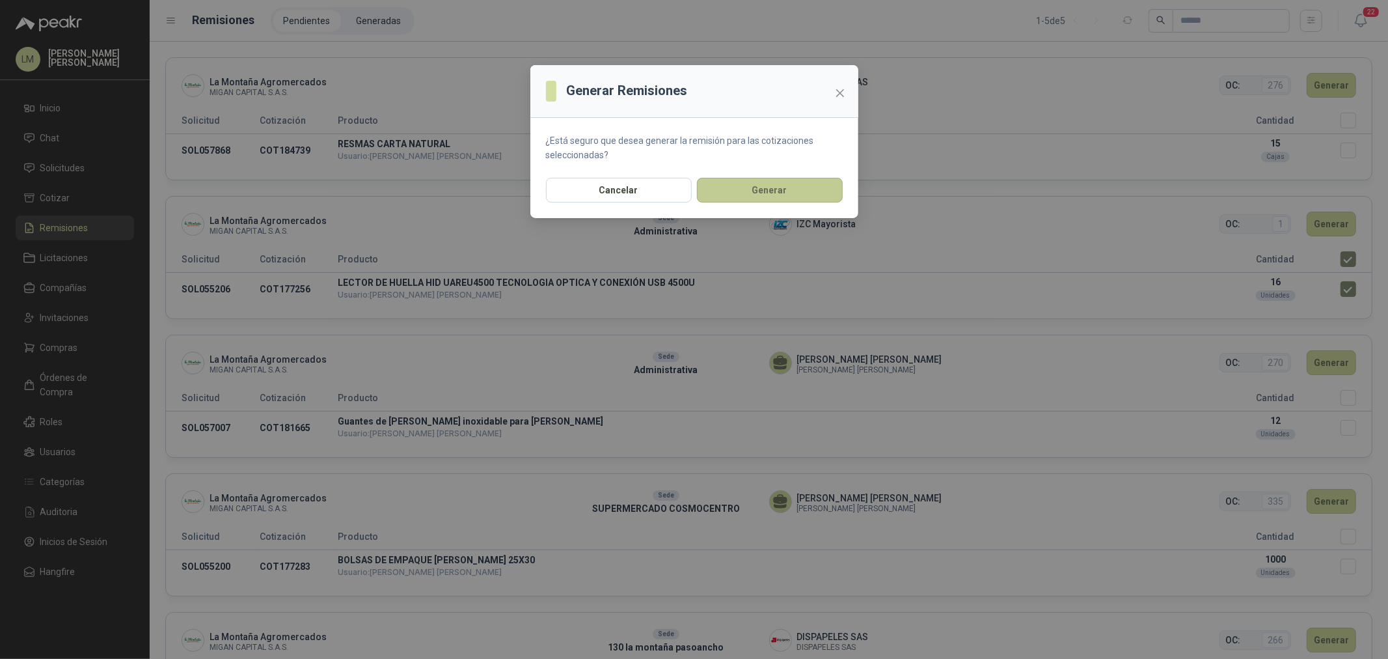
click at [747, 184] on button "Generar" at bounding box center [770, 190] width 146 height 25
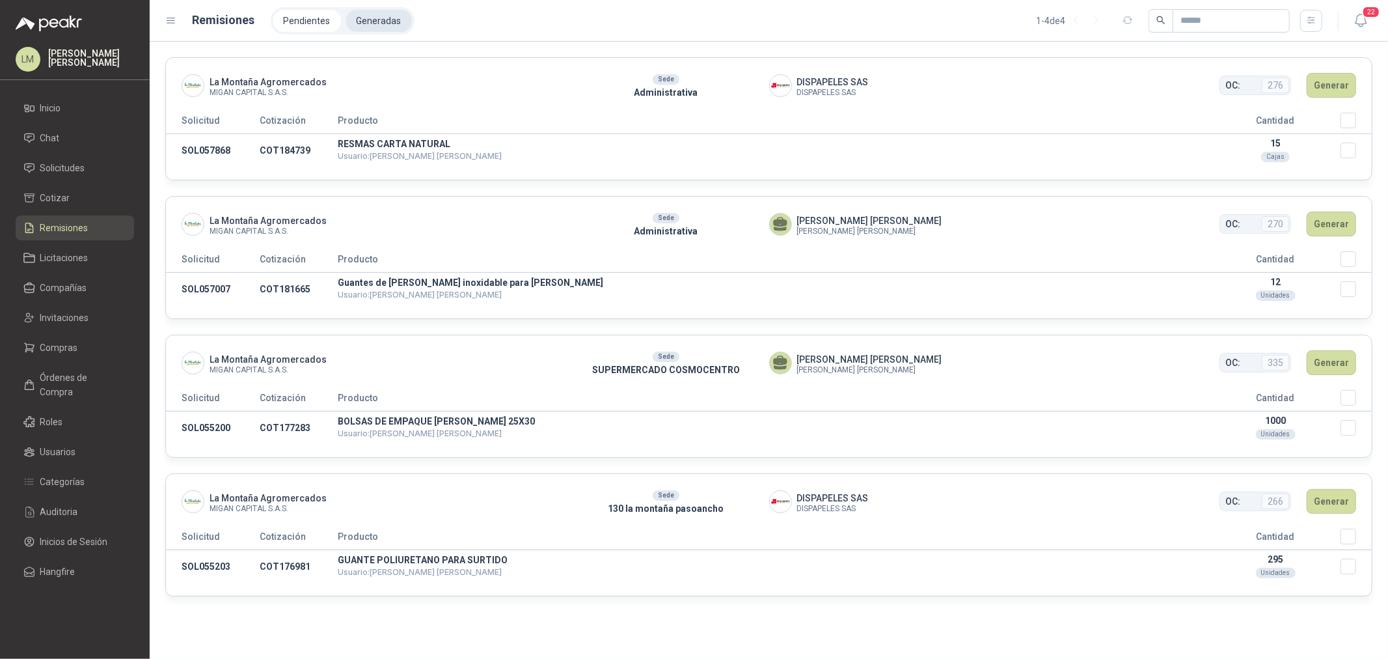
click at [374, 27] on li "Generadas" at bounding box center [379, 21] width 66 height 22
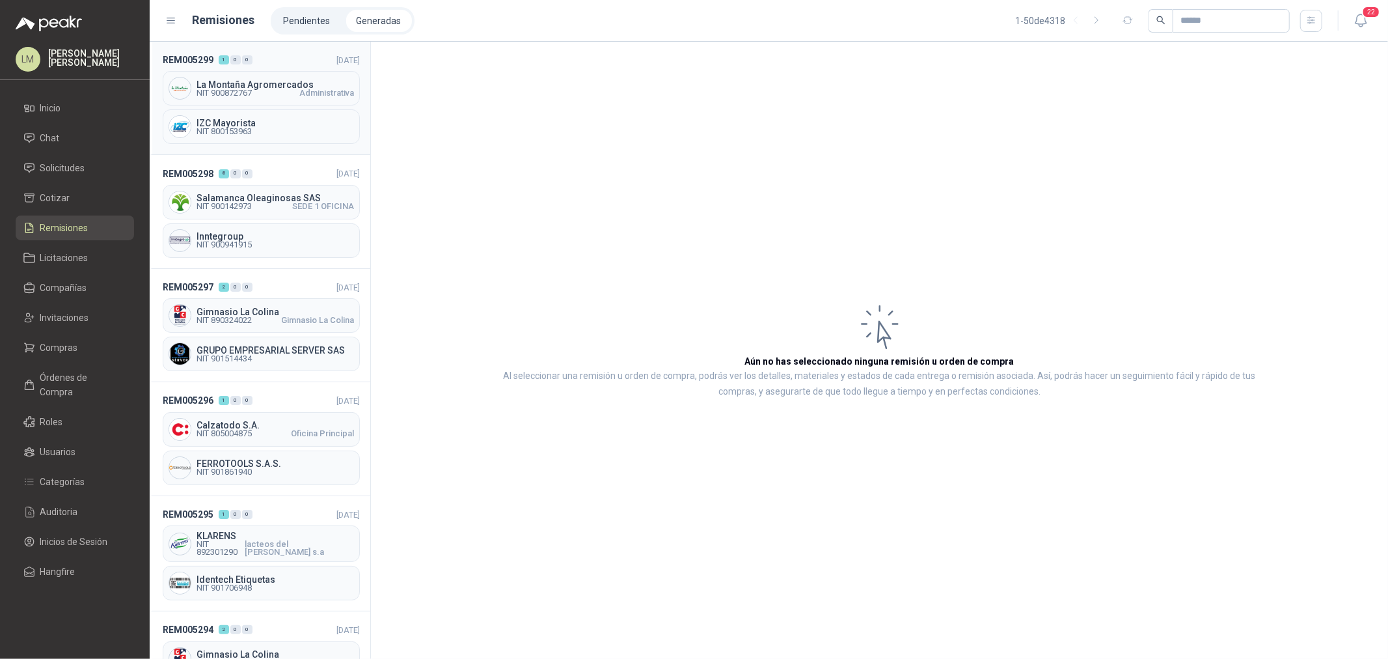
click at [236, 92] on span "NIT 900872767" at bounding box center [224, 93] width 55 height 8
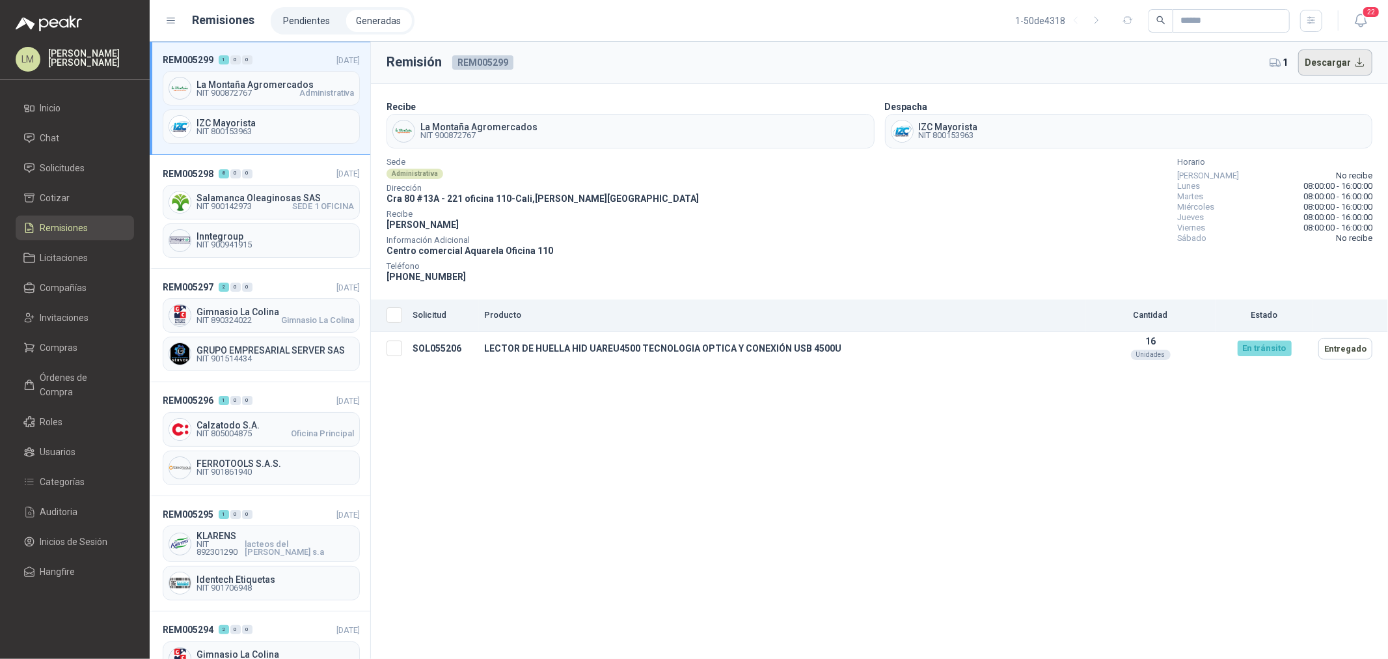
click at [1330, 65] on button "Descargar" at bounding box center [1335, 62] width 75 height 26
click at [40, 350] on li "Compras" at bounding box center [74, 347] width 103 height 14
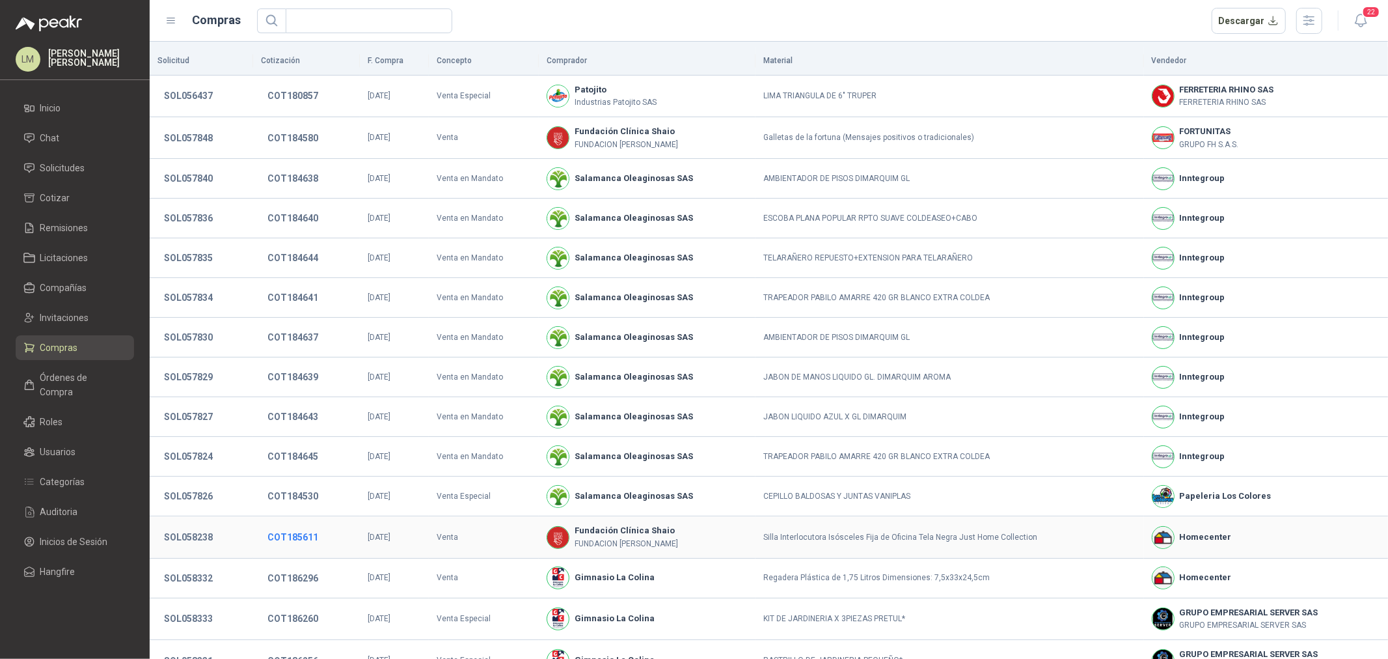
click at [283, 539] on button "COT185611" at bounding box center [293, 536] width 64 height 23
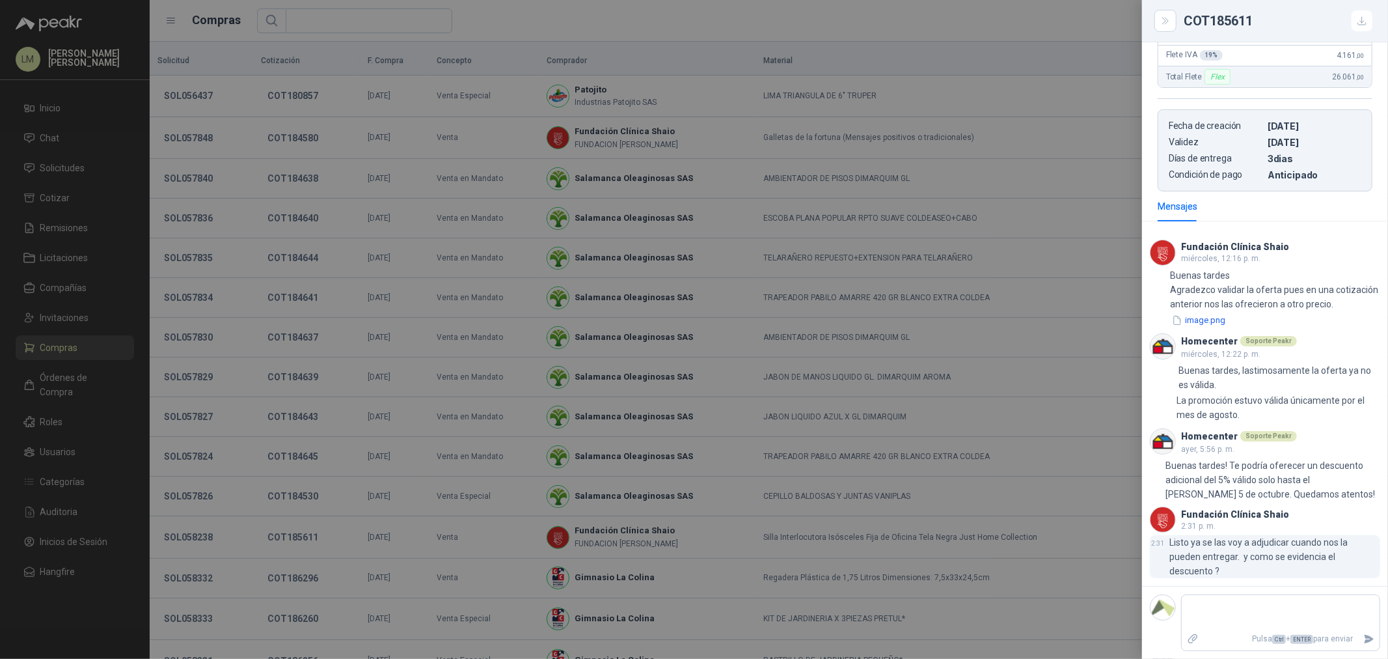
scroll to position [476, 0]
click at [1239, 620] on textarea at bounding box center [1281, 612] width 198 height 30
type textarea "*"
type textarea "**"
type textarea "***"
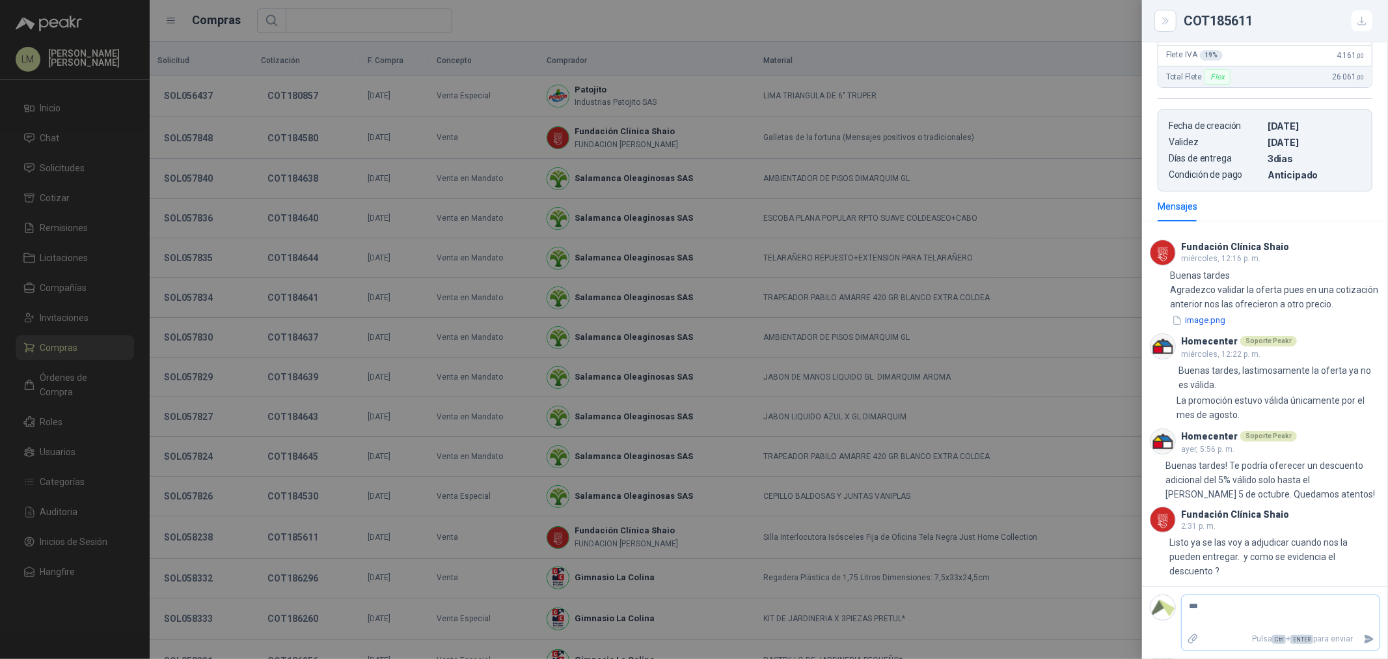
type textarea "****"
type textarea "******"
type textarea "*******"
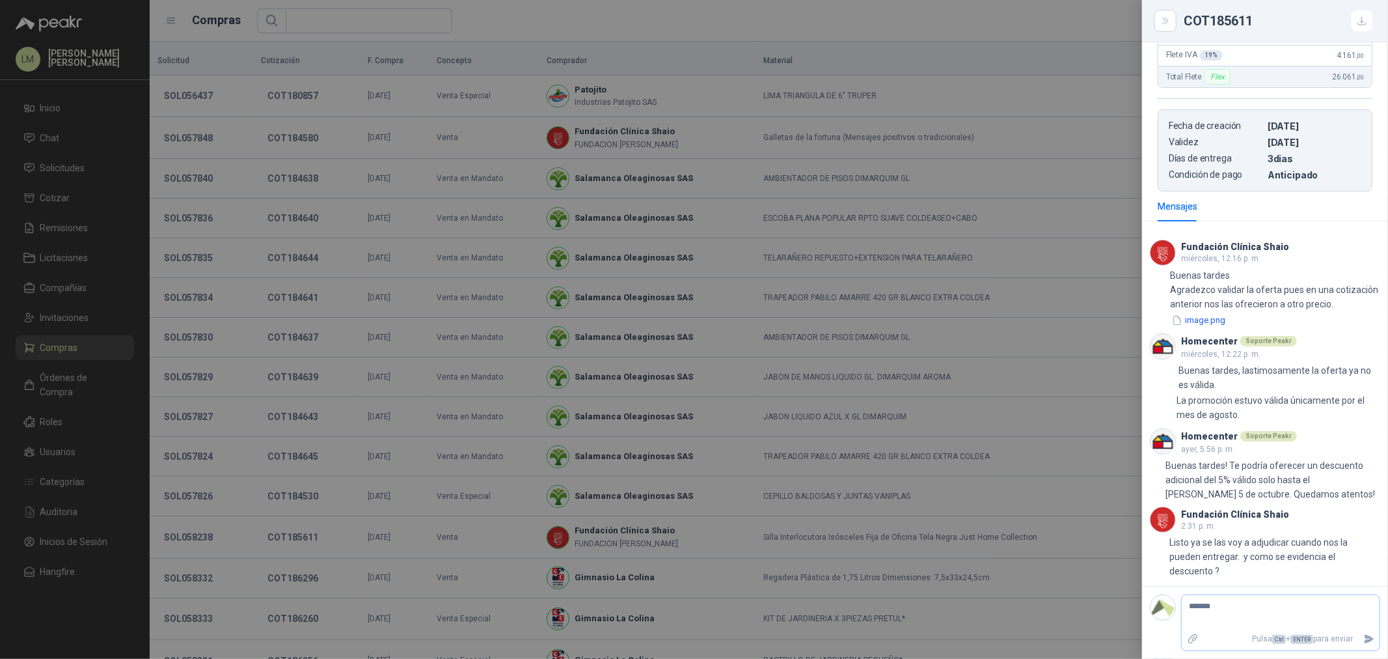
type textarea "******"
type textarea "*****"
type textarea "****"
type textarea "**"
type textarea "*"
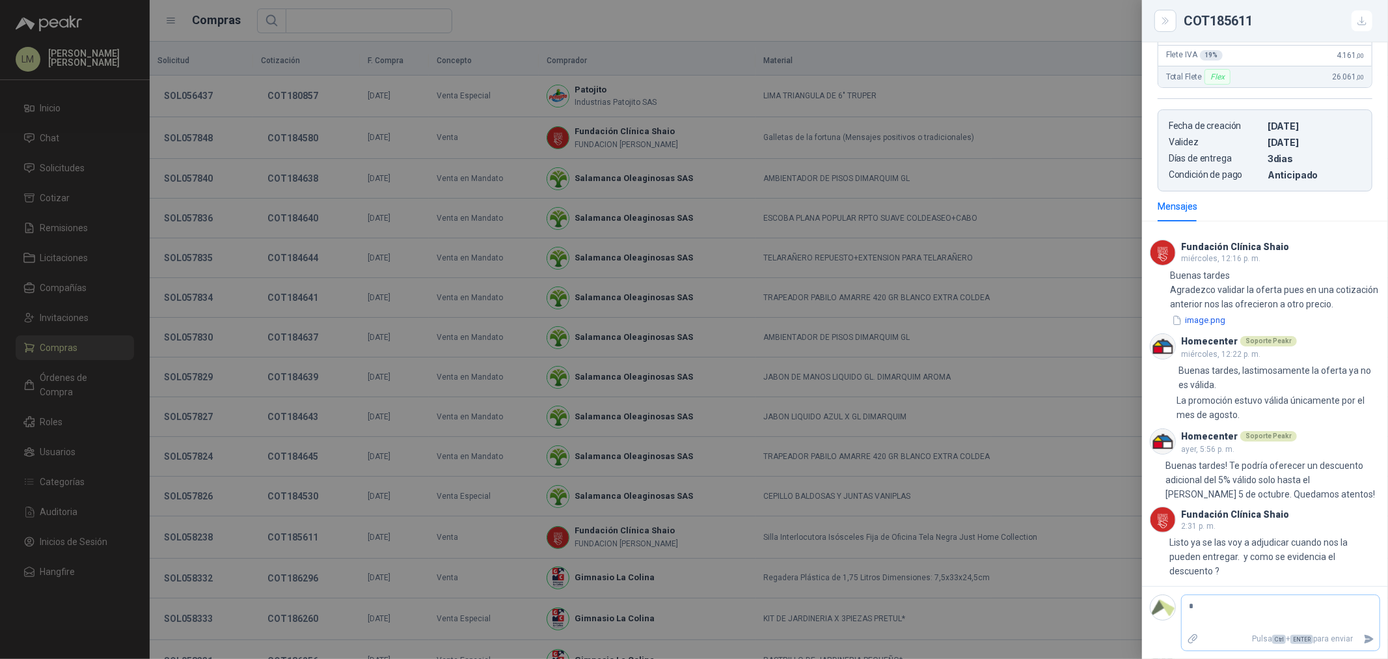
type textarea "**"
type textarea "***"
type textarea "****"
type textarea "*****"
type textarea "******"
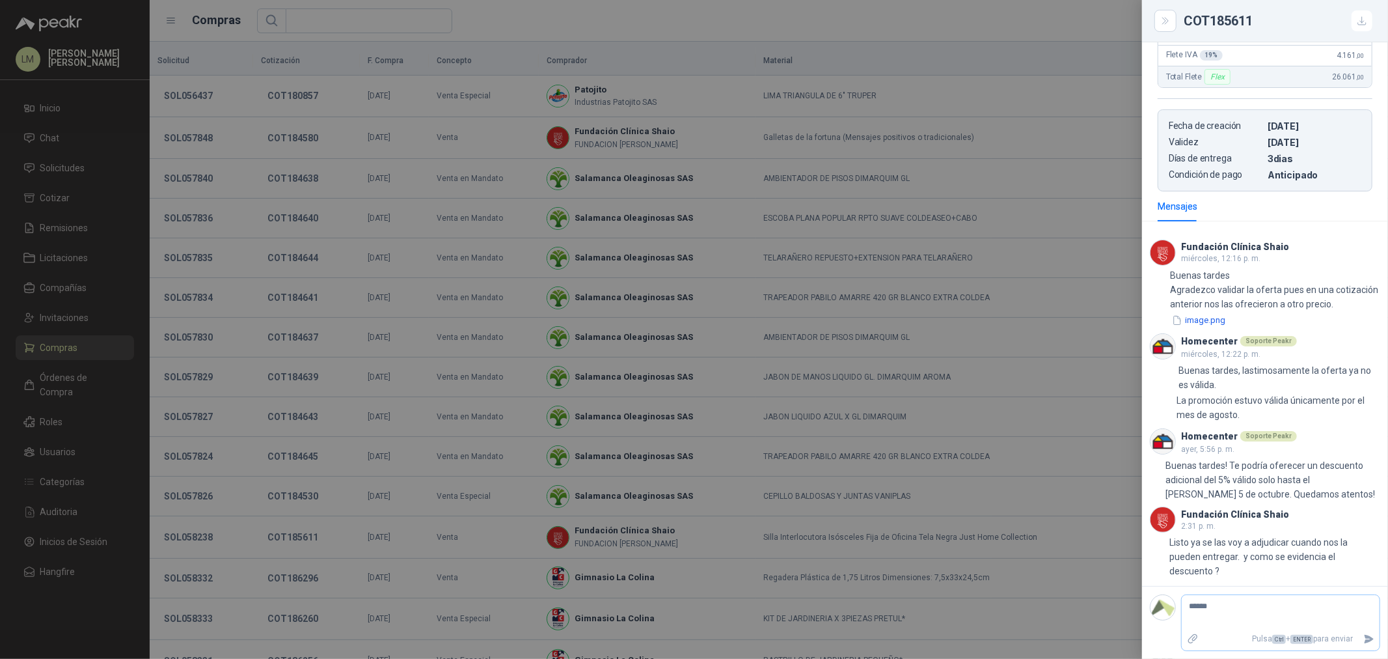
type textarea "*******"
type textarea "*********"
type textarea "**********"
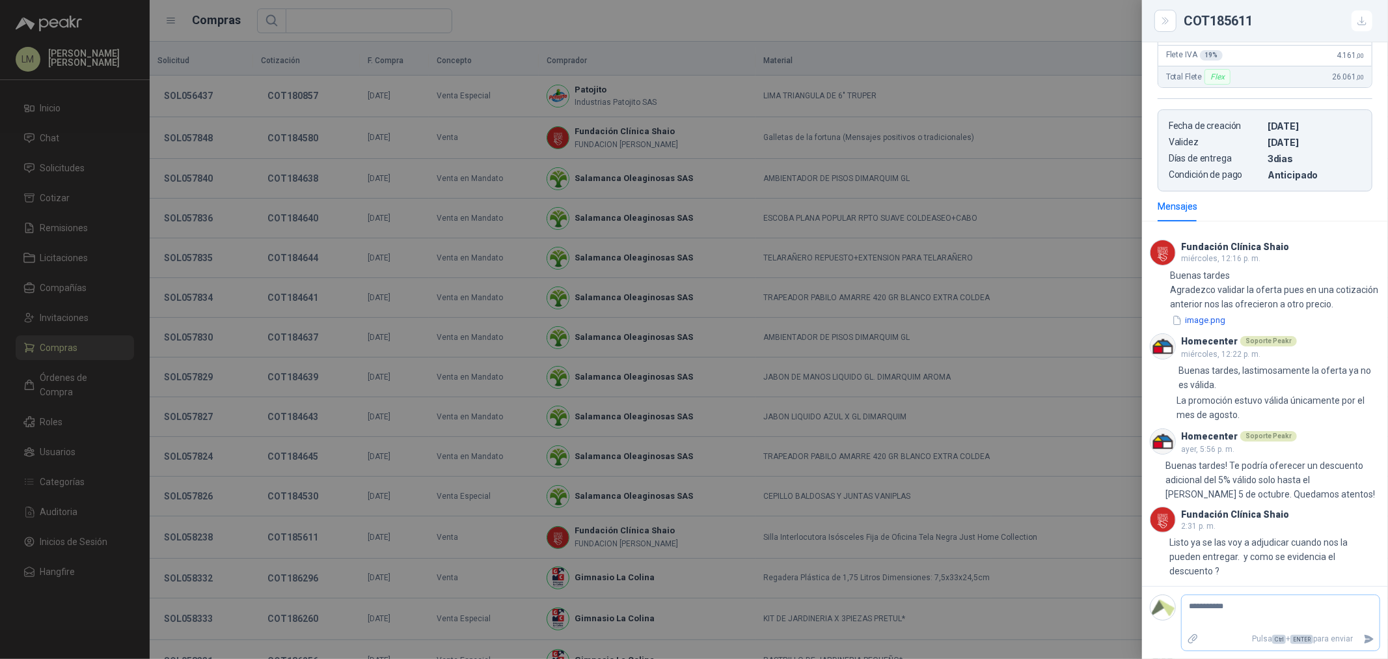
type textarea "**********"
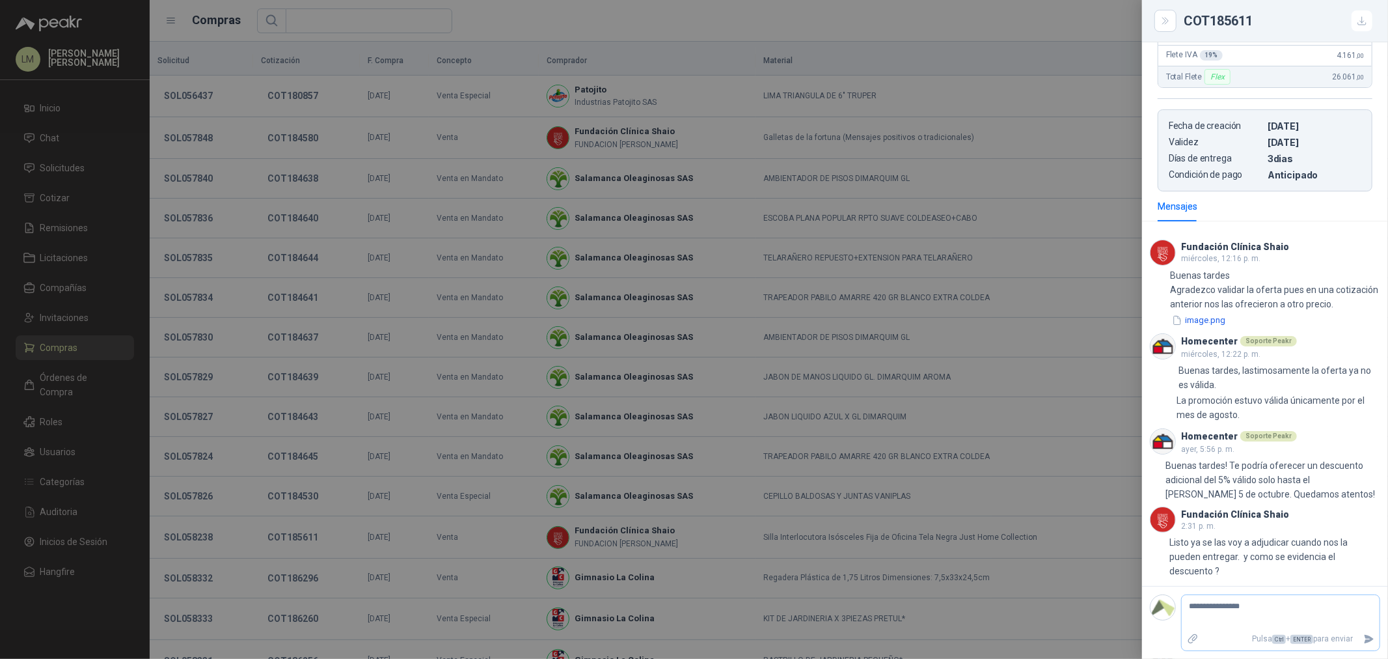
type textarea "**********"
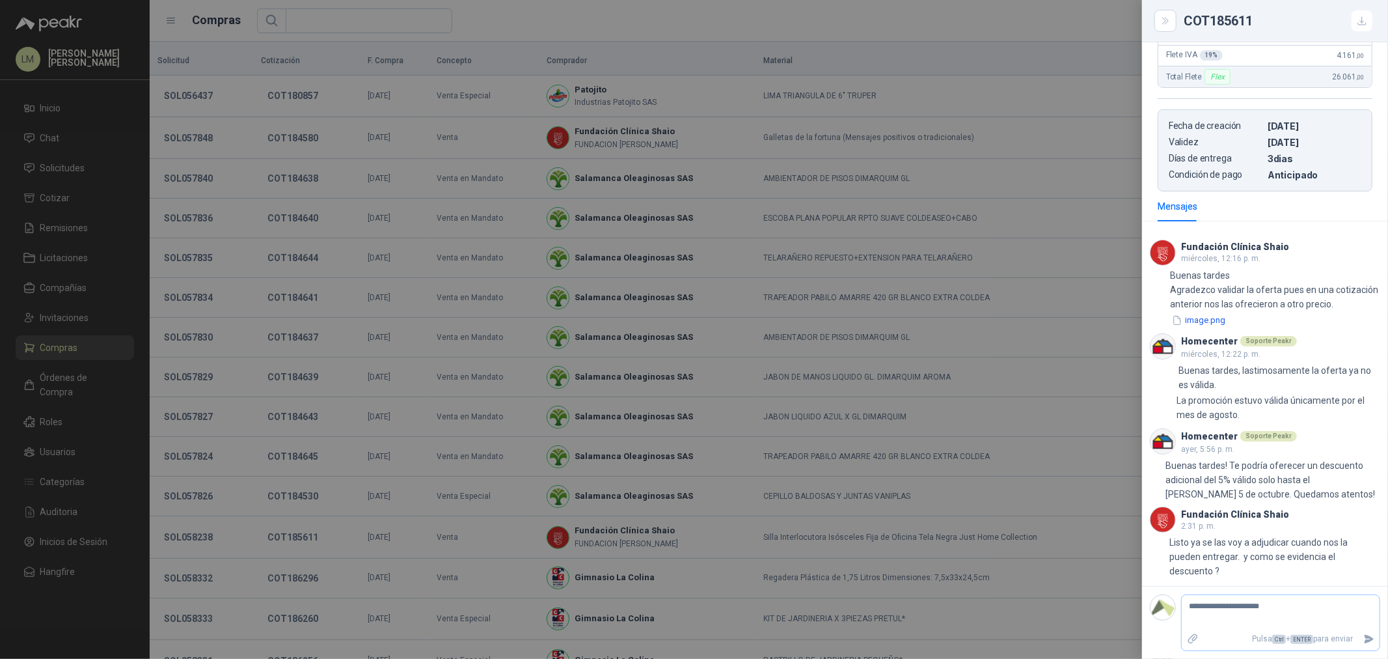
type textarea "**********"
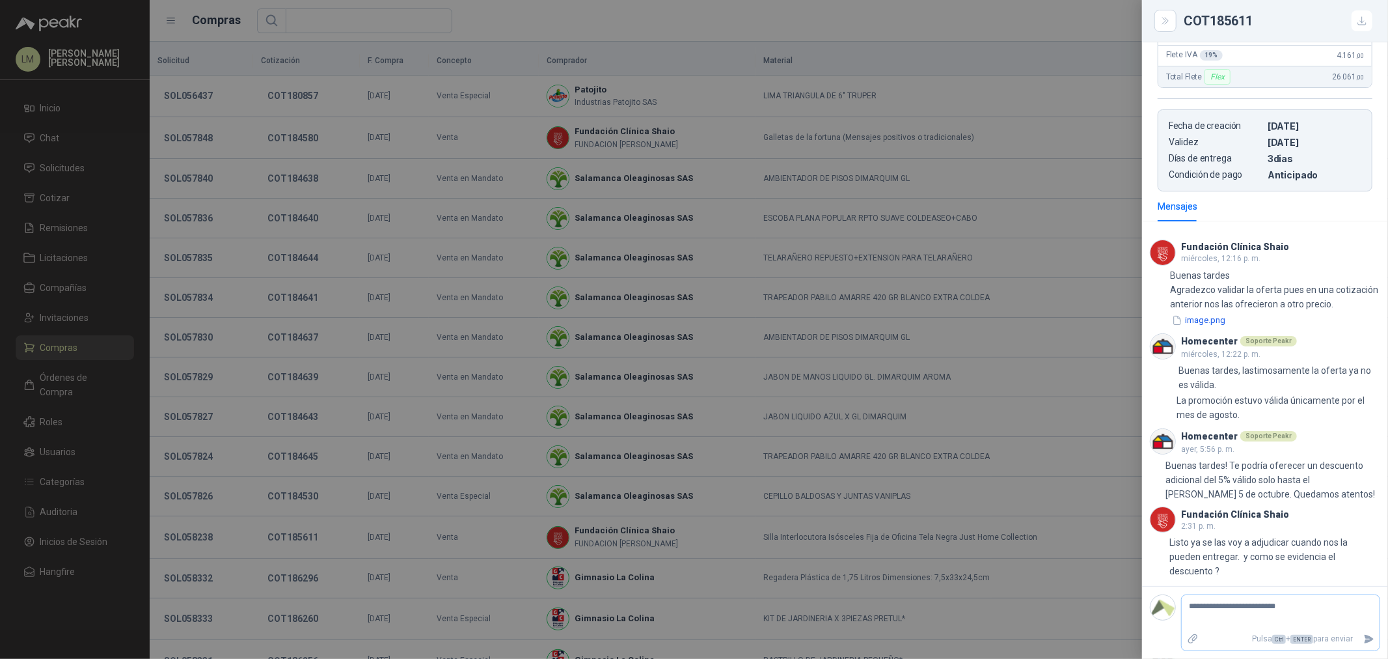
type textarea "**********"
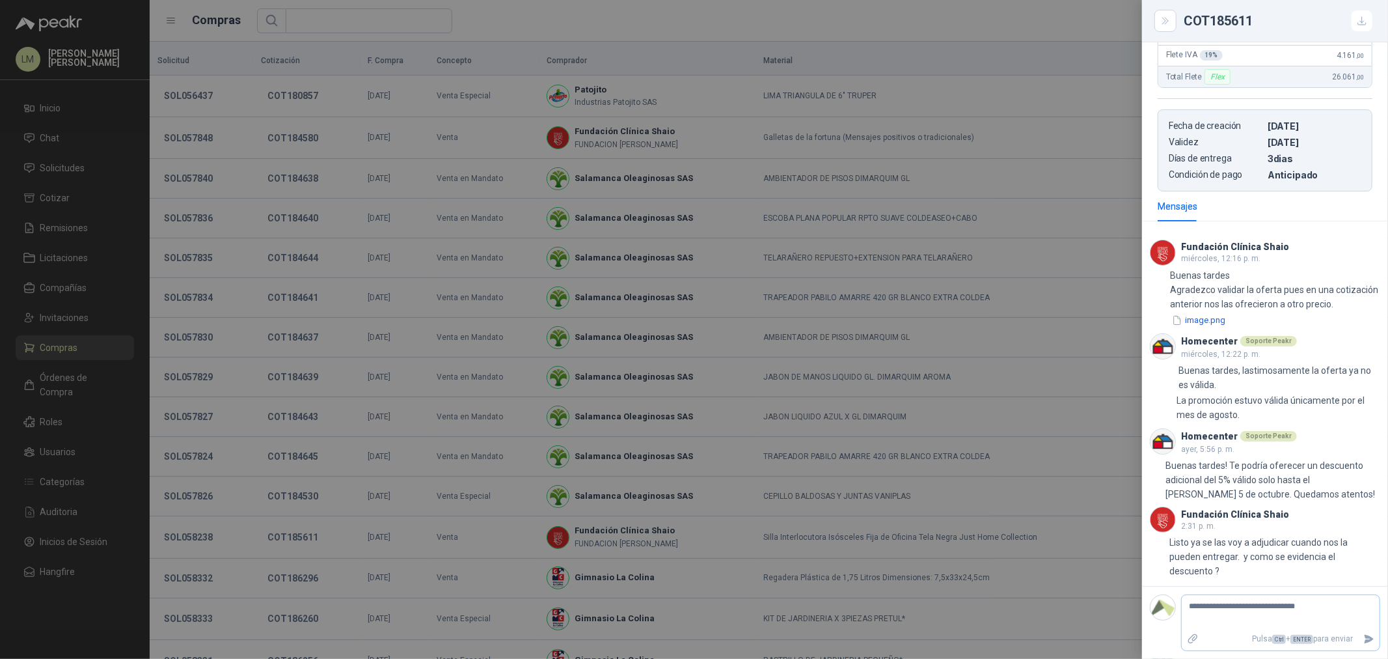
type textarea "**********"
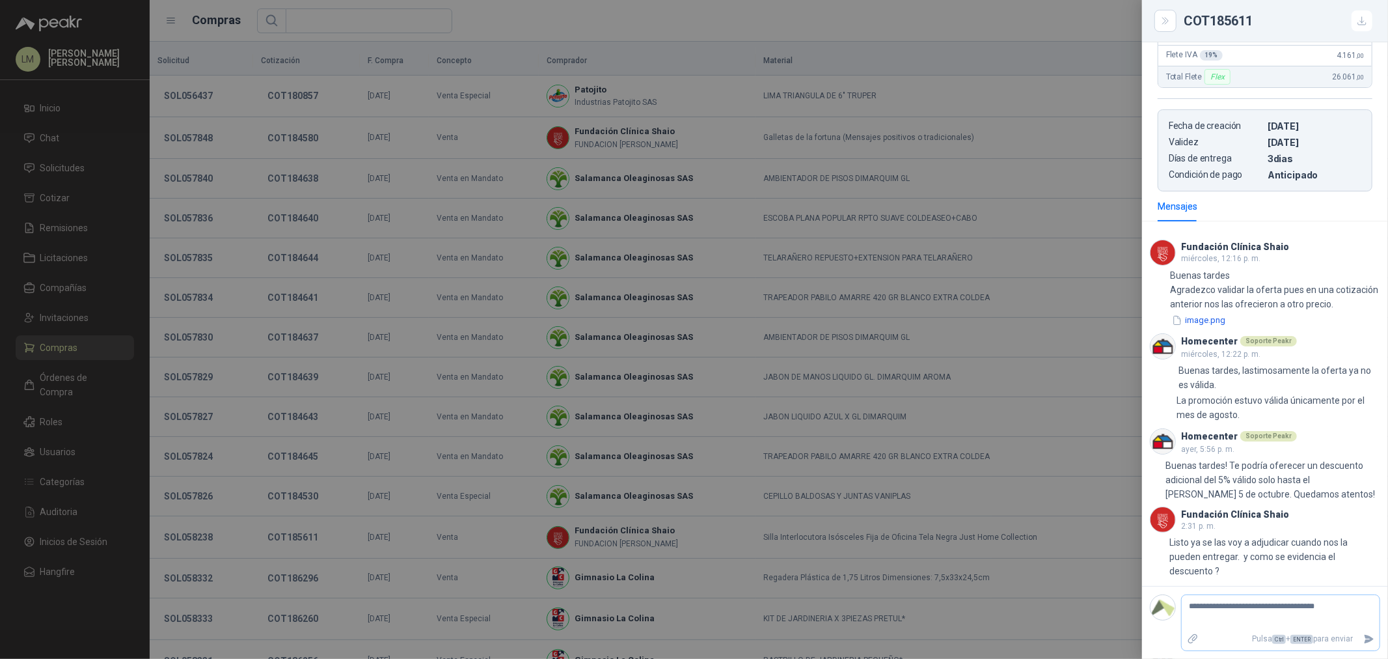
type textarea "**********"
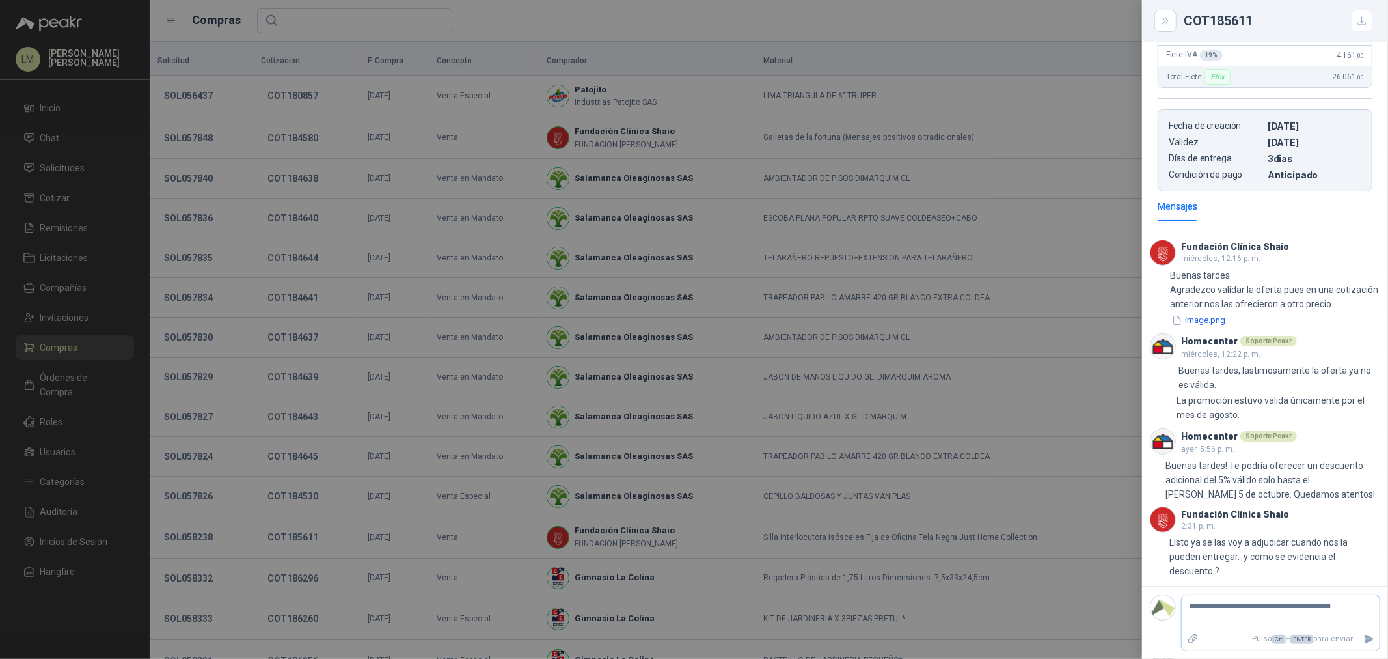
type textarea "**********"
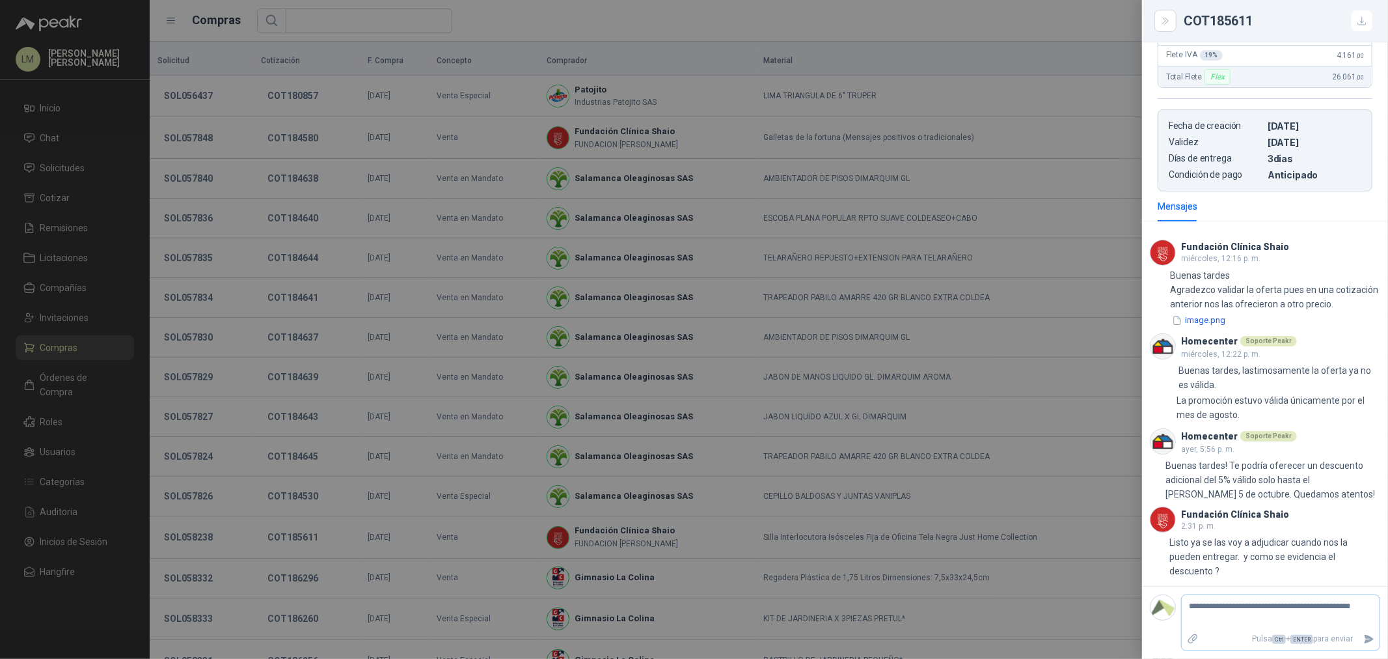
type textarea "**********"
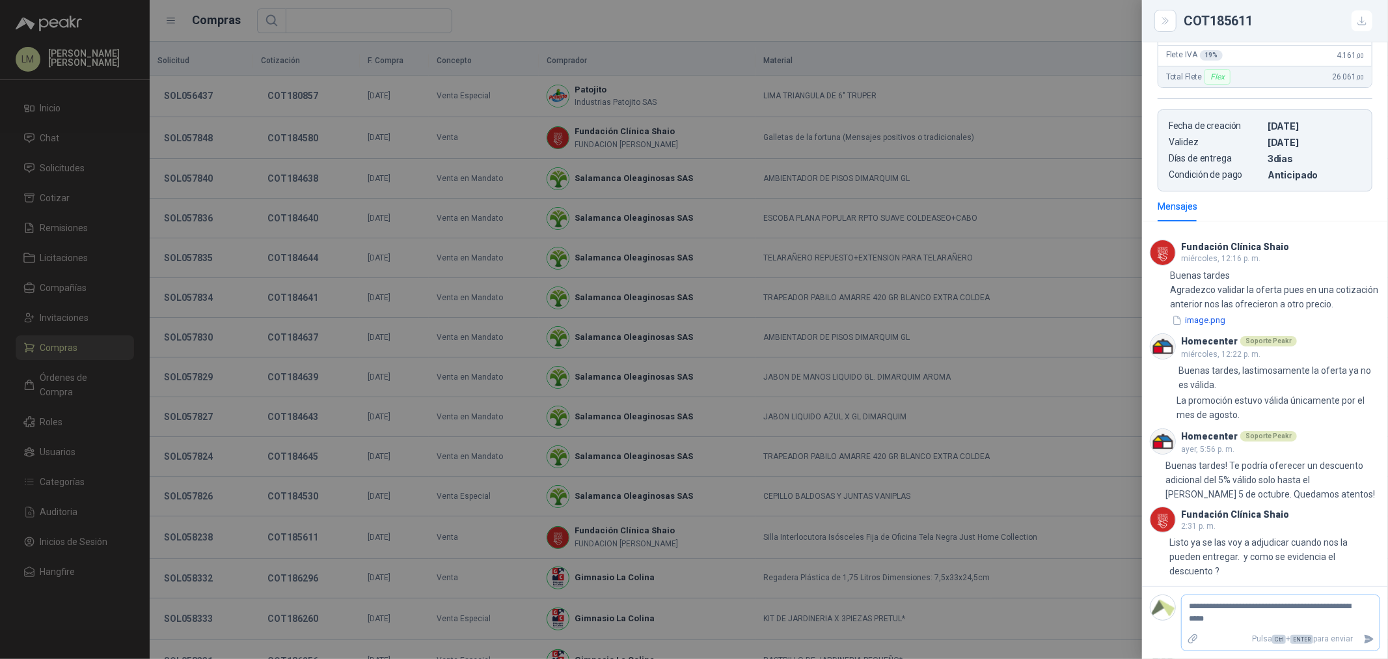
type textarea "**********"
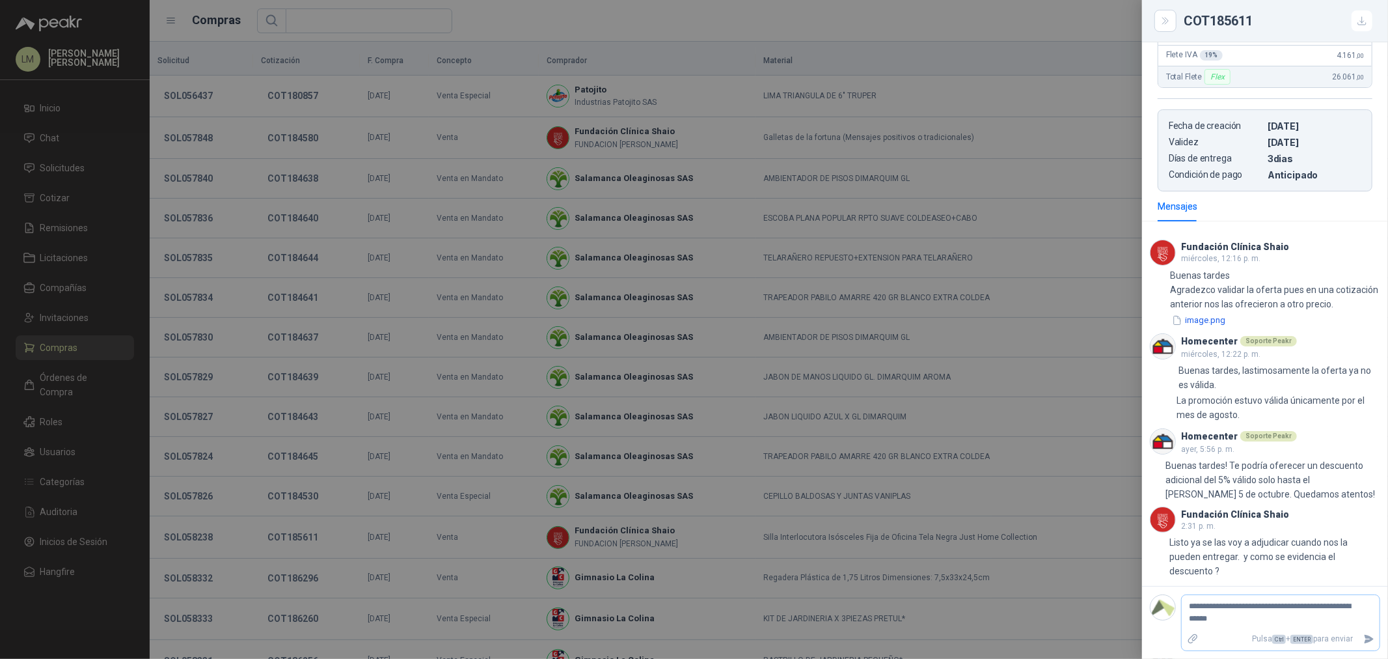
type textarea "**********"
click at [1364, 642] on icon "Enviar" at bounding box center [1369, 638] width 11 height 11
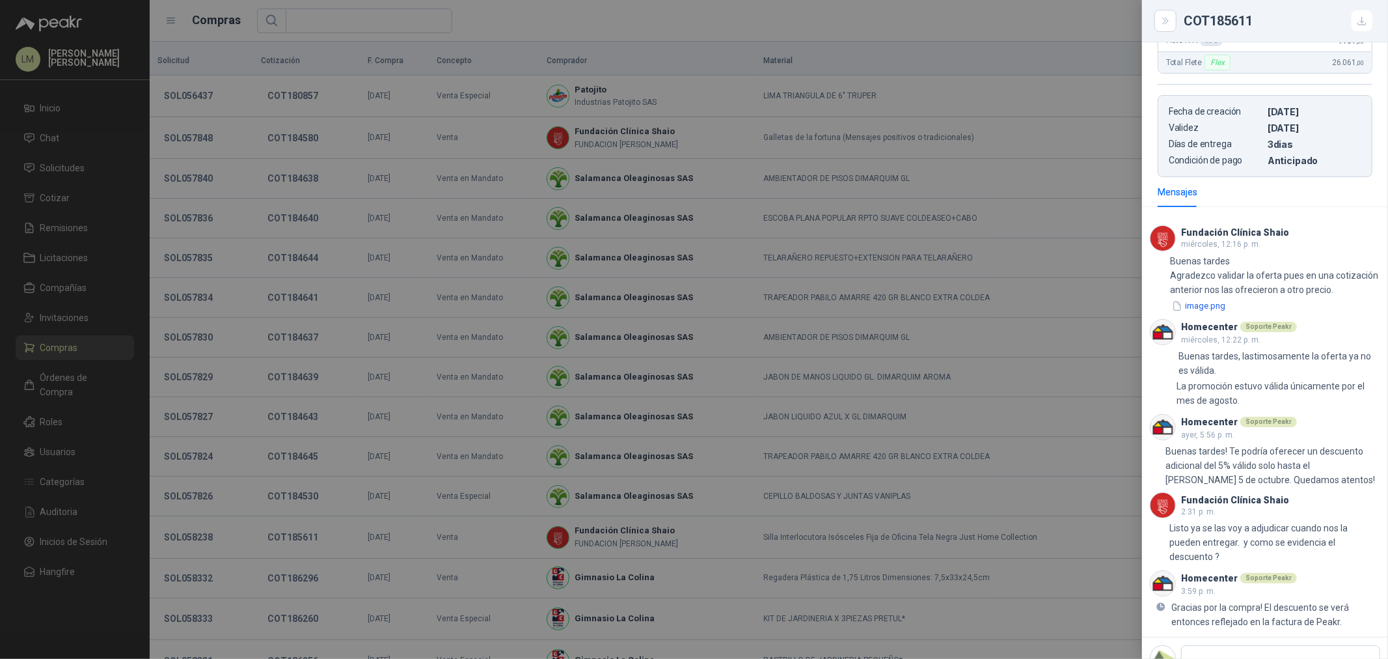
click at [255, 328] on div at bounding box center [694, 329] width 1388 height 659
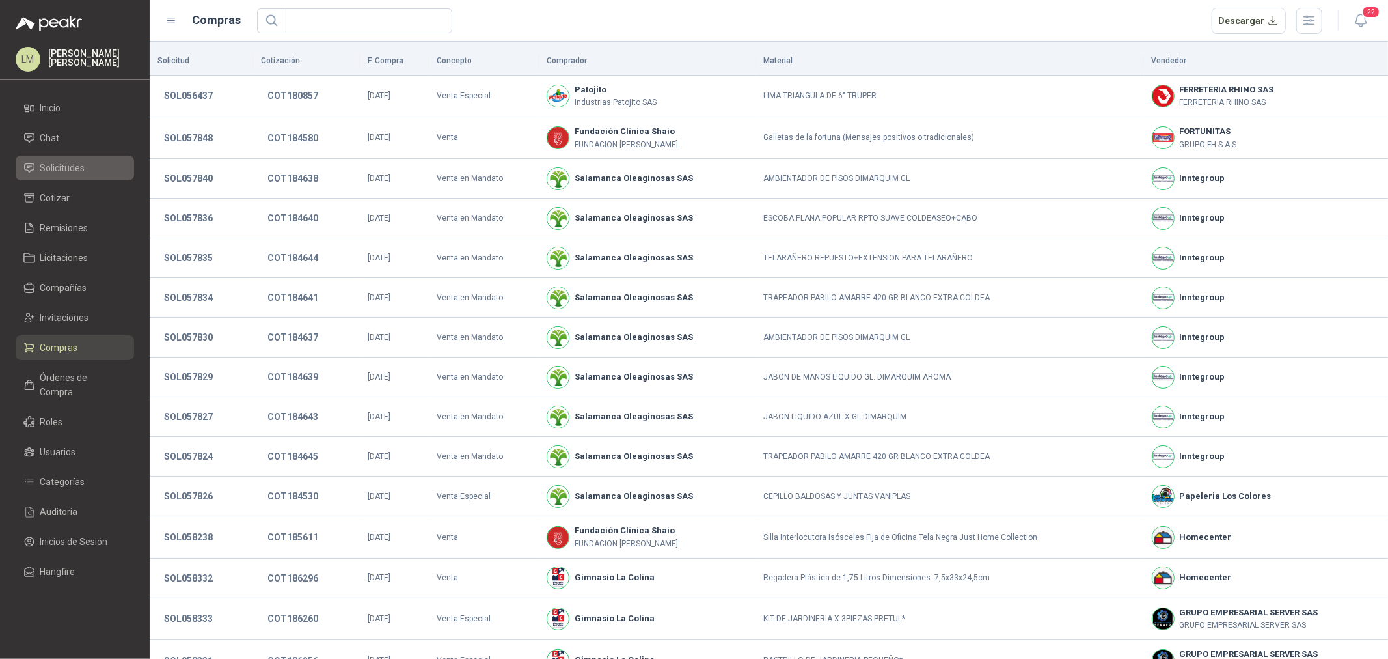
click at [70, 161] on span "Solicitudes" at bounding box center [62, 168] width 45 height 14
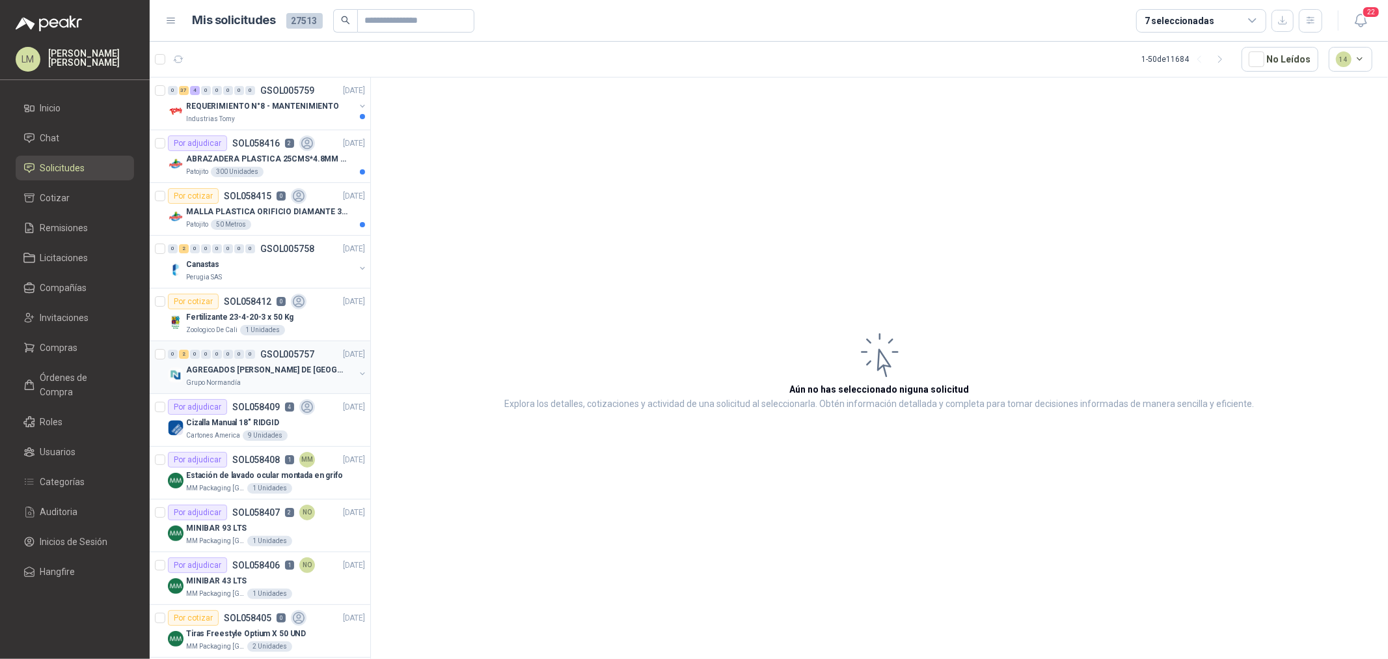
scroll to position [72, 0]
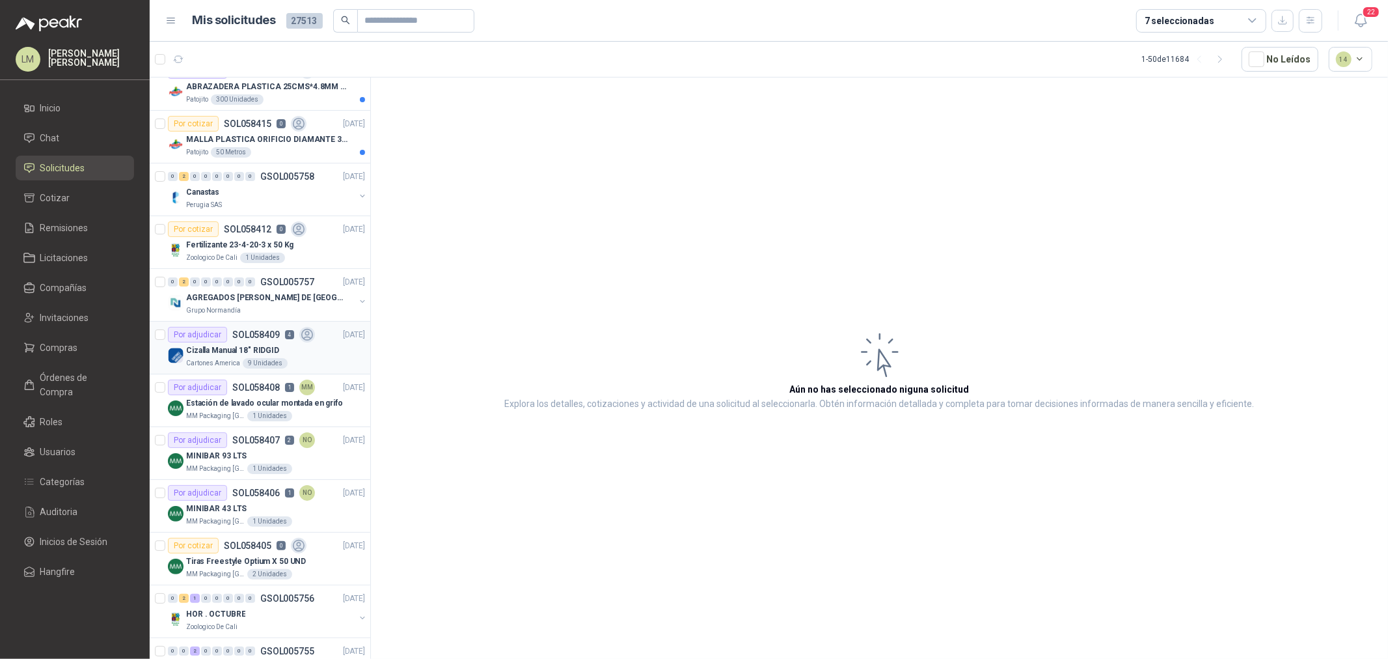
click at [226, 358] on p "Cartones America" at bounding box center [213, 363] width 54 height 10
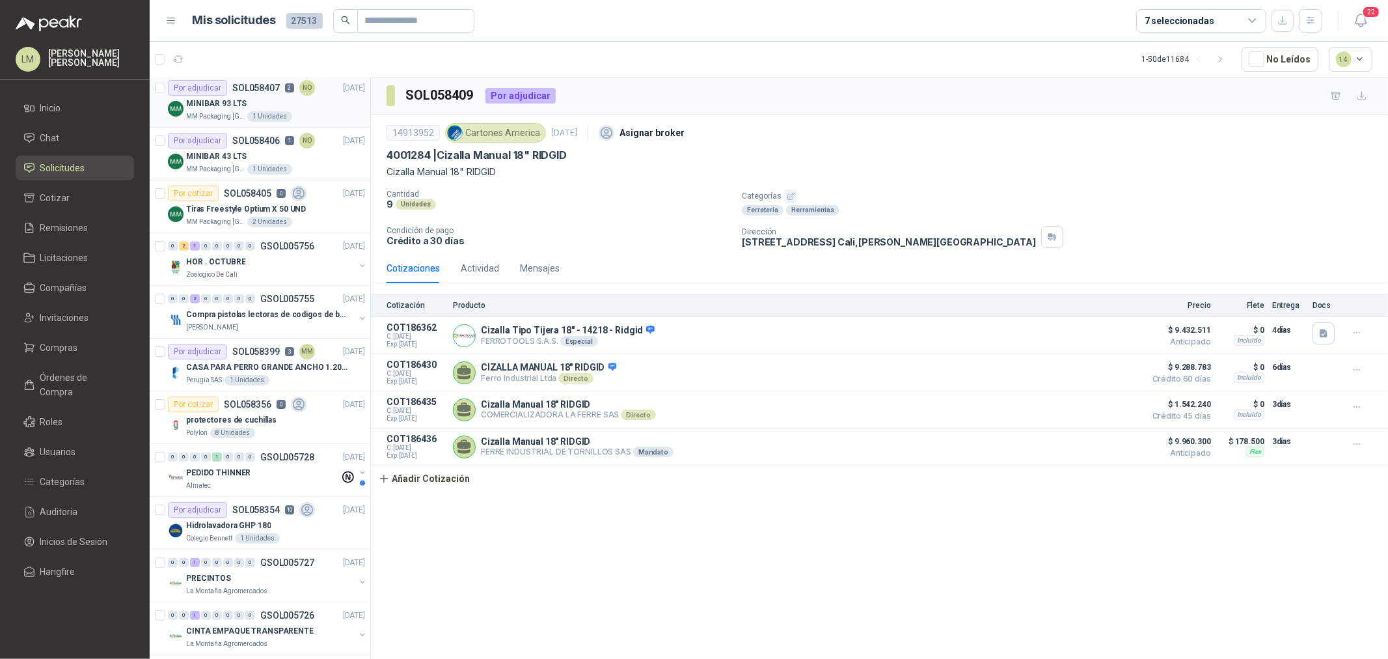
scroll to position [433, 0]
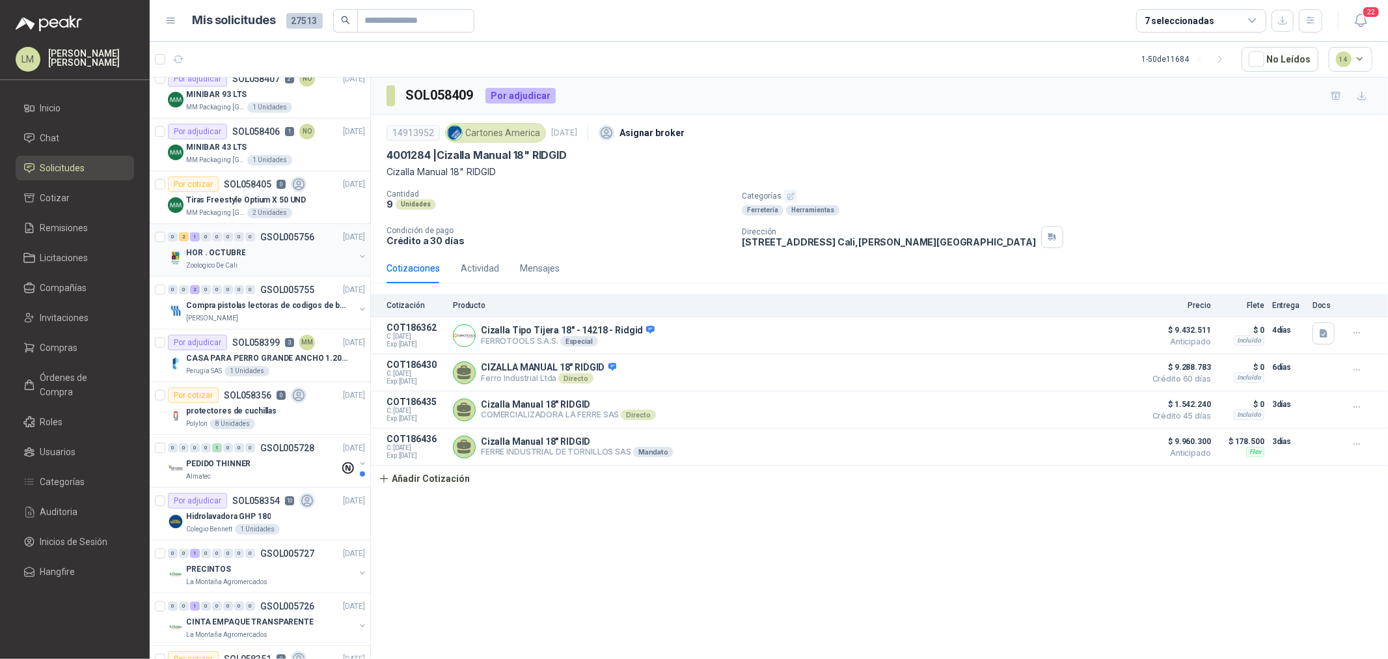
click at [357, 257] on button "button" at bounding box center [362, 256] width 10 height 10
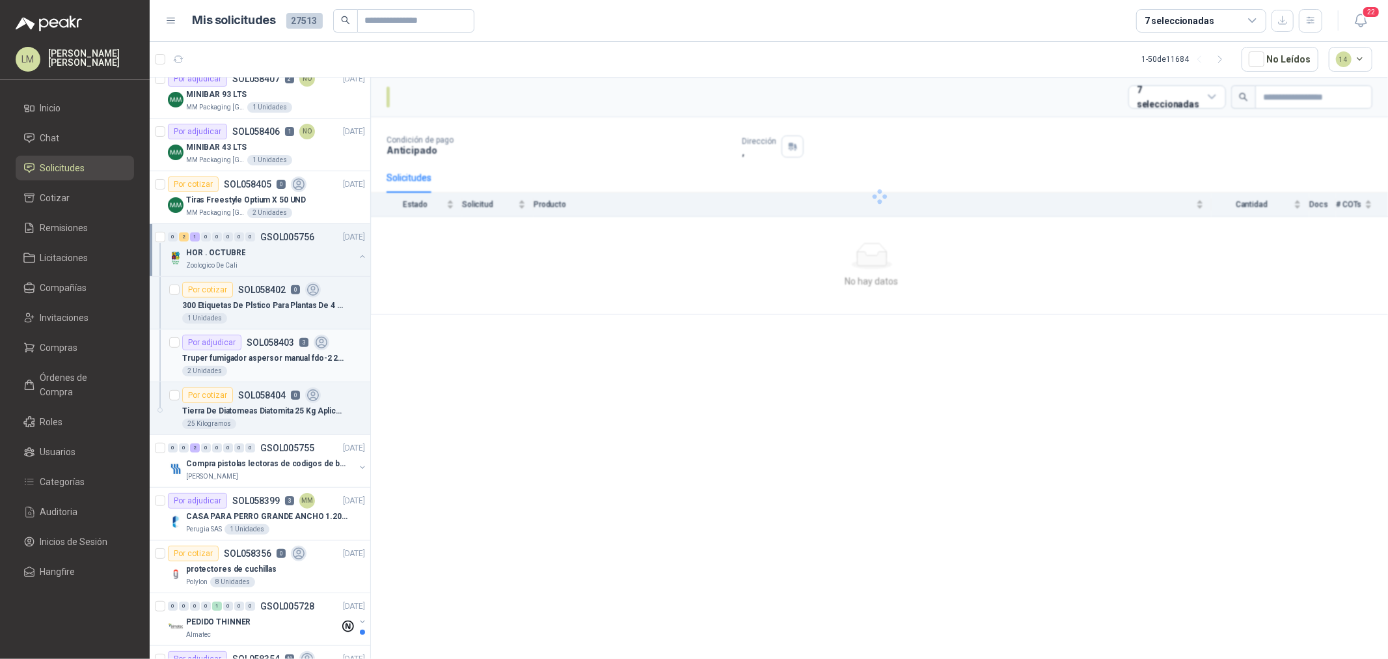
click at [256, 349] on div "Por adjudicar SOL058403 3" at bounding box center [255, 343] width 147 height 16
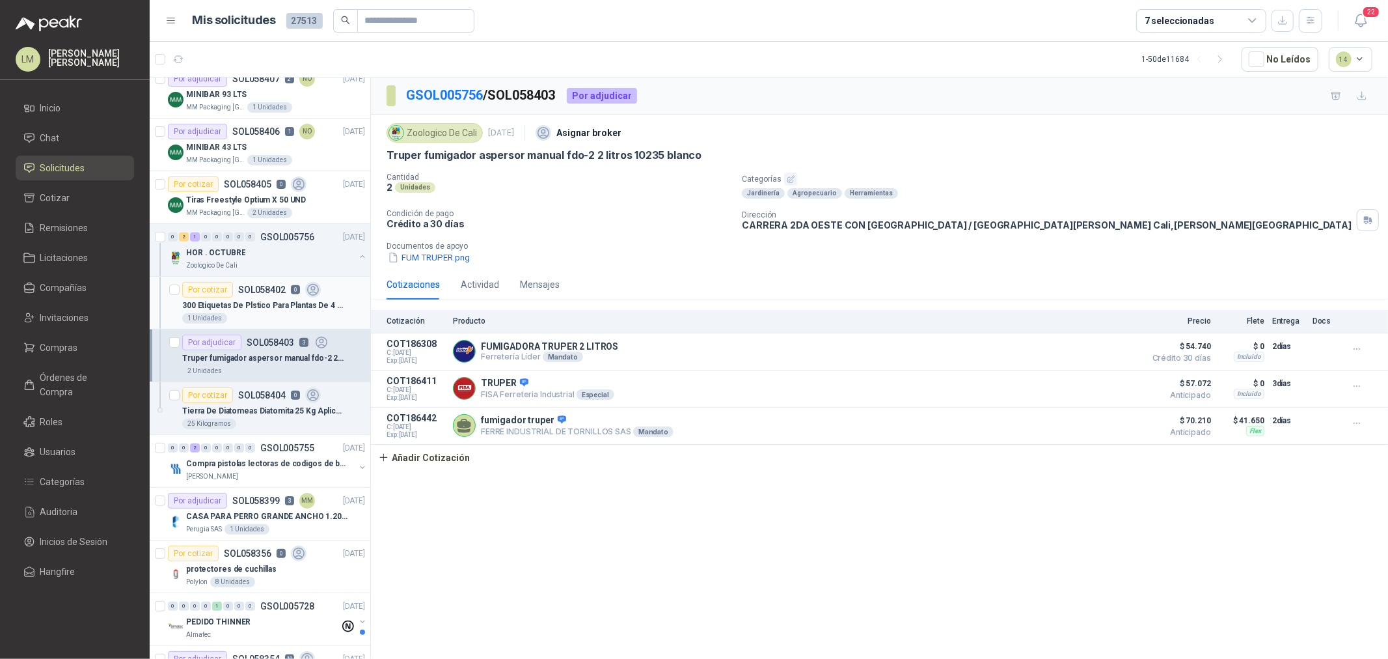
click at [254, 307] on p "300 Etiquetas De Plstico Para Plantas De 4 Pulgadas, Etiquet" at bounding box center [263, 305] width 162 height 12
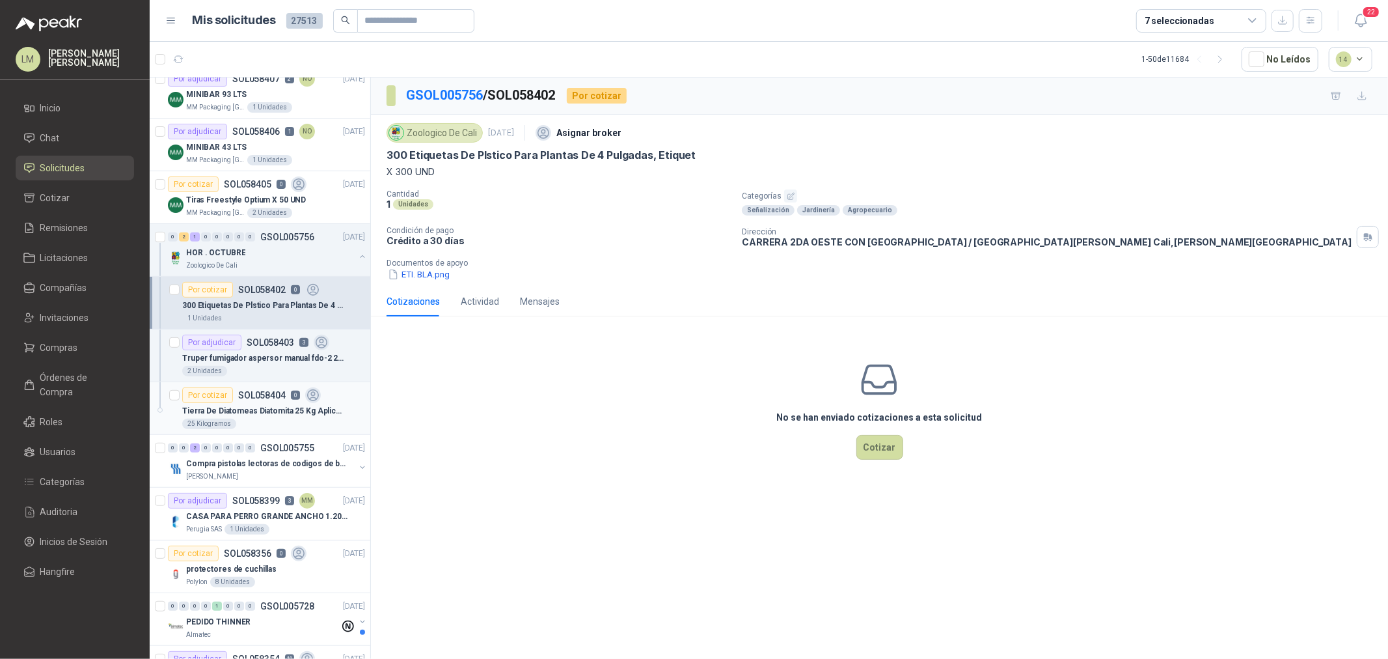
click at [251, 403] on div "Tierra De Diatomeas Diatomita 25 Kg Aplicación Edáfico" at bounding box center [273, 411] width 183 height 16
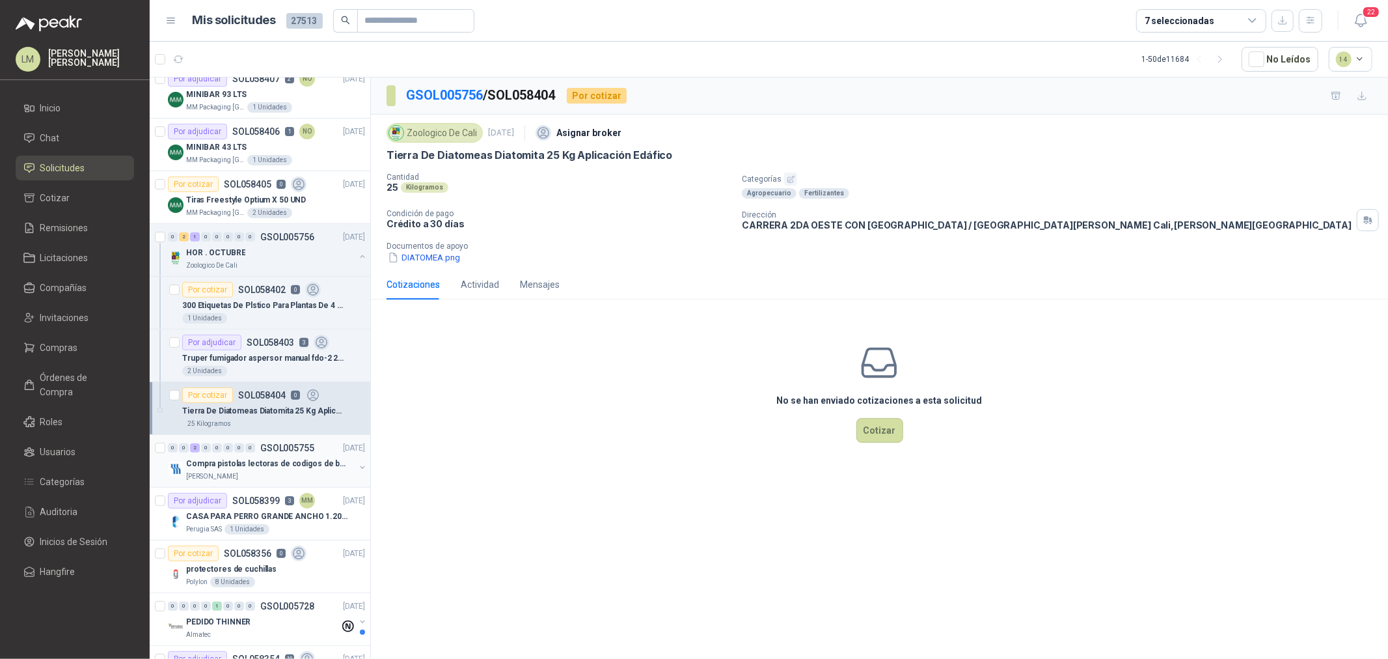
click at [297, 465] on p "Compra pistolas lectoras de codigos de barras" at bounding box center [267, 464] width 162 height 12
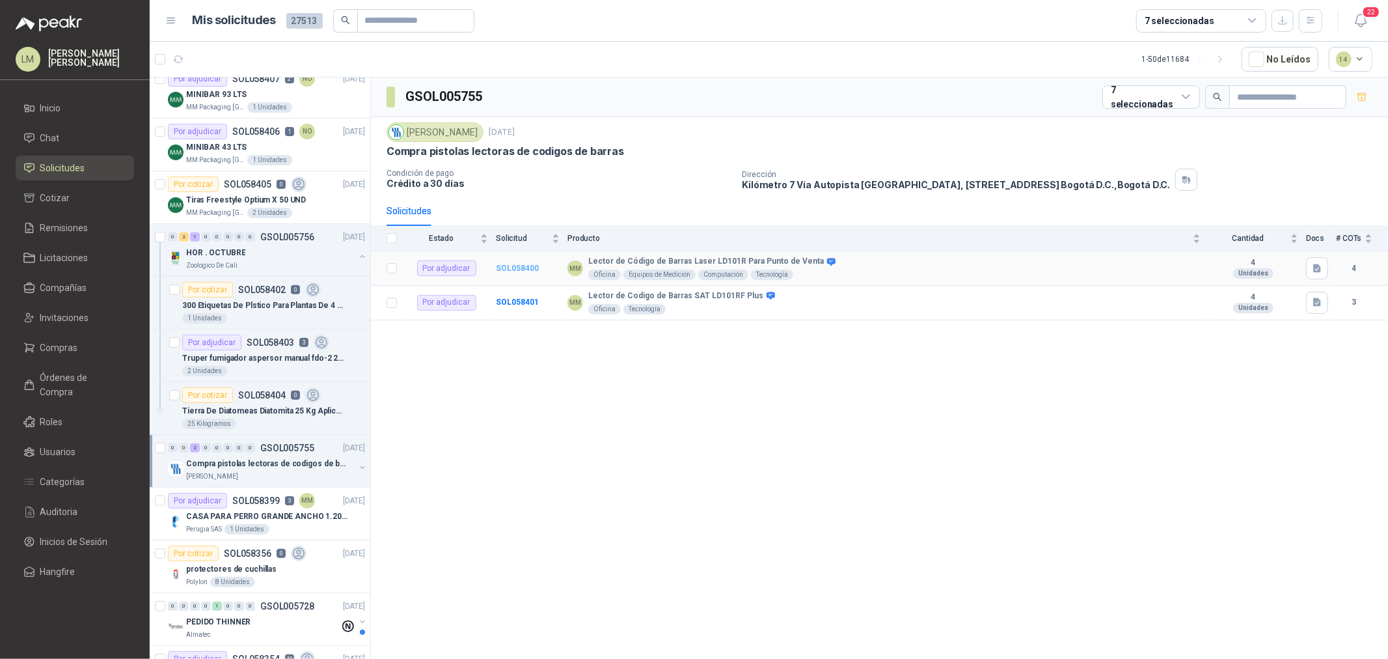
click at [516, 270] on b "SOL058400" at bounding box center [517, 268] width 43 height 9
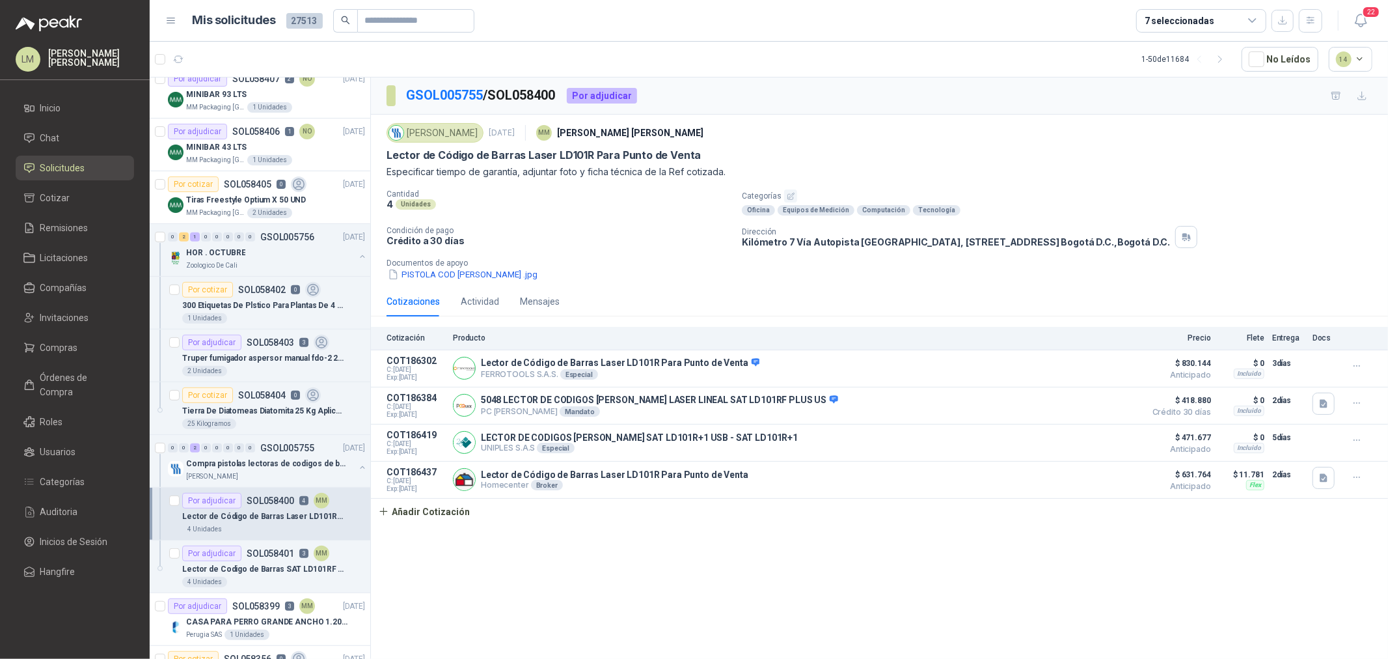
scroll to position [506, 0]
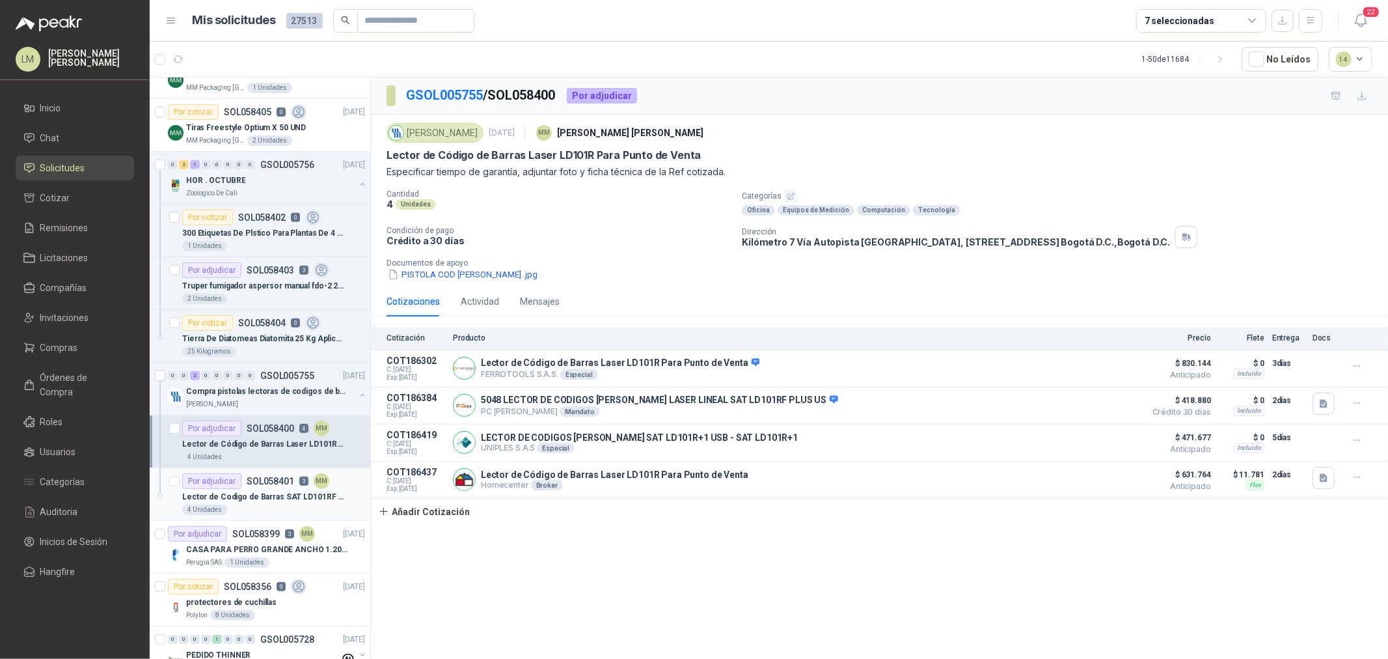
click at [266, 493] on p "Lector de Codigo de Barras SAT LD101RF Plus" at bounding box center [263, 497] width 162 height 12
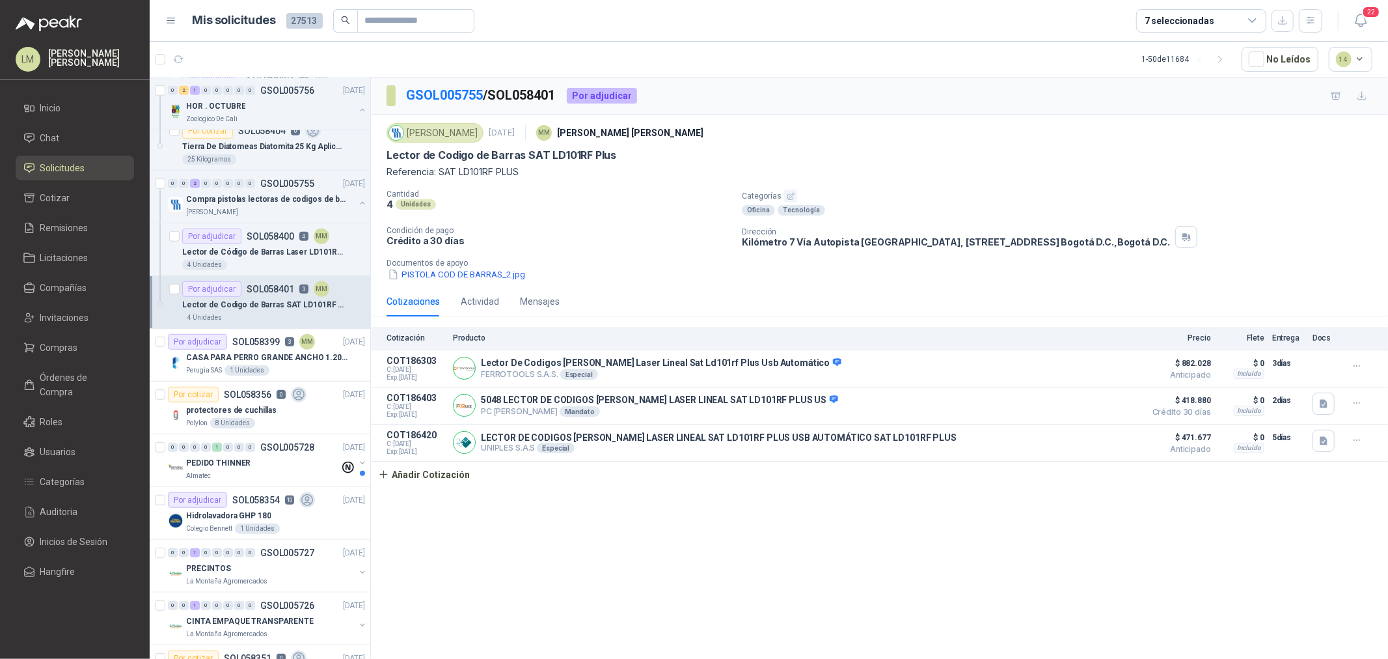
scroll to position [723, 0]
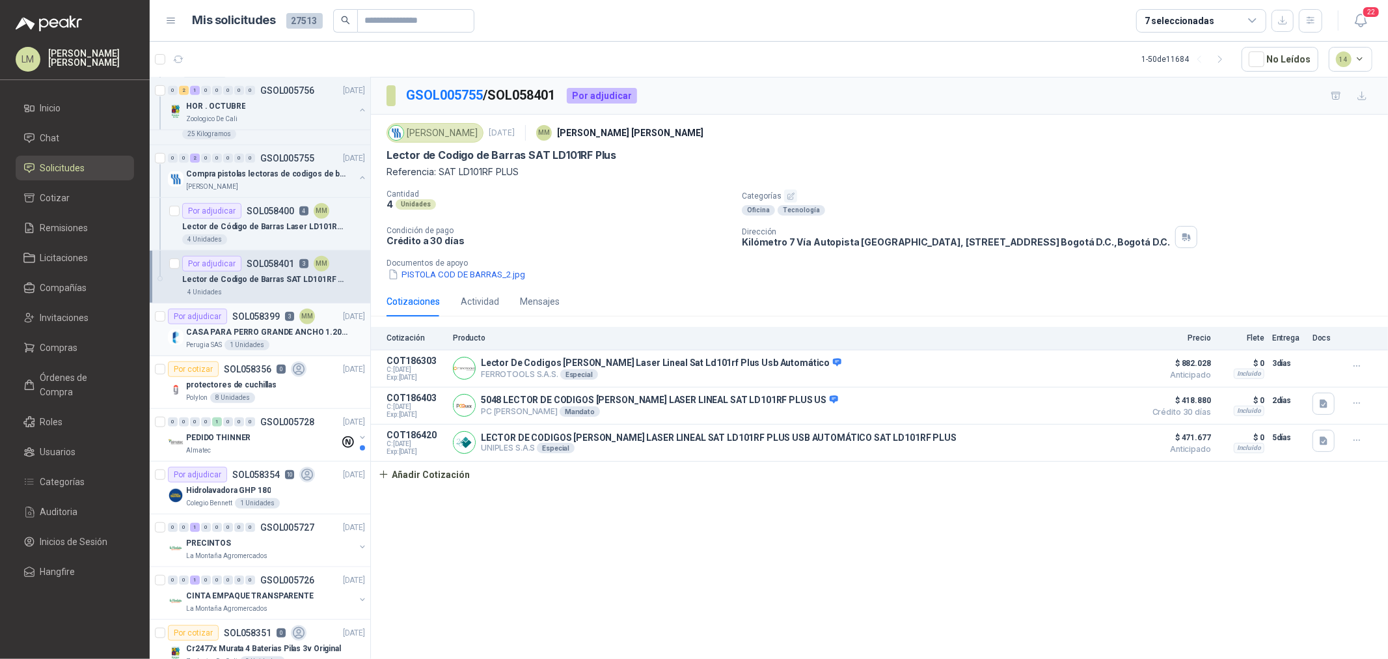
click at [267, 322] on div "Por adjudicar SOL058399 3 MM" at bounding box center [241, 317] width 147 height 16
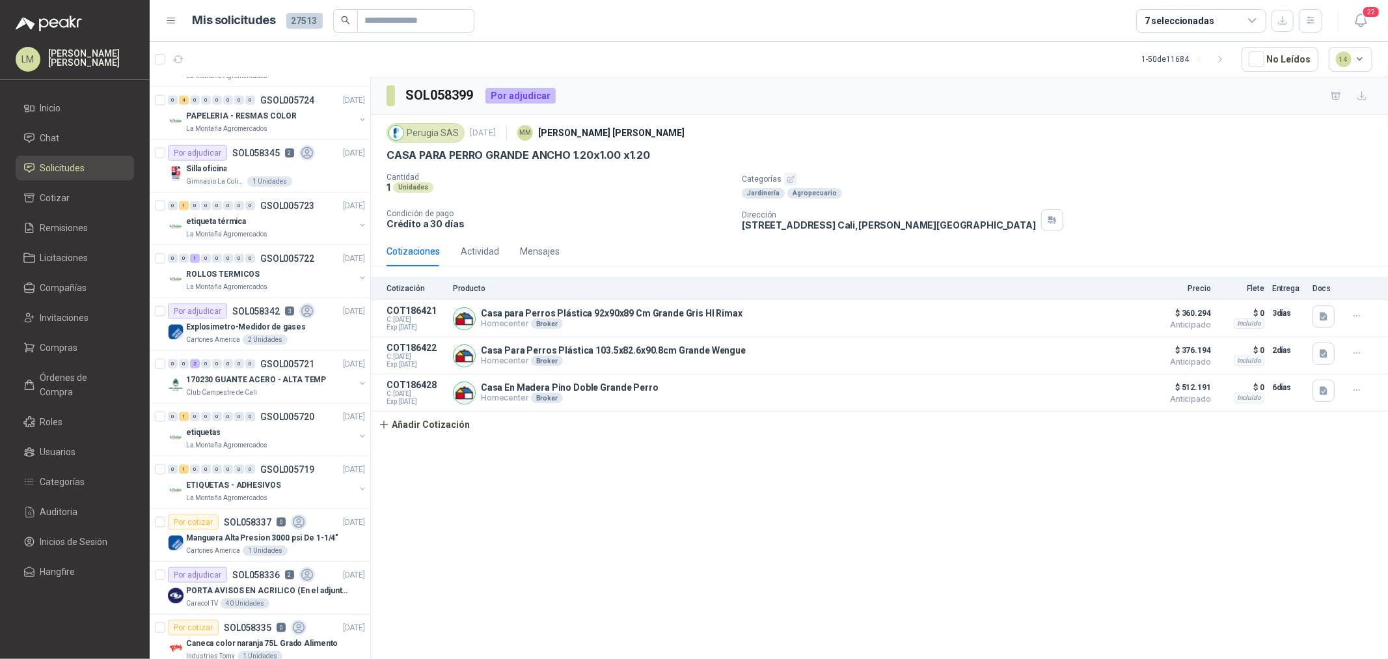
scroll to position [1374, 0]
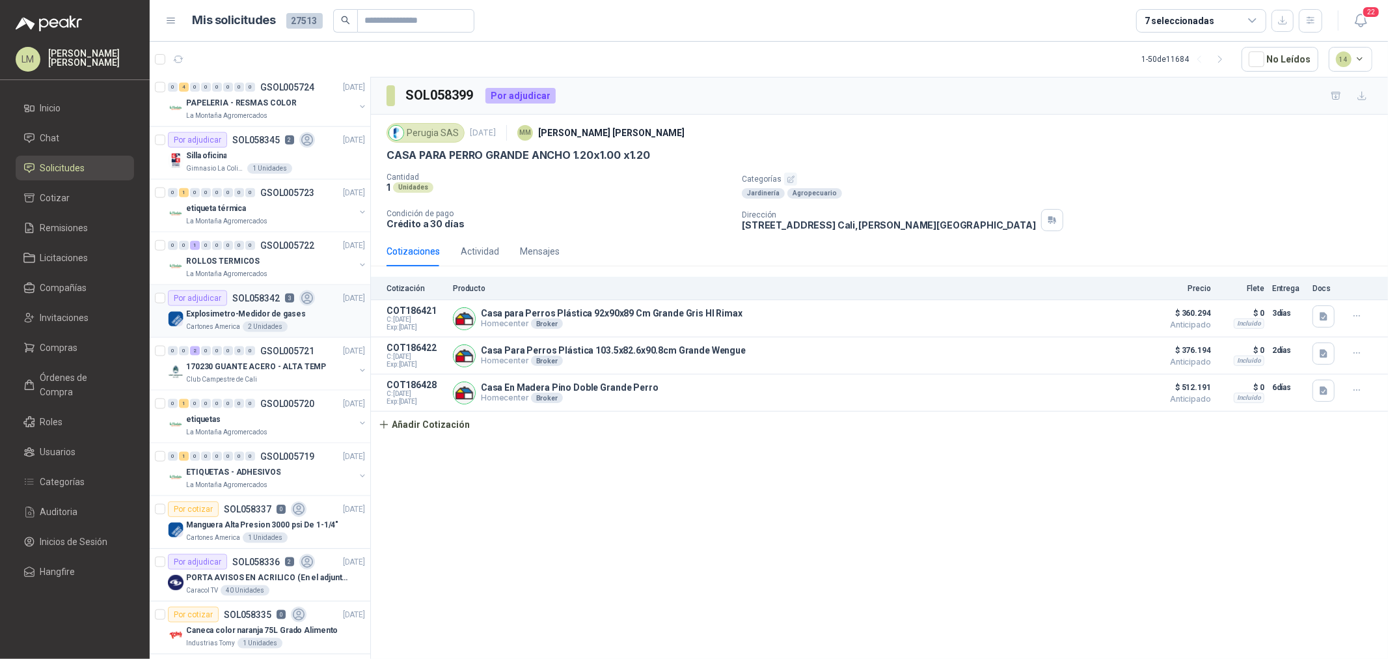
click at [250, 313] on p "Explosimetro-Medidor de gases" at bounding box center [246, 314] width 120 height 12
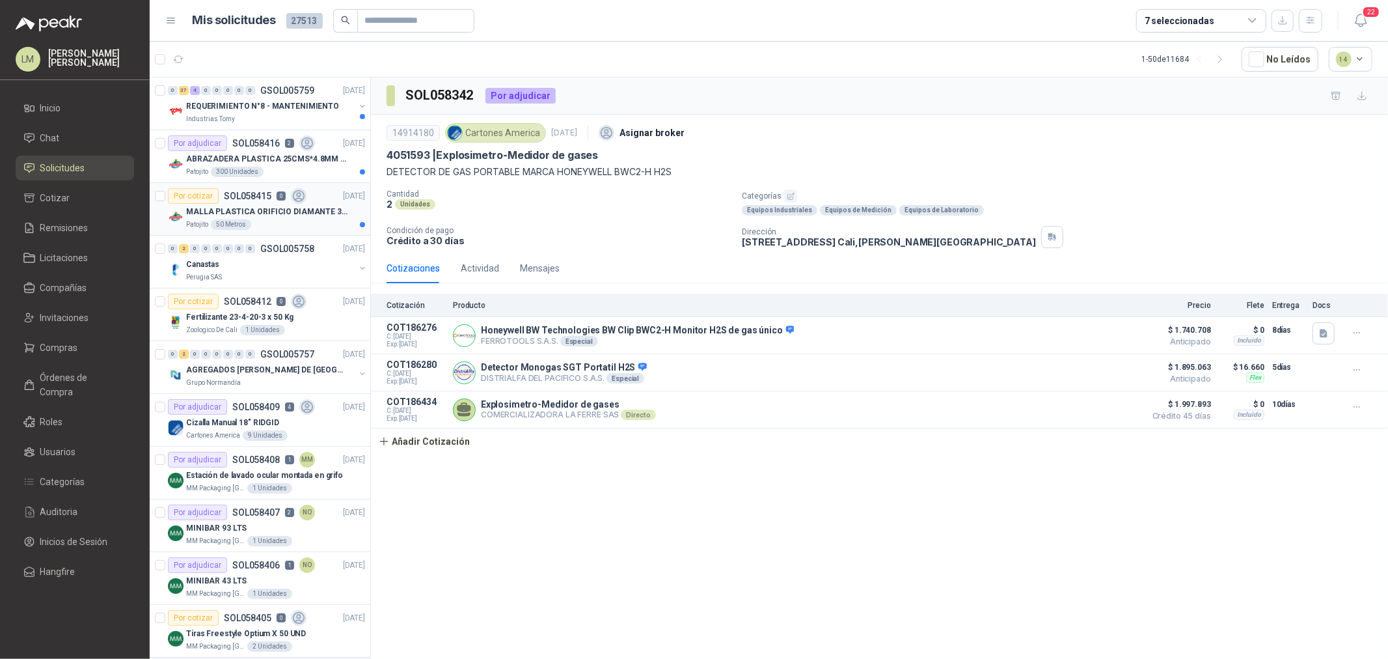
click at [251, 212] on p "MALLA PLASTICA ORIFICIO DIAMANTE 3MM" at bounding box center [267, 212] width 162 height 12
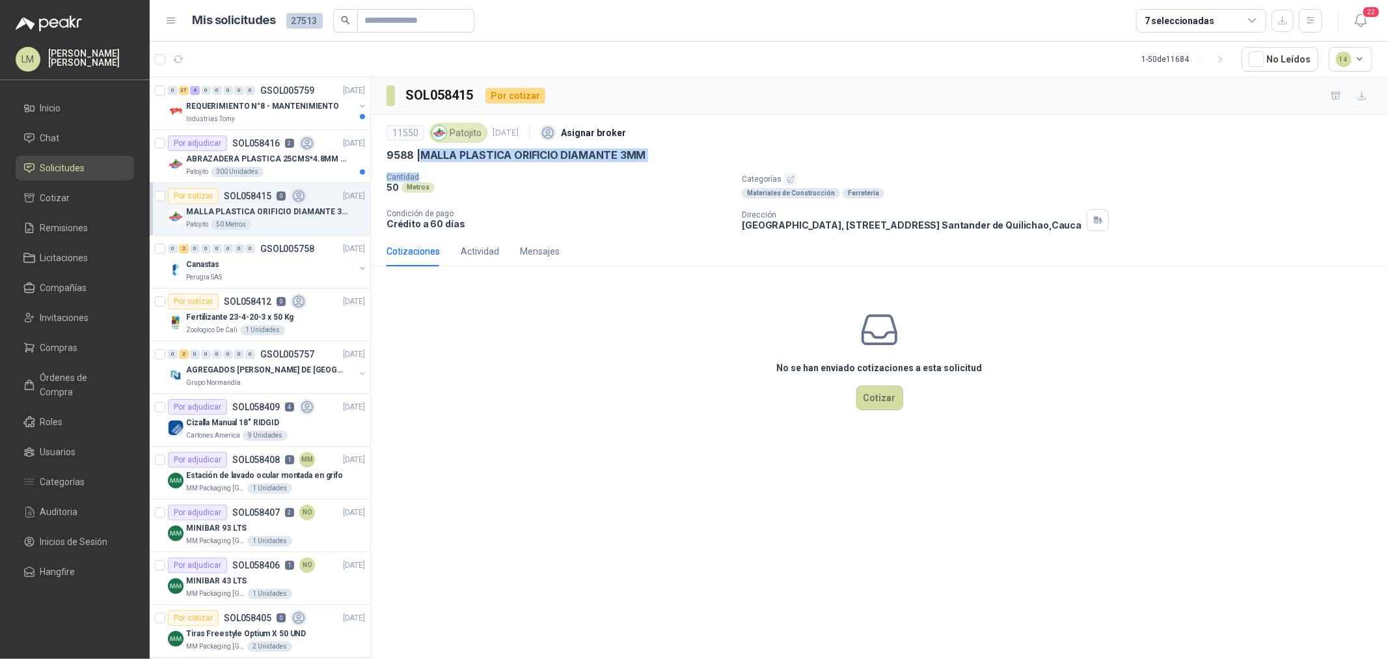
drag, startPoint x: 422, startPoint y: 158, endPoint x: 643, endPoint y: 171, distance: 221.7
click at [642, 171] on div "11550 Patojito 2 oct, 2025 Asignar broker 9588 | MALLA PLASTICA ORIFICIO DIAMAN…" at bounding box center [880, 175] width 986 height 111
click at [643, 171] on div "11550 Patojito 2 oct, 2025 Asignar broker 9588 | MALLA PLASTICA ORIFICIO DIAMAN…" at bounding box center [880, 175] width 986 height 111
drag, startPoint x: 423, startPoint y: 152, endPoint x: 681, endPoint y: 154, distance: 258.4
click at [681, 154] on div "9588 | MALLA PLASTICA ORIFICIO DIAMANTE 3MM" at bounding box center [880, 155] width 986 height 14
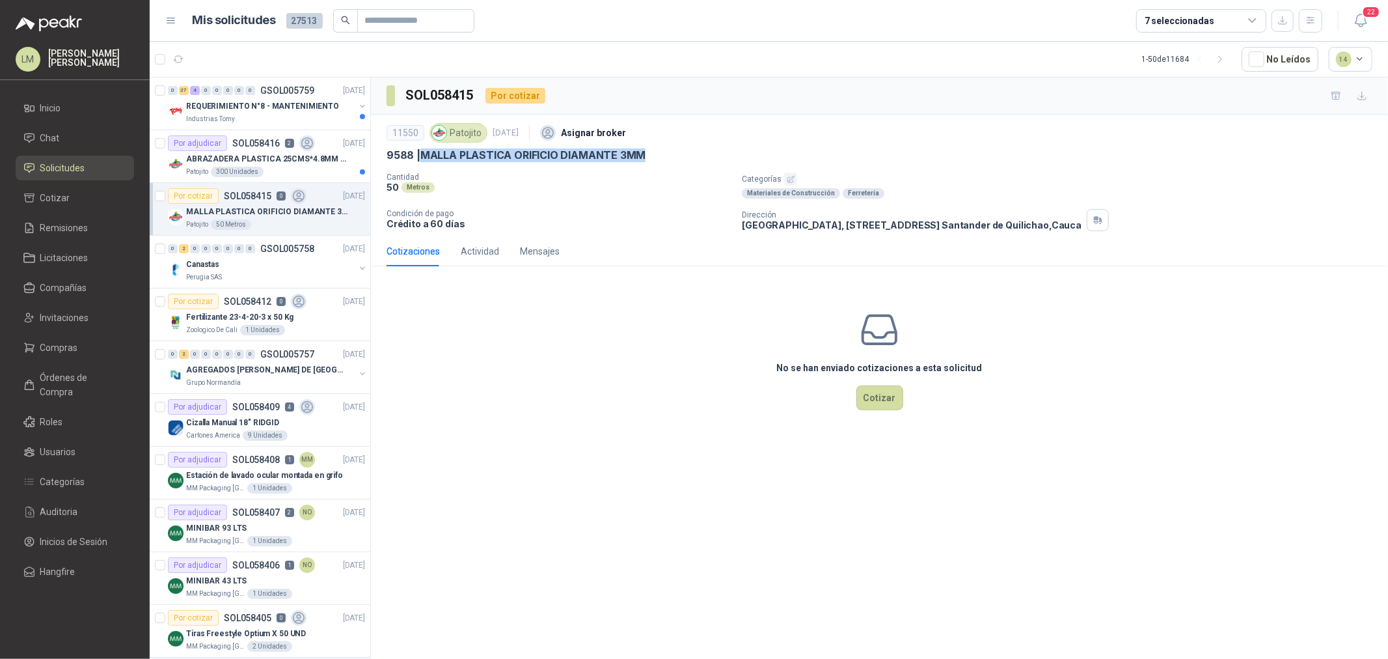
copy p "MALLA PLASTICA ORIFICIO DIAMANTE 3MM"
click at [238, 150] on div "Por adjudicar SOL058416 2" at bounding box center [241, 143] width 147 height 16
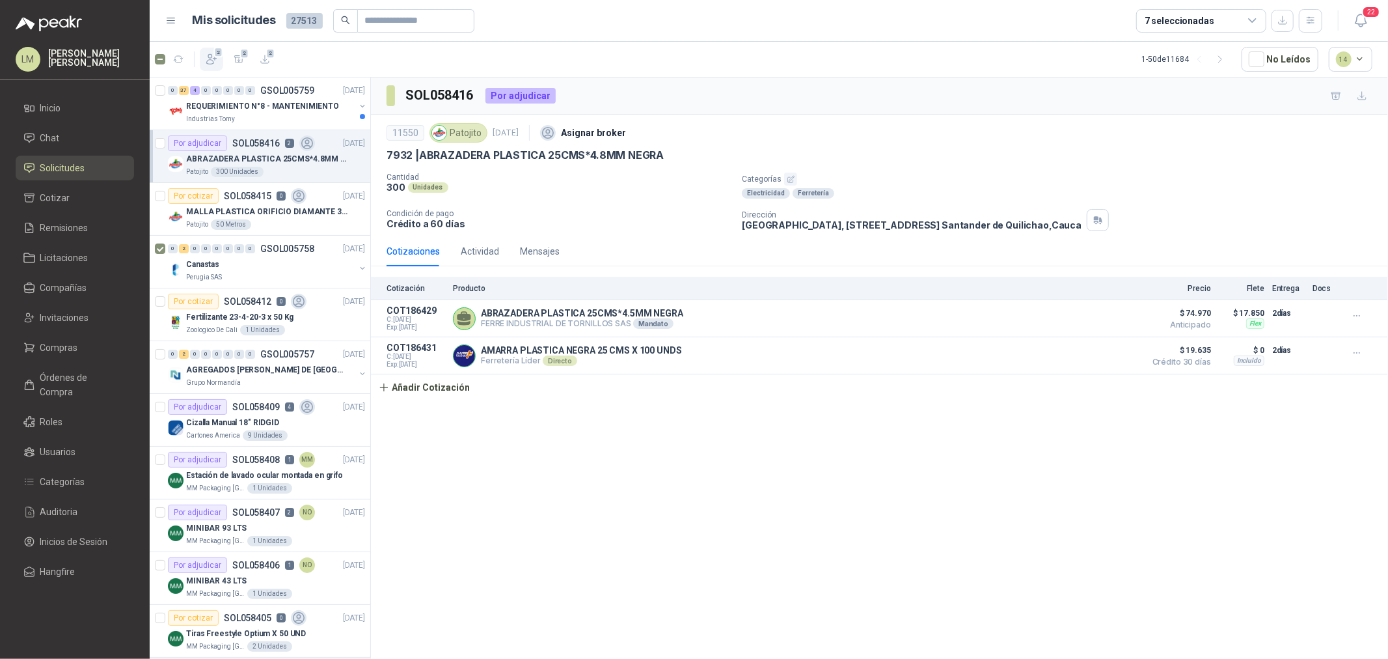
click at [209, 60] on icon "button" at bounding box center [212, 60] width 10 height 10
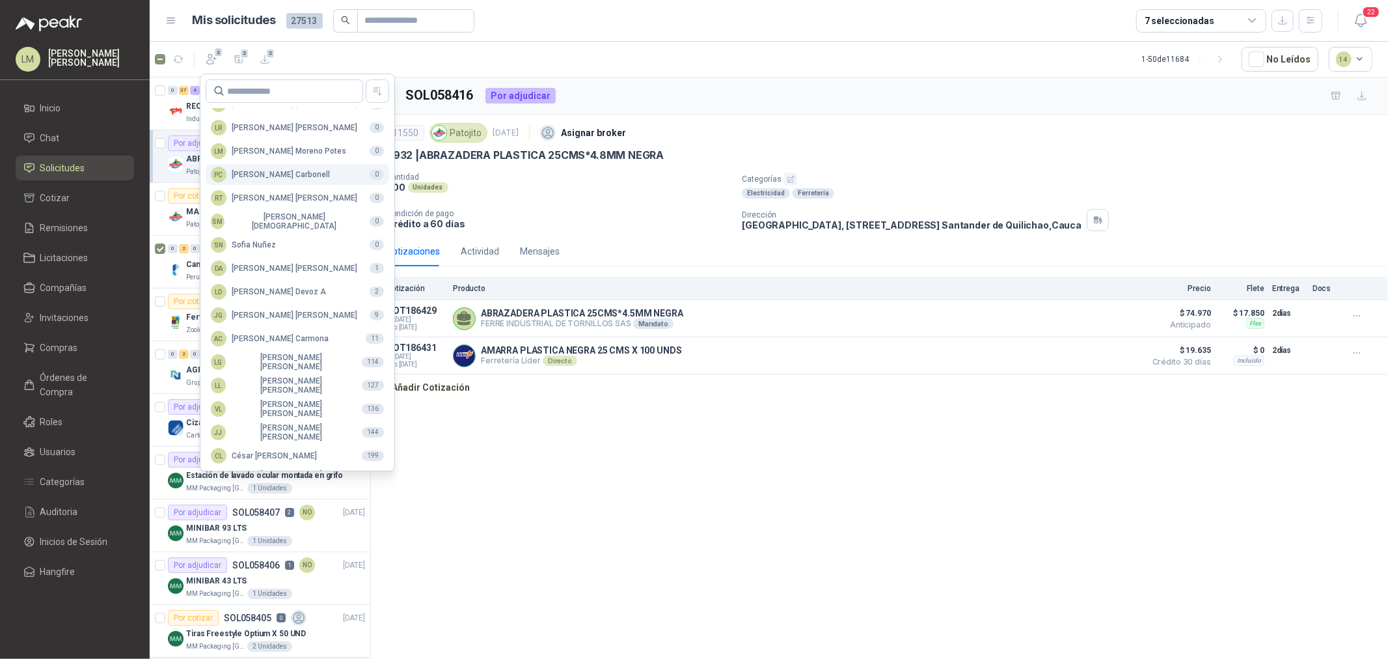
scroll to position [230, 0]
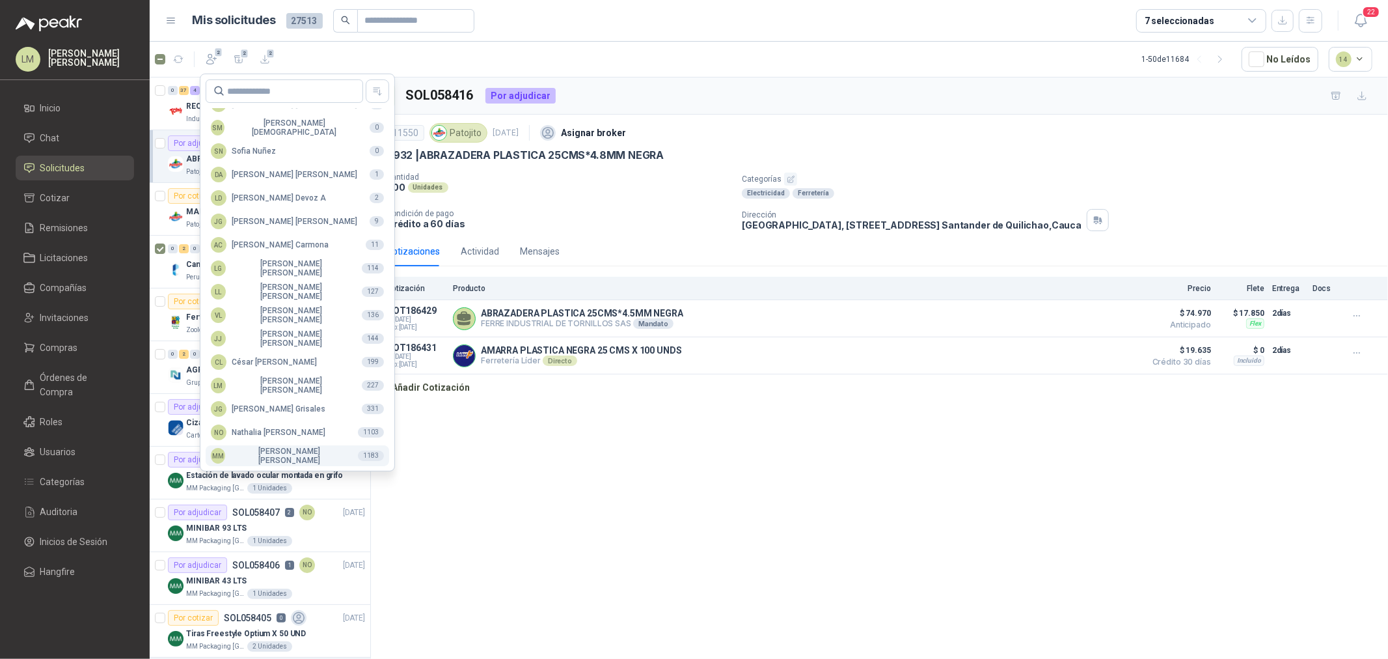
click at [270, 454] on div "MM Mauricio Martinez" at bounding box center [279, 455] width 137 height 18
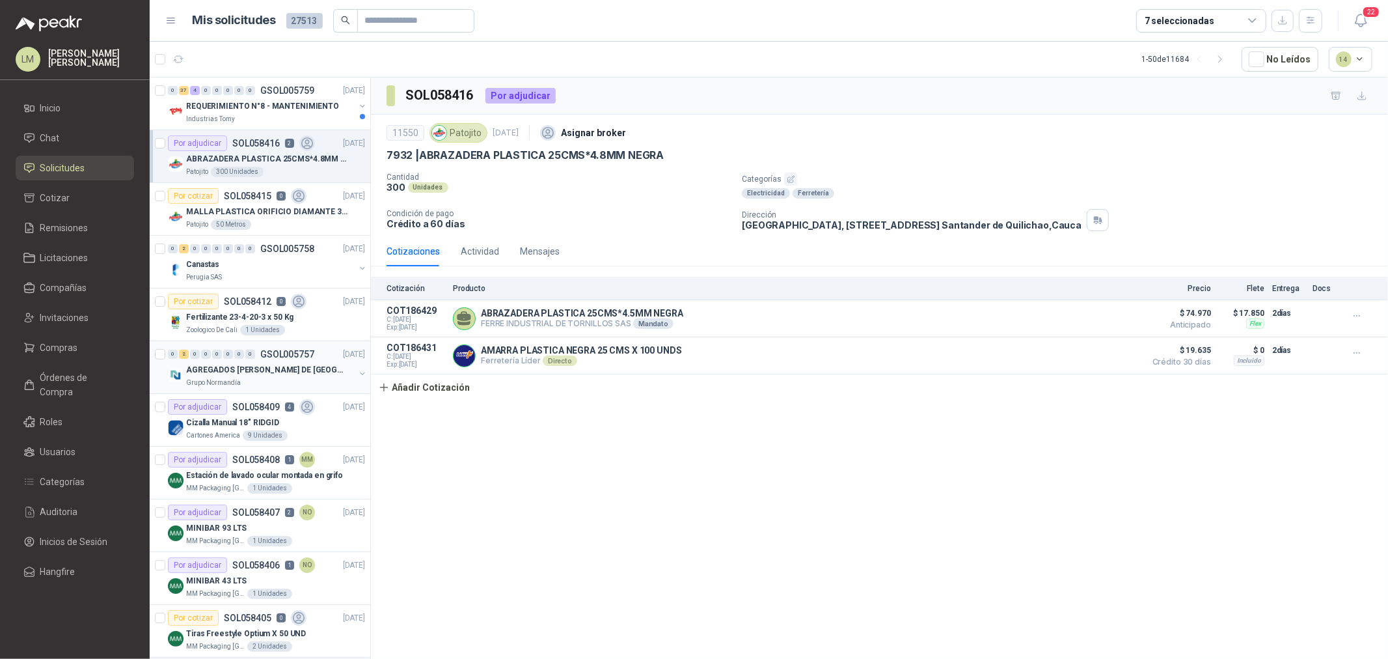
click at [256, 364] on p "AGREGADOS [PERSON_NAME] DE [GEOGRAPHIC_DATA][PERSON_NAME]" at bounding box center [267, 370] width 162 height 12
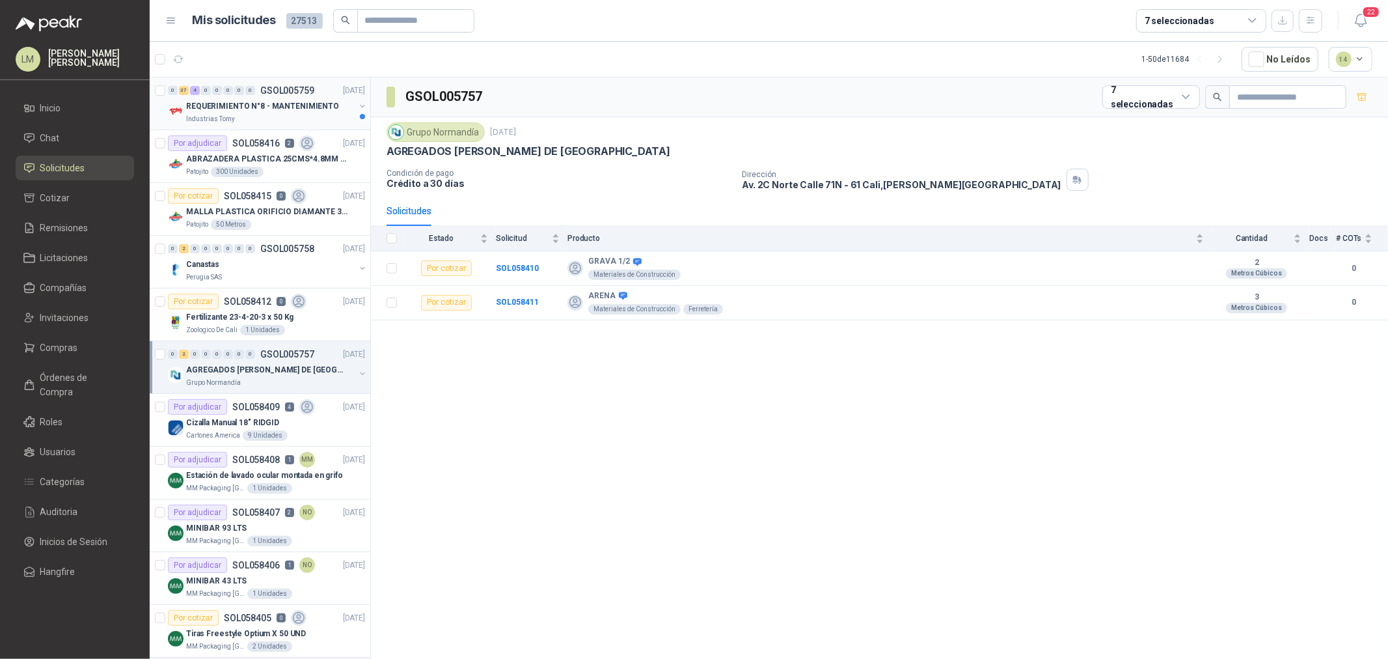
click at [247, 96] on div "0 37 4 0 0 0 0 0 GSOL005759 02/10/25" at bounding box center [268, 91] width 200 height 16
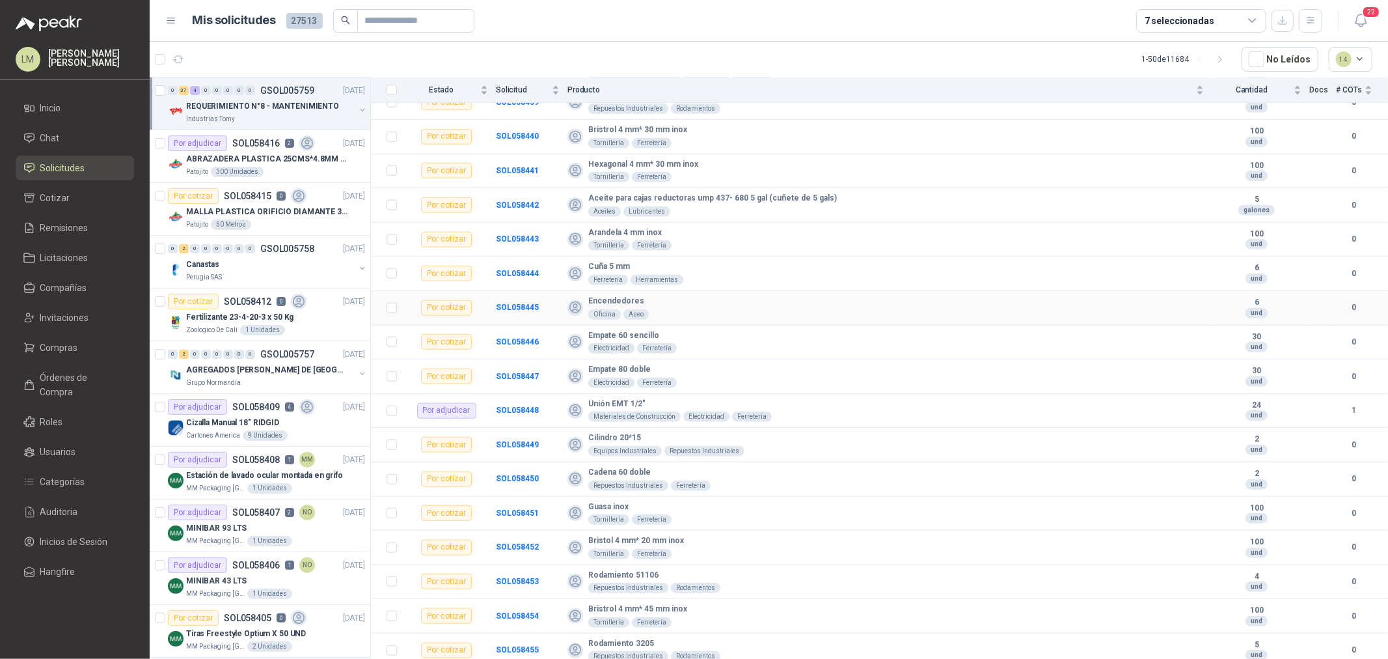
scroll to position [940, 0]
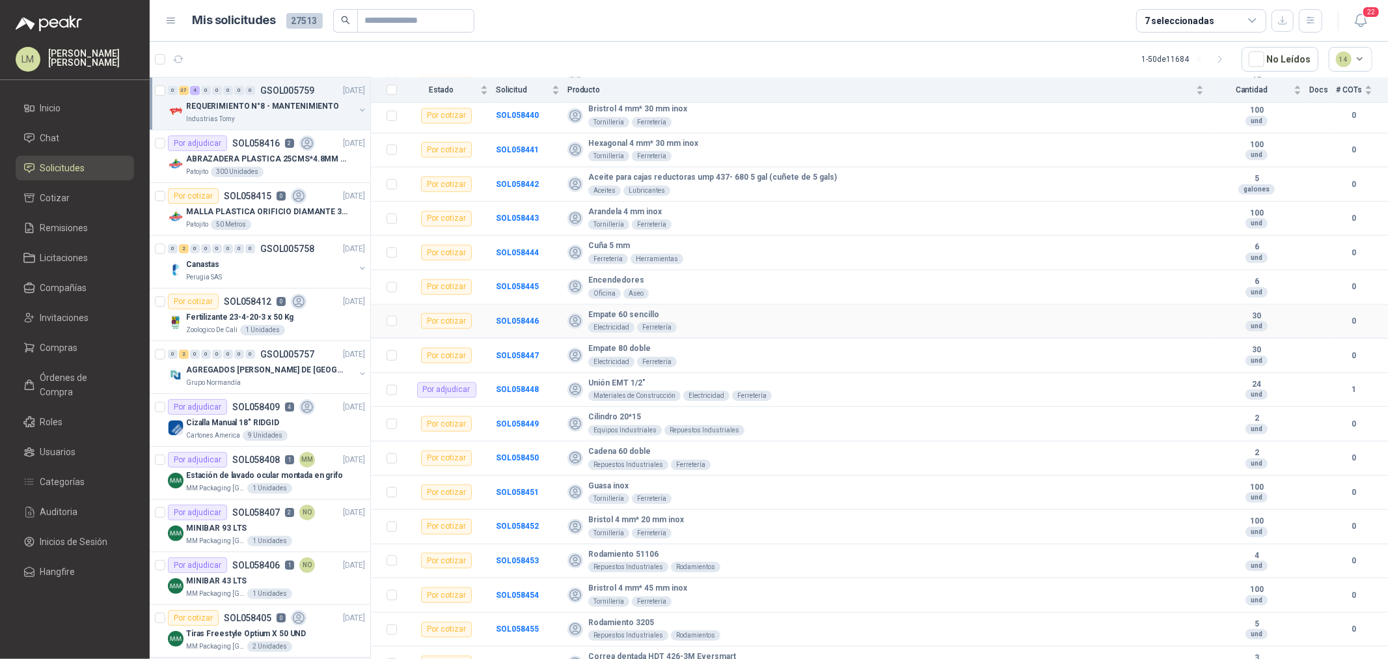
drag, startPoint x: 530, startPoint y: 322, endPoint x: 555, endPoint y: 330, distance: 25.9
click at [555, 330] on td "SOL058446" at bounding box center [532, 322] width 72 height 34
drag, startPoint x: 523, startPoint y: 327, endPoint x: 515, endPoint y: 321, distance: 9.8
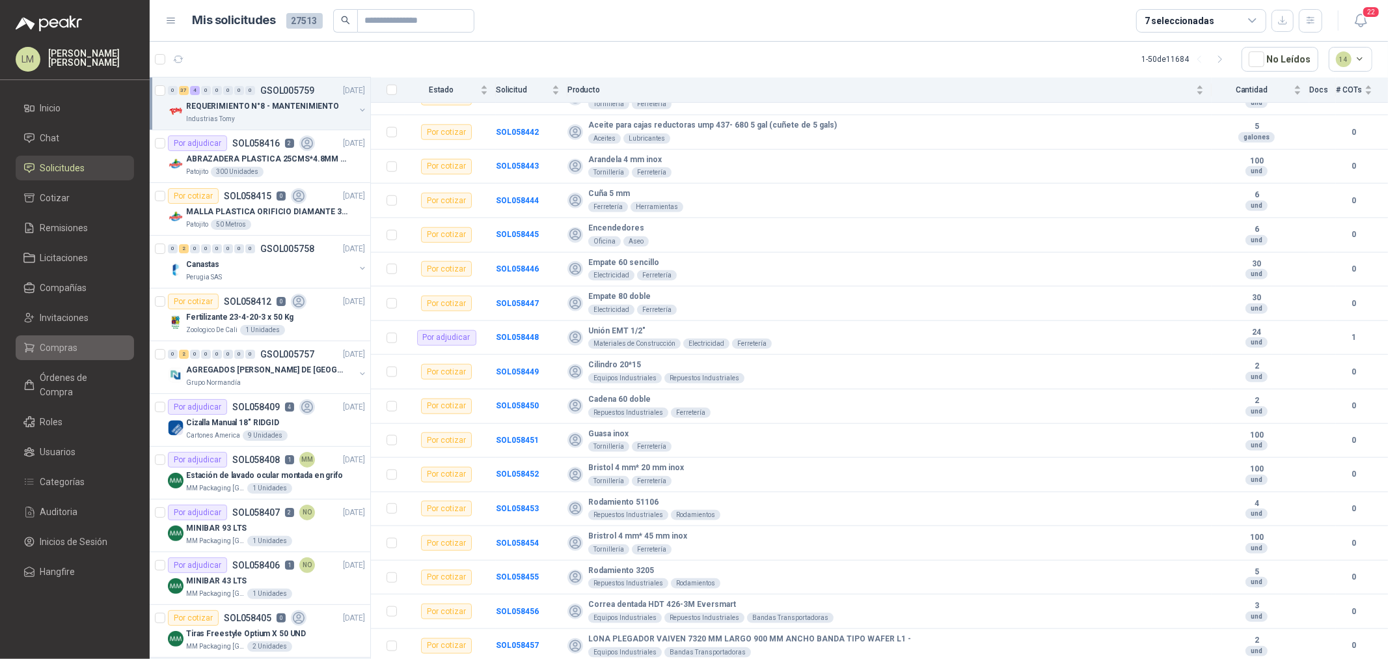
click at [85, 351] on li "Compras" at bounding box center [74, 347] width 103 height 14
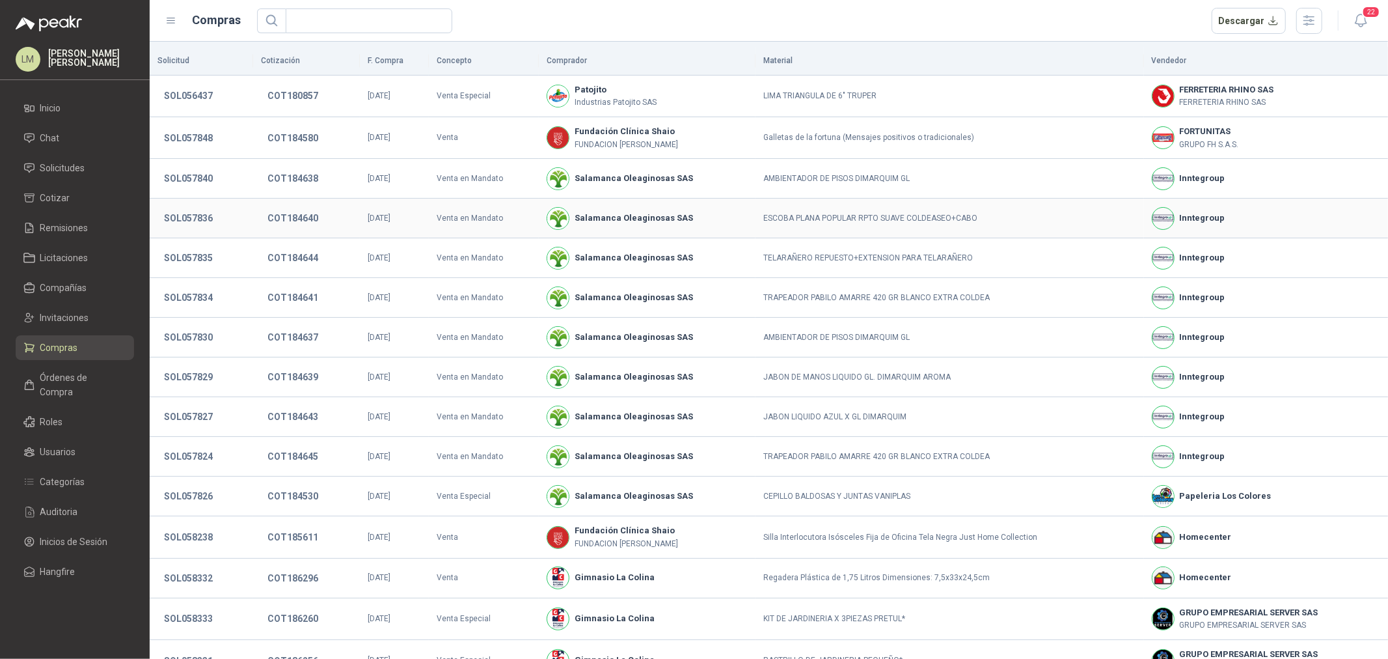
scroll to position [72, 0]
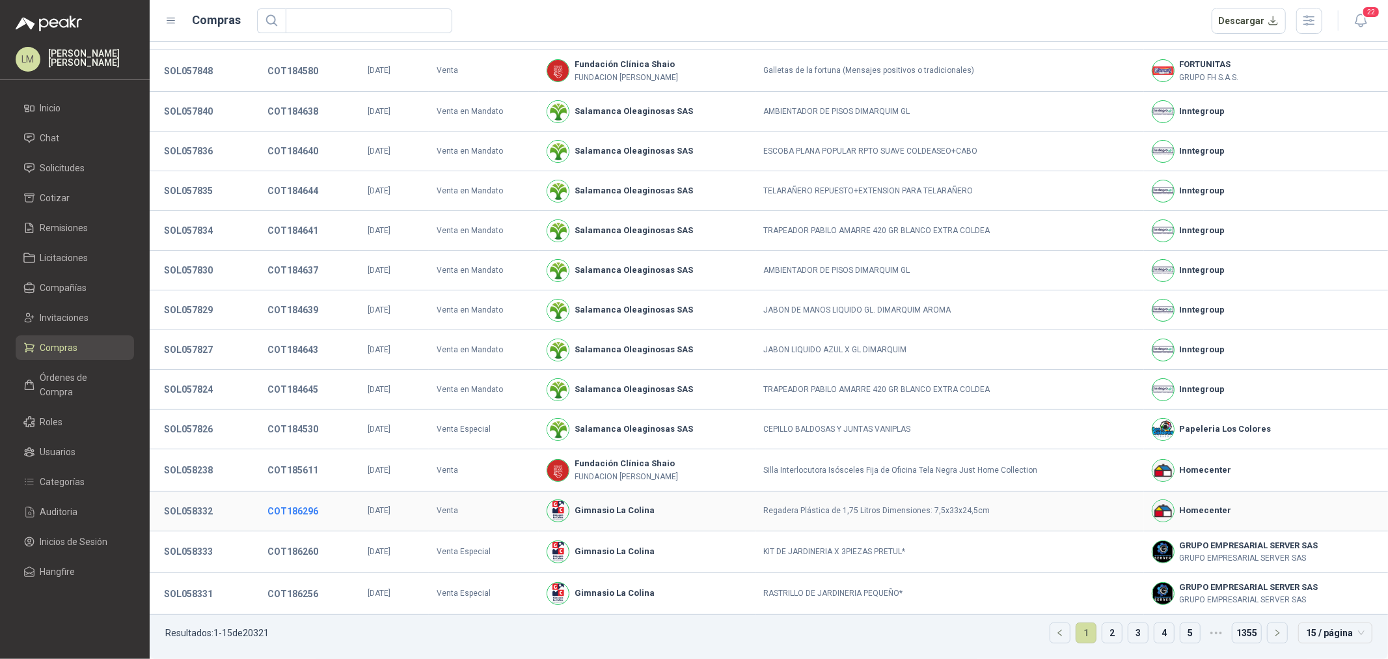
click at [271, 504] on button "COT186296" at bounding box center [293, 510] width 64 height 23
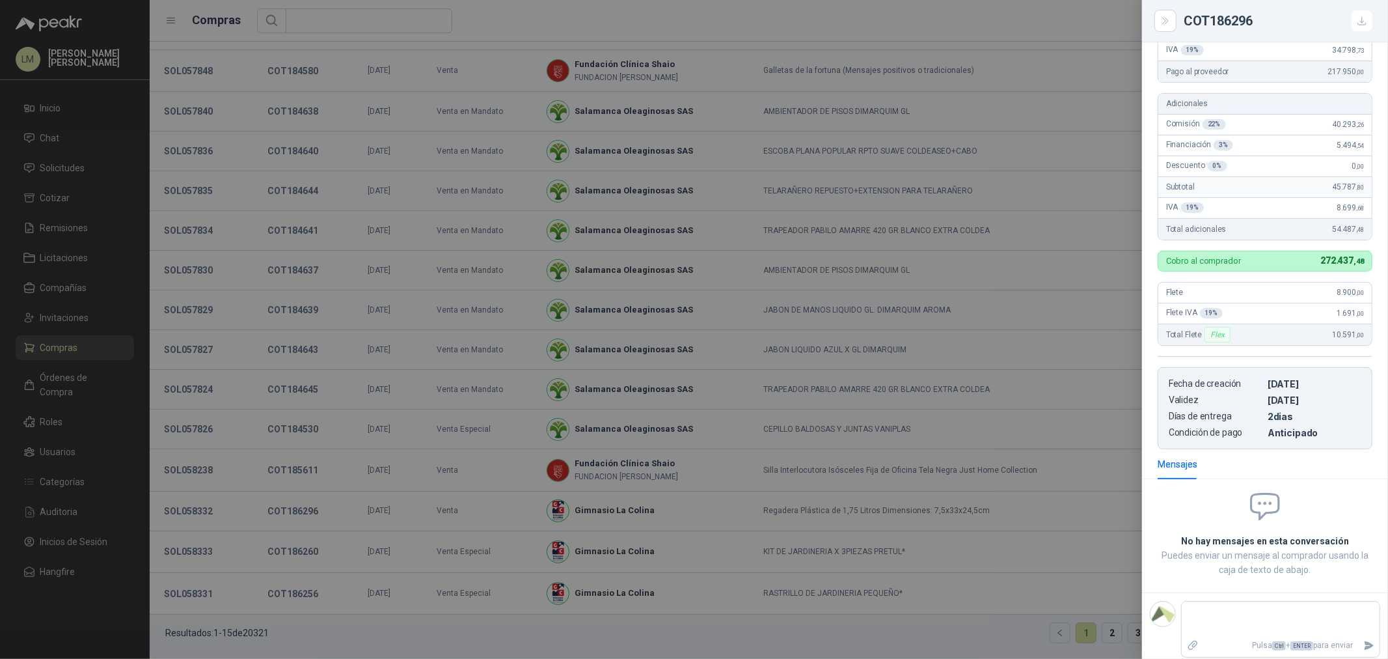
scroll to position [0, 0]
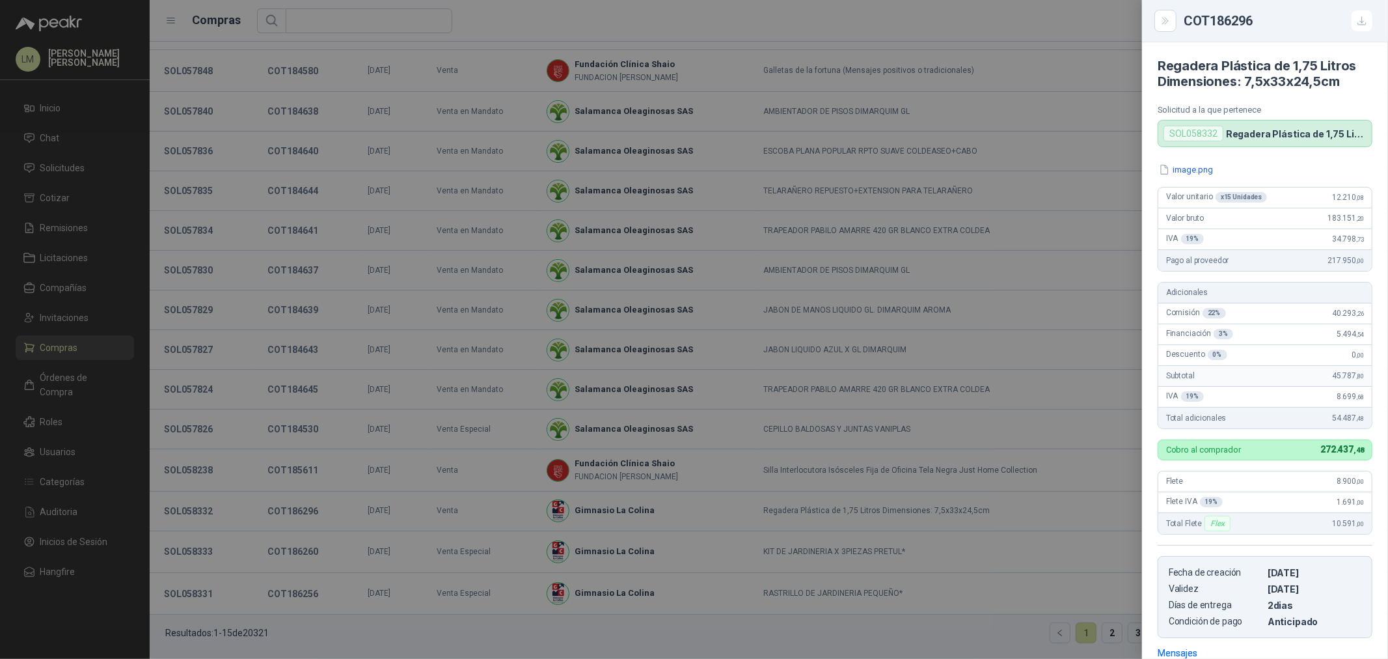
click at [1091, 215] on div at bounding box center [694, 329] width 1388 height 659
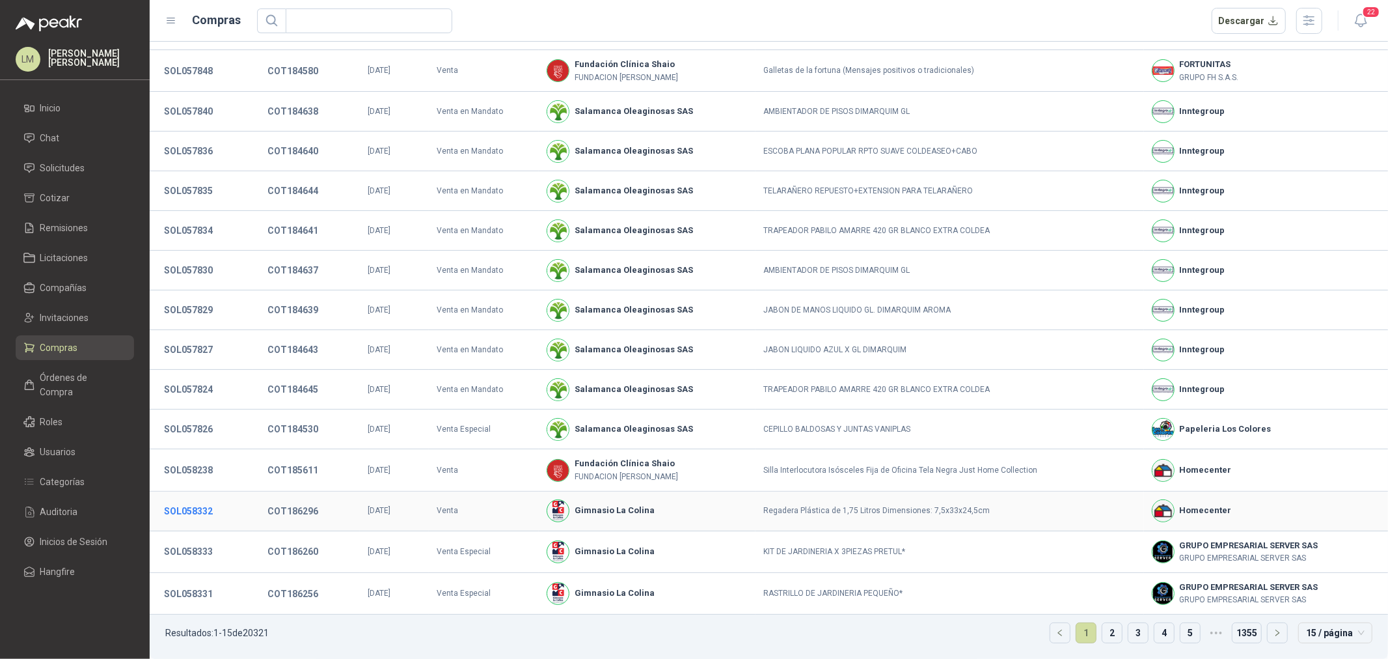
click at [169, 506] on button "SOL058332" at bounding box center [189, 510] width 62 height 23
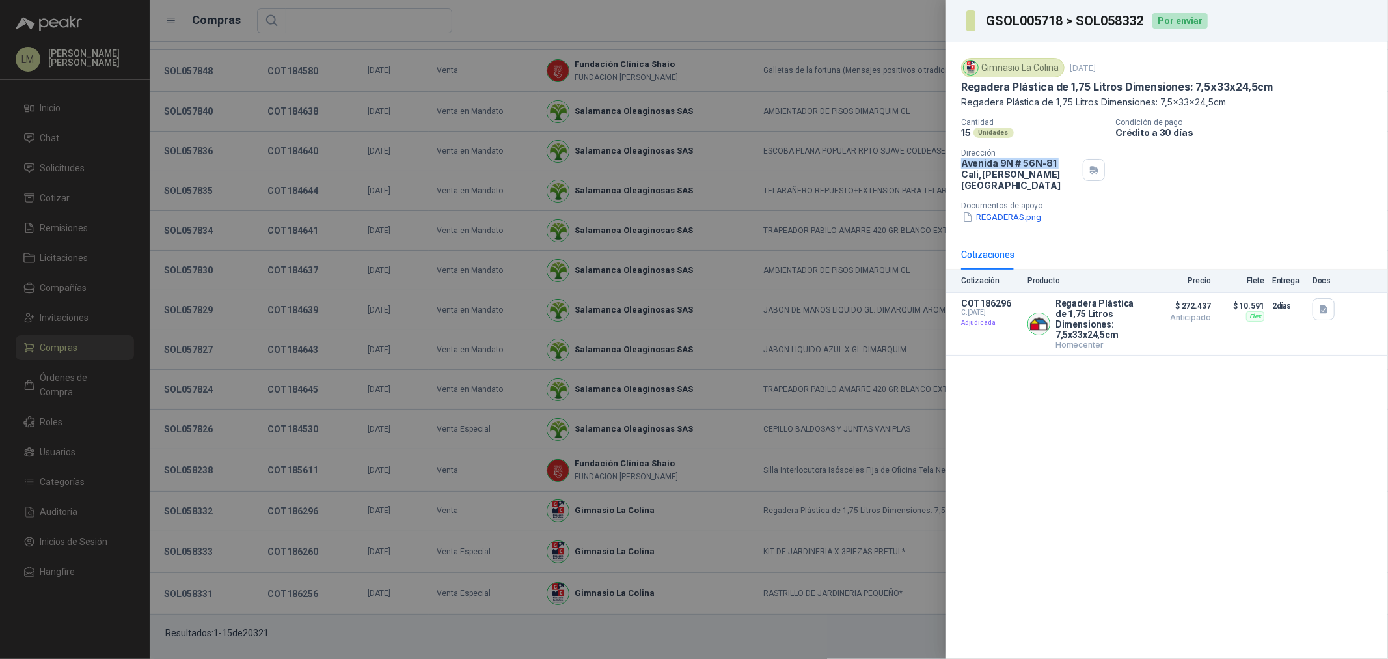
drag, startPoint x: 961, startPoint y: 160, endPoint x: 1055, endPoint y: 166, distance: 94.6
click at [1055, 166] on p "Avenida 9N # 56N-81 Cali , Valle del Cauca" at bounding box center [1019, 174] width 117 height 33
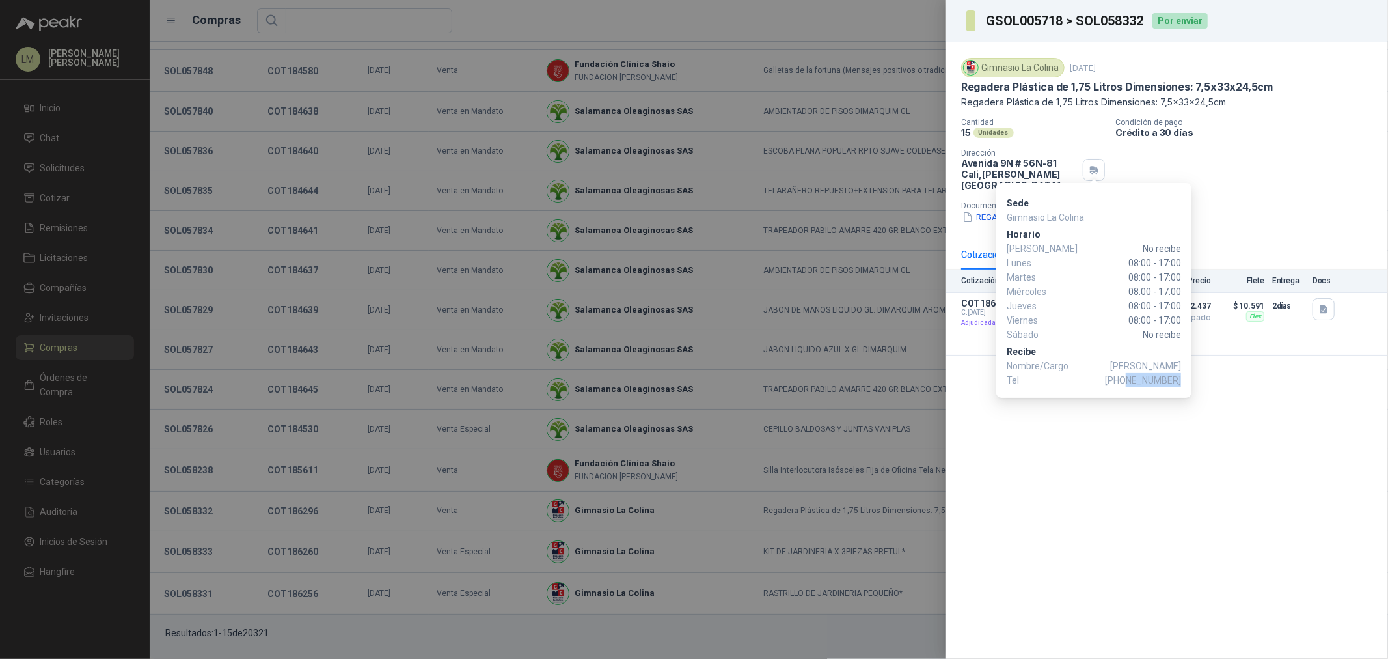
drag, startPoint x: 1131, startPoint y: 383, endPoint x: 1179, endPoint y: 383, distance: 48.2
click at [1179, 383] on span "+57 3155944556" at bounding box center [1143, 380] width 76 height 14
copy span "3155944556"
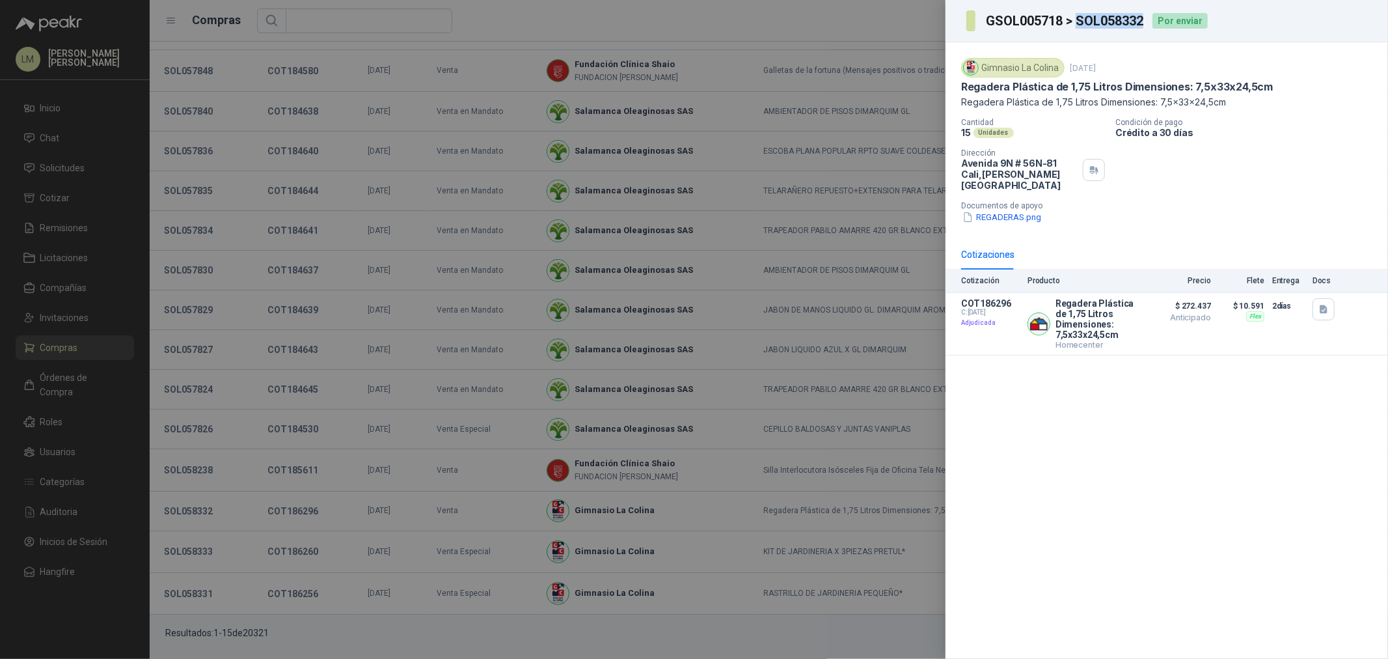
drag, startPoint x: 1149, startPoint y: 23, endPoint x: 1077, endPoint y: 25, distance: 71.6
click at [1077, 25] on div "GSOL005718 > SOL058332 Por enviar" at bounding box center [1087, 20] width 241 height 21
copy h3 "SOL058332"
click at [501, 272] on div at bounding box center [694, 329] width 1388 height 659
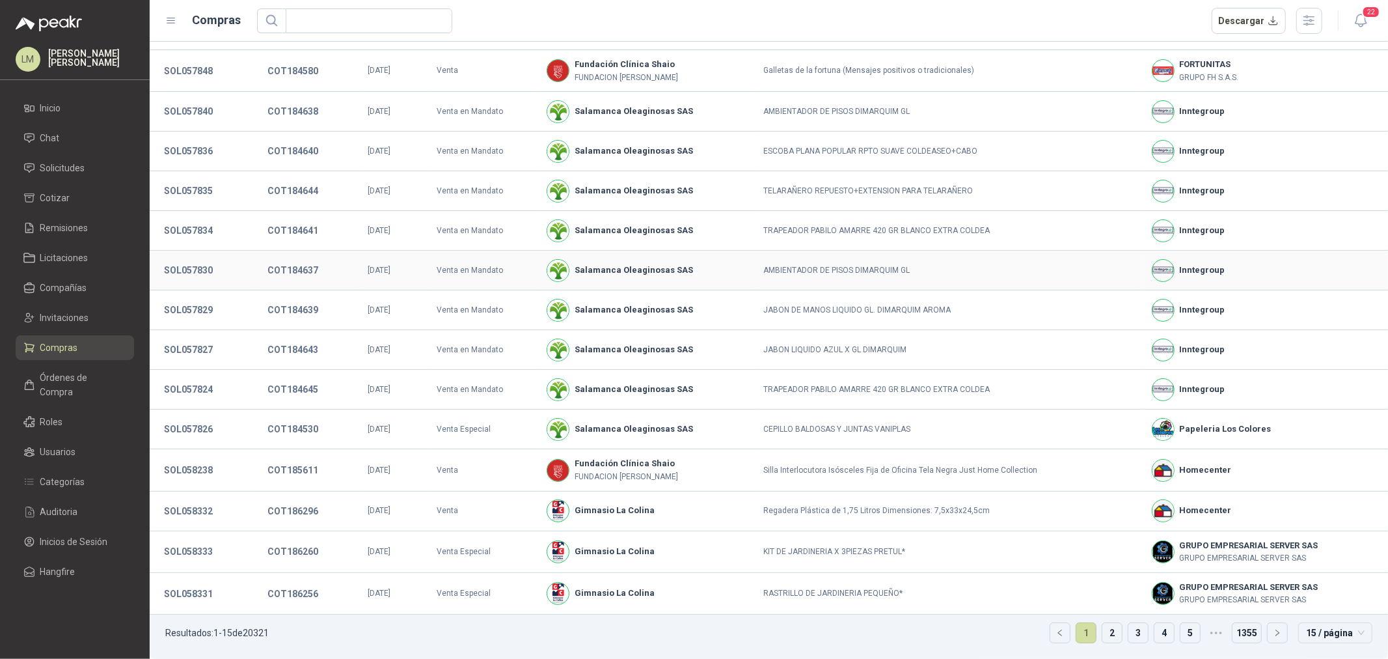
scroll to position [0, 0]
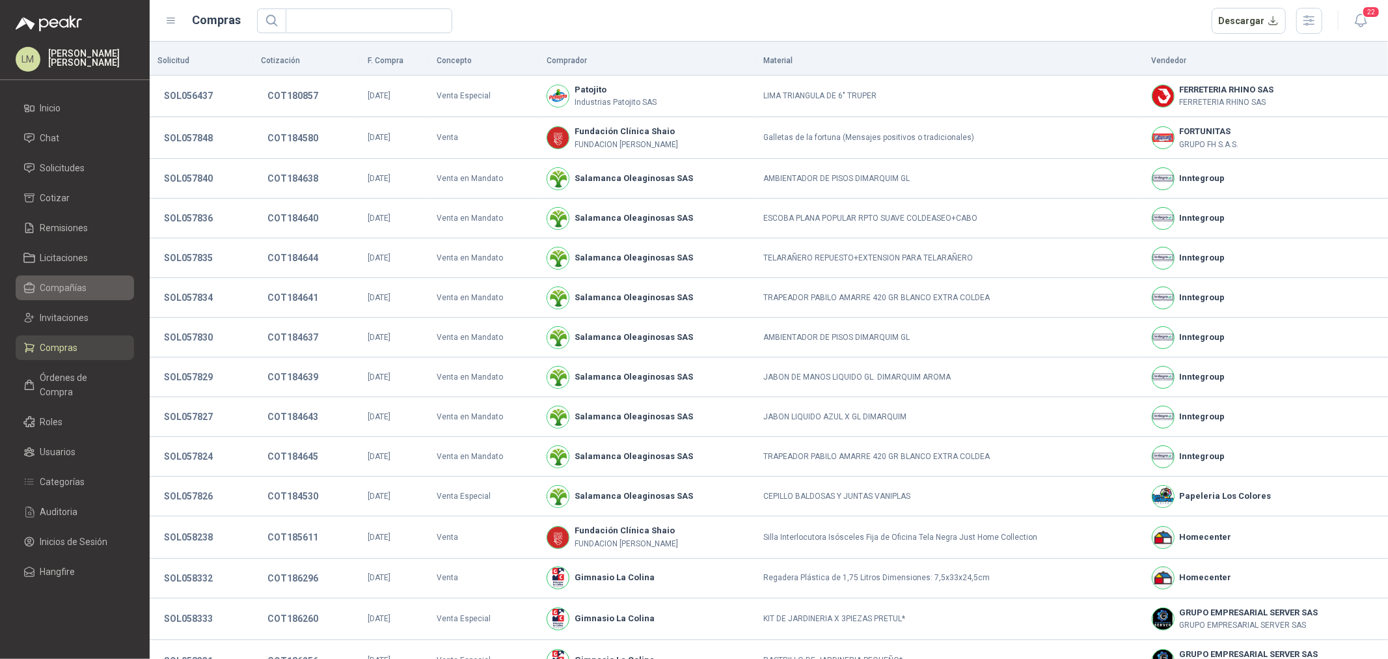
click at [74, 281] on span "Compañías" at bounding box center [63, 288] width 47 height 14
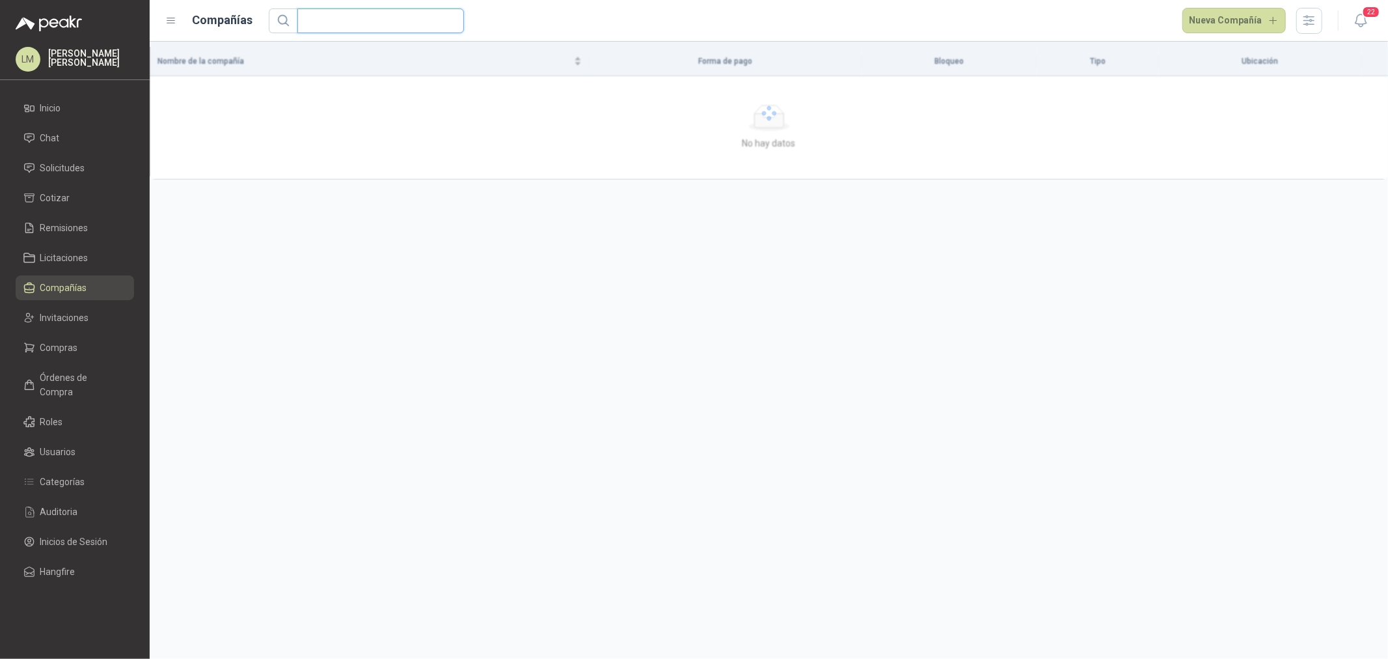
click at [337, 18] on input "text" at bounding box center [375, 20] width 141 height 23
click at [1377, 94] on div at bounding box center [1369, 97] width 21 height 14
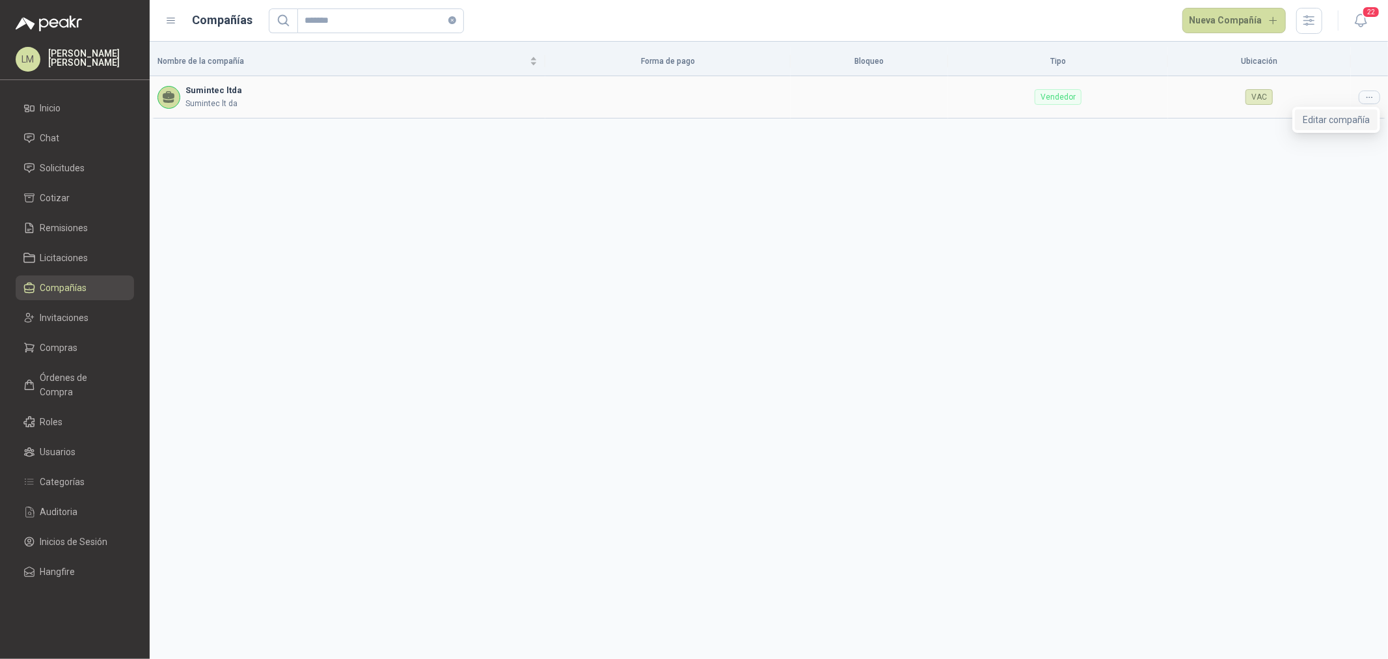
click at [1352, 114] on span "Editar compañía" at bounding box center [1336, 120] width 67 height 14
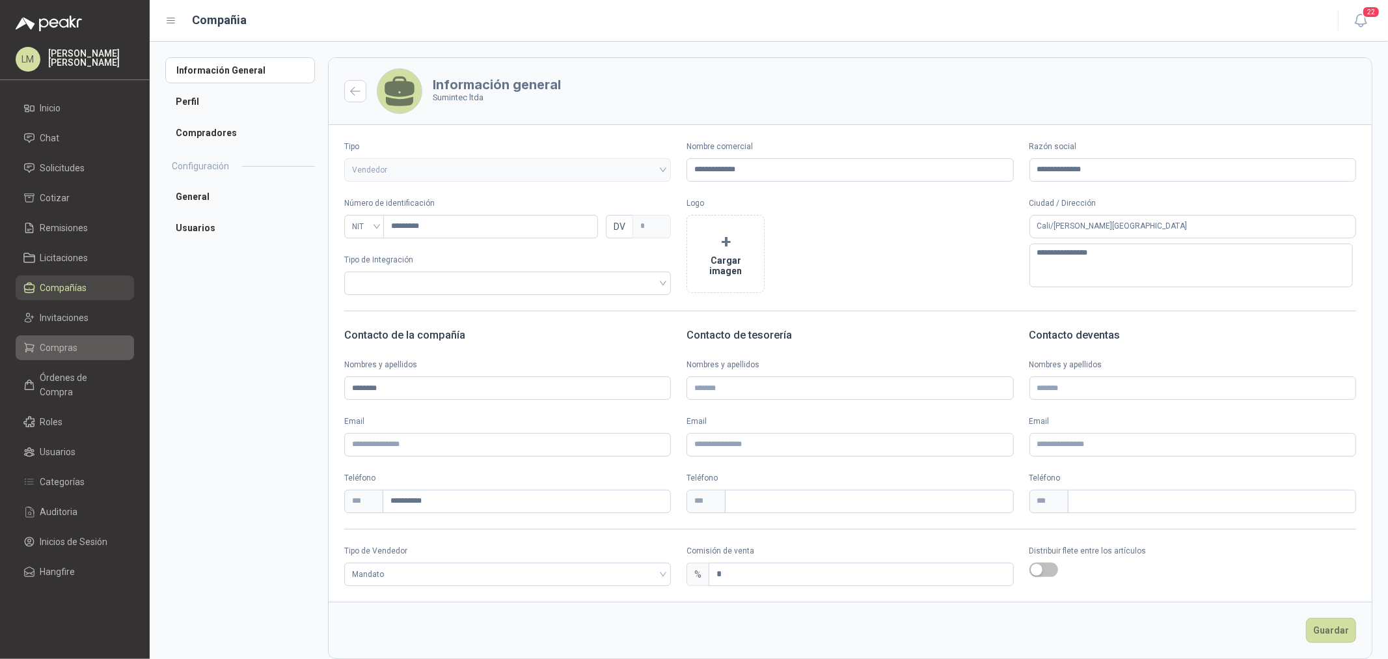
click at [52, 340] on span "Compras" at bounding box center [59, 347] width 38 height 14
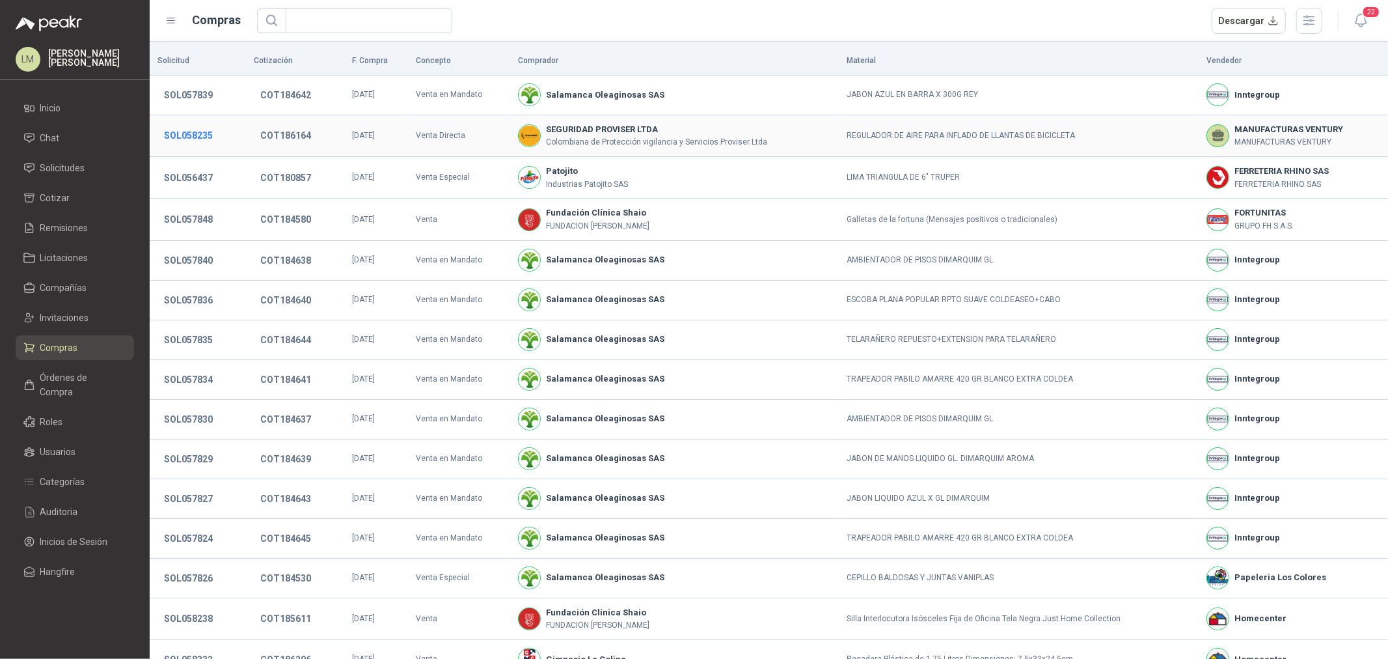
click at [215, 135] on button "SOL058235" at bounding box center [189, 135] width 62 height 23
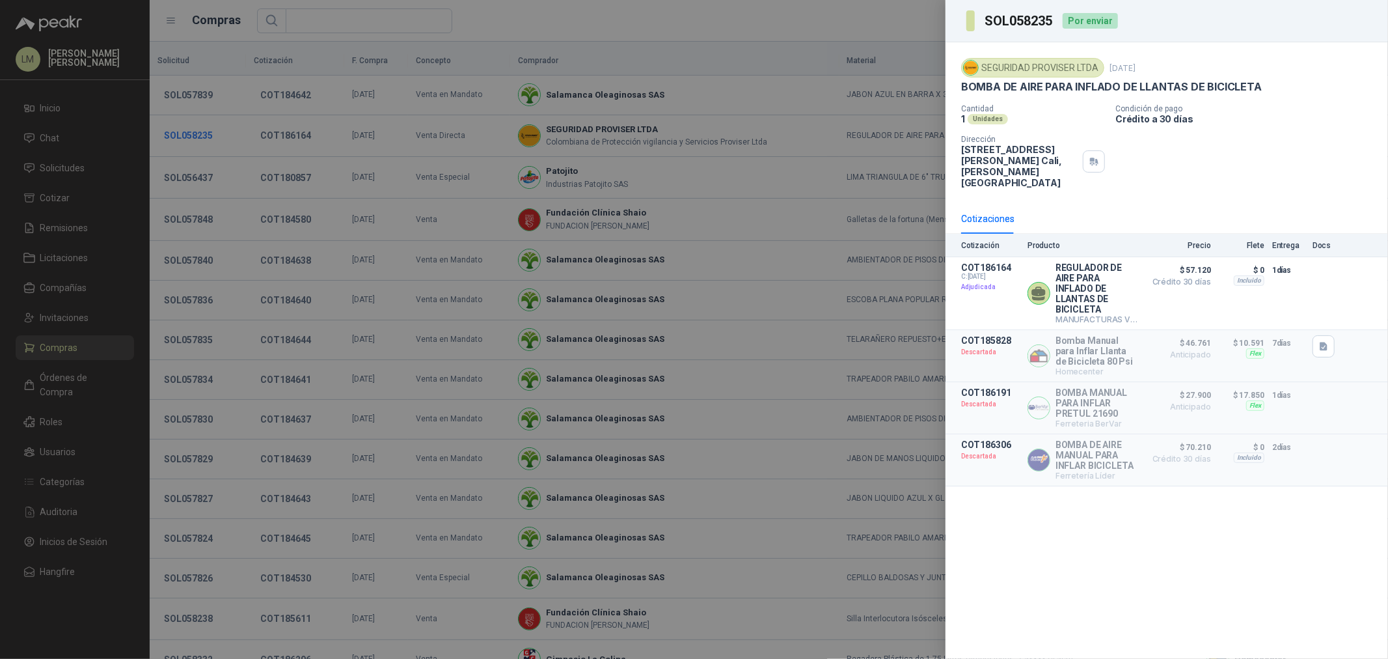
click at [215, 135] on div at bounding box center [694, 329] width 1388 height 659
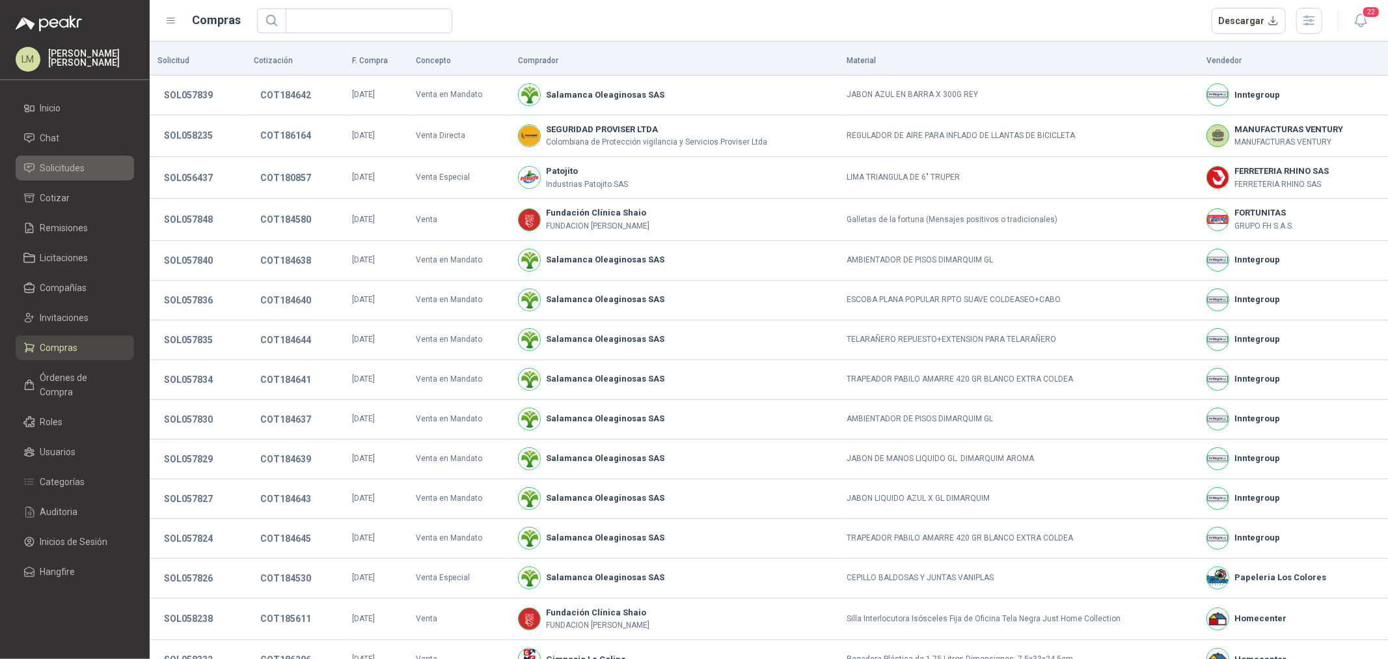
click at [83, 163] on span "Solicitudes" at bounding box center [62, 168] width 45 height 14
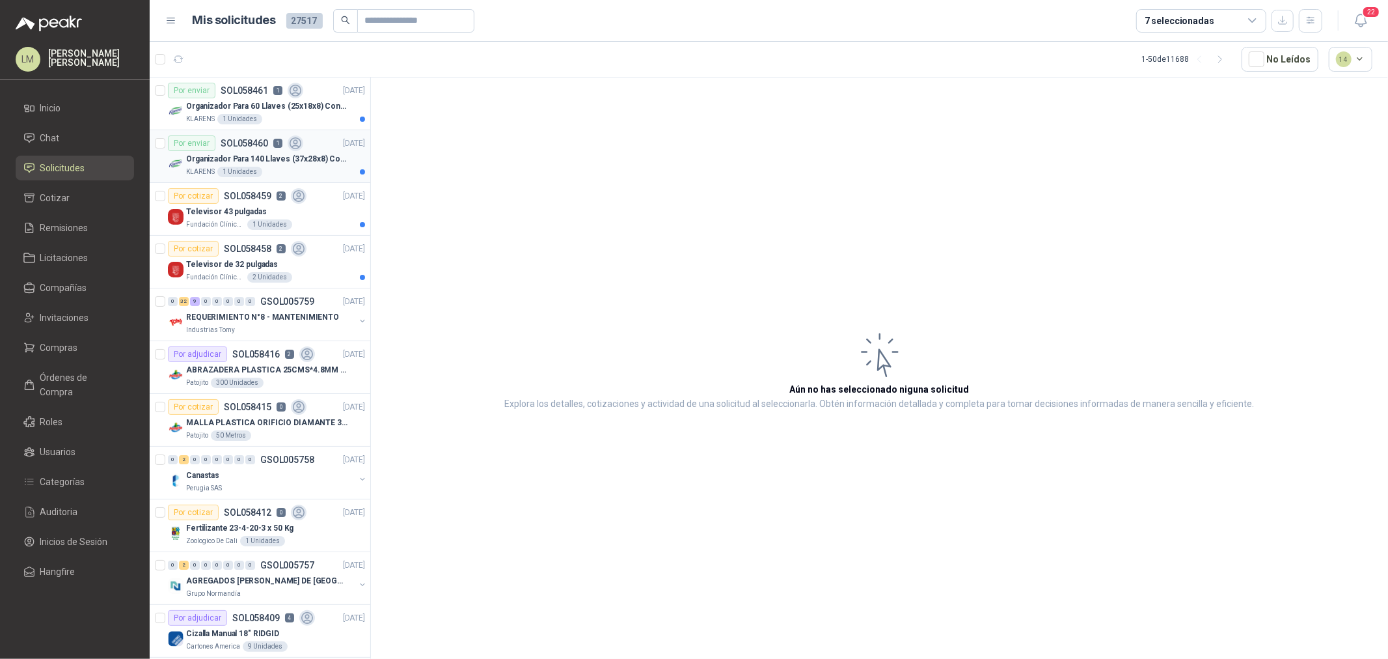
click at [262, 156] on p "Organizador Para 140 Llaves (37x28x8) Con Cerradura" at bounding box center [267, 159] width 162 height 12
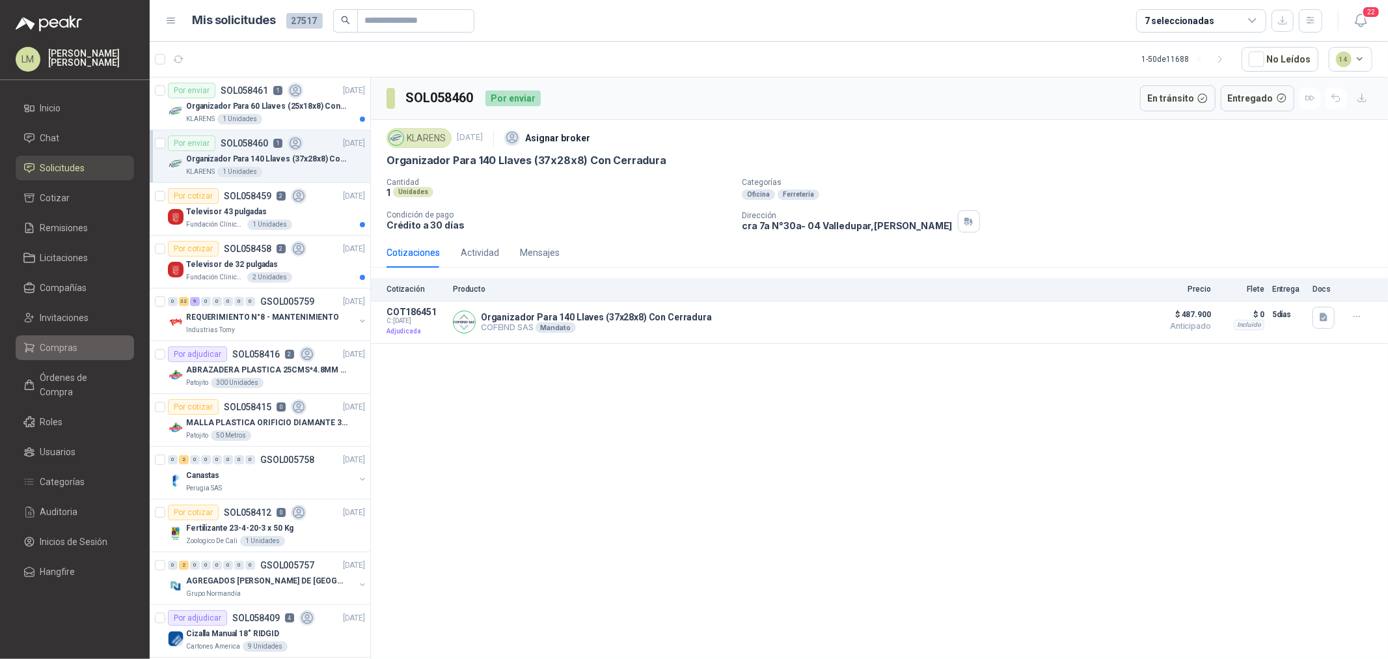
click at [54, 342] on span "Compras" at bounding box center [59, 347] width 38 height 14
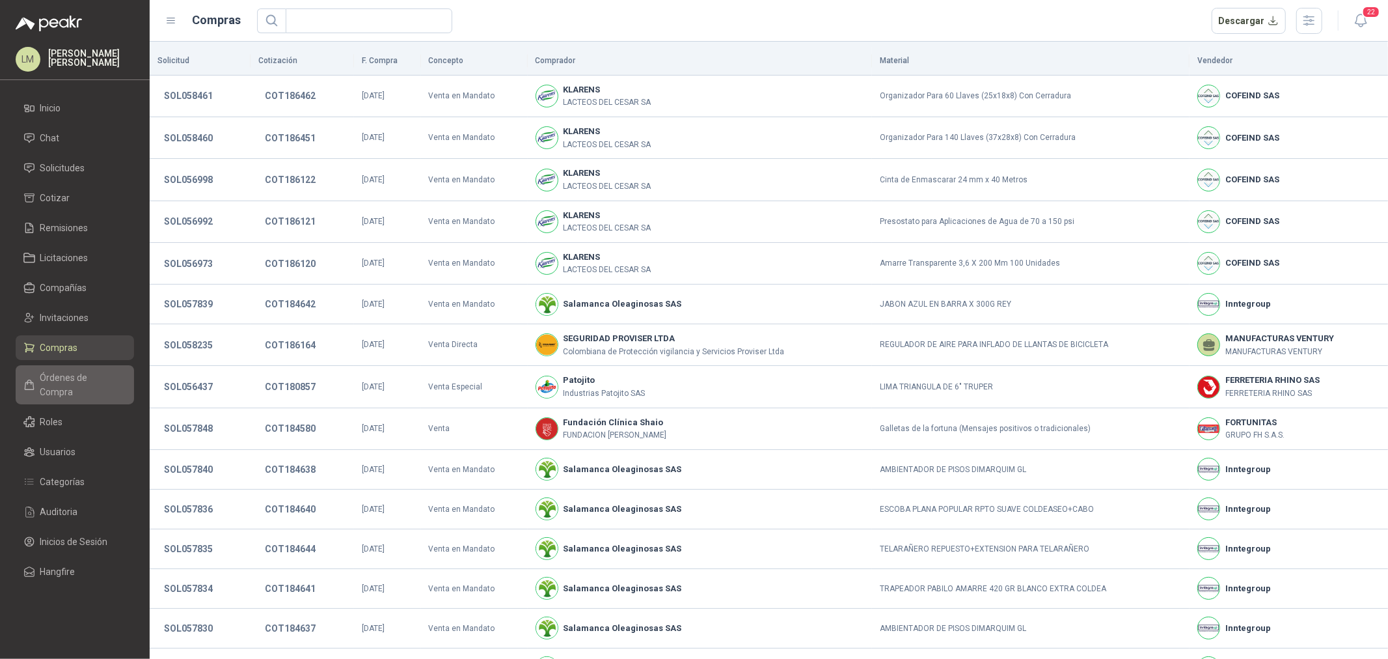
click at [76, 374] on span "Órdenes de Compra" at bounding box center [80, 384] width 81 height 29
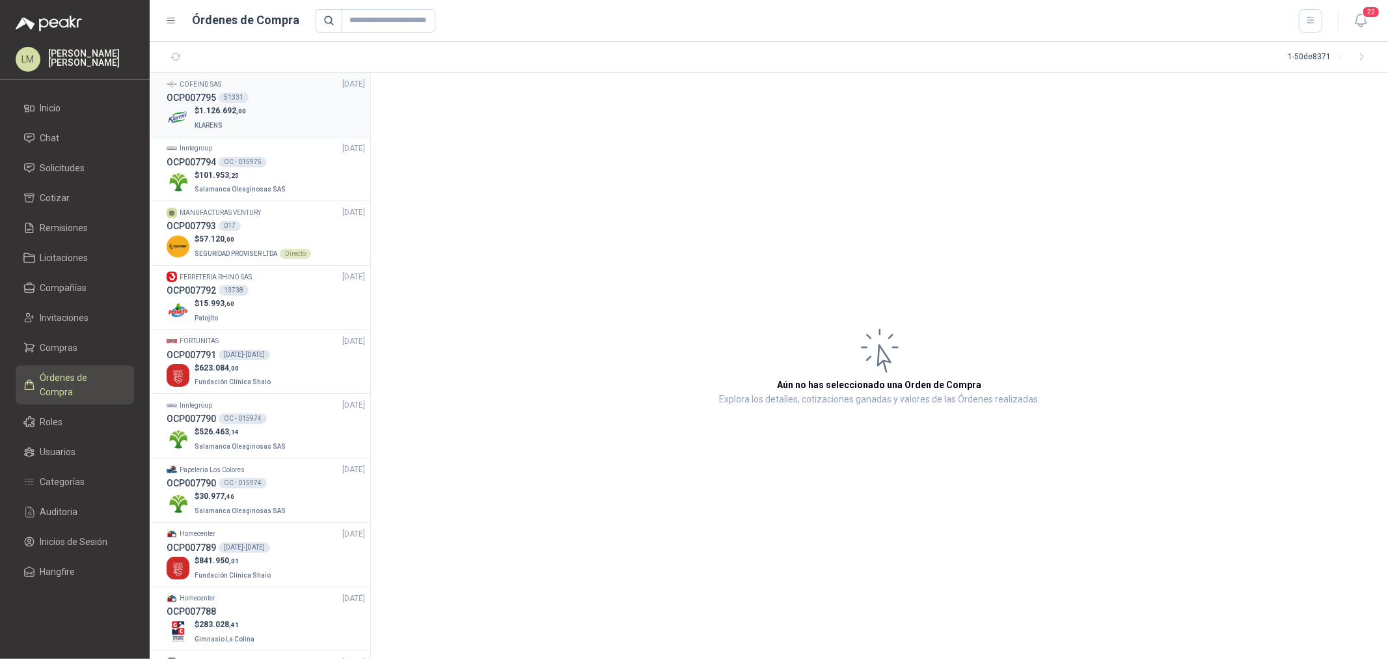
click at [240, 118] on p "KLARENS" at bounding box center [220, 124] width 51 height 14
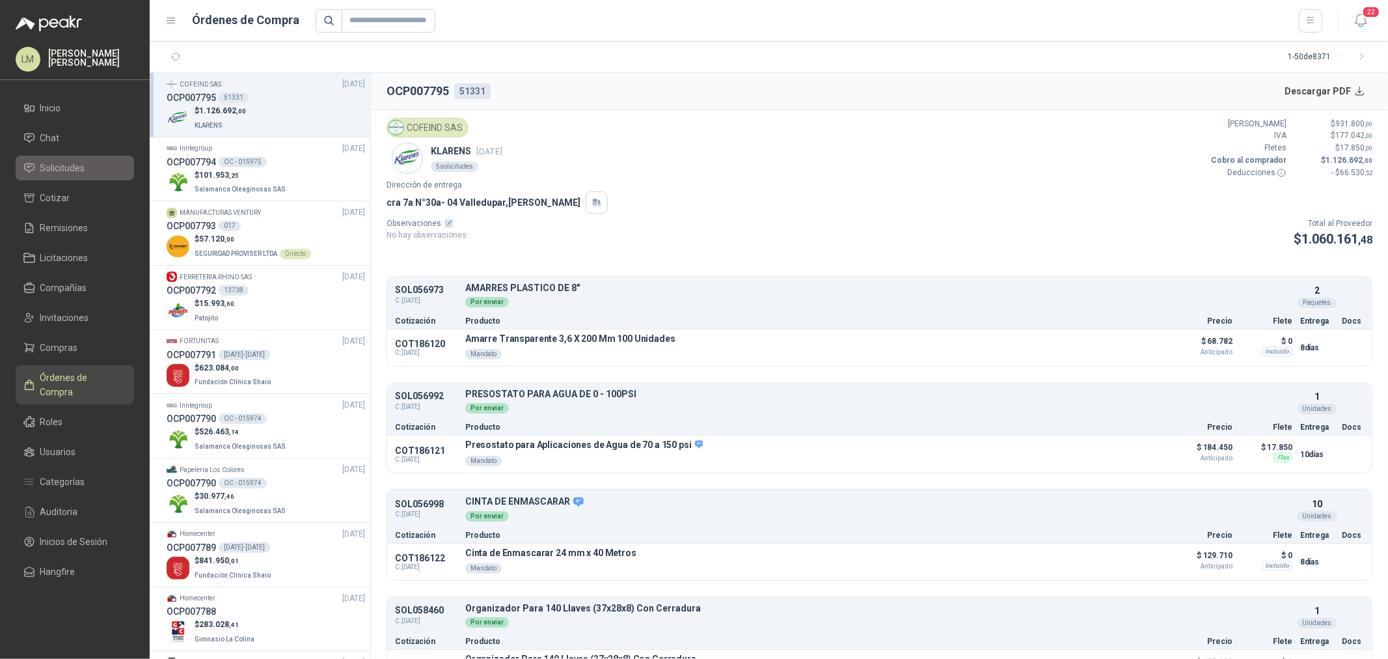
click at [68, 165] on span "Solicitudes" at bounding box center [62, 168] width 45 height 14
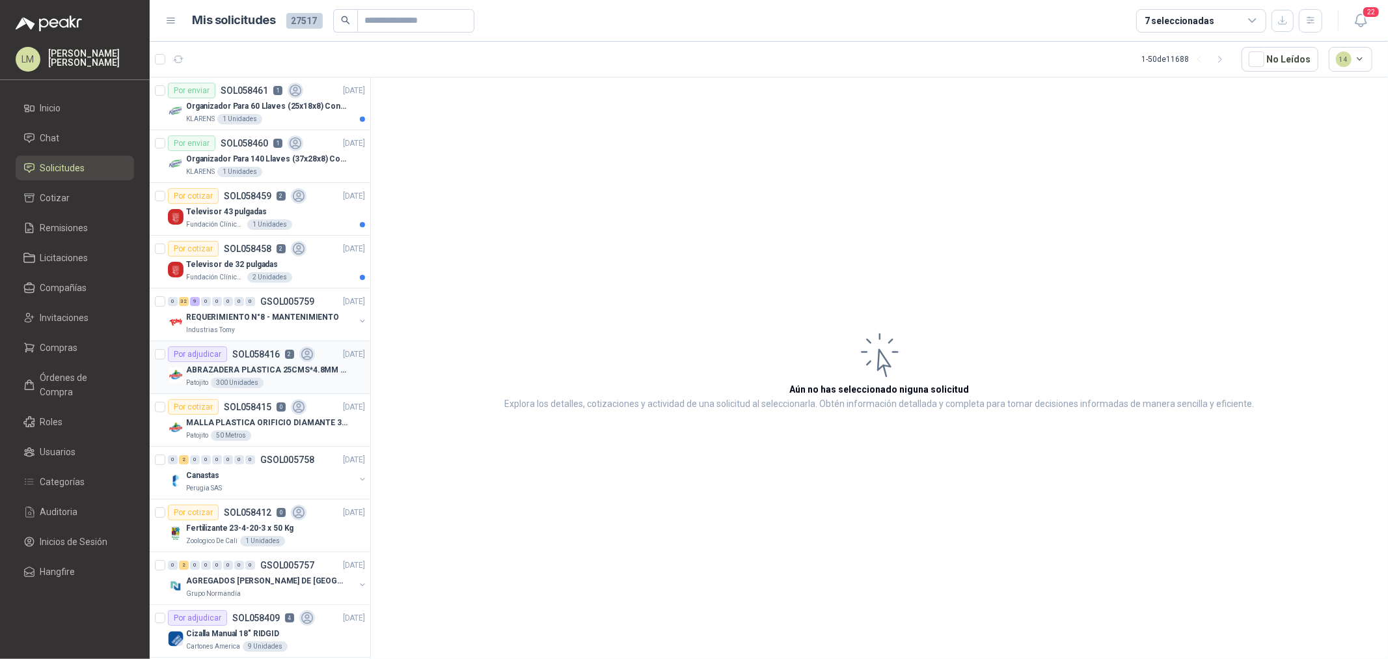
click at [251, 368] on p "ABRAZADERA PLASTICA 25CMS*4.8MM NEGRA" at bounding box center [267, 370] width 162 height 12
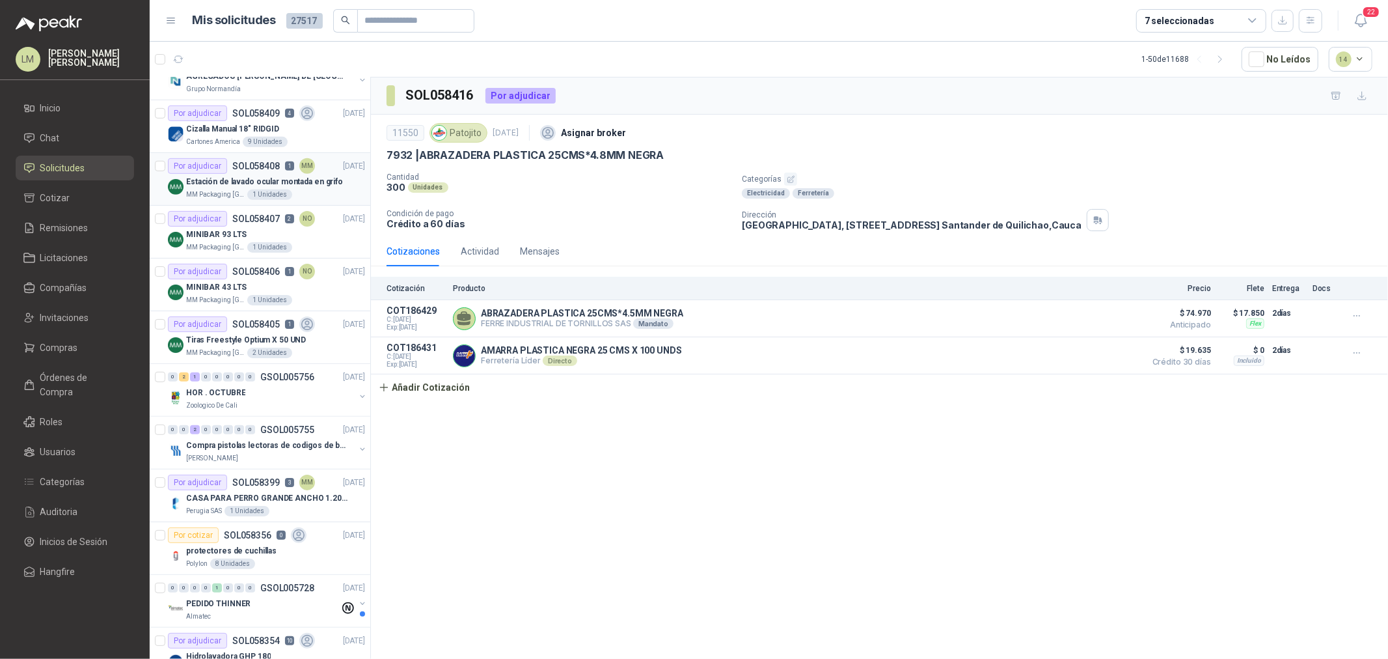
scroll to position [506, 0]
click at [258, 331] on div "Tiras Freestyle Optium X 50 UND" at bounding box center [275, 339] width 179 height 16
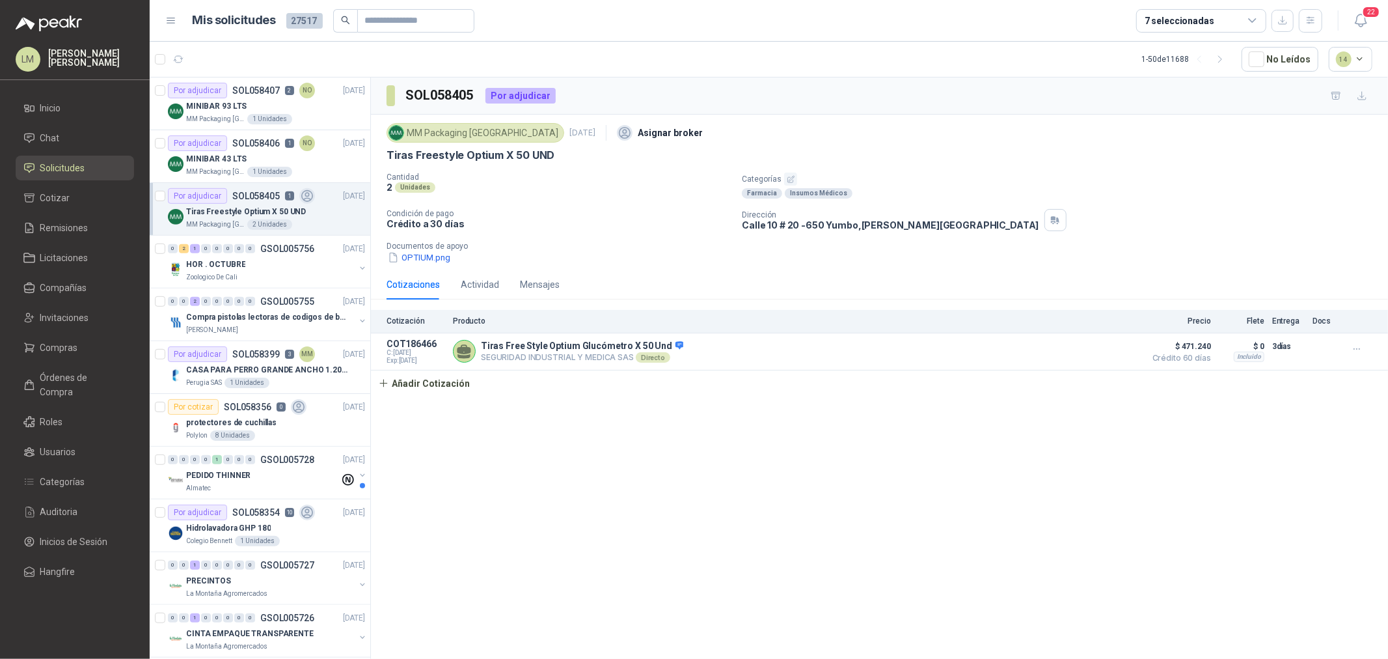
scroll to position [723, 0]
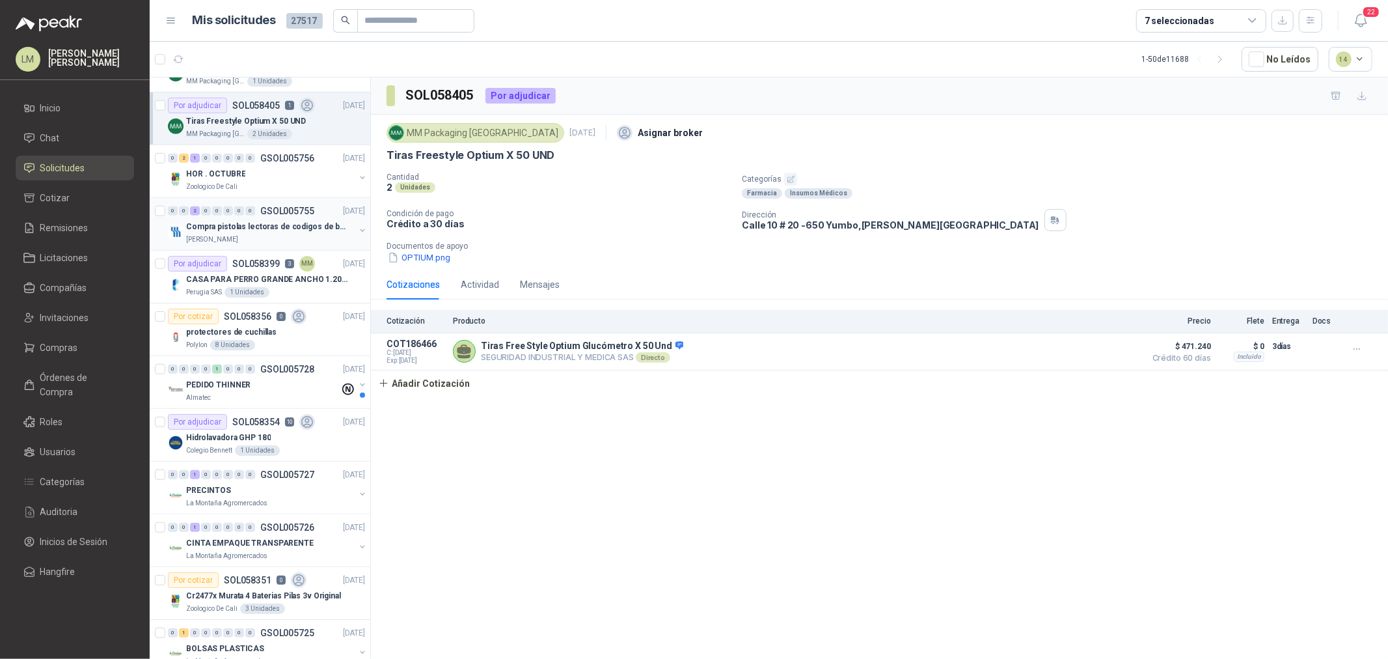
click at [260, 226] on p "Compra pistolas lectoras de codigos de barras" at bounding box center [267, 227] width 162 height 12
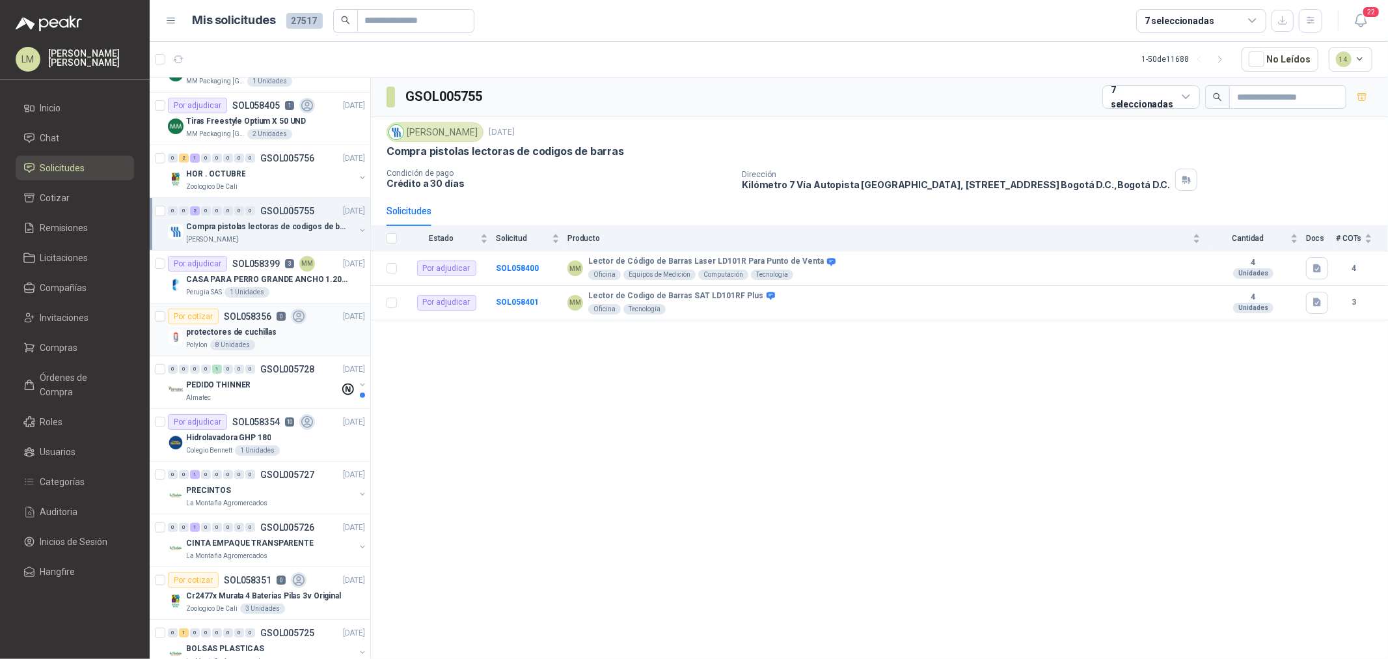
scroll to position [868, 0]
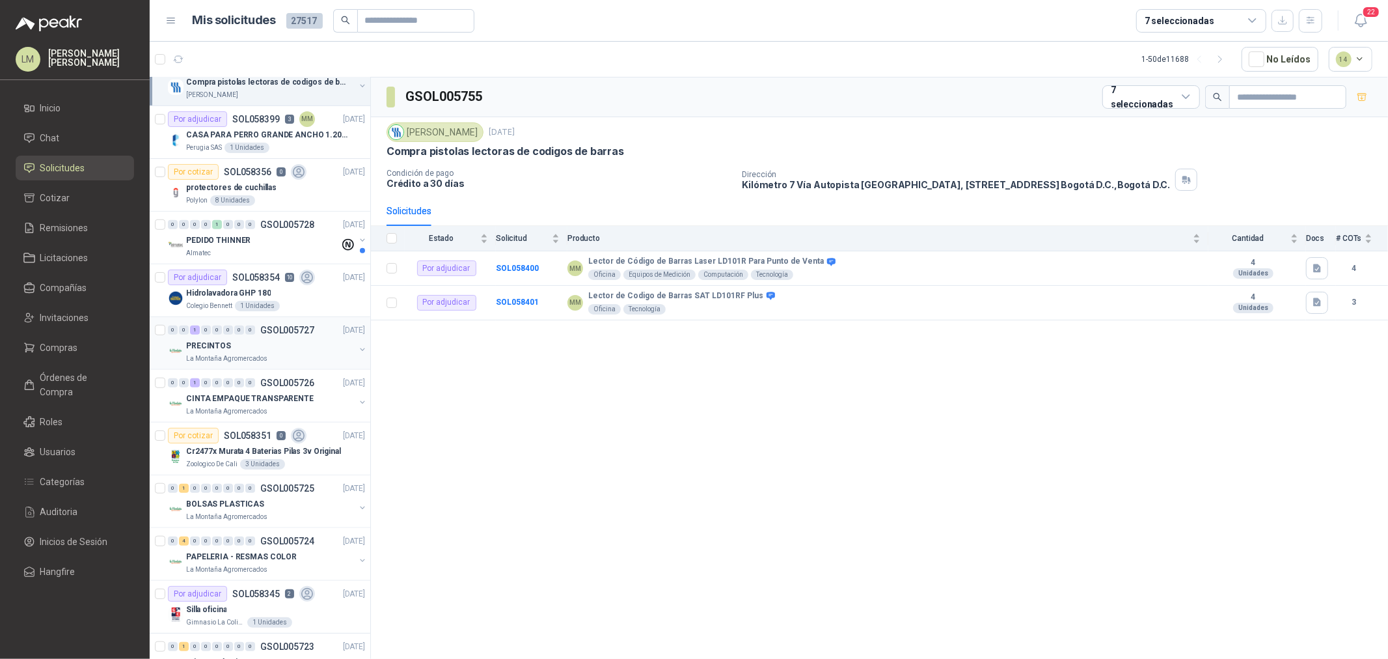
click at [357, 349] on button "button" at bounding box center [362, 349] width 10 height 10
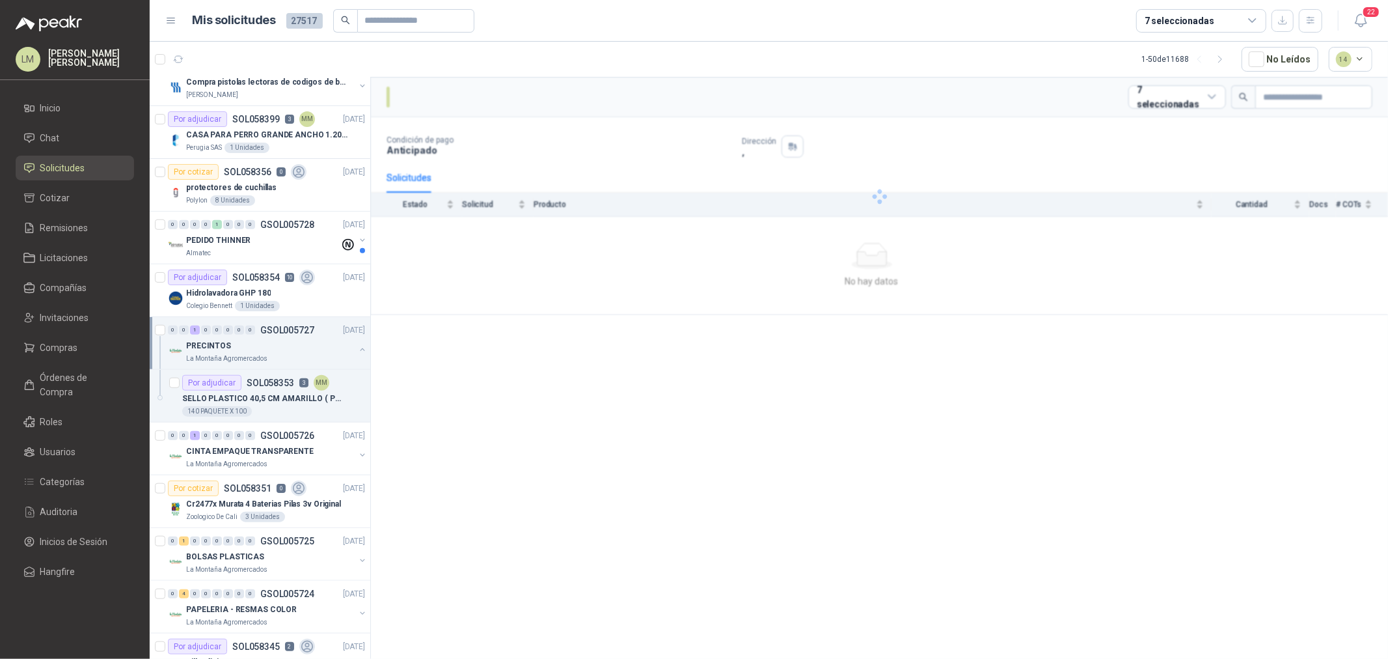
click at [240, 382] on div "Por adjudicar SOL058353 3 MM" at bounding box center [255, 383] width 147 height 16
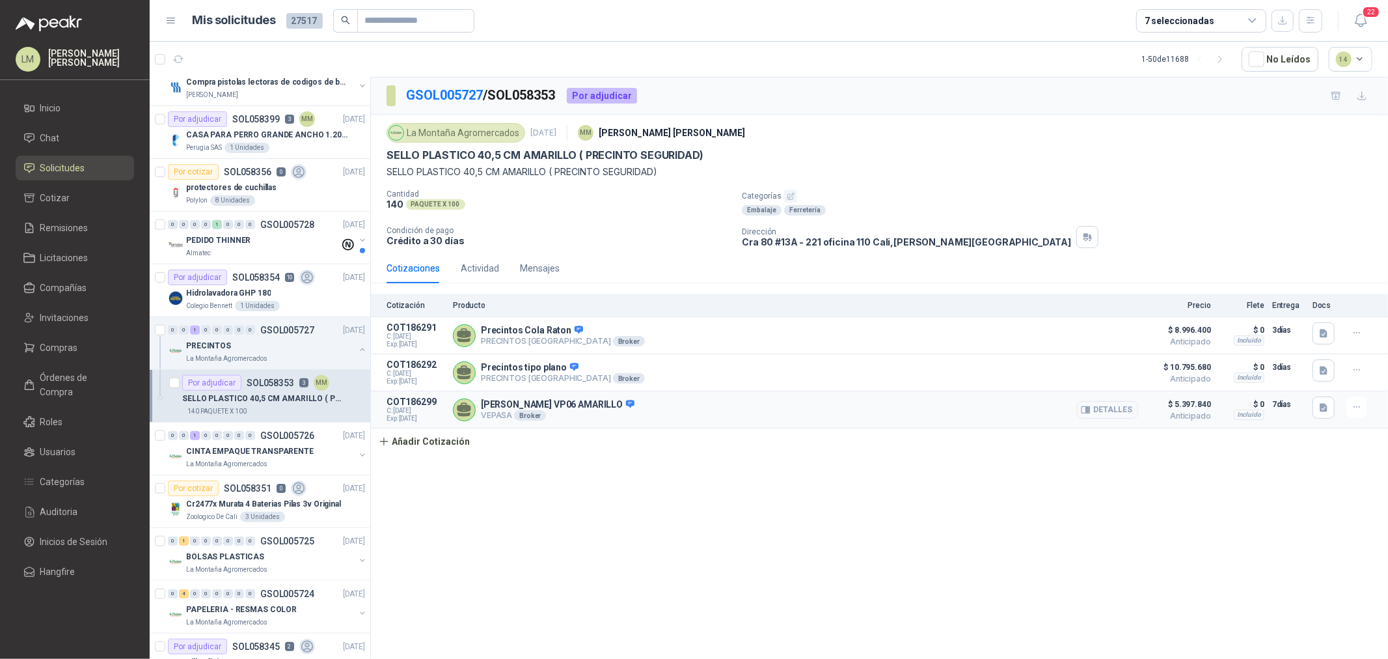
click at [1116, 409] on button "Detalles" at bounding box center [1107, 410] width 61 height 18
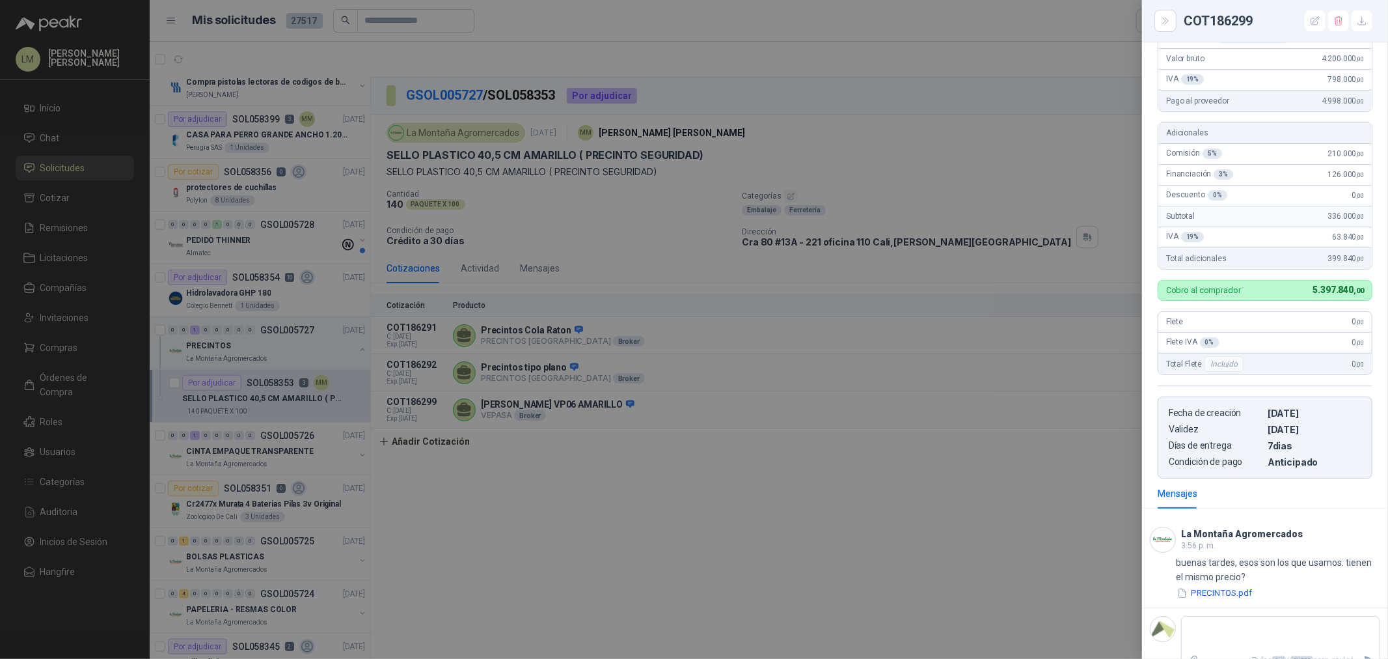
scroll to position [222, 0]
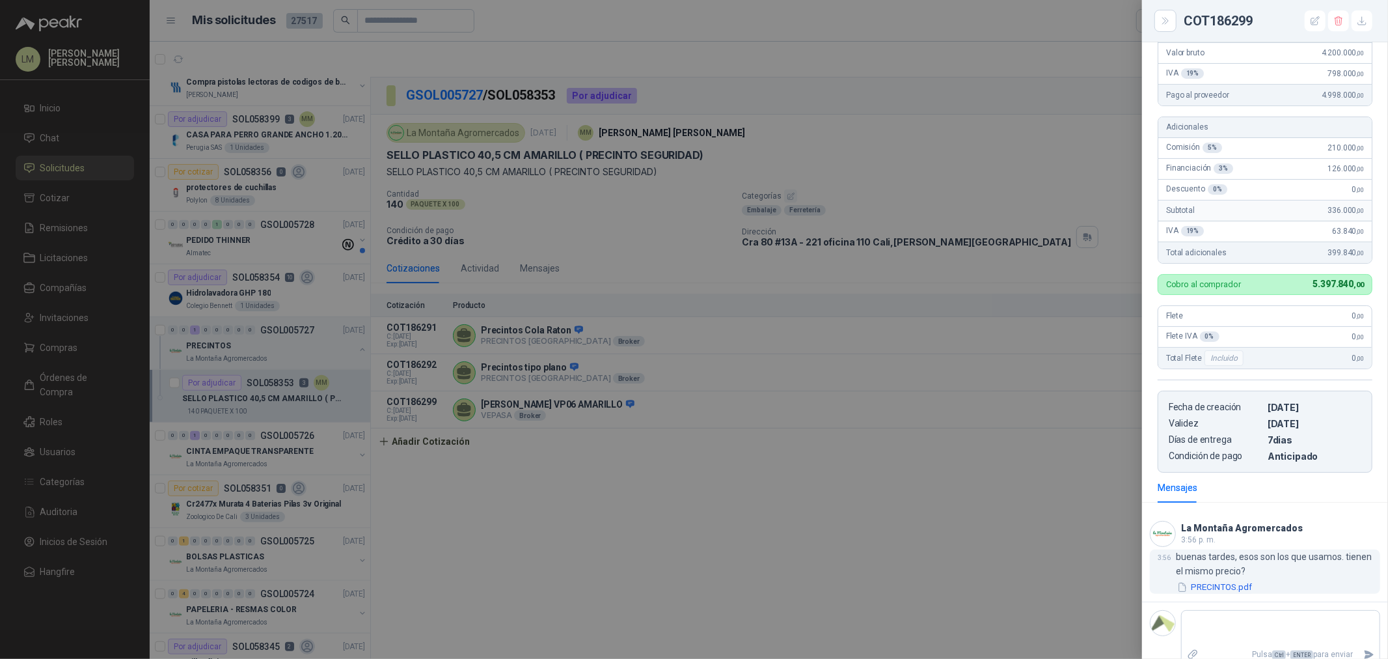
click at [1224, 581] on button "PRECINTOS.pdf" at bounding box center [1214, 588] width 77 height 14
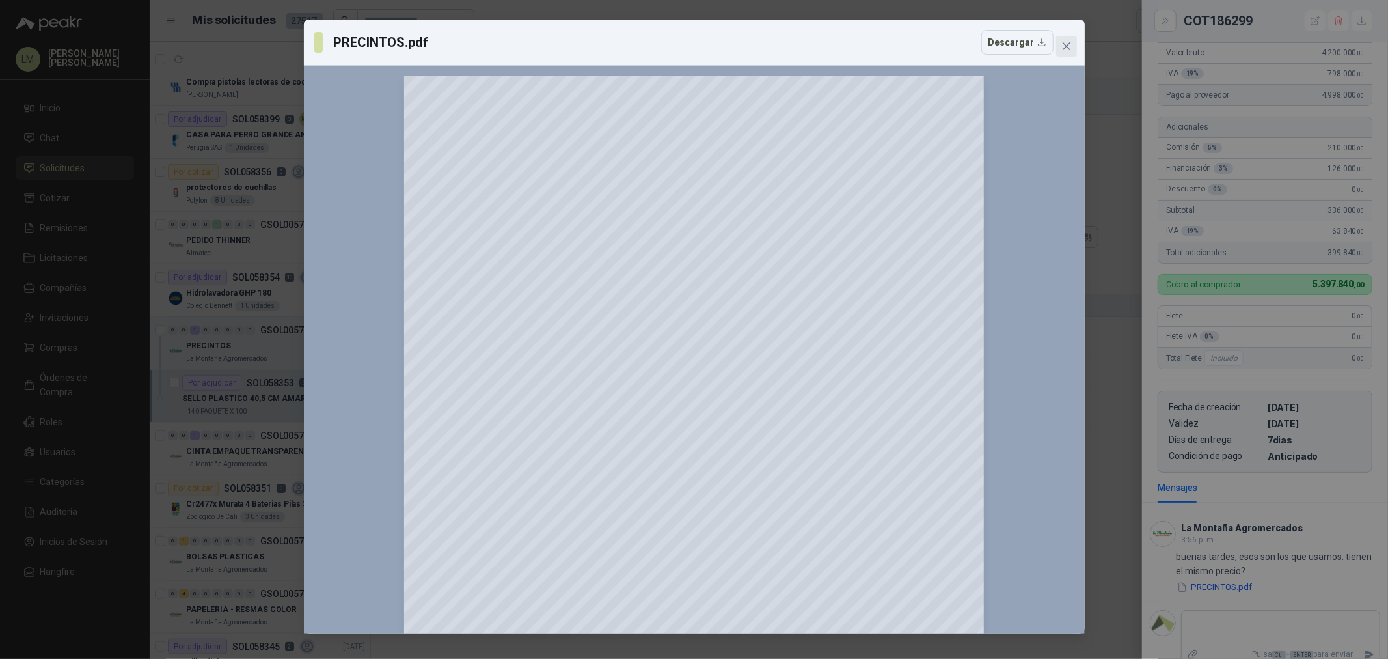
click at [1070, 48] on icon "close" at bounding box center [1067, 46] width 10 height 10
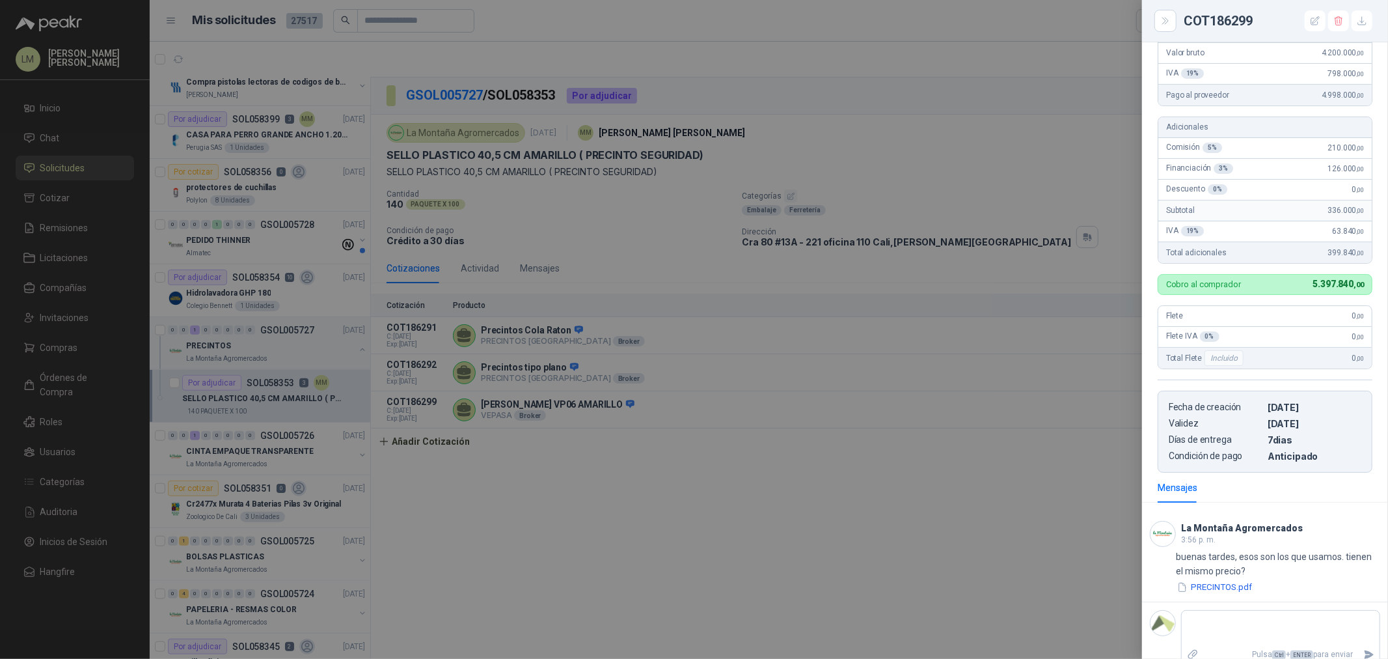
click at [894, 473] on div at bounding box center [694, 329] width 1388 height 659
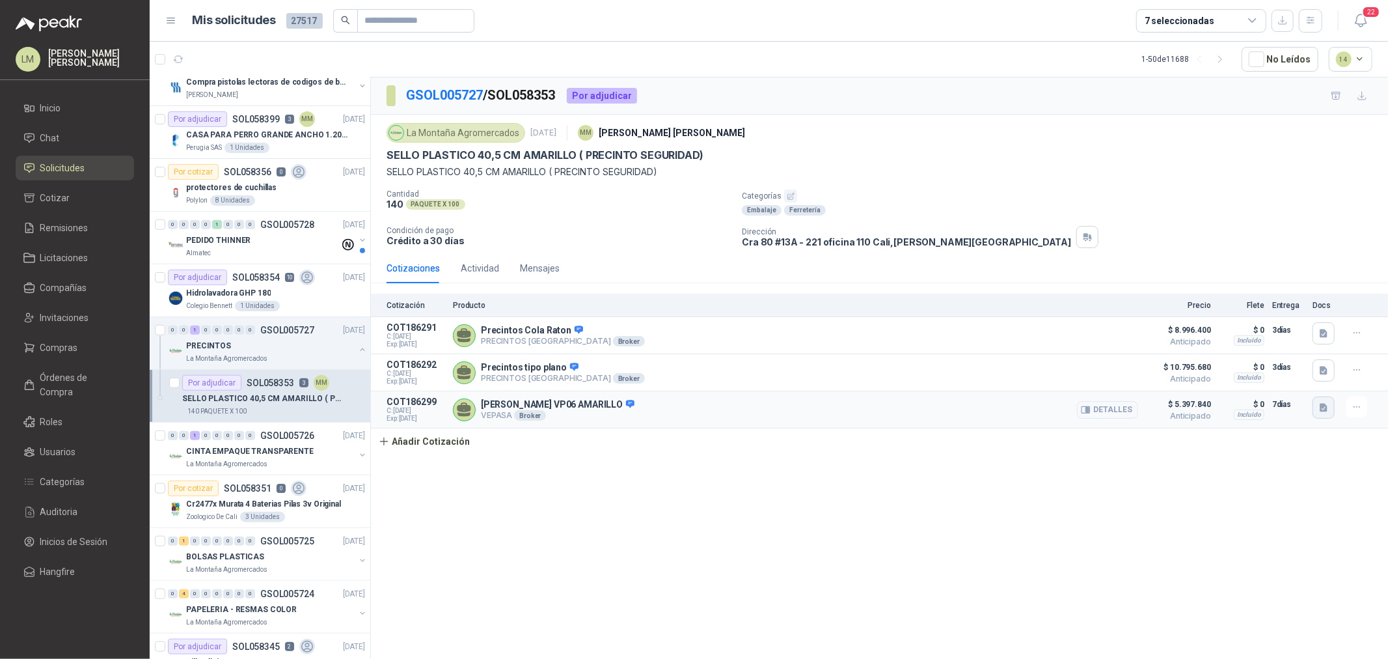
click at [1323, 408] on icon "button" at bounding box center [1324, 408] width 8 height 8
click at [1280, 366] on button "image.png" at bounding box center [1291, 367] width 57 height 14
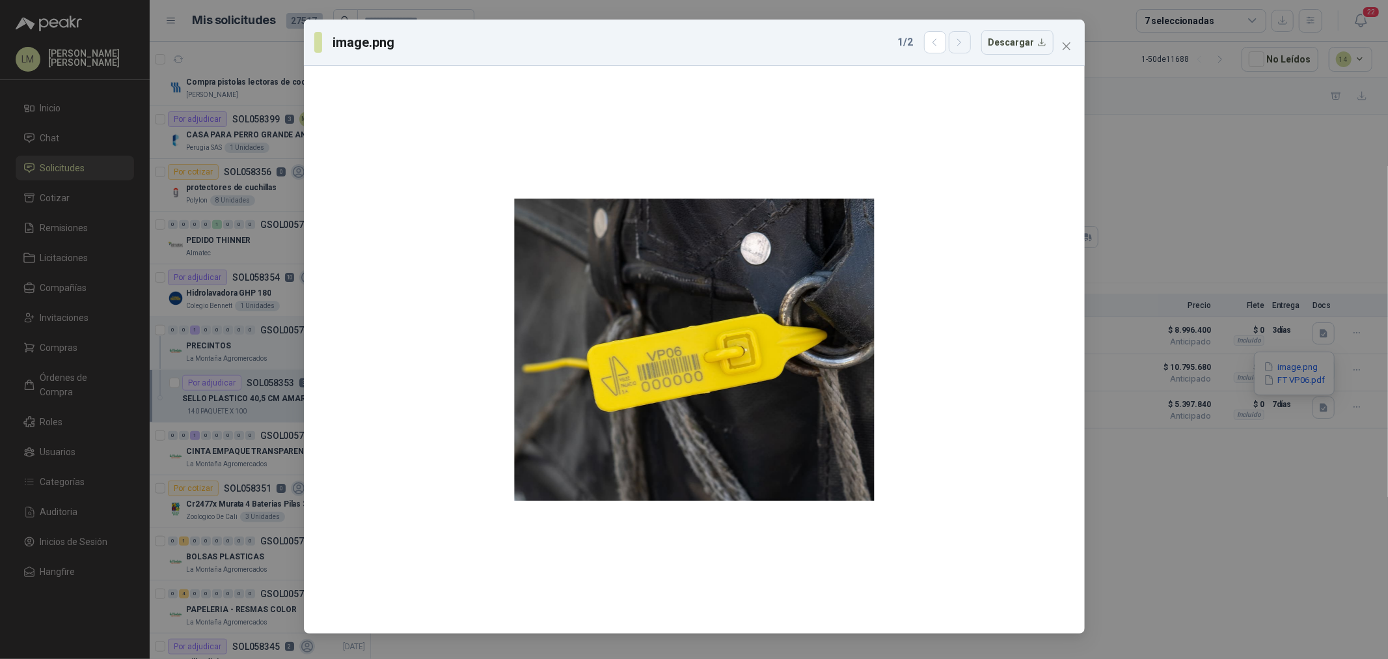
click at [959, 40] on icon "button" at bounding box center [959, 42] width 11 height 11
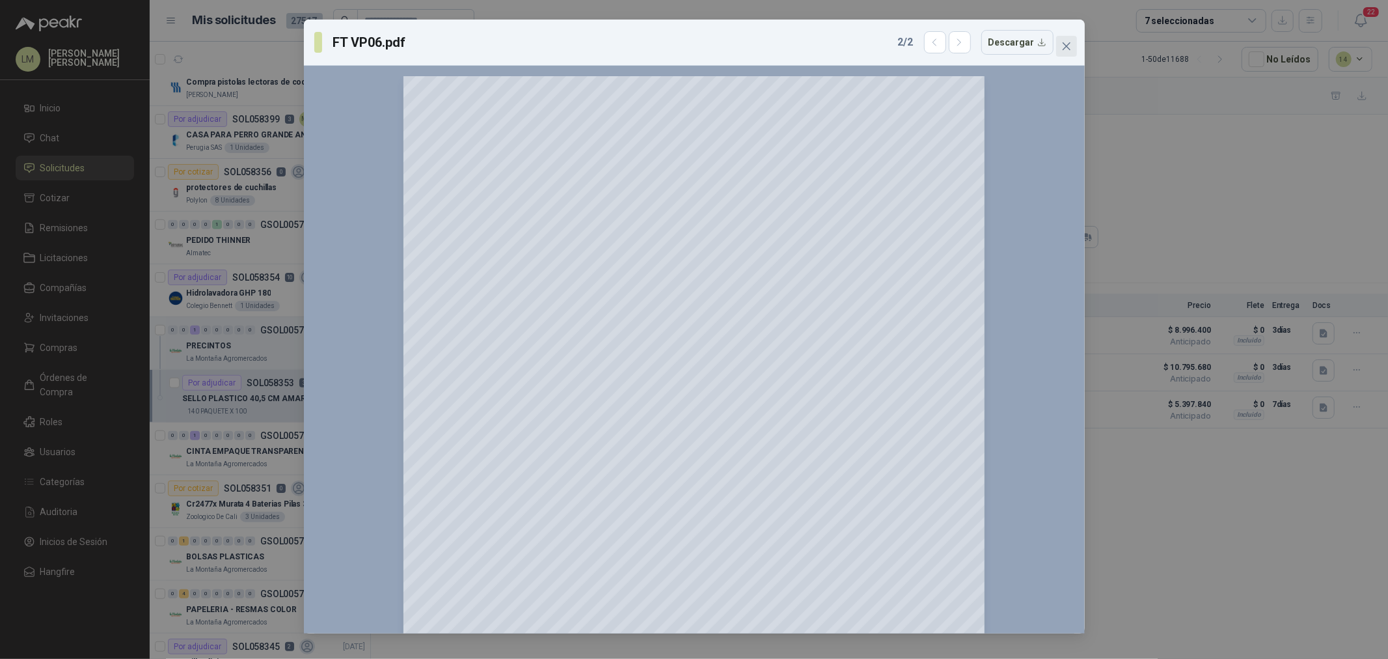
click at [1072, 42] on span "Close" at bounding box center [1066, 46] width 21 height 10
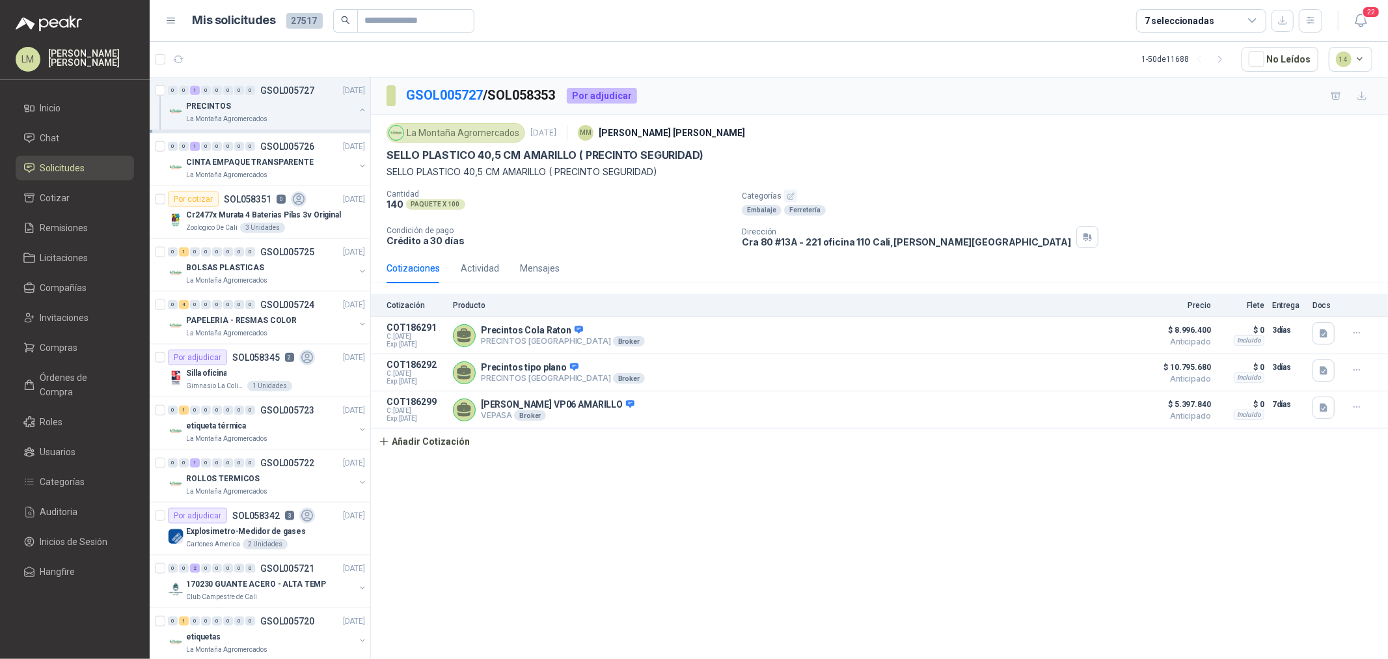
scroll to position [1302, 0]
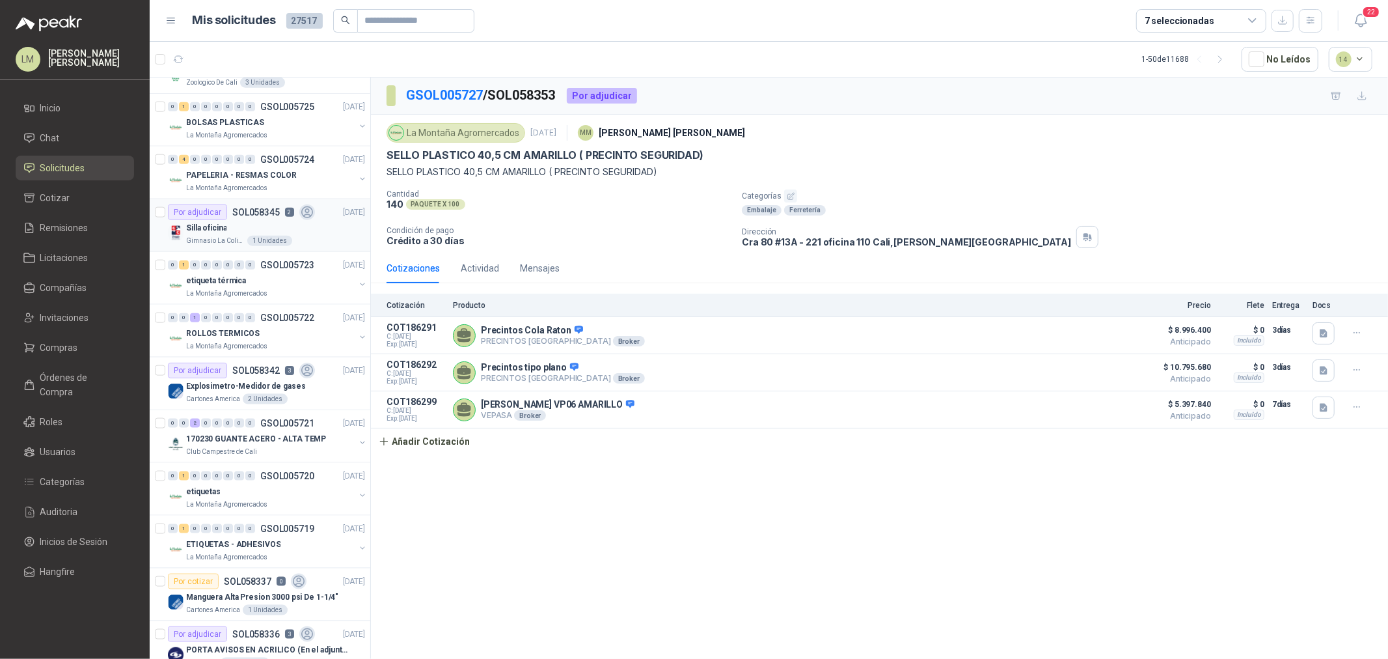
click at [238, 225] on div "Silla oficina" at bounding box center [275, 228] width 179 height 16
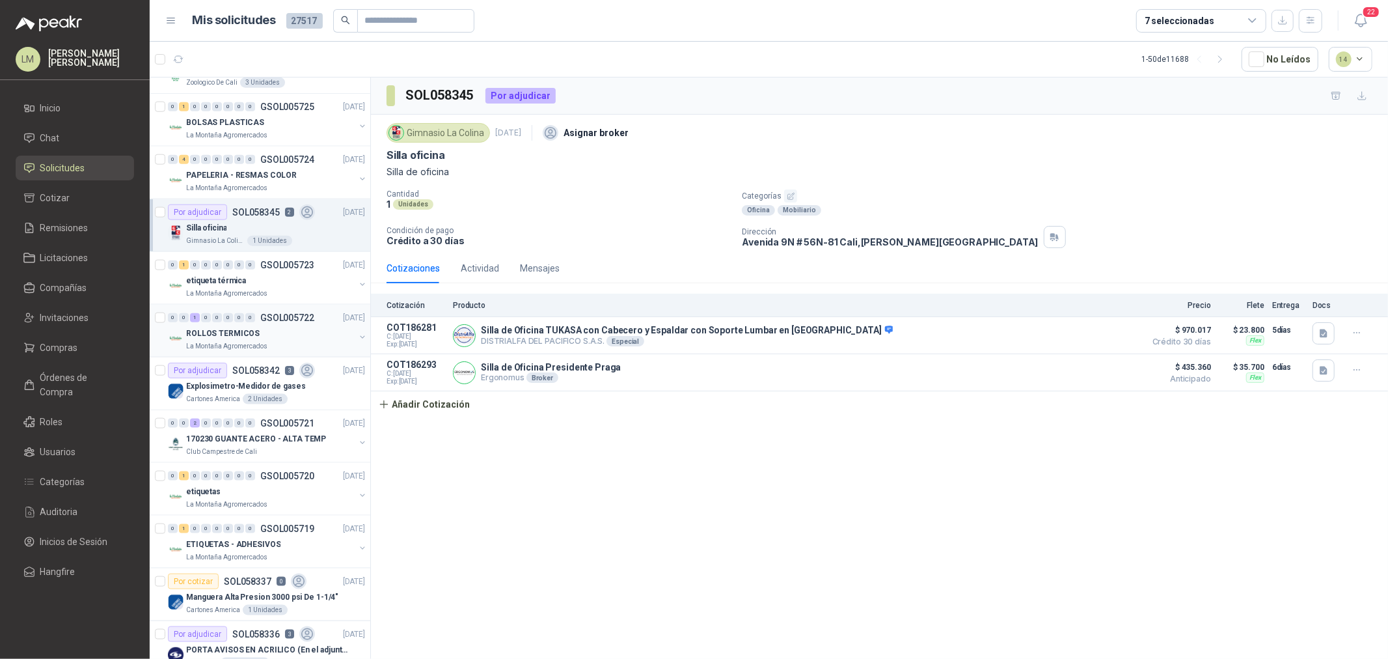
click at [271, 324] on div "0 0 1 0 0 0 0 0 GSOL005722 02/10/25" at bounding box center [268, 318] width 200 height 16
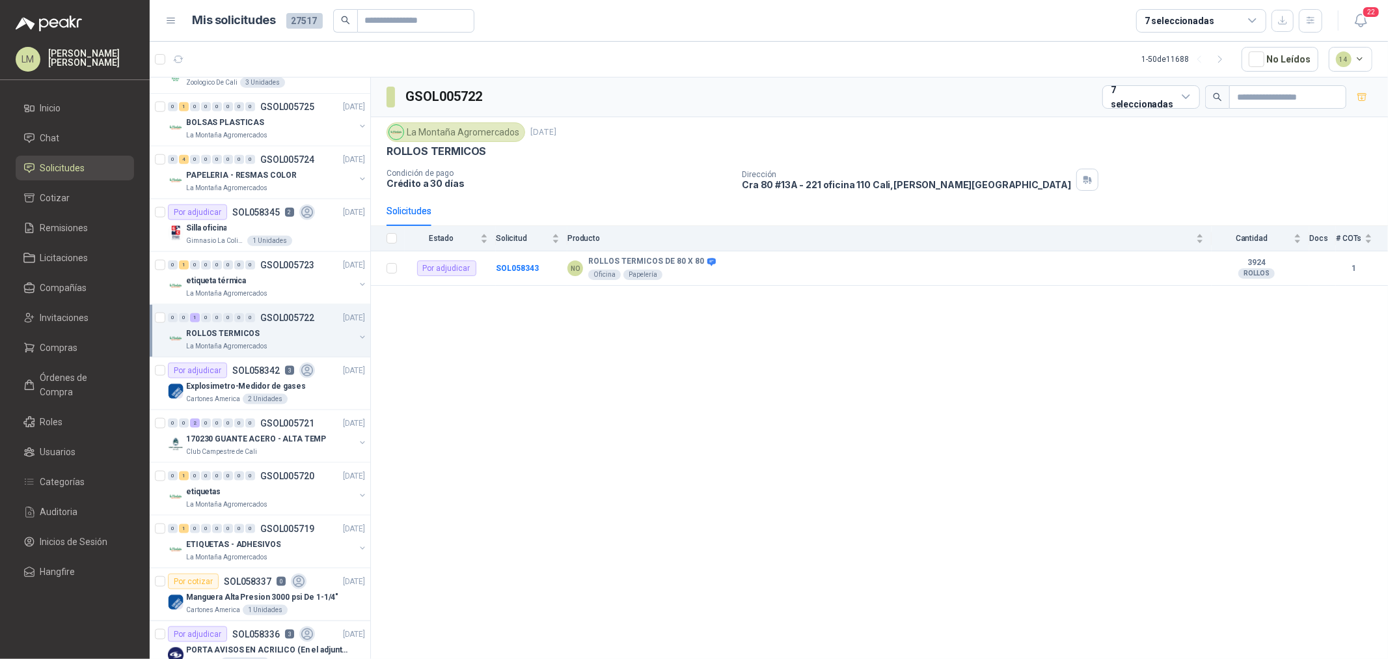
click at [357, 336] on button "button" at bounding box center [362, 337] width 10 height 10
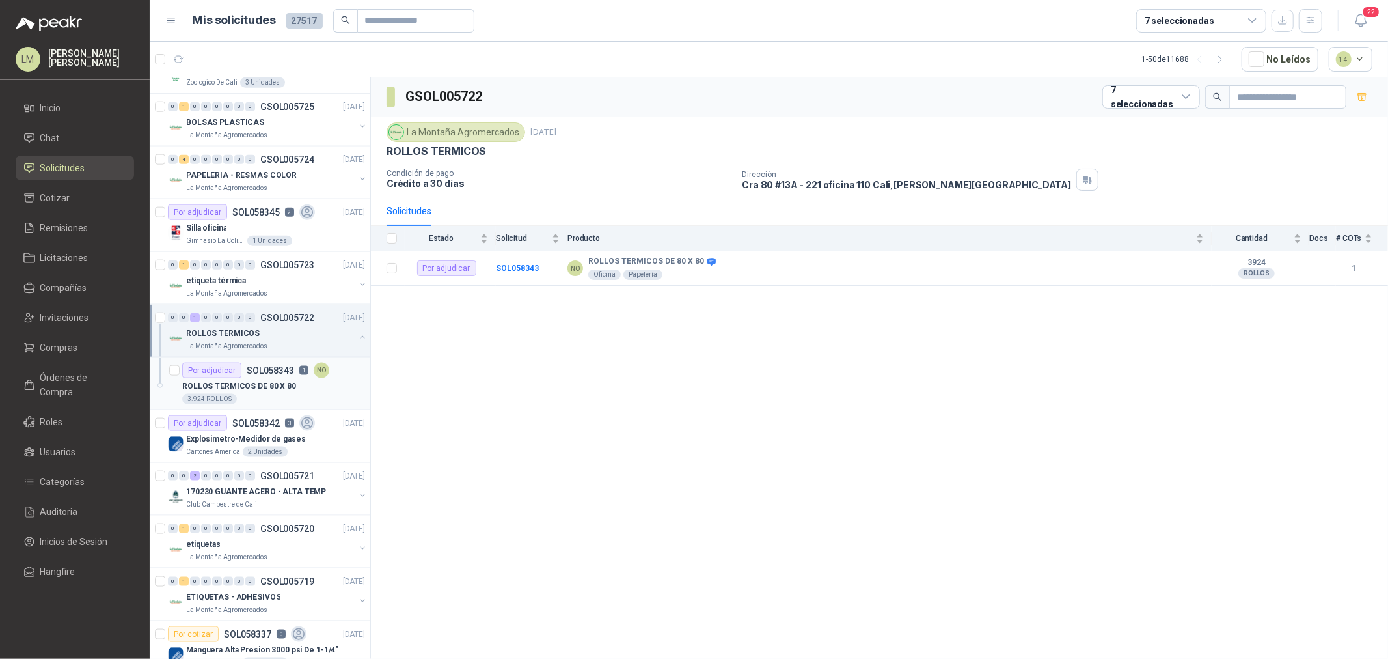
click at [241, 382] on p "ROLLOS TERMICOS DE 80 X 80" at bounding box center [239, 386] width 114 height 12
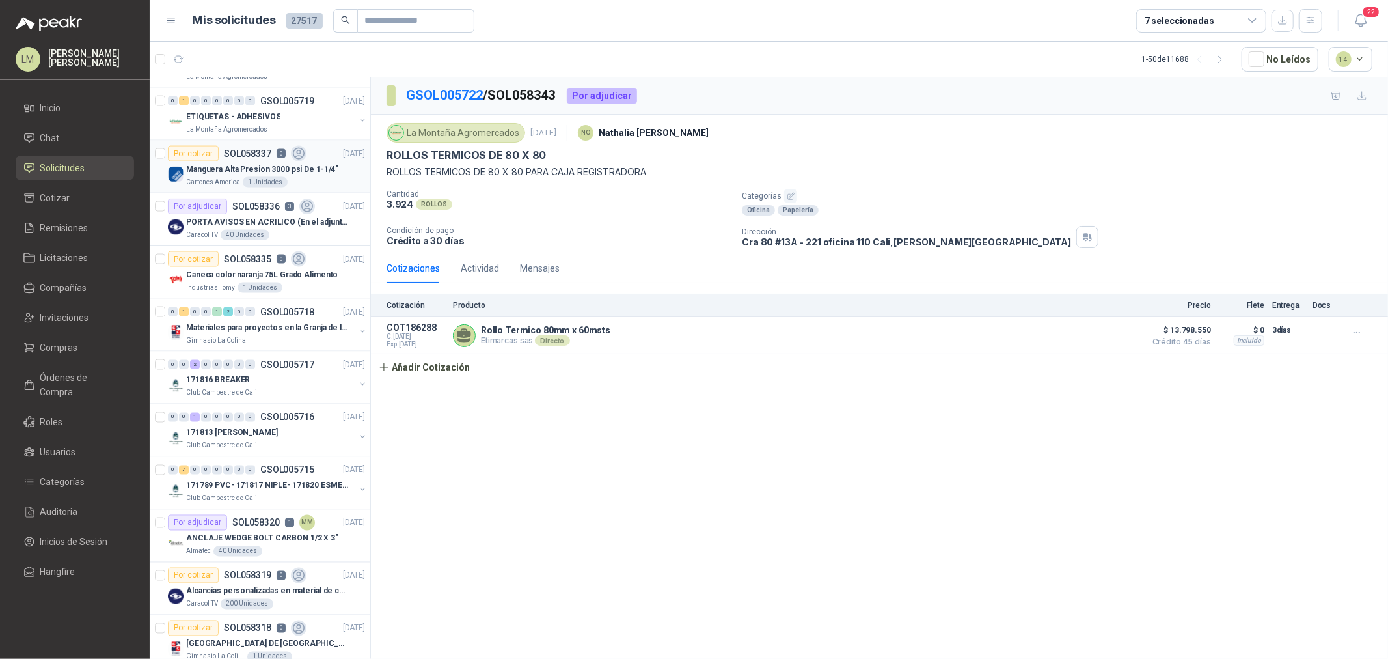
scroll to position [1807, 0]
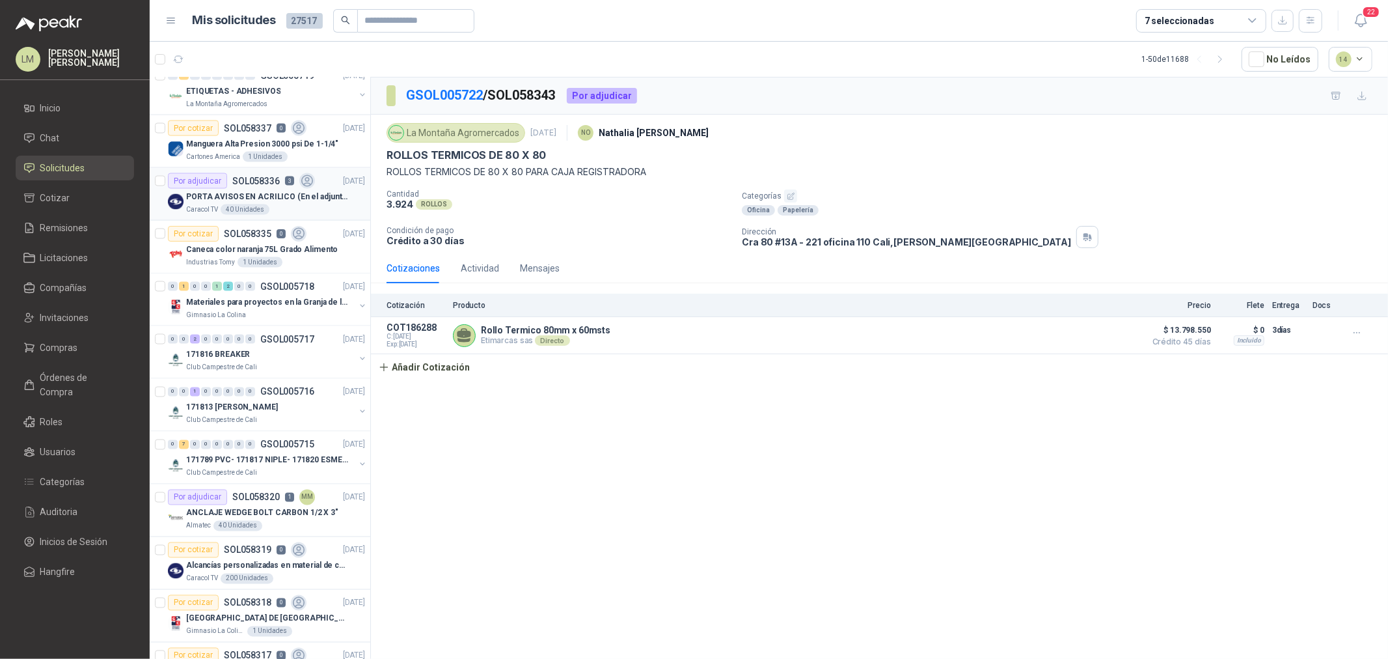
click at [246, 197] on p "PORTA AVISOS EN ACRILICO (En el adjunto mas informacion)" at bounding box center [267, 197] width 162 height 12
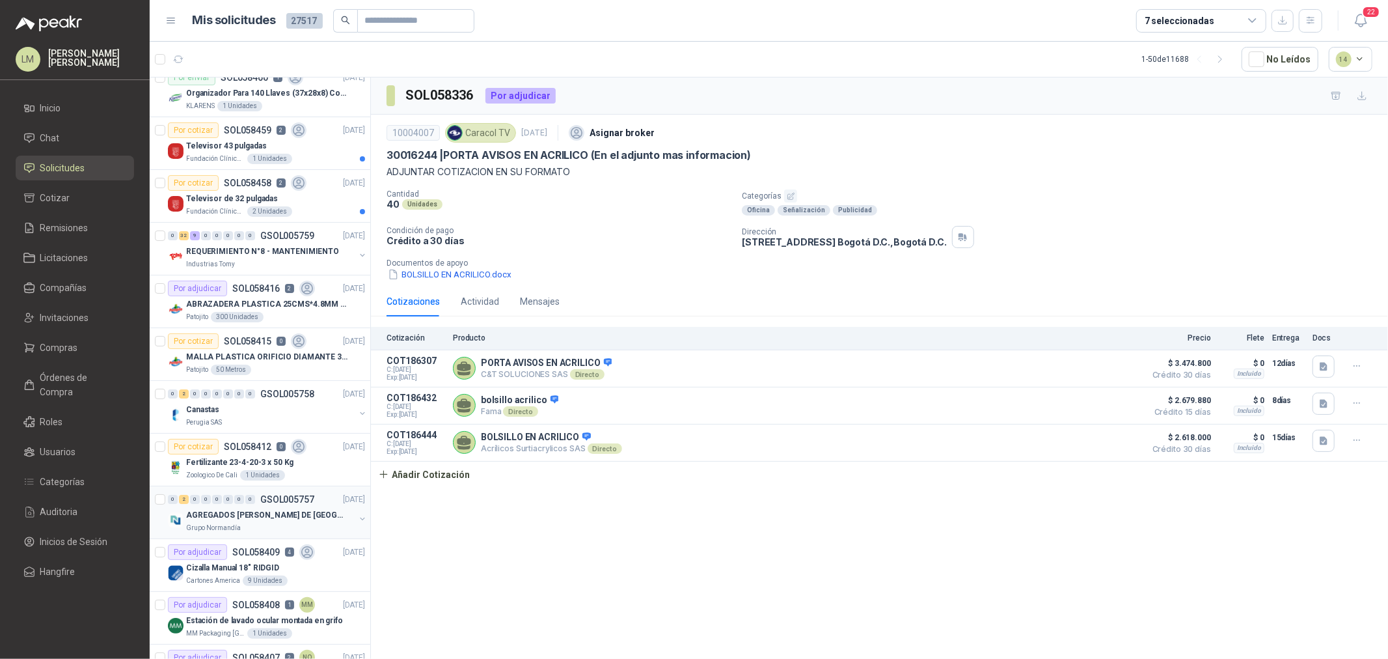
scroll to position [16, 0]
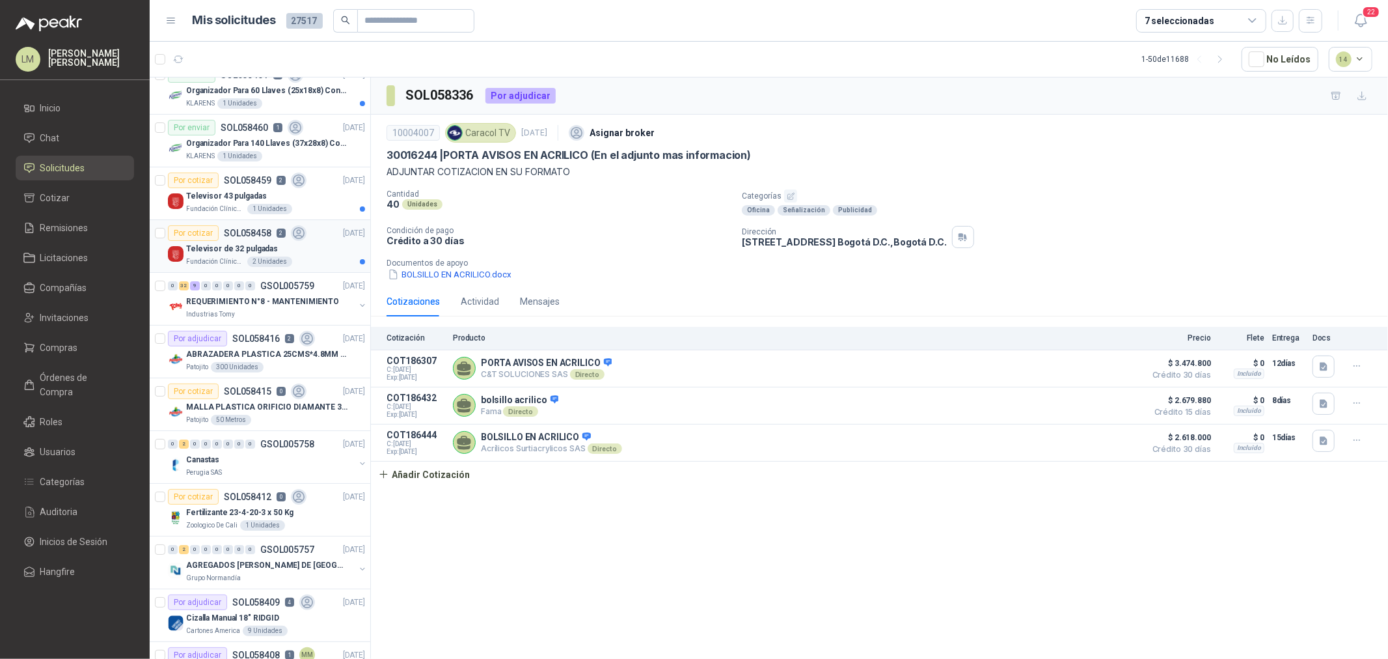
click at [241, 257] on p "Fundación Clínica Shaio" at bounding box center [215, 261] width 59 height 10
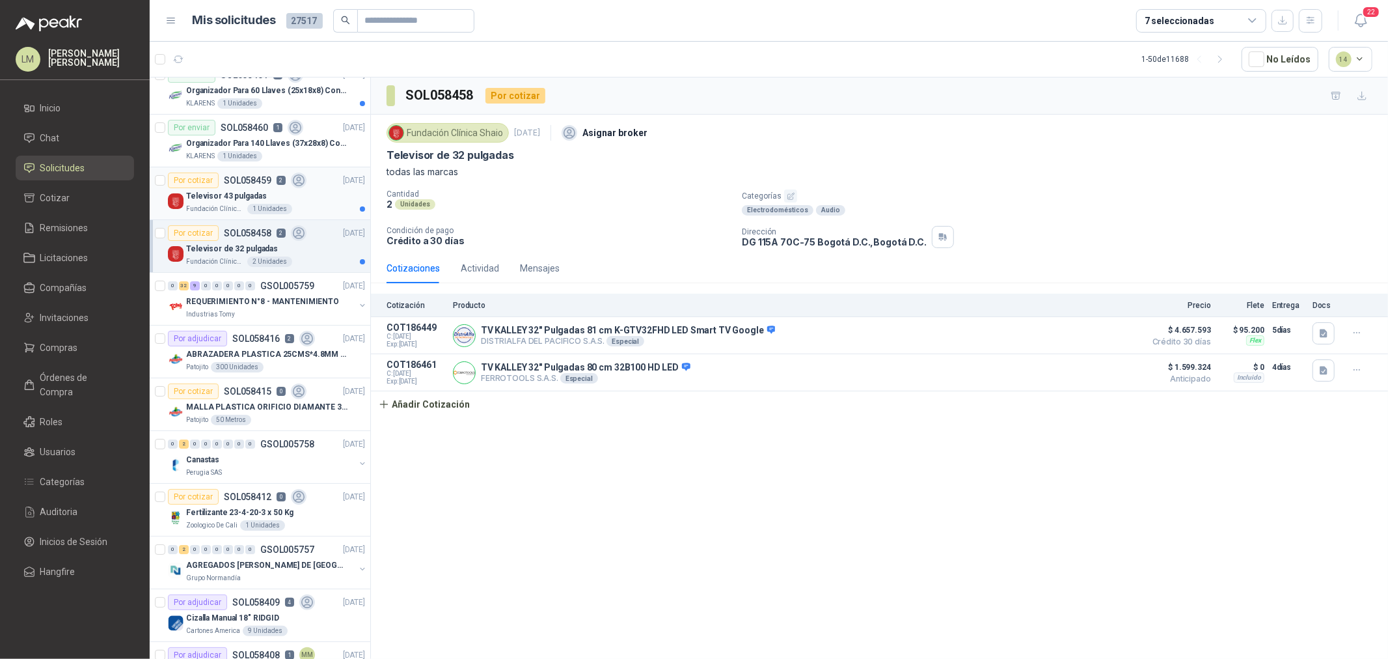
click at [246, 189] on div "Televisor 43 pulgadas" at bounding box center [275, 196] width 179 height 16
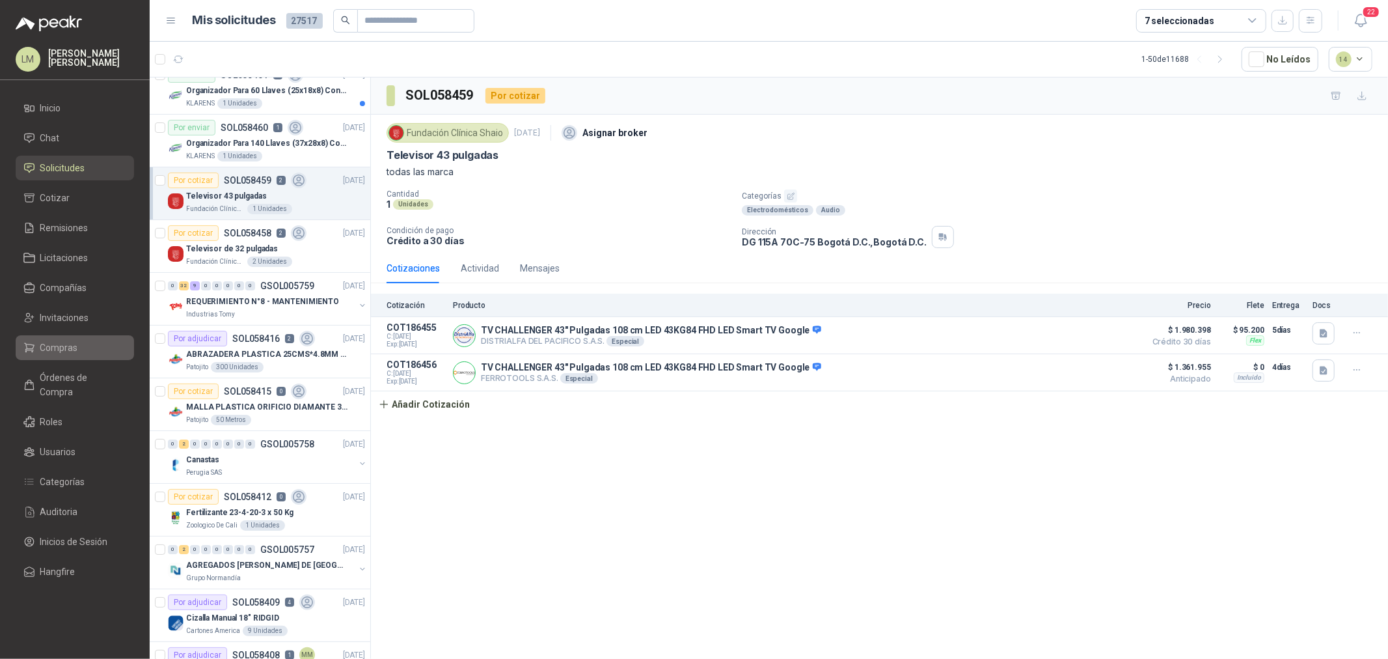
click at [54, 347] on span "Compras" at bounding box center [59, 347] width 38 height 14
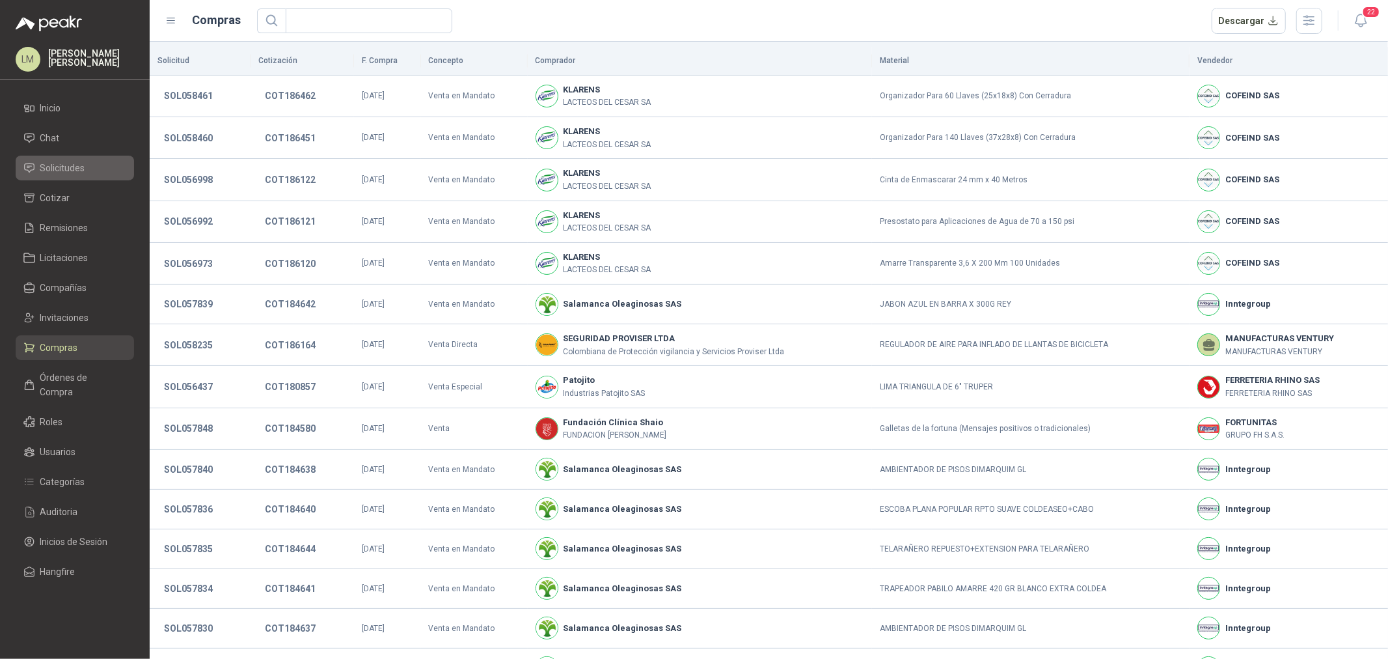
click at [83, 172] on span "Solicitudes" at bounding box center [62, 168] width 45 height 14
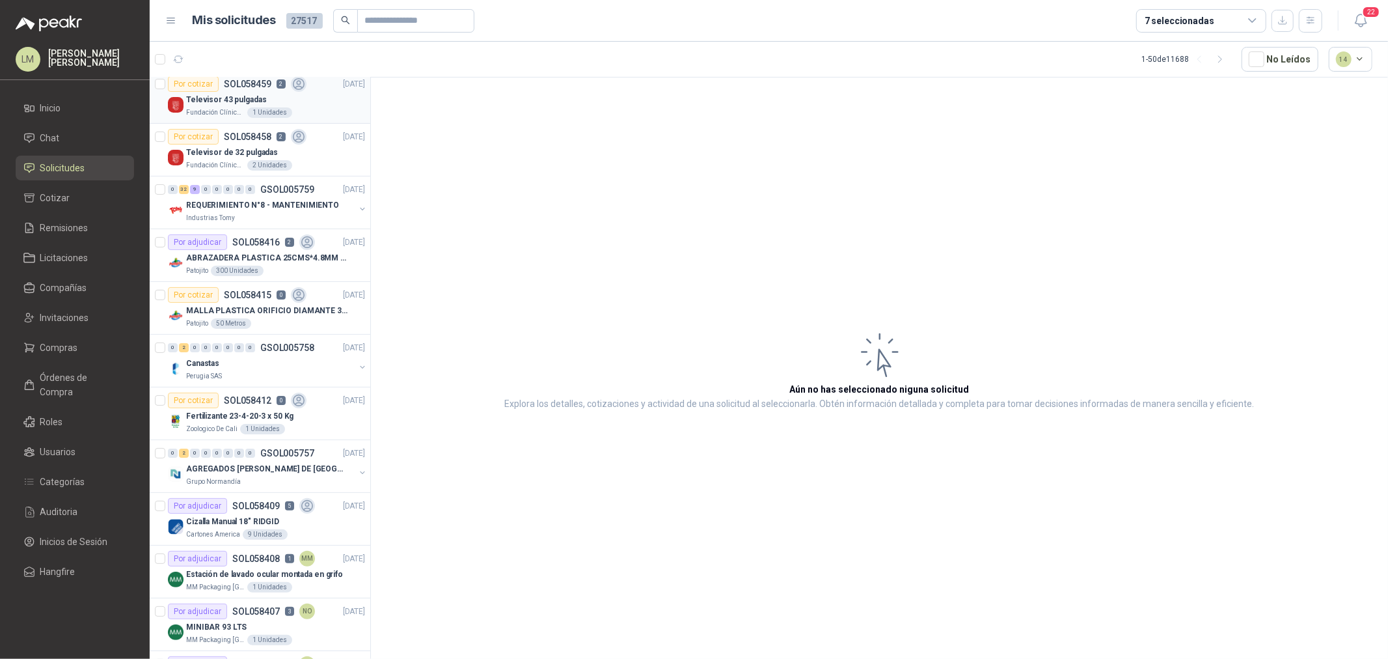
scroll to position [144, 0]
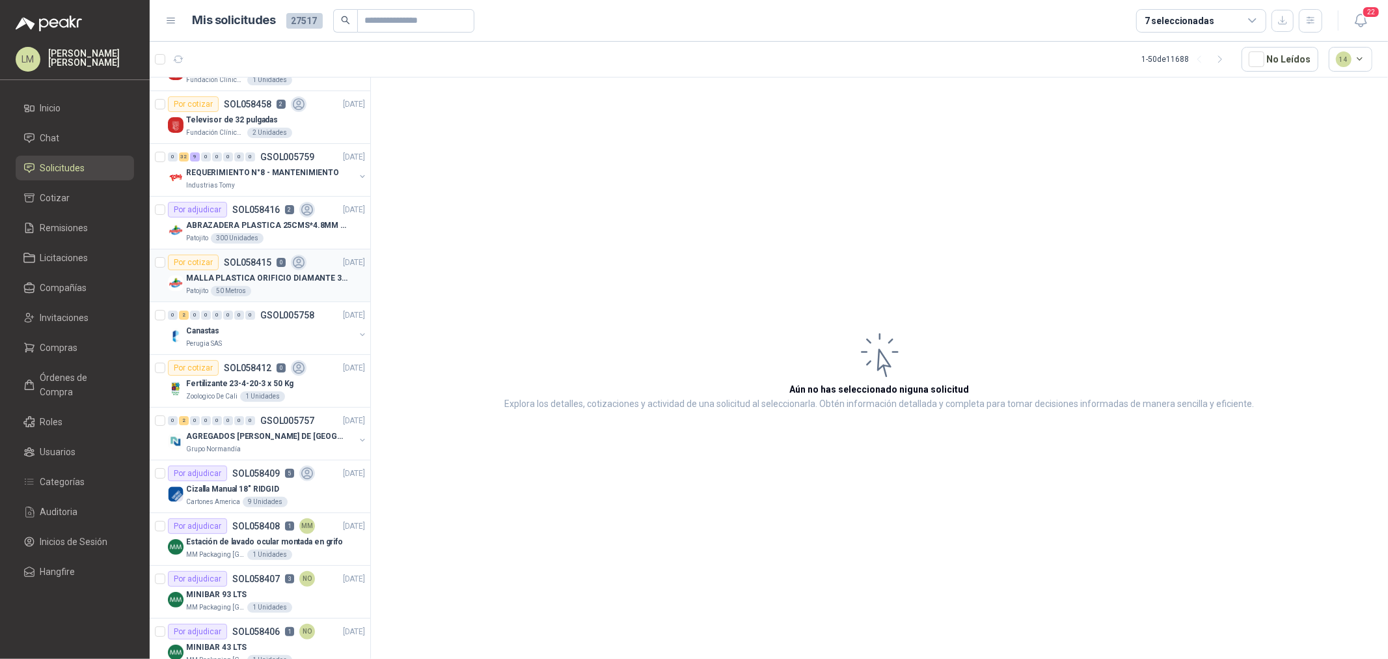
click at [248, 275] on p "MALLA PLASTICA ORIFICIO DIAMANTE 3MM" at bounding box center [267, 278] width 162 height 12
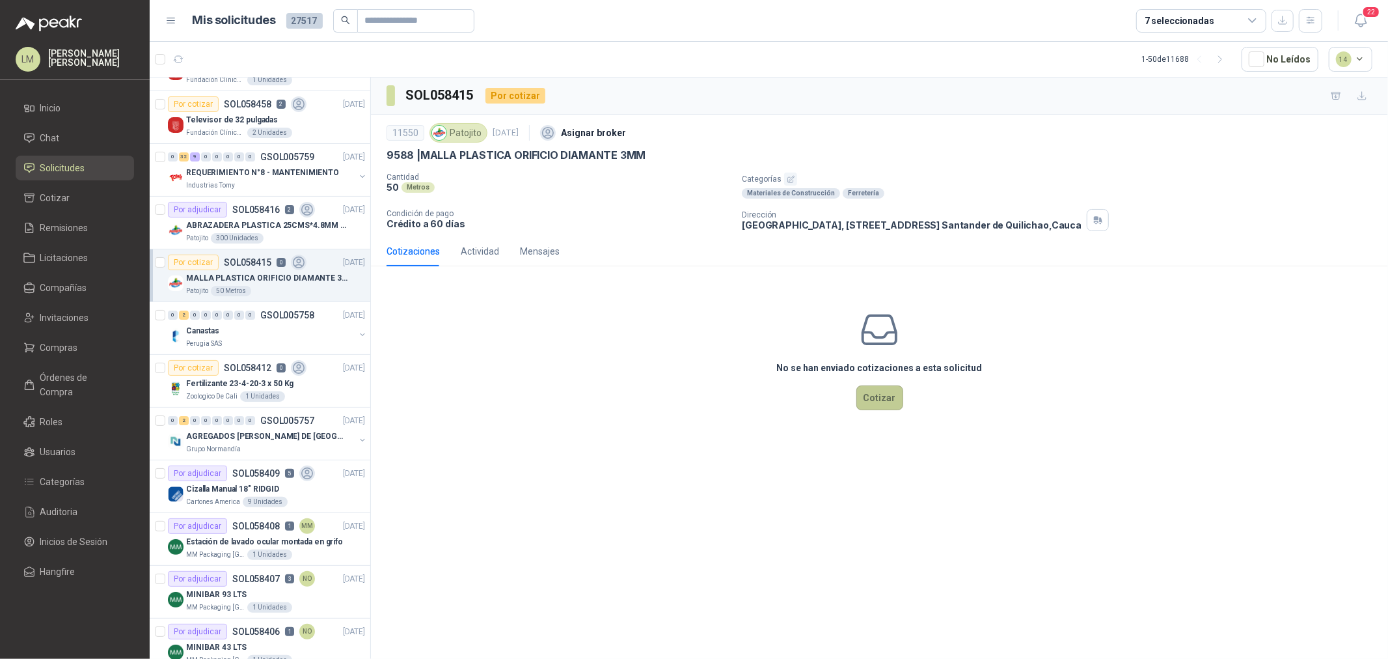
click at [892, 398] on button "Cotizar" at bounding box center [880, 397] width 47 height 25
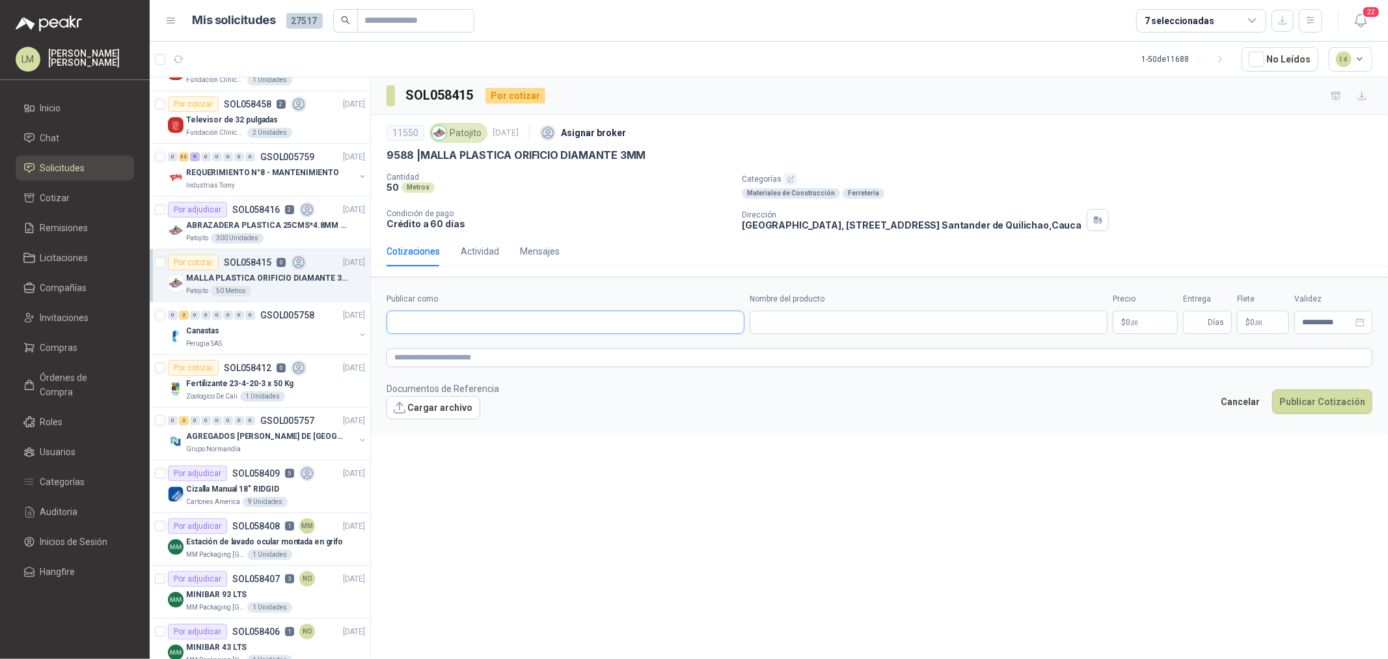
click at [467, 325] on input "Publicar como" at bounding box center [565, 322] width 357 height 22
click at [478, 355] on div "Homecenter NIT : 800242106" at bounding box center [566, 354] width 336 height 14
click at [849, 314] on input "Nombre del producto" at bounding box center [929, 321] width 358 height 23
paste input "**********"
click at [783, 342] on form "**********" at bounding box center [879, 356] width 1017 height 158
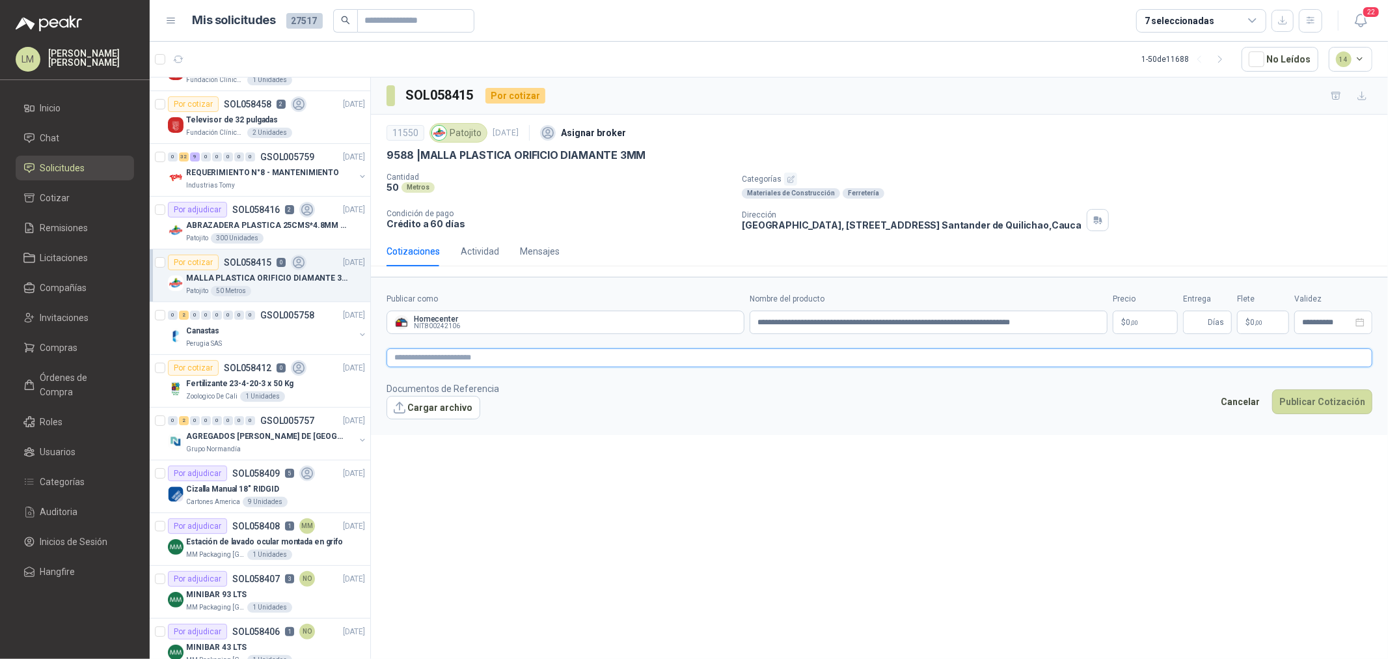
click at [783, 355] on textarea at bounding box center [880, 357] width 986 height 19
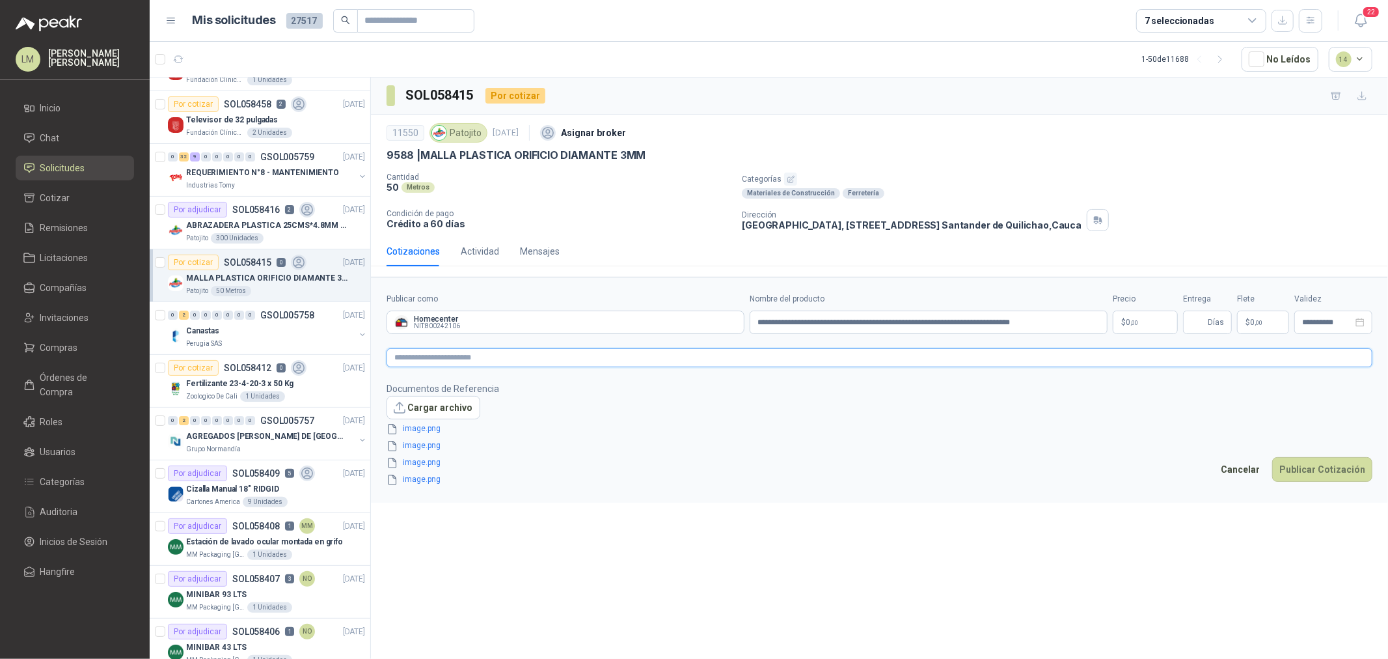
click at [555, 357] on textarea at bounding box center [880, 357] width 986 height 19
click at [1117, 321] on body "LM Luis Miguel Martinez Inicio Chat Solicitudes Cotizar Remisiones Licitaciones…" at bounding box center [694, 329] width 1388 height 659
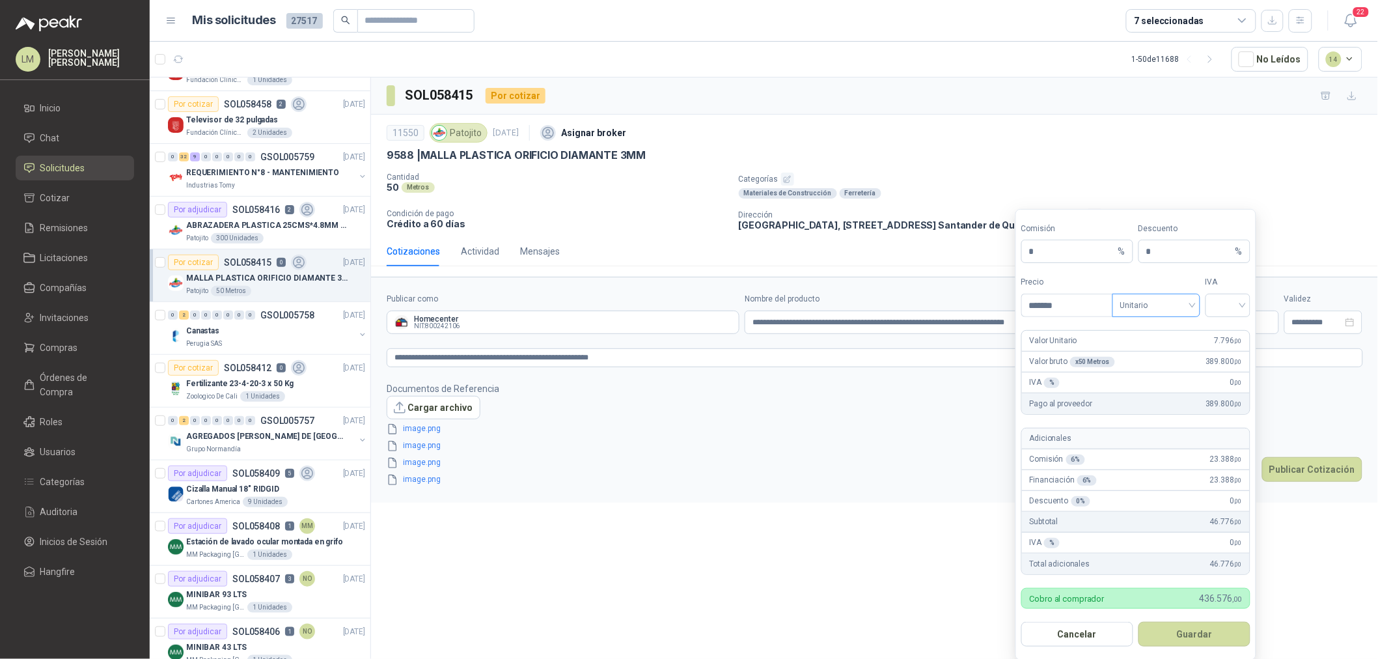
click at [1143, 303] on span "Unitario" at bounding box center [1156, 305] width 72 height 20
click at [1155, 365] on div "Valor bruto" at bounding box center [1156, 374] width 83 height 21
click at [1150, 305] on span "Valor bruto" at bounding box center [1156, 305] width 72 height 20
click at [1154, 350] on div "Unitario con IVA" at bounding box center [1156, 354] width 67 height 14
click at [1220, 304] on input "search" at bounding box center [1227, 304] width 29 height 20
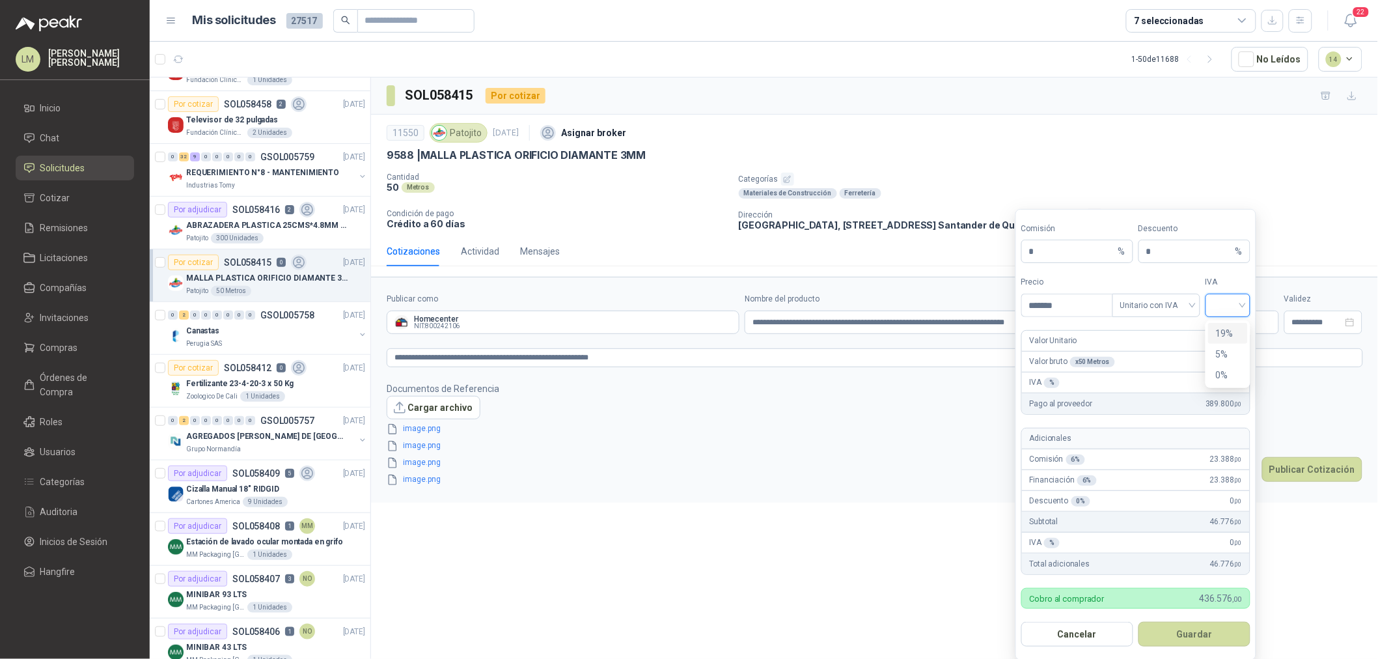
click at [1222, 331] on div "19%" at bounding box center [1228, 333] width 24 height 14
click at [1194, 639] on button "Guardar" at bounding box center [1194, 634] width 112 height 25
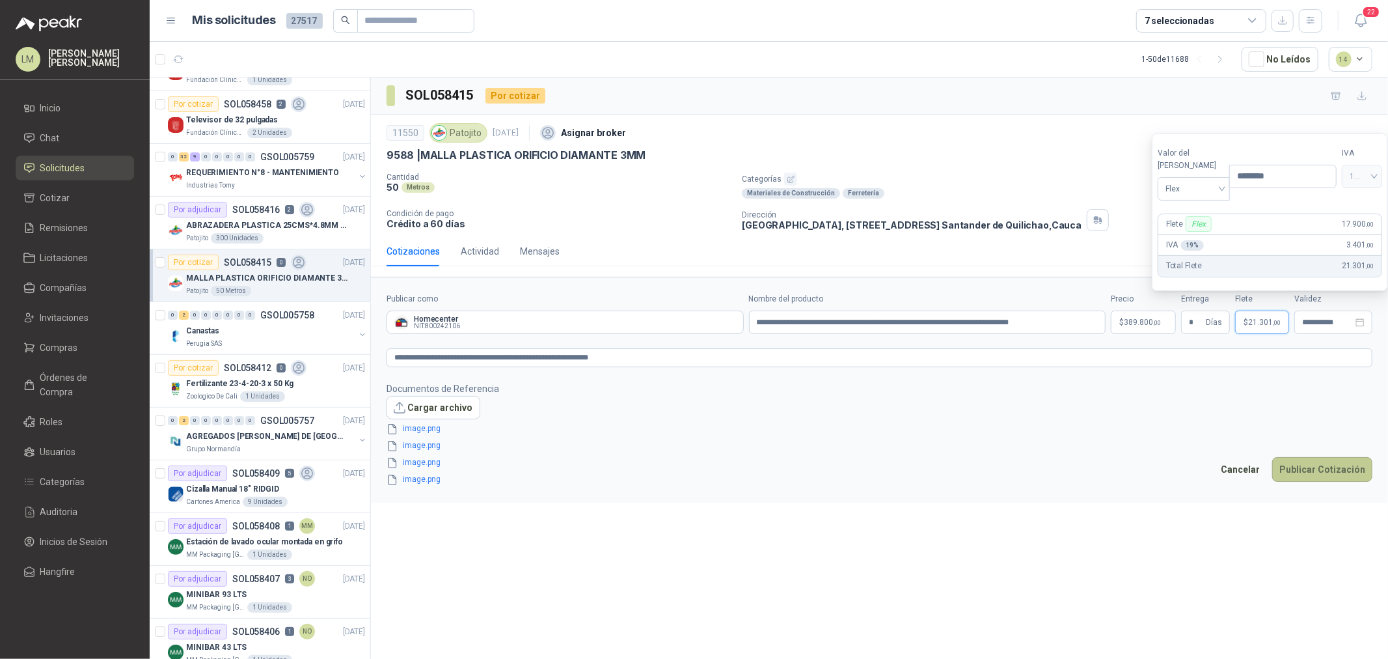
click at [1336, 458] on button "Publicar Cotización" at bounding box center [1322, 469] width 100 height 25
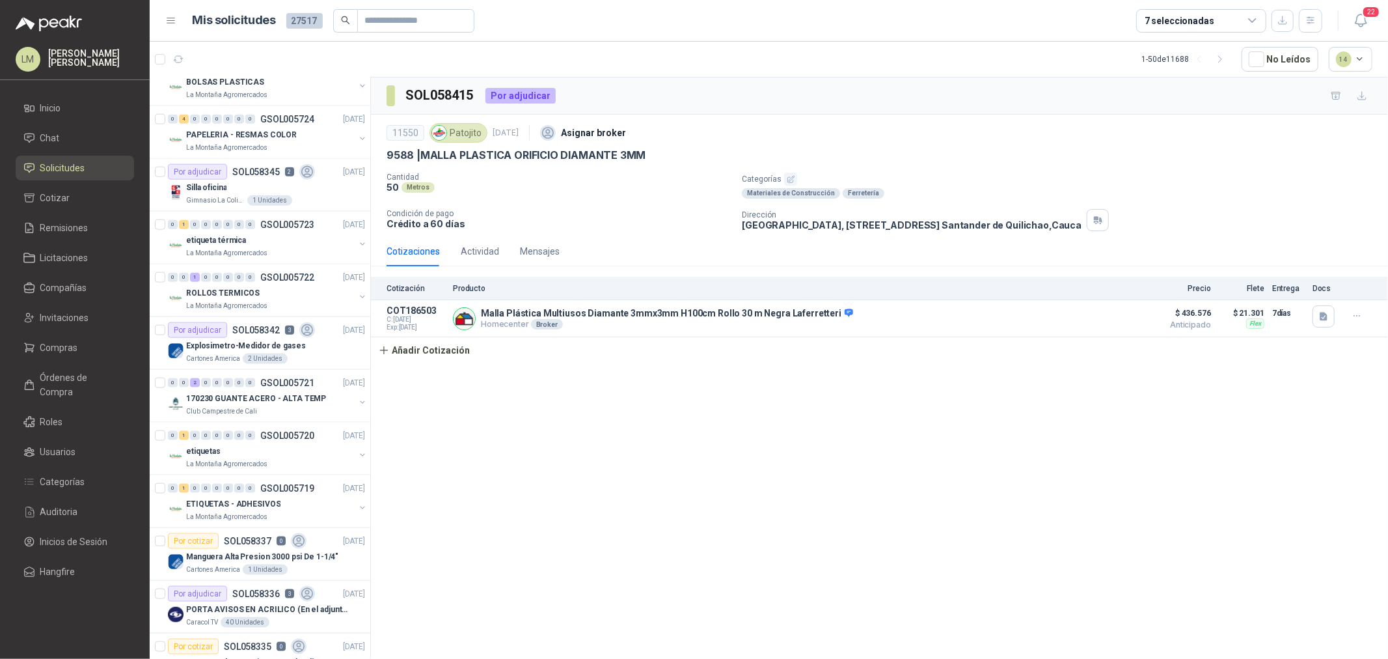
scroll to position [1302, 0]
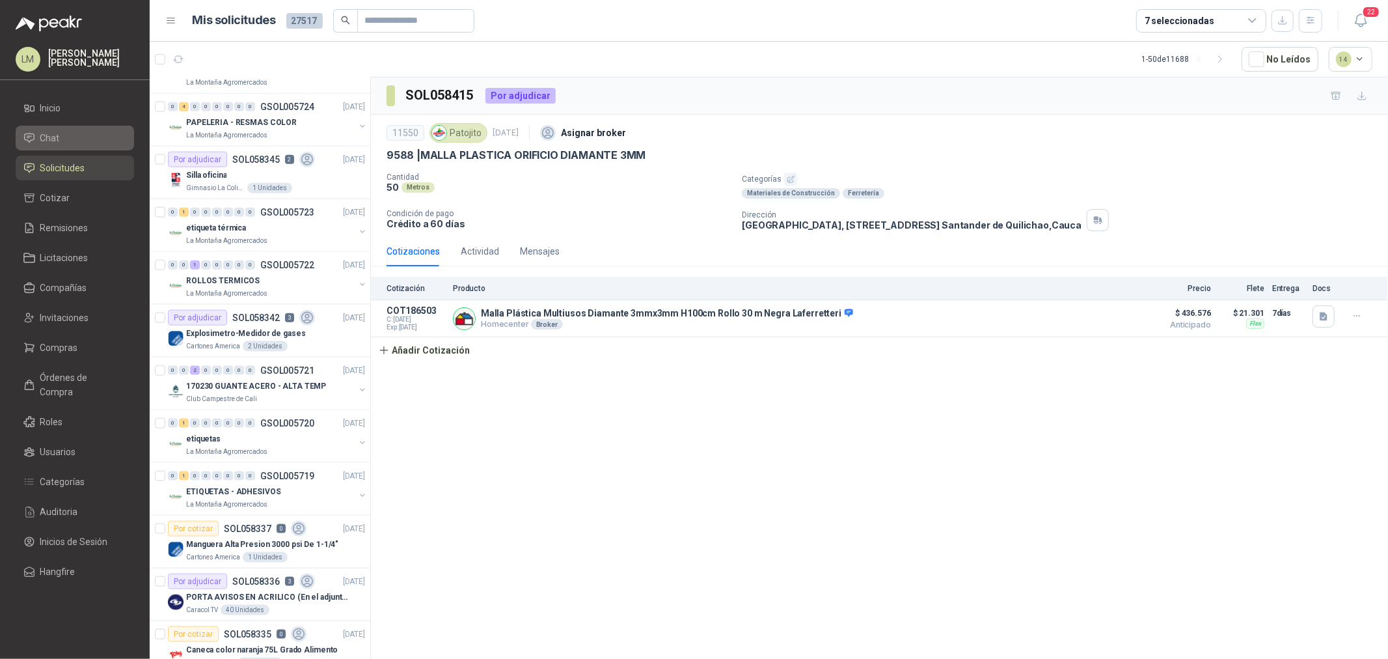
click at [65, 147] on link "Chat" at bounding box center [75, 138] width 118 height 25
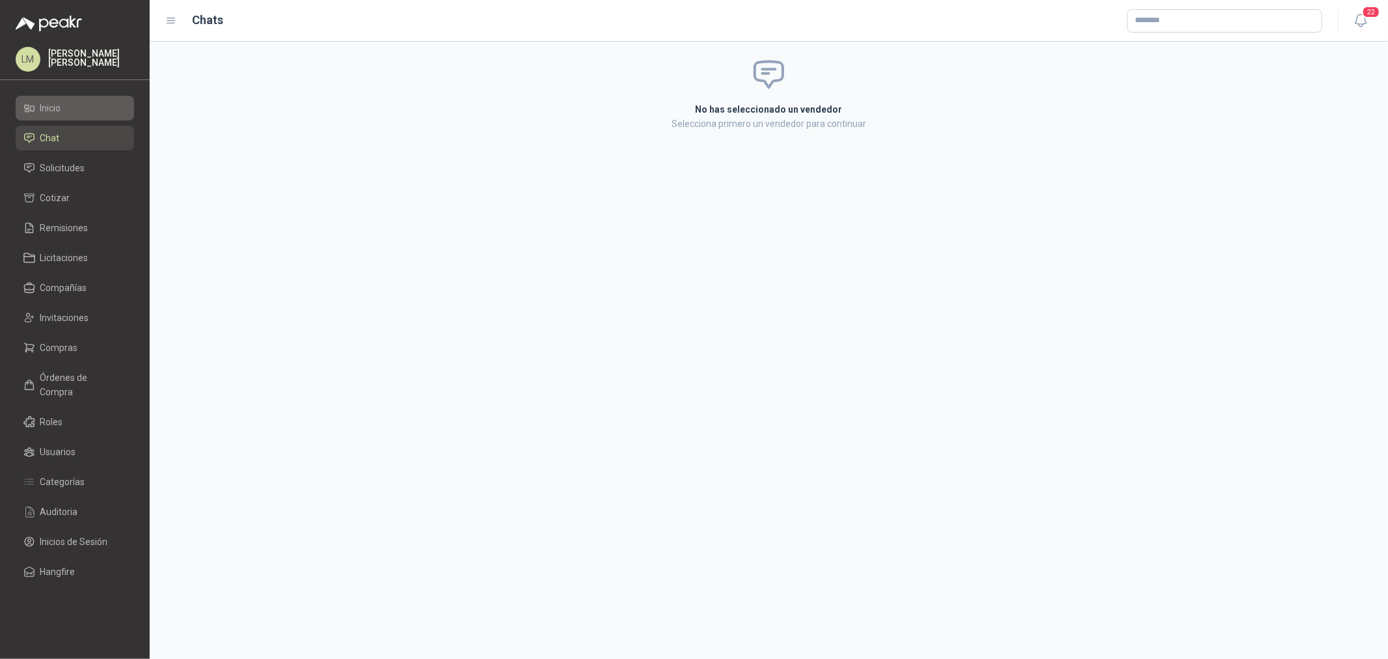
click at [59, 112] on span "Inicio" at bounding box center [50, 108] width 21 height 14
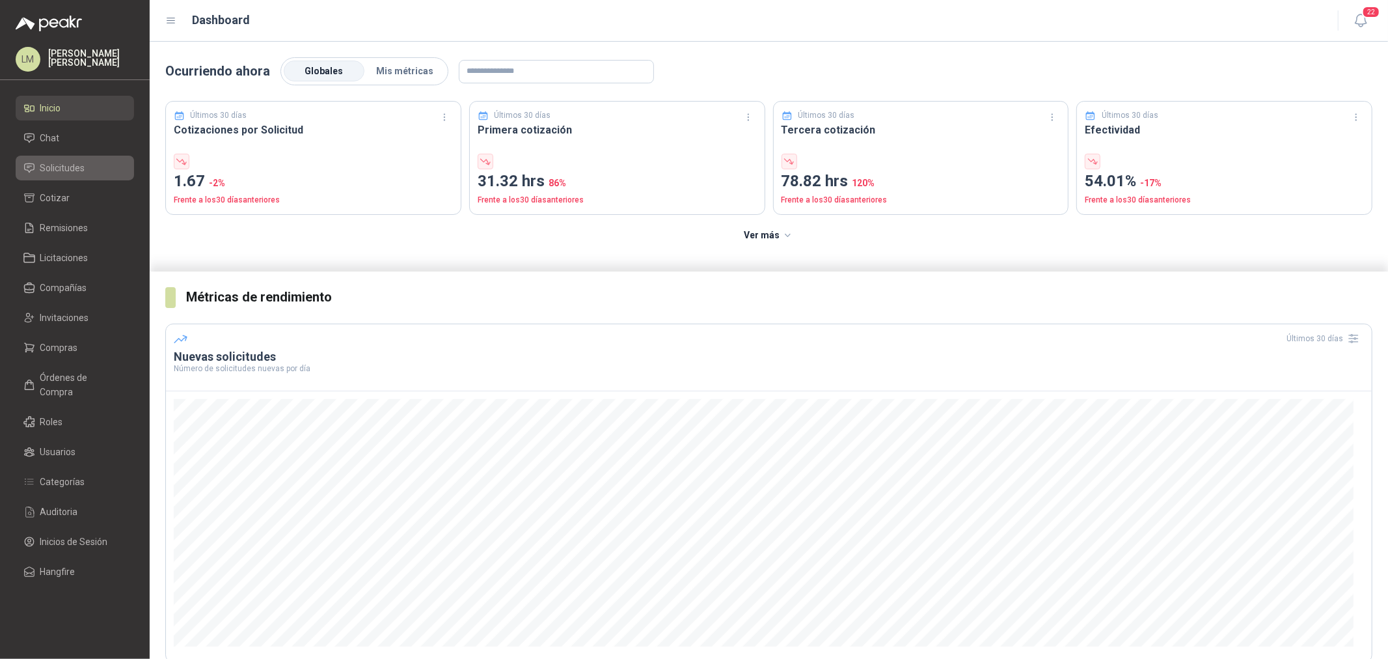
click at [64, 167] on span "Solicitudes" at bounding box center [62, 168] width 45 height 14
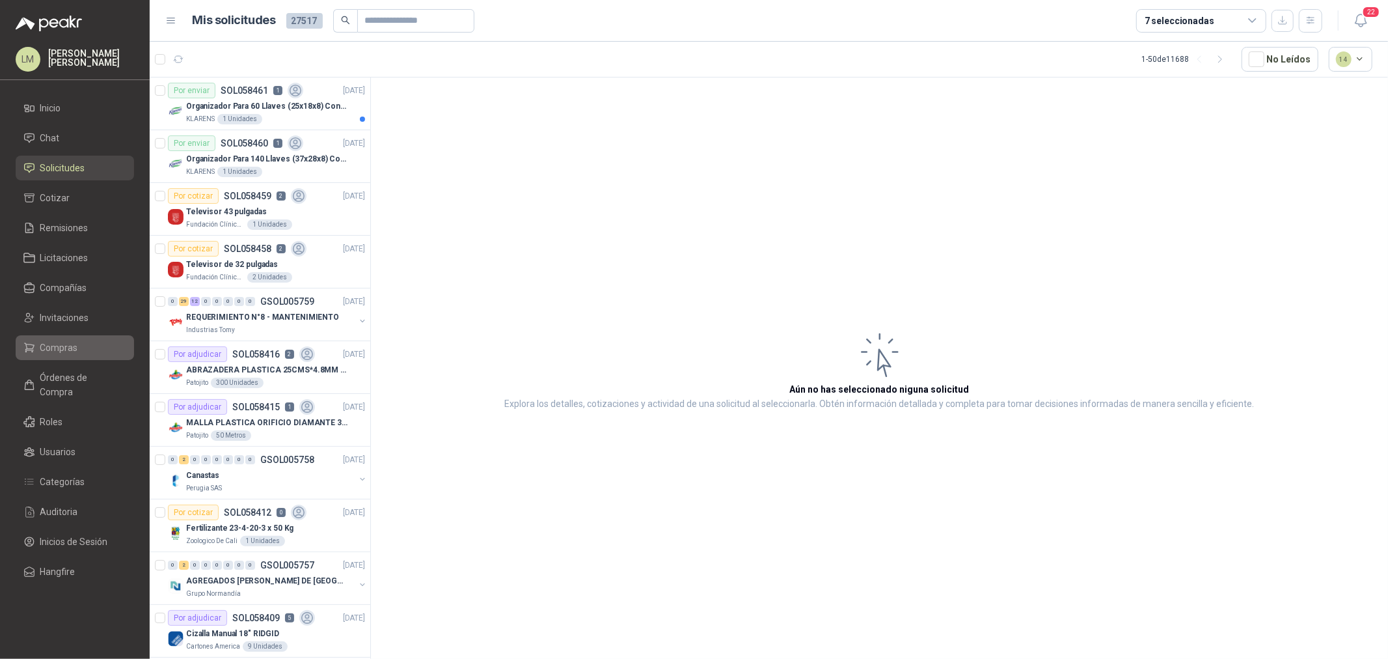
click at [63, 346] on span "Compras" at bounding box center [59, 347] width 38 height 14
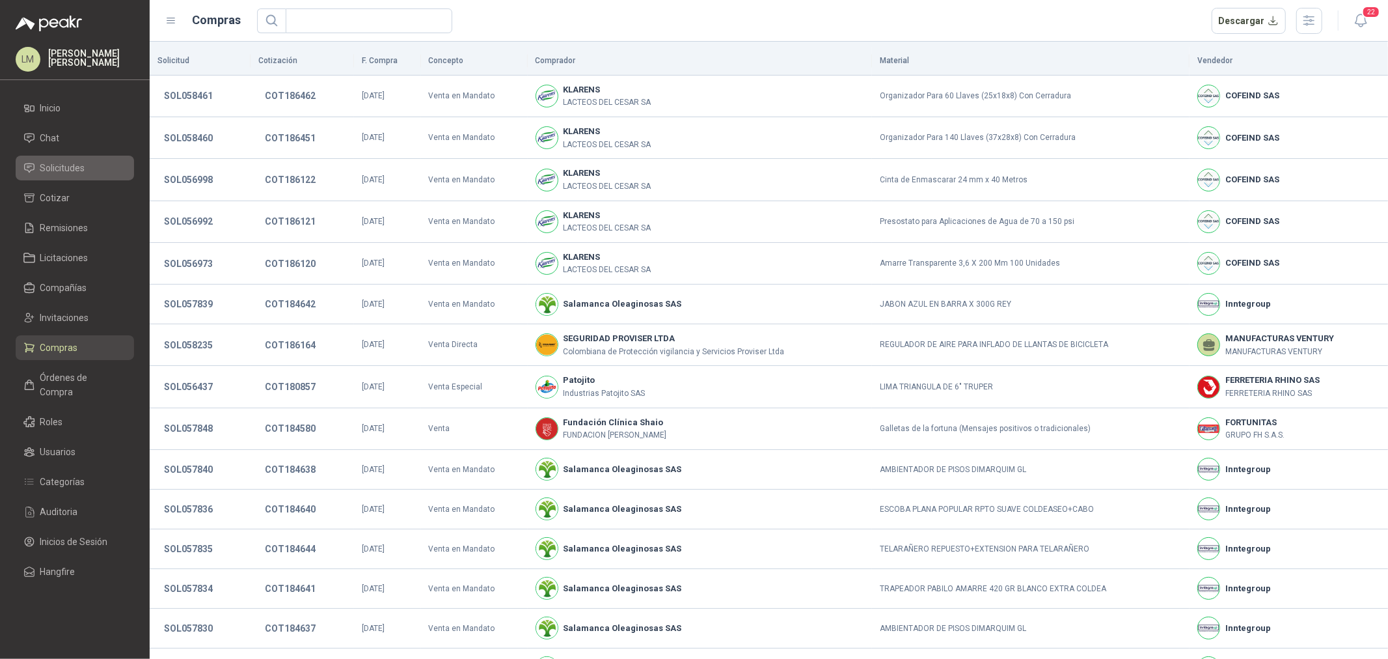
click at [72, 178] on link "Solicitudes" at bounding box center [75, 168] width 118 height 25
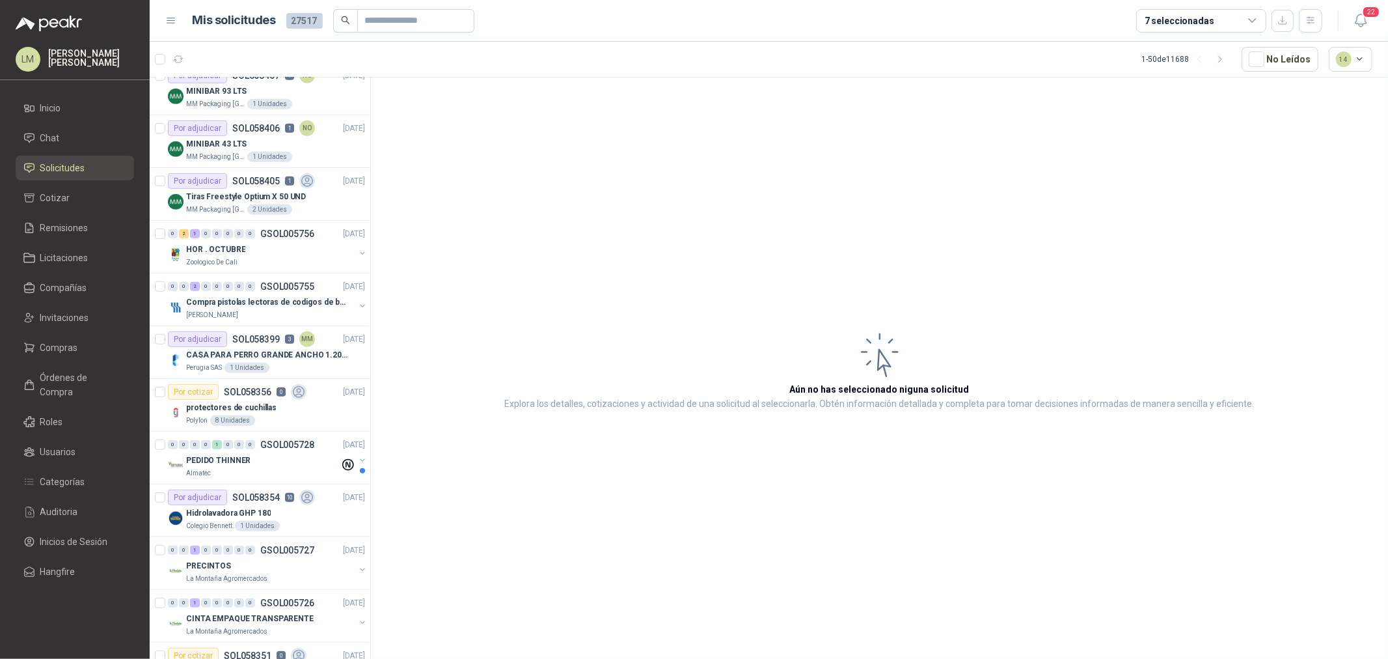
scroll to position [651, 0]
click at [357, 249] on button "button" at bounding box center [362, 250] width 10 height 10
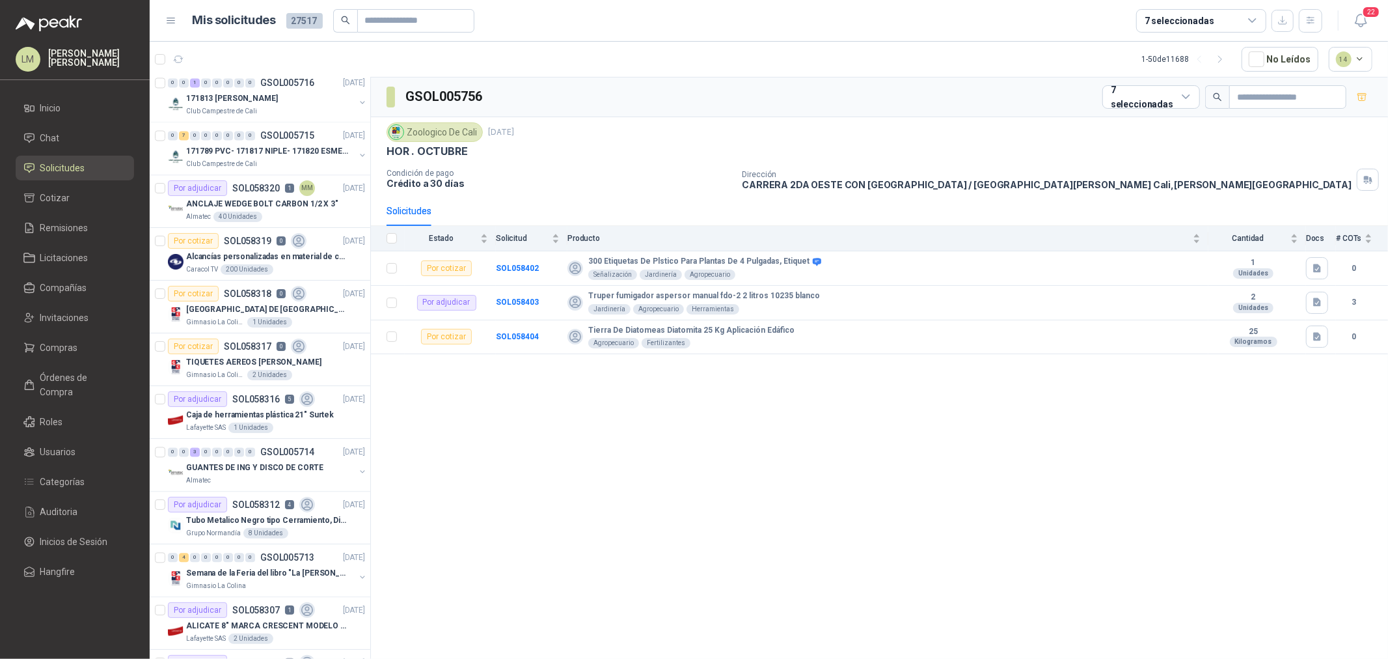
scroll to position [2238, 0]
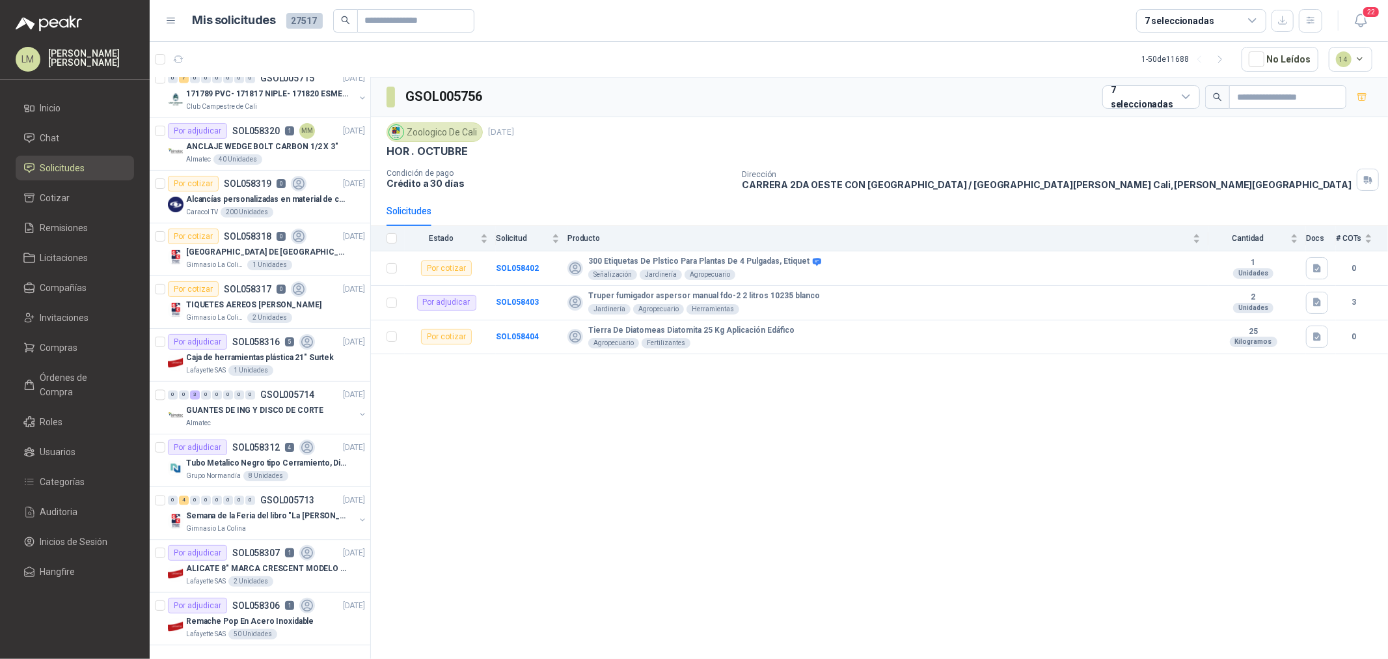
click at [1222, 60] on icon "button" at bounding box center [1220, 59] width 11 height 11
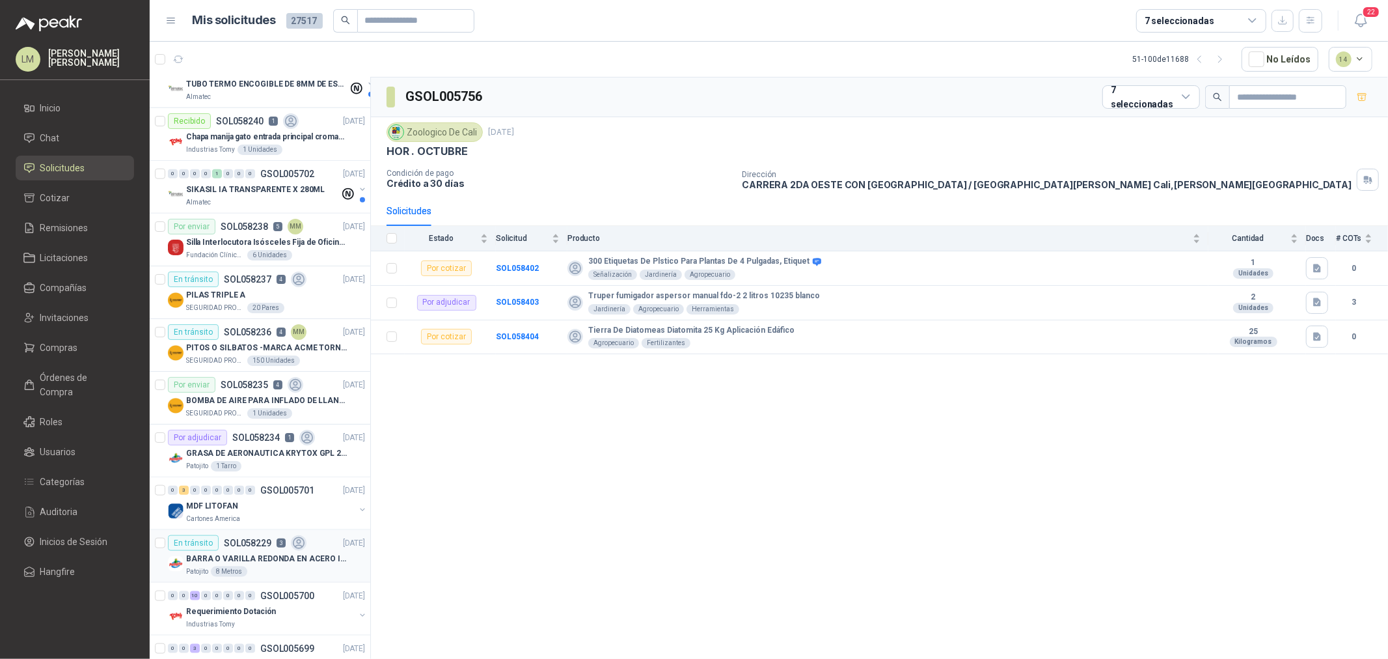
scroll to position [1067, 0]
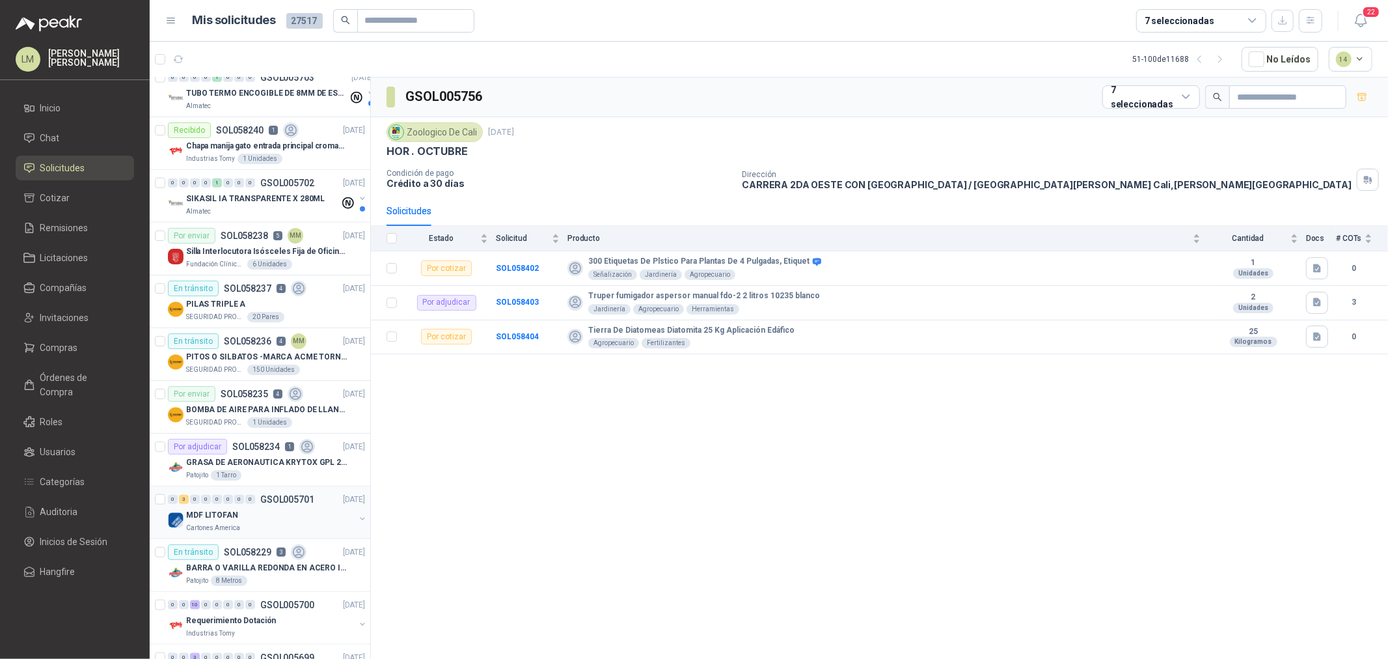
click at [267, 508] on div "MDF LITOFAN" at bounding box center [270, 515] width 169 height 16
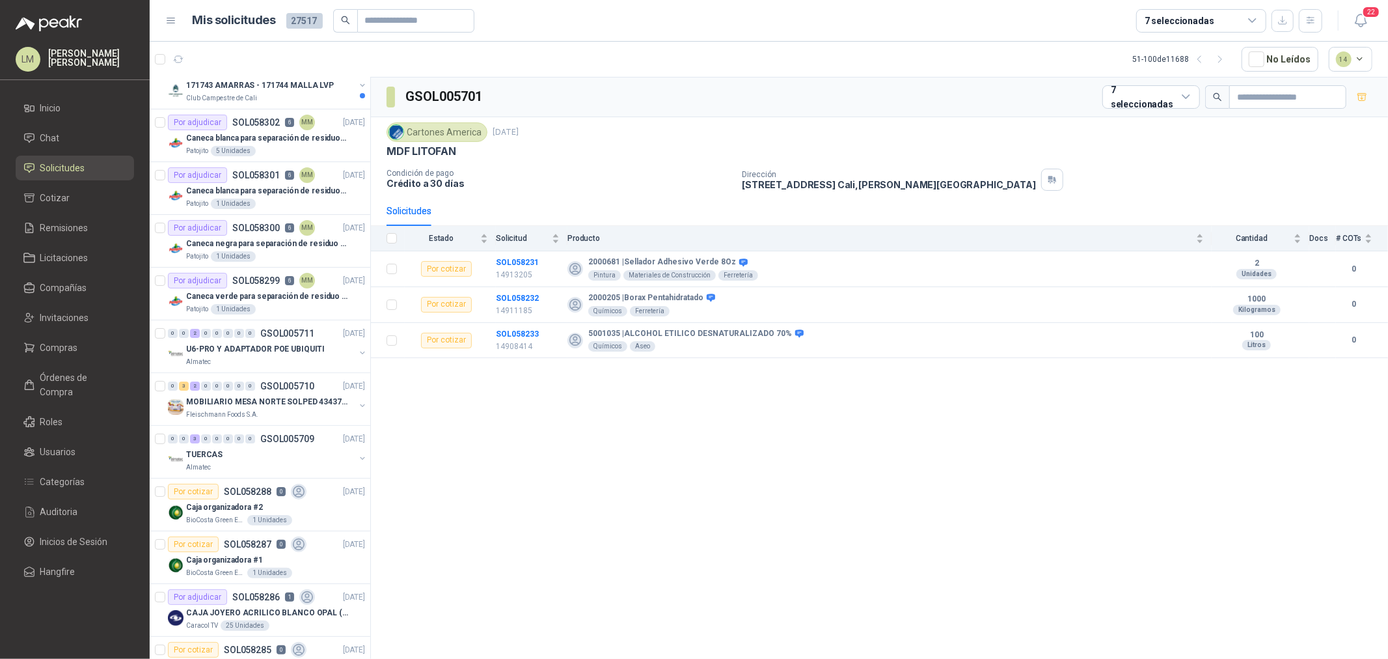
scroll to position [55, 0]
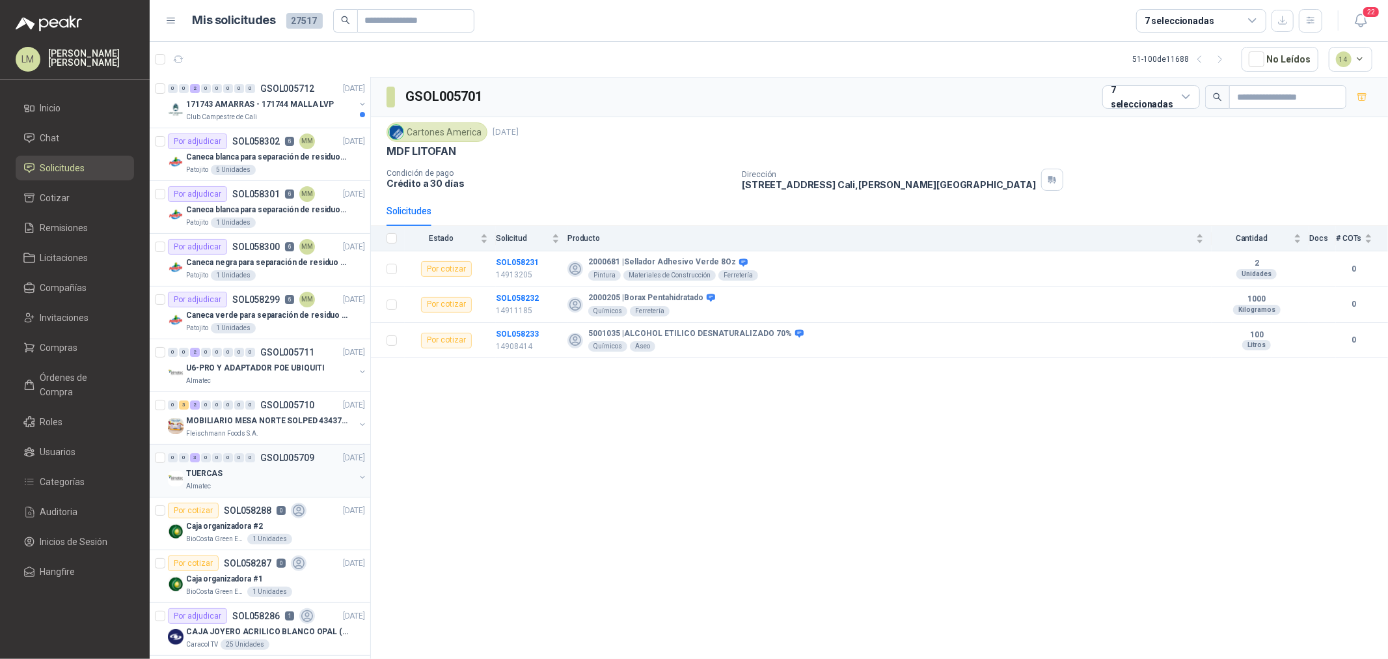
click at [238, 473] on div "TUERCAS" at bounding box center [270, 473] width 169 height 16
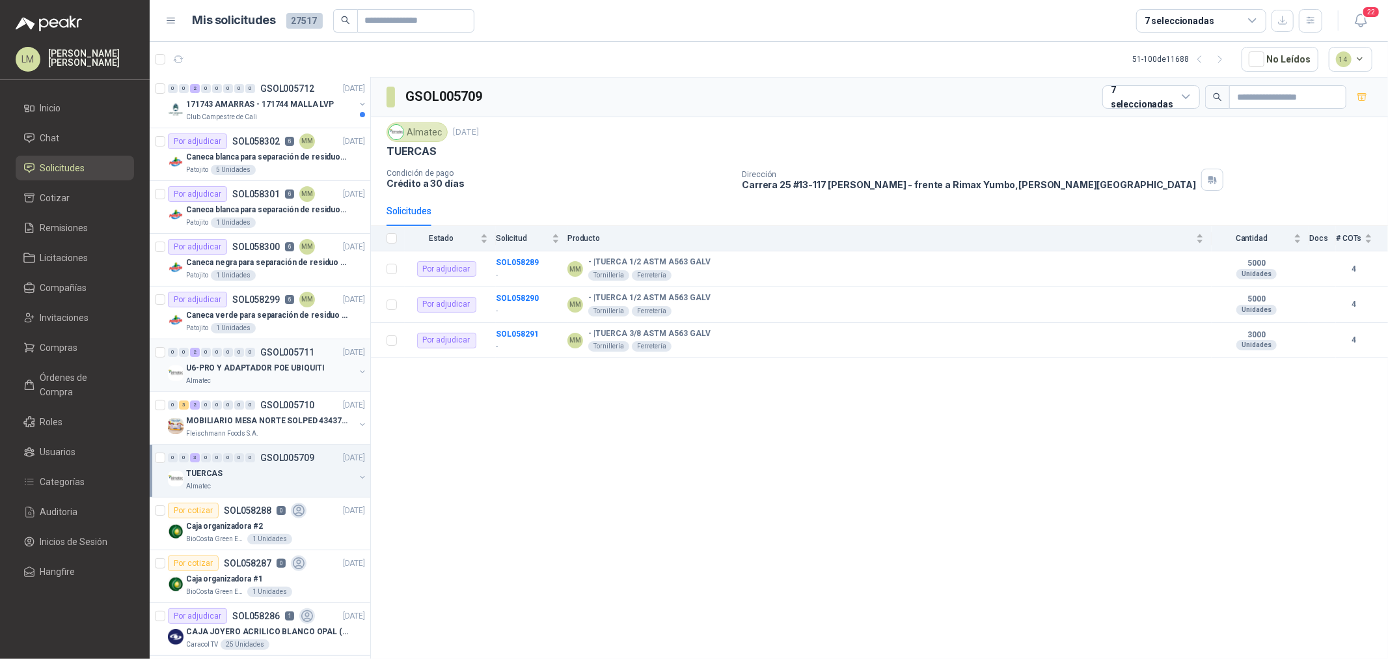
click at [236, 372] on p "U6-PRO Y ADAPTADOR POE UBIQUITI" at bounding box center [255, 368] width 139 height 12
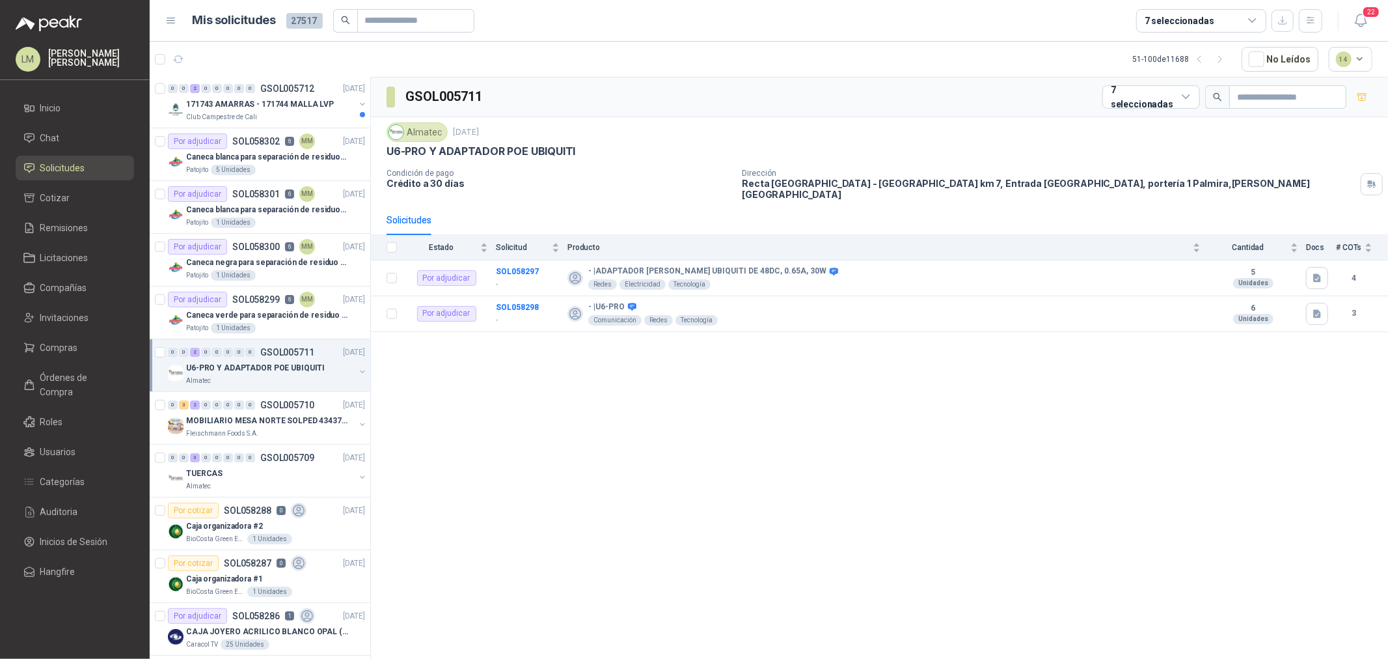
click at [357, 372] on button "button" at bounding box center [362, 371] width 10 height 10
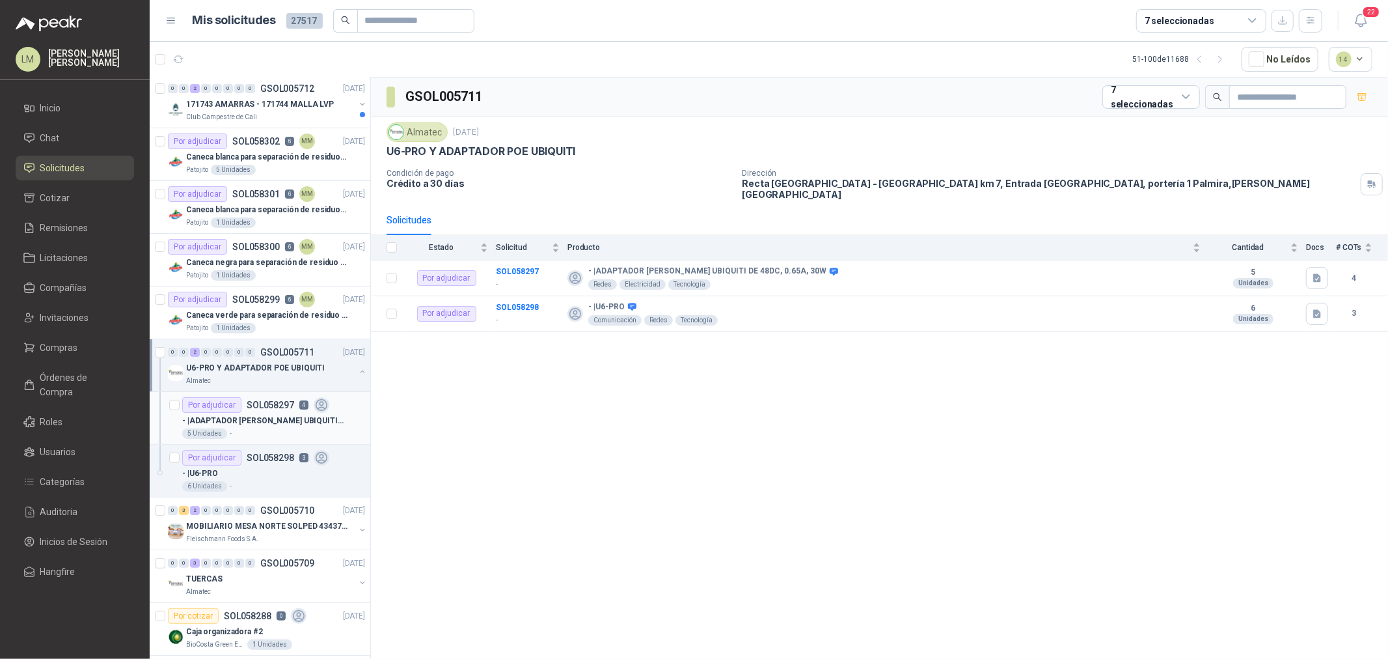
click at [283, 393] on article "Por adjudicar SOL058297 4 - | ADAPTADOR POE UBIQUITI DE 48DC, 0.65A, 30W 5 Unid…" at bounding box center [260, 418] width 221 height 53
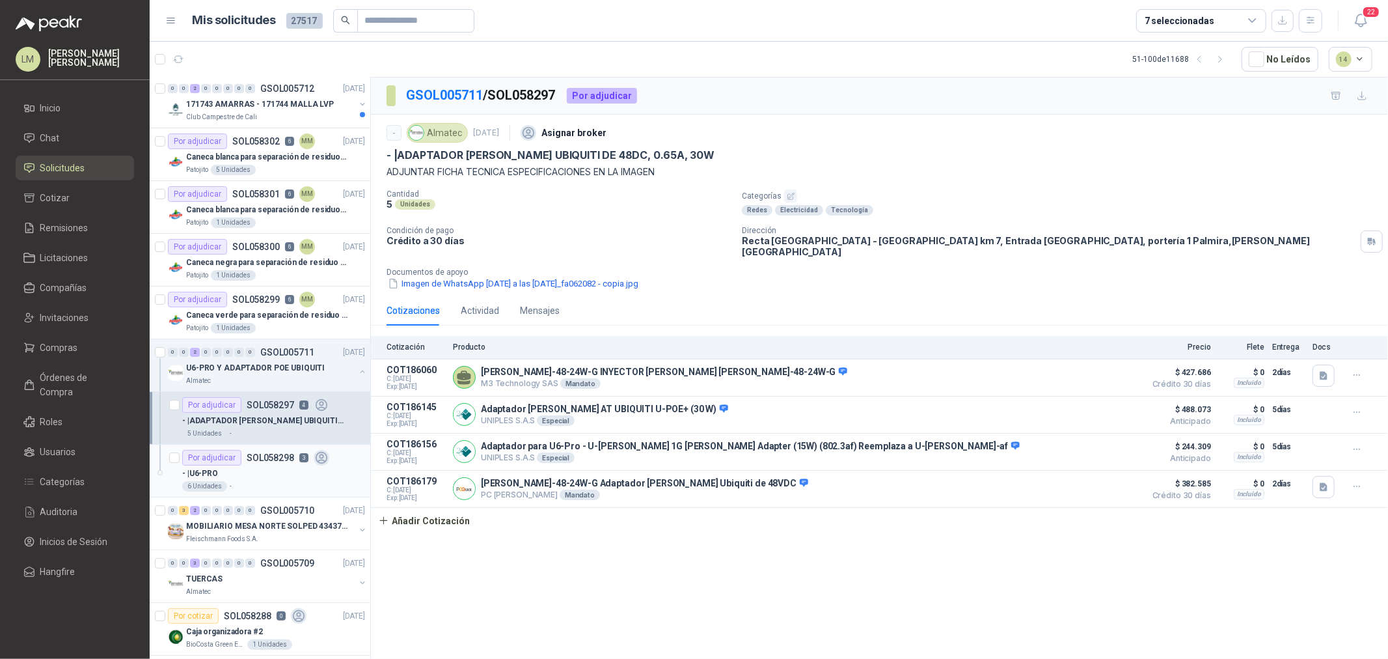
click at [236, 473] on div "- | U6-PRO" at bounding box center [273, 473] width 183 height 16
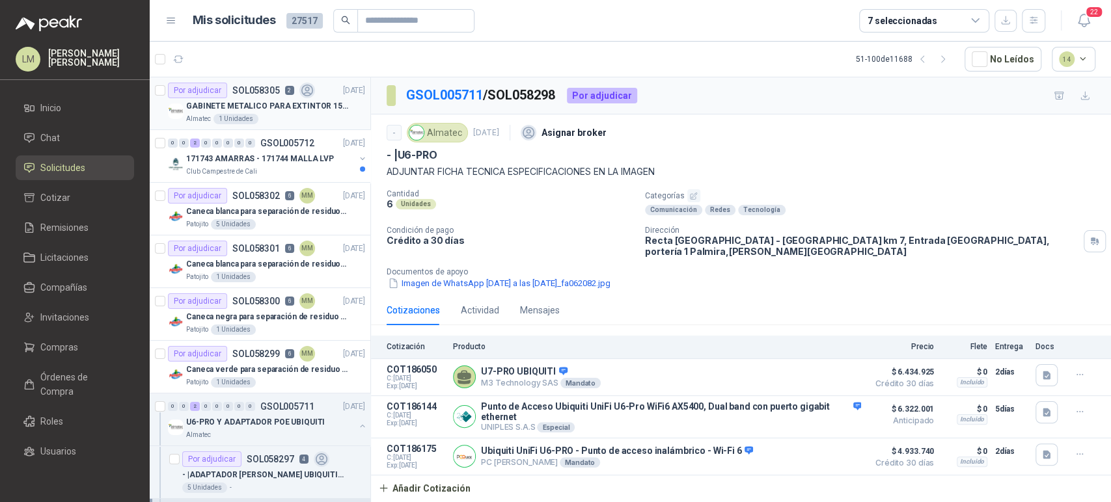
click at [256, 100] on p "GABINETE METALICO PARA EXTINTOR 15 LB DE CO2" at bounding box center [267, 106] width 162 height 12
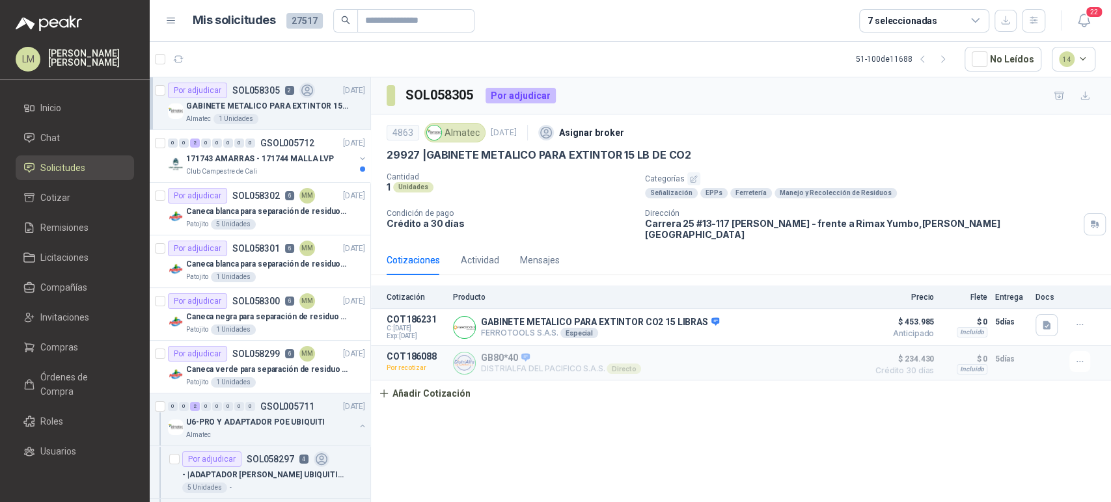
click at [256, 100] on p "GABINETE METALICO PARA EXTINTOR 15 LB DE CO2" at bounding box center [267, 106] width 162 height 12
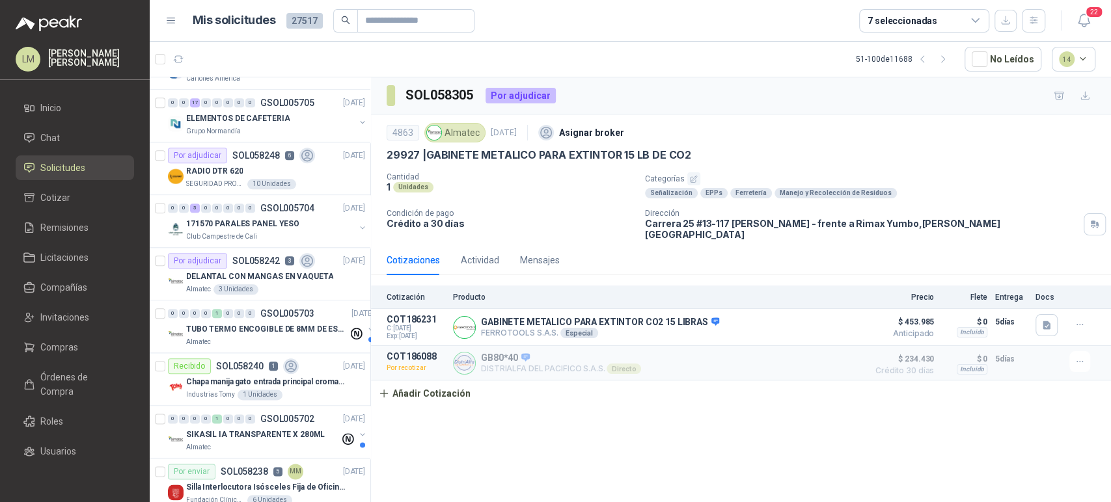
scroll to position [937, 0]
click at [31, 348] on icon at bounding box center [29, 347] width 9 height 8
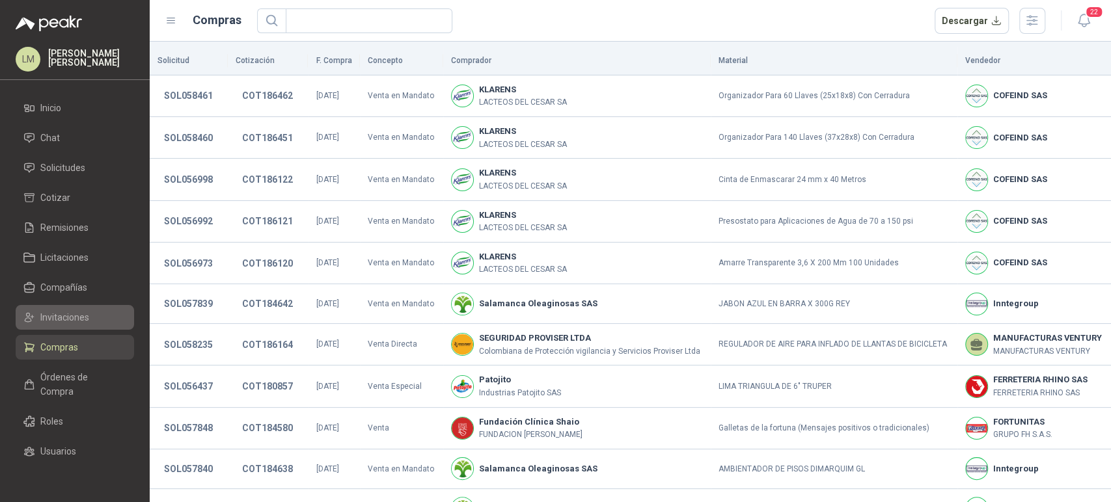
click at [82, 314] on span "Invitaciones" at bounding box center [64, 317] width 49 height 14
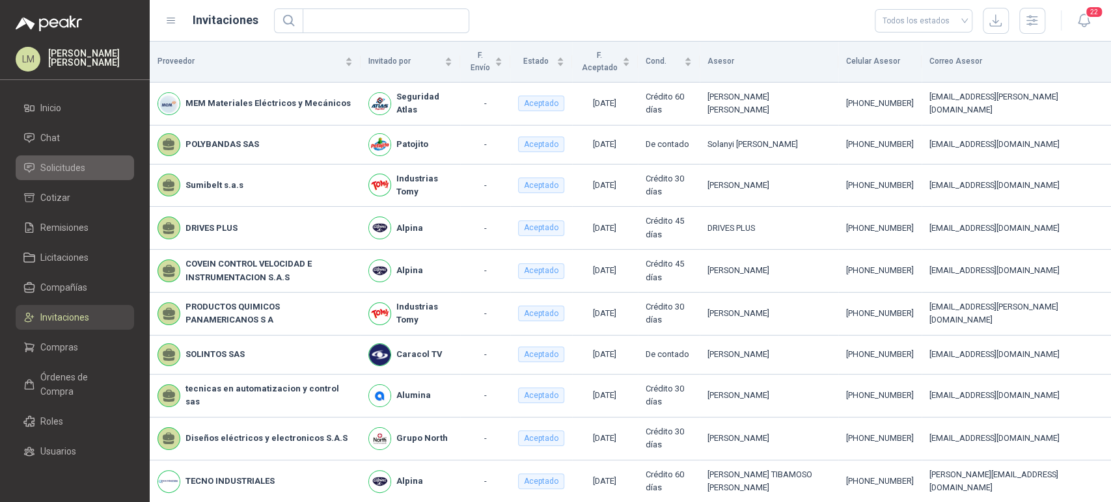
click at [78, 159] on link "Solicitudes" at bounding box center [75, 168] width 118 height 25
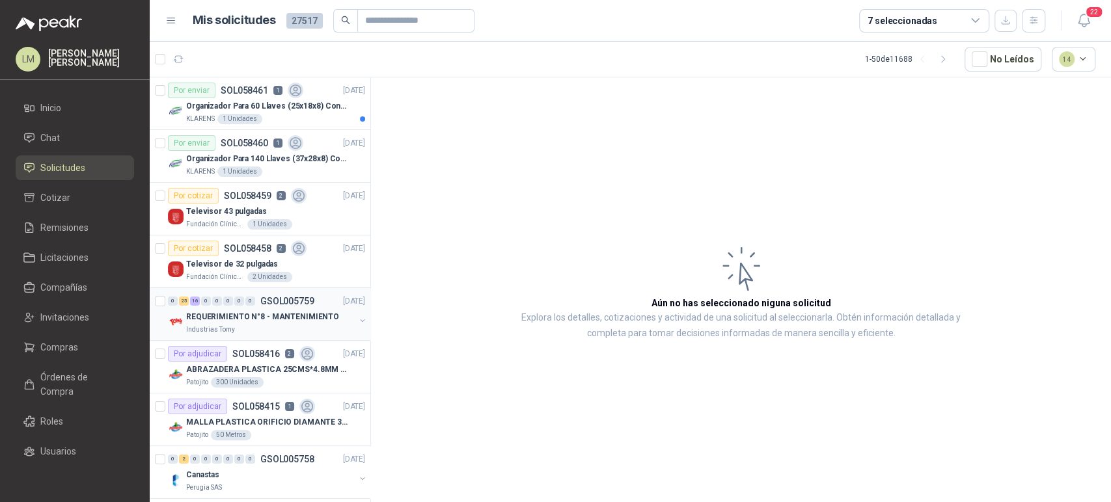
click at [262, 300] on p "GSOL005759" at bounding box center [287, 301] width 54 height 9
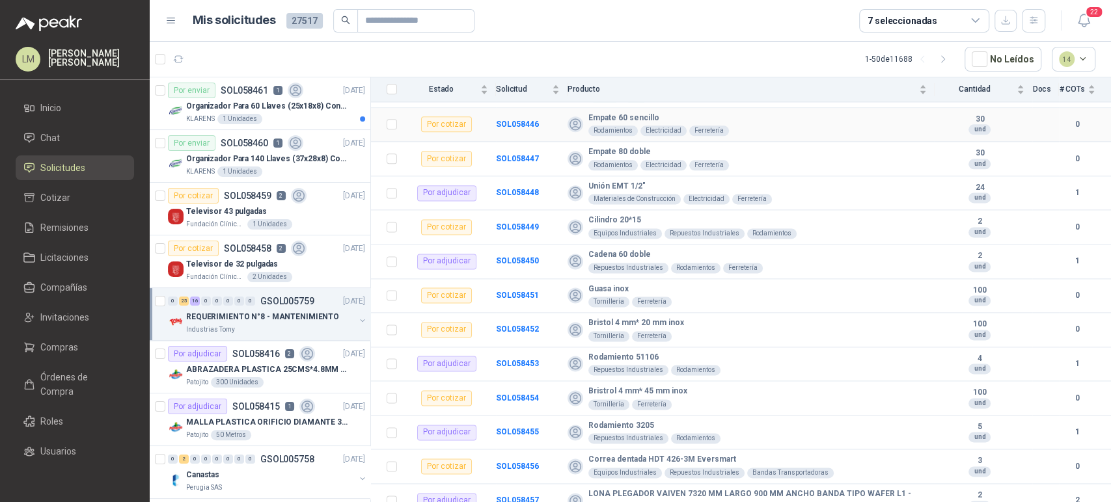
scroll to position [1144, 0]
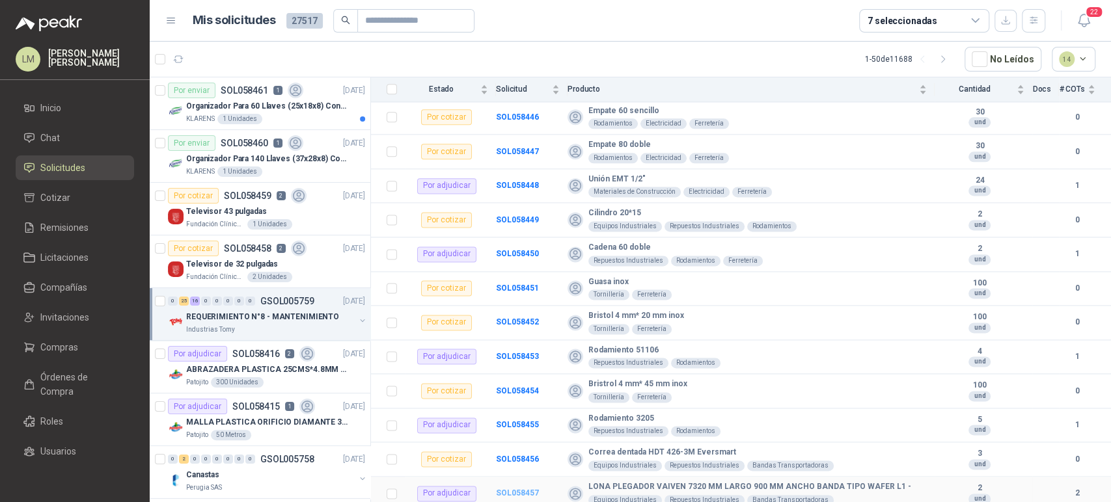
click at [517, 489] on b "SOL058457" at bounding box center [517, 493] width 43 height 9
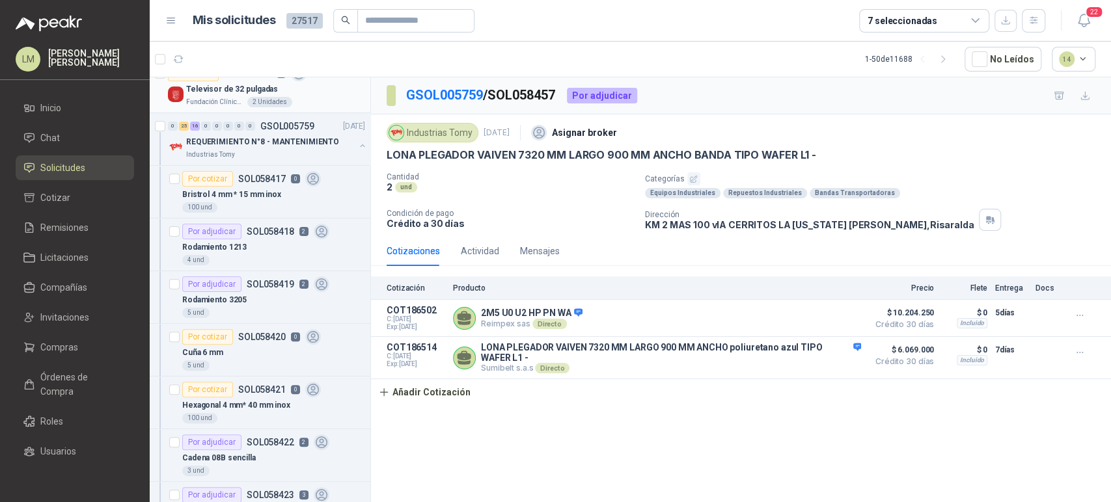
scroll to position [159, 0]
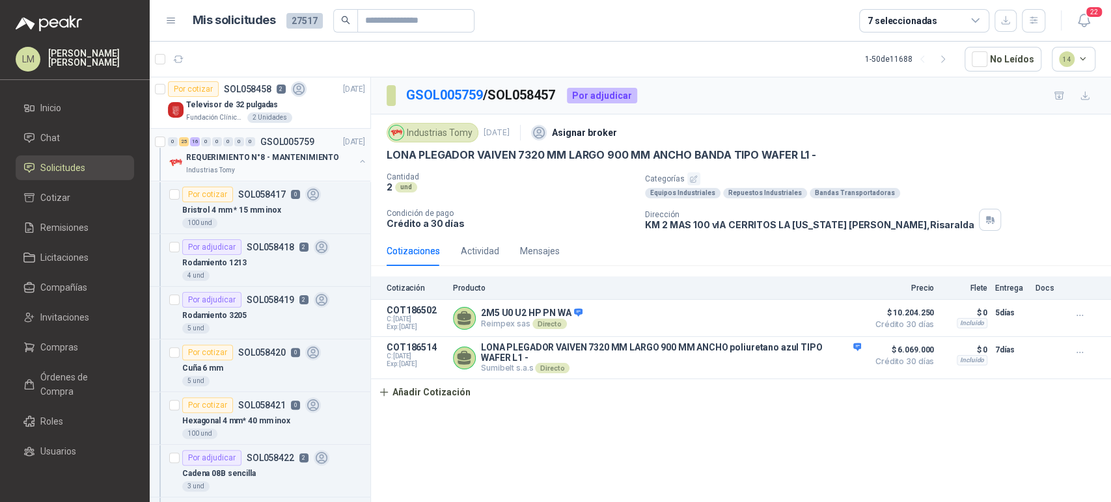
click at [357, 161] on button "button" at bounding box center [362, 161] width 10 height 10
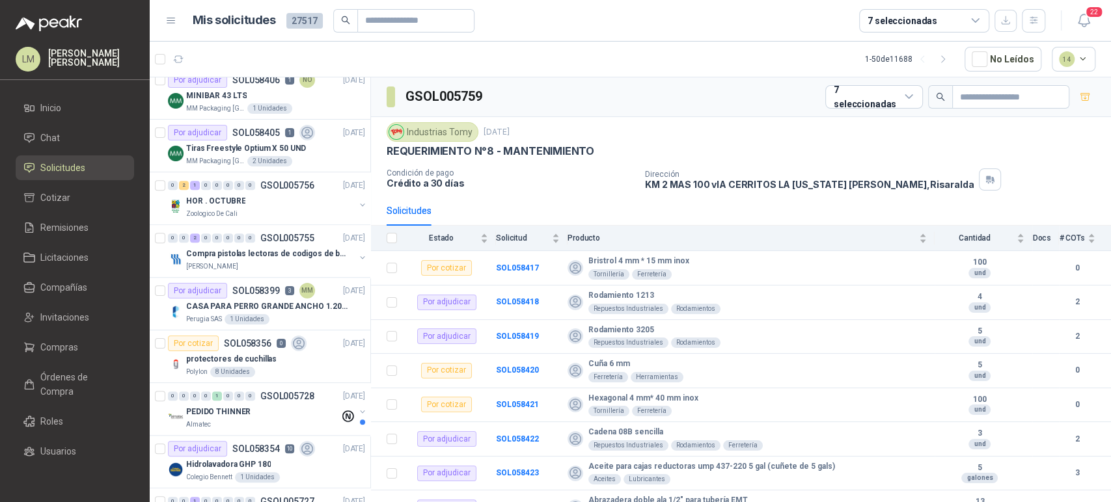
scroll to position [698, 0]
click at [258, 254] on p "Compra pistolas lectoras de codigos de barras" at bounding box center [267, 252] width 162 height 12
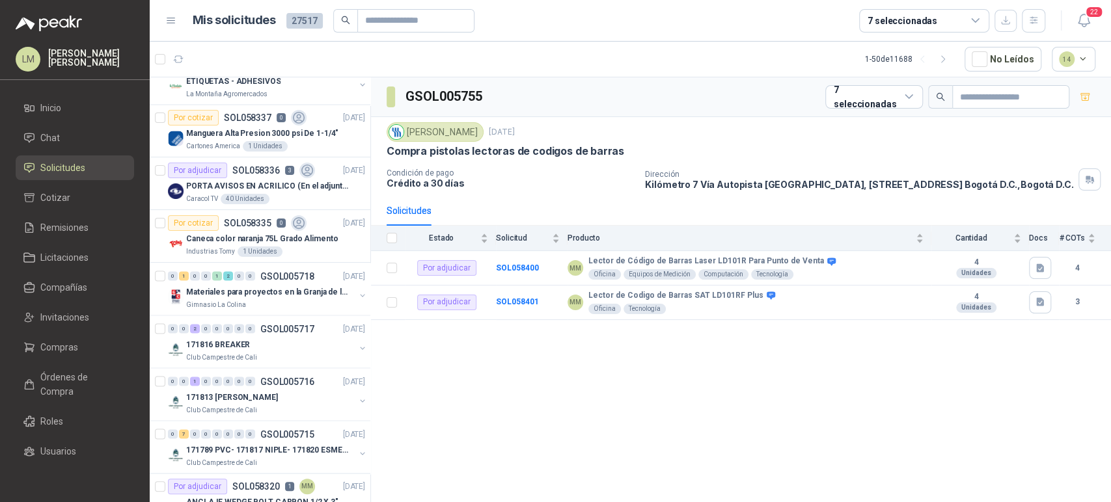
scroll to position [1718, 0]
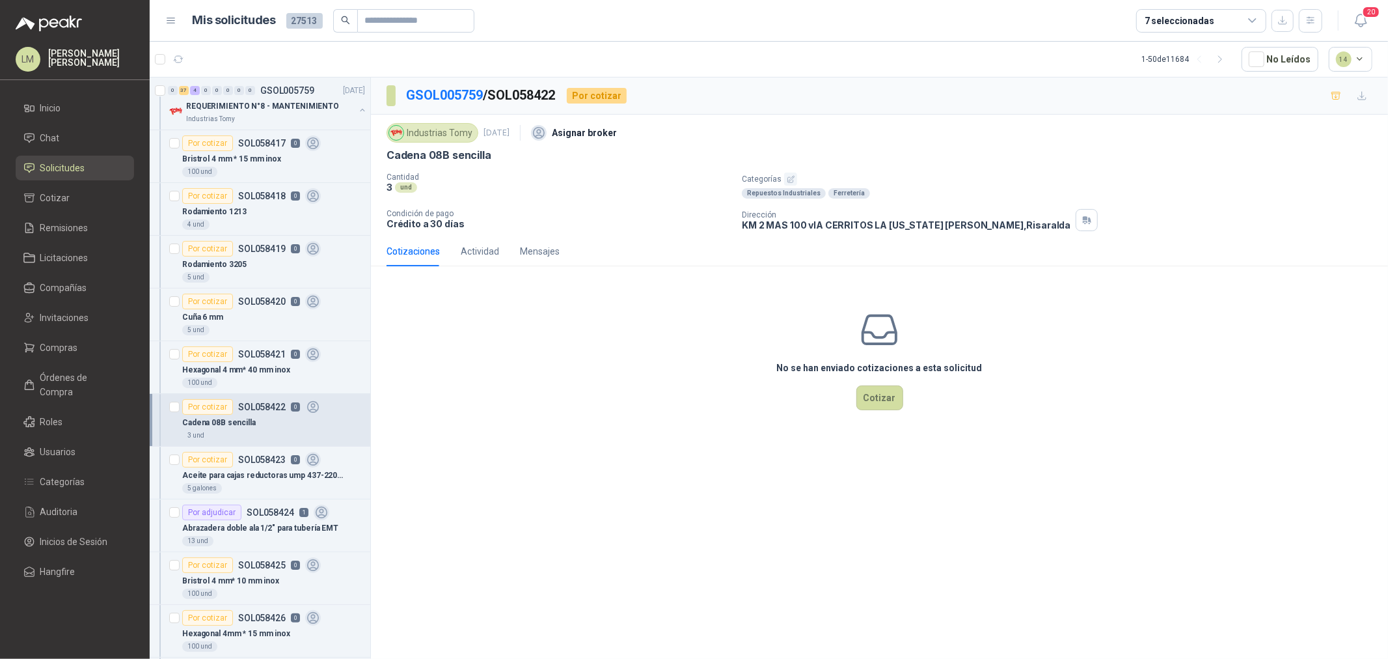
click at [789, 176] on icon "button" at bounding box center [791, 179] width 8 height 8
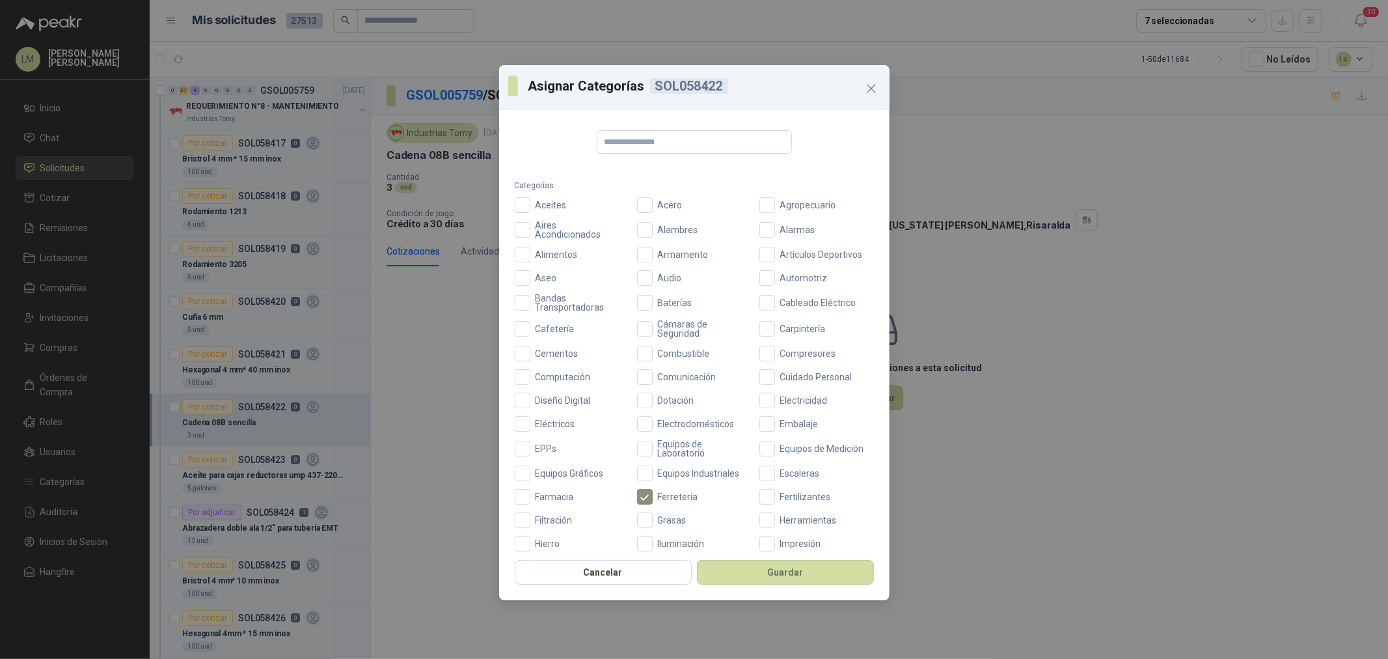
scroll to position [307, 0]
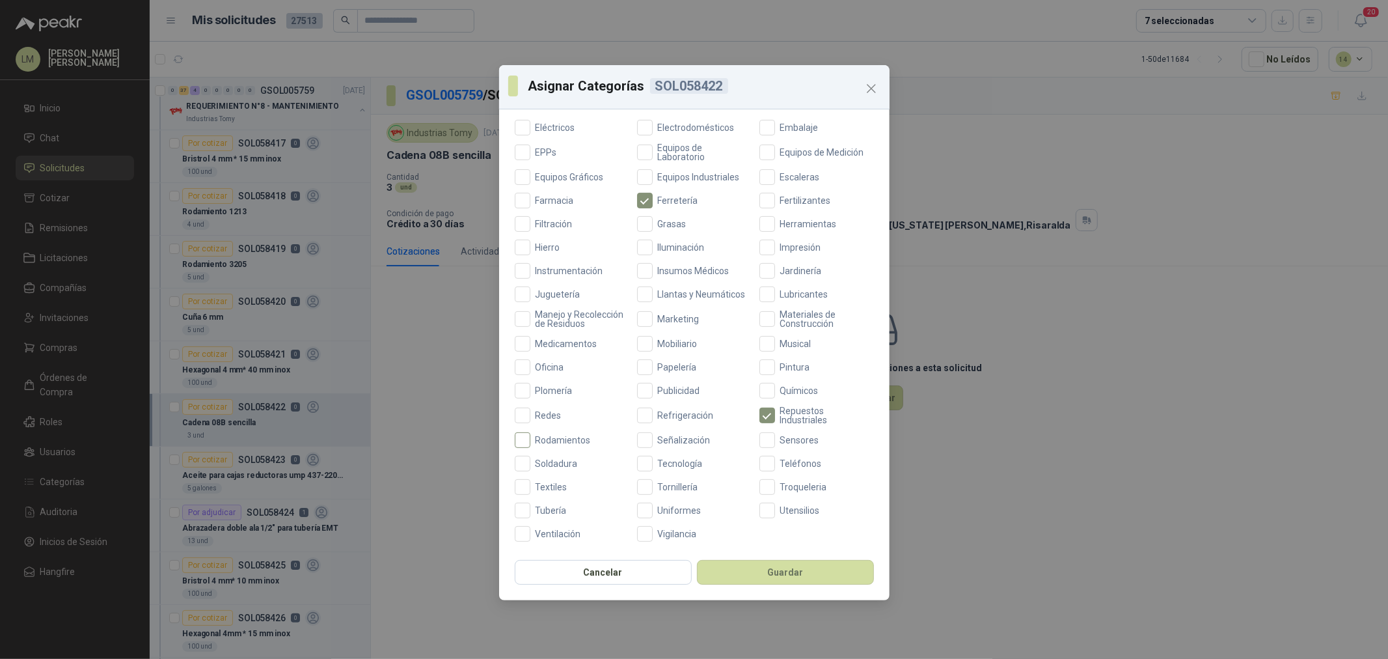
click at [556, 439] on span "Rodamientos" at bounding box center [563, 439] width 66 height 9
click at [739, 577] on button "Guardar" at bounding box center [785, 572] width 177 height 25
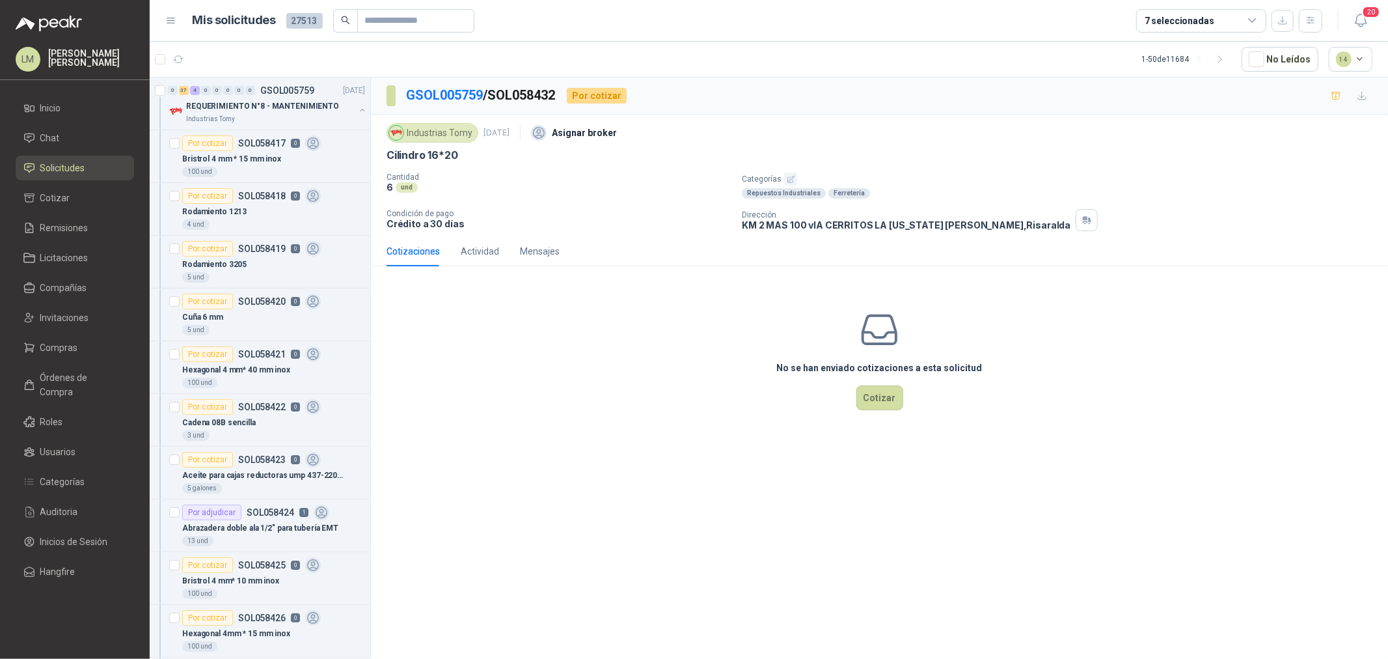
click at [788, 176] on icon "button" at bounding box center [791, 179] width 8 height 8
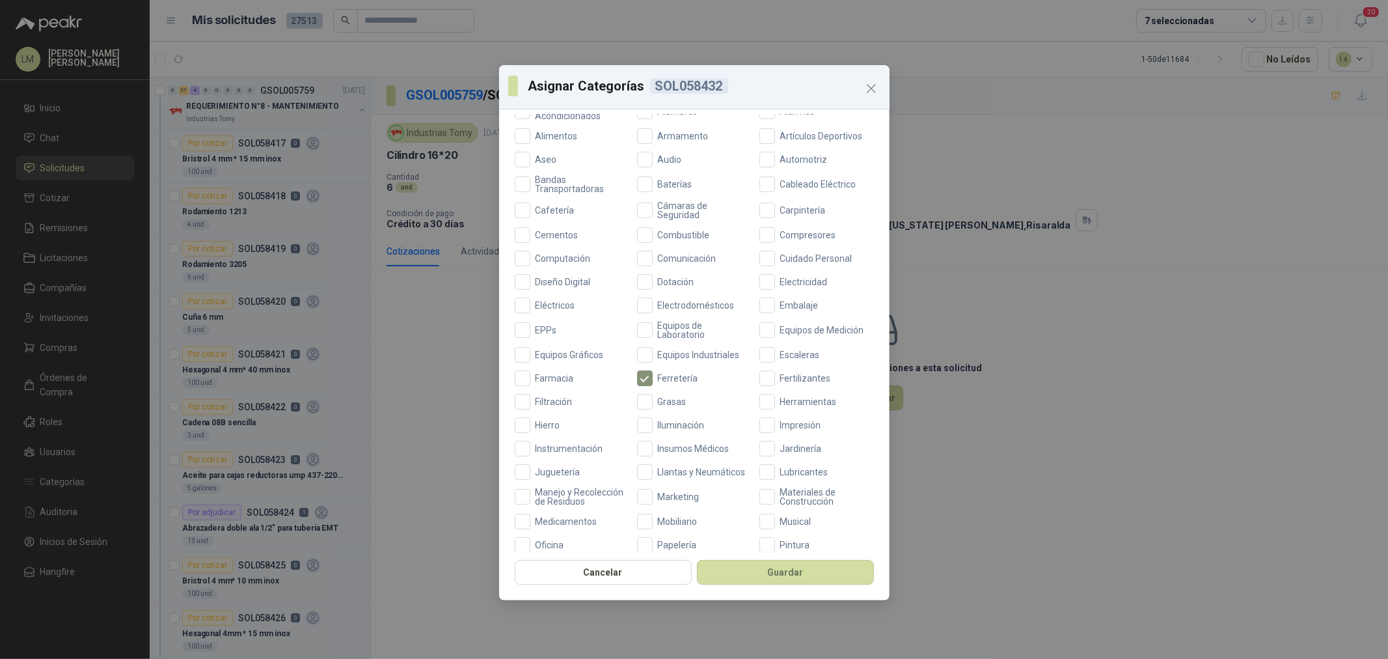
scroll to position [307, 0]
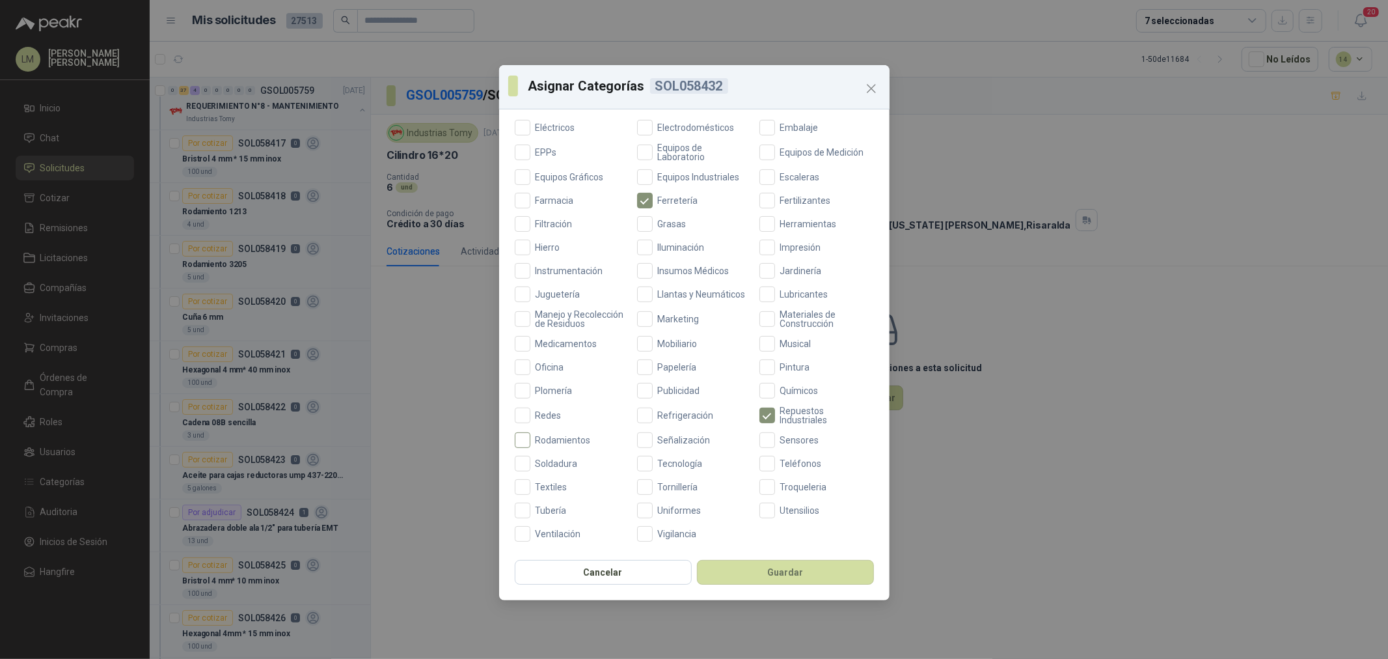
click at [561, 443] on span "Rodamientos" at bounding box center [563, 439] width 66 height 9
click at [758, 575] on button "Guardar" at bounding box center [785, 572] width 177 height 25
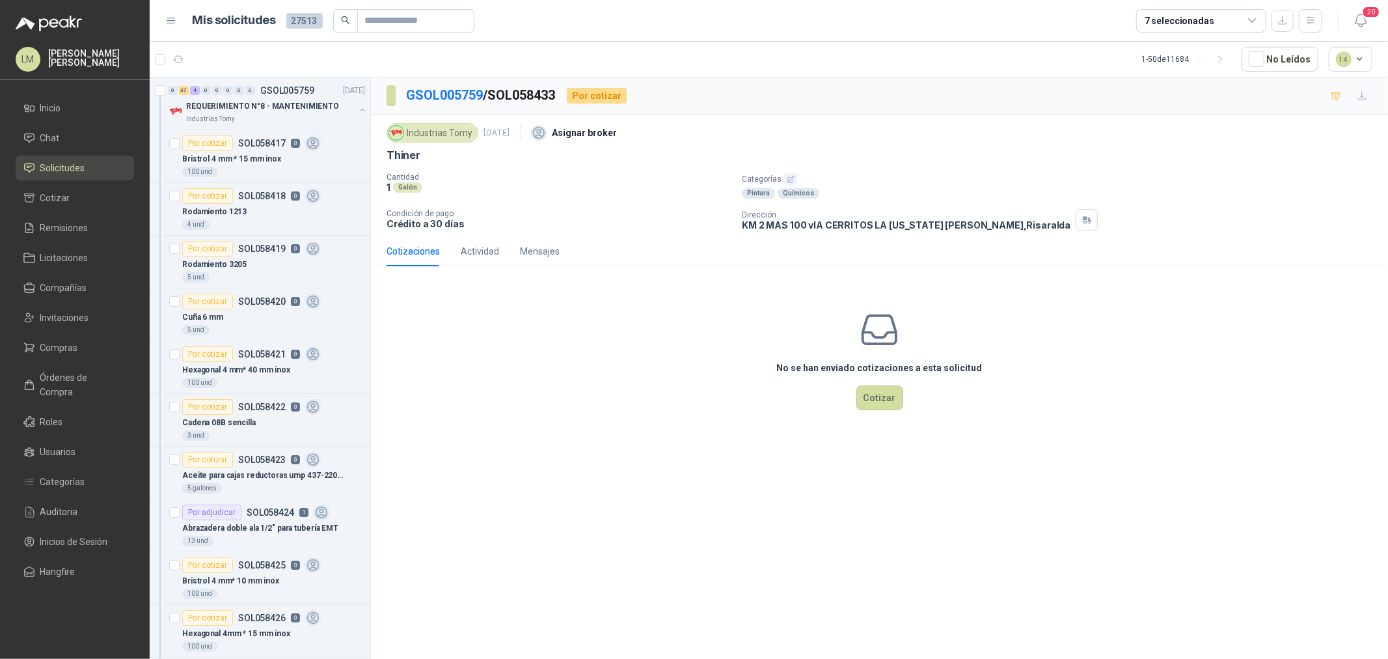
click at [788, 180] on icon "button" at bounding box center [791, 179] width 8 height 8
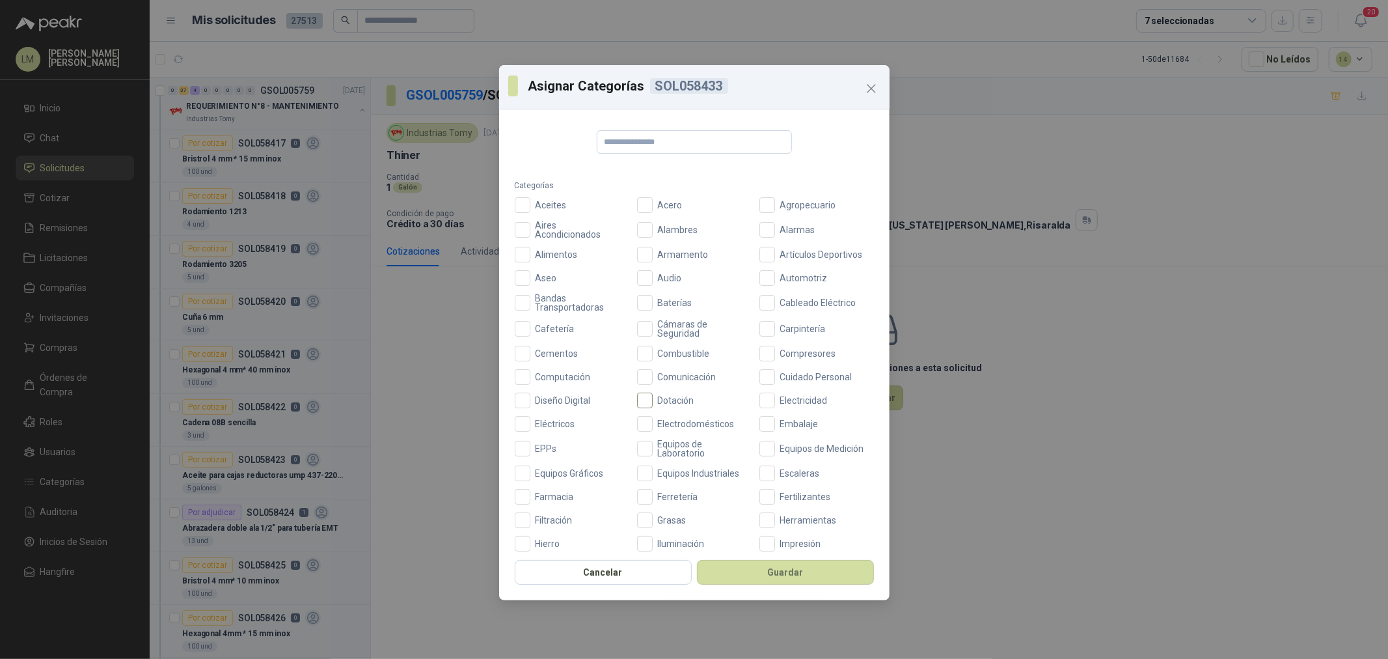
scroll to position [289, 0]
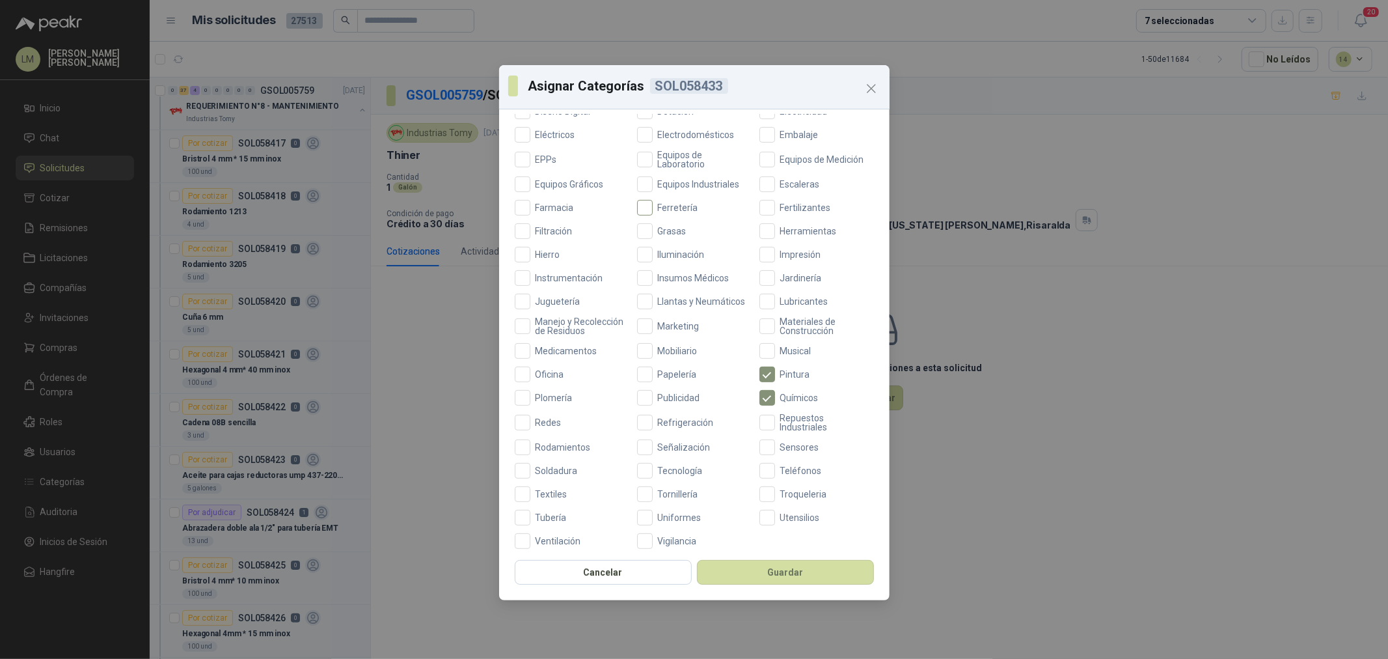
click at [658, 206] on span "Ferretería" at bounding box center [678, 207] width 51 height 9
click at [739, 577] on button "Guardar" at bounding box center [785, 572] width 177 height 25
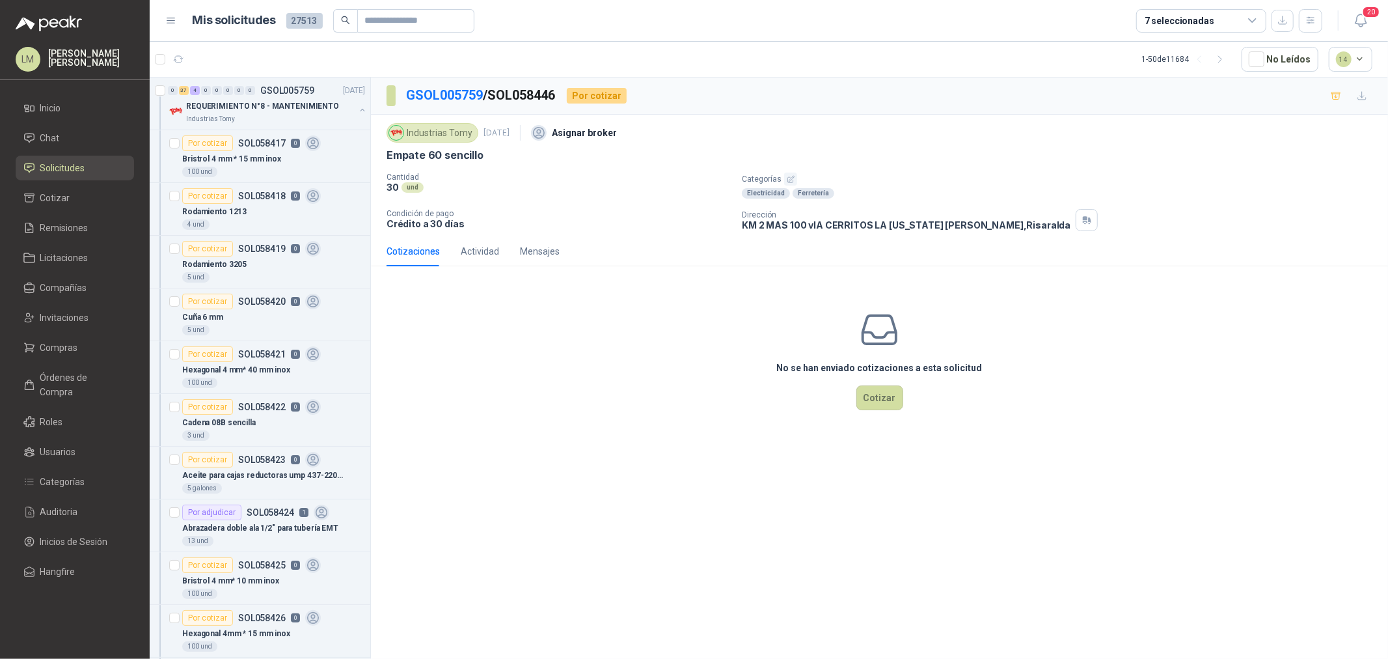
click at [792, 176] on icon "button" at bounding box center [791, 179] width 8 height 8
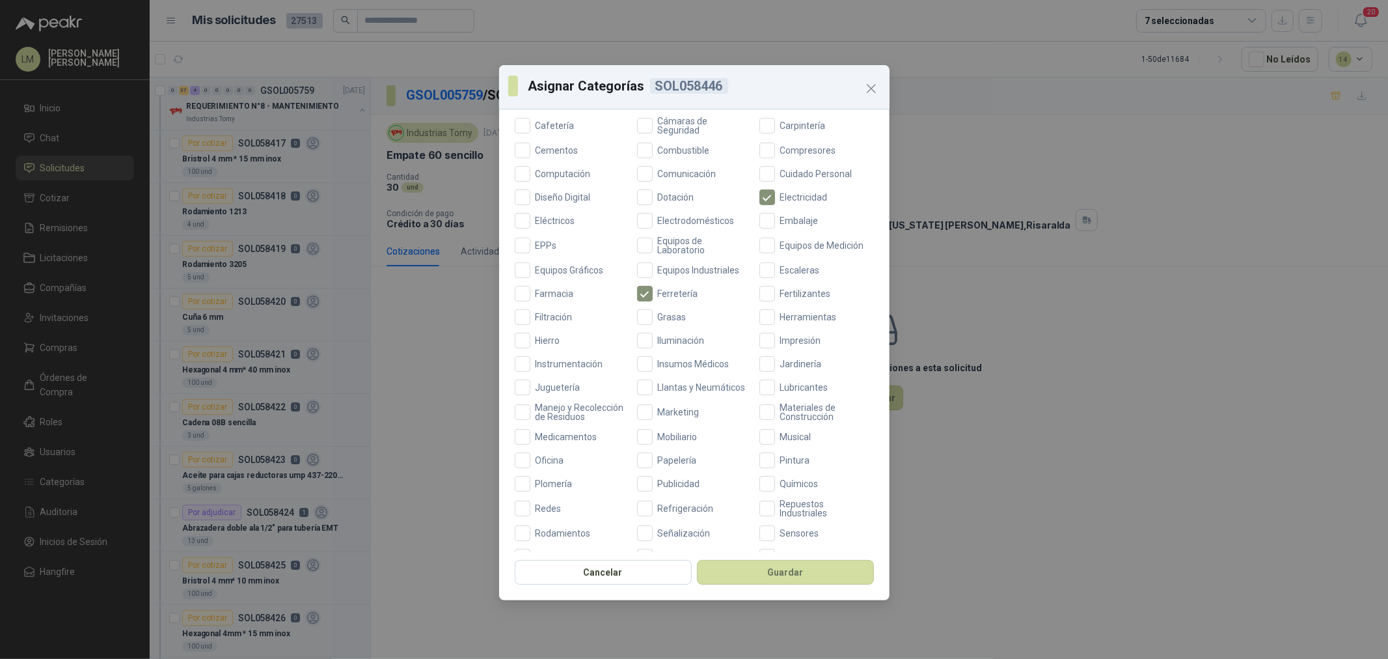
scroll to position [307, 0]
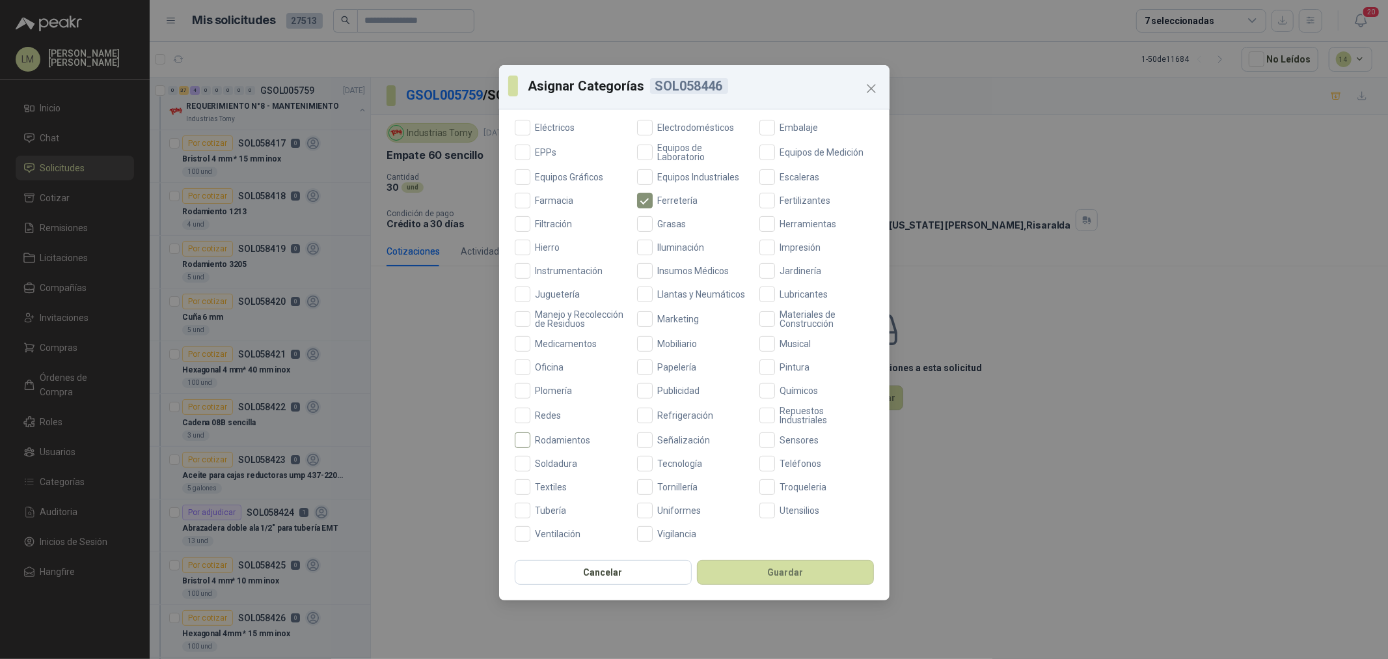
click at [537, 438] on span "Rodamientos" at bounding box center [563, 439] width 66 height 9
click at [739, 570] on button "Guardar" at bounding box center [785, 572] width 177 height 25
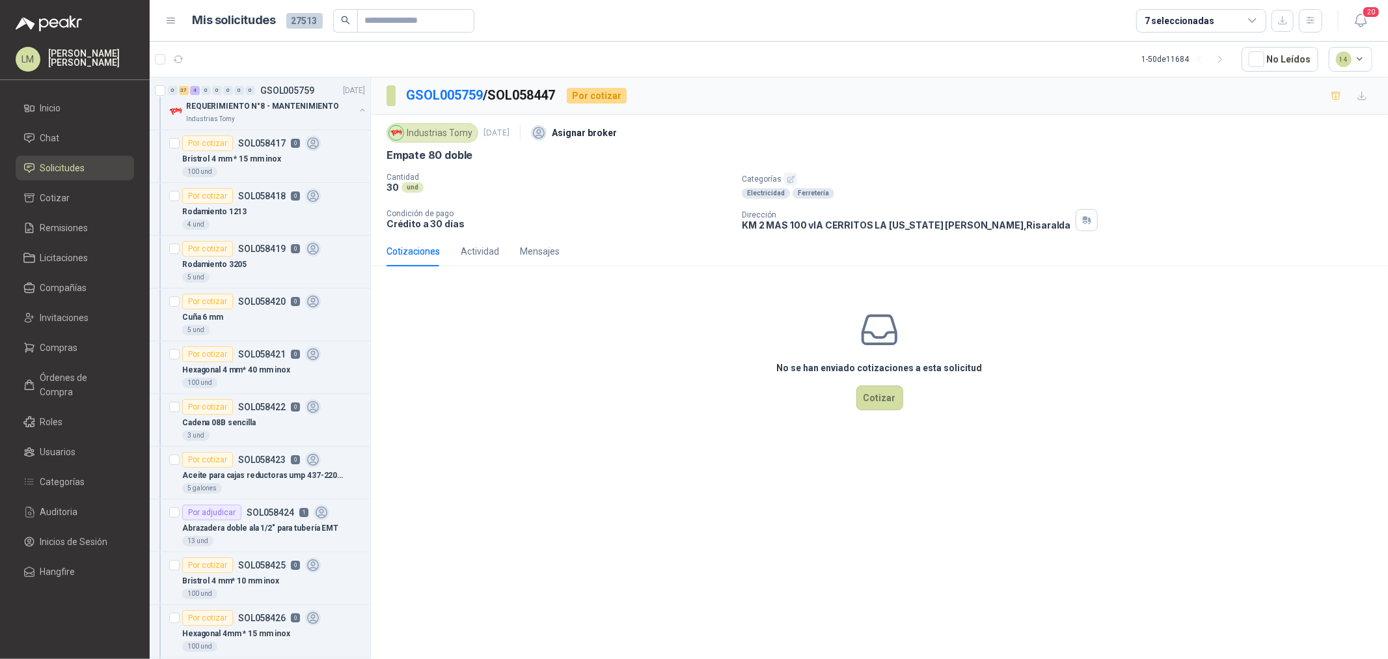
click at [784, 180] on button "button" at bounding box center [790, 178] width 13 height 13
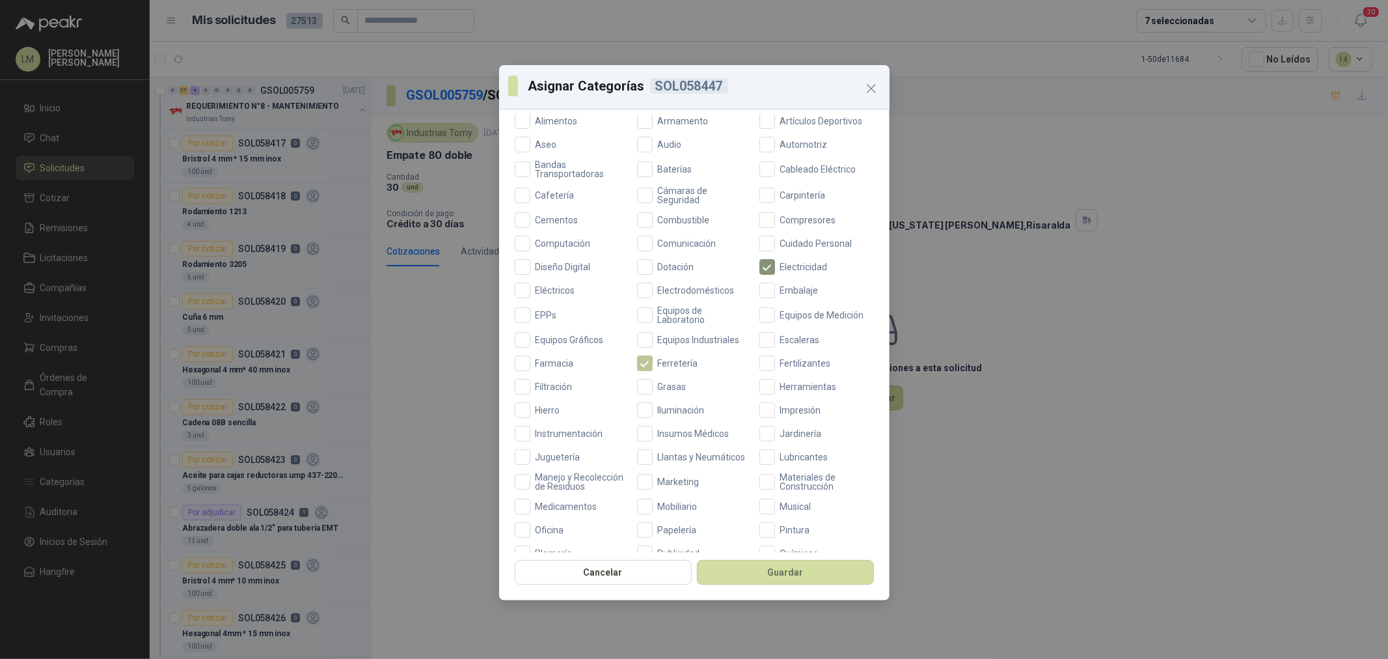
scroll to position [307, 0]
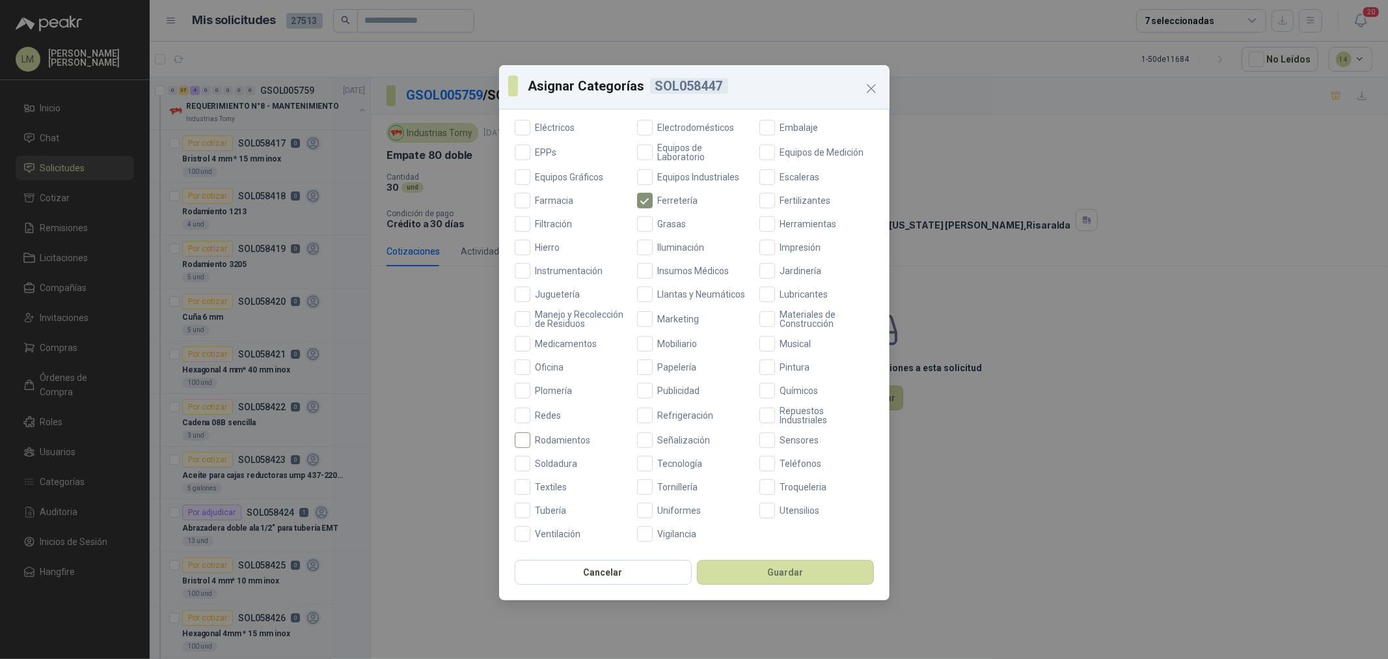
click at [553, 439] on span "Rodamientos" at bounding box center [563, 439] width 66 height 9
click at [783, 580] on button "Guardar" at bounding box center [785, 572] width 177 height 25
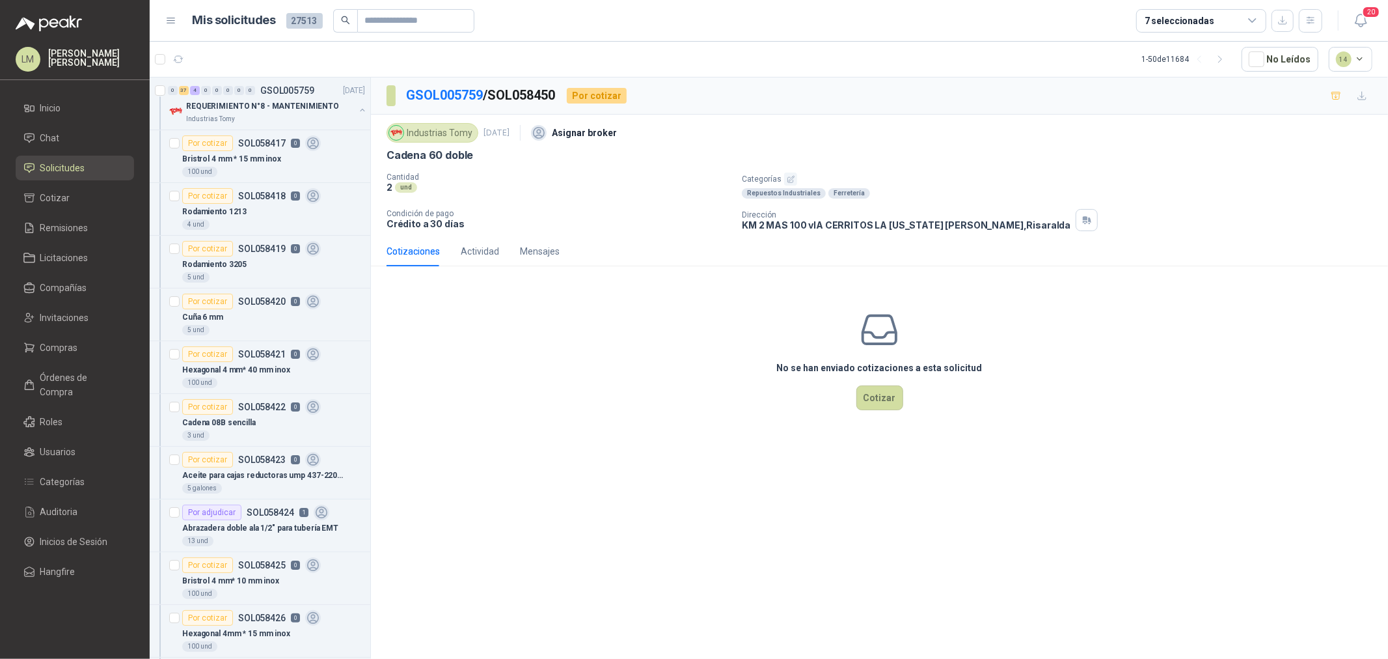
click at [787, 183] on icon "button" at bounding box center [791, 179] width 8 height 8
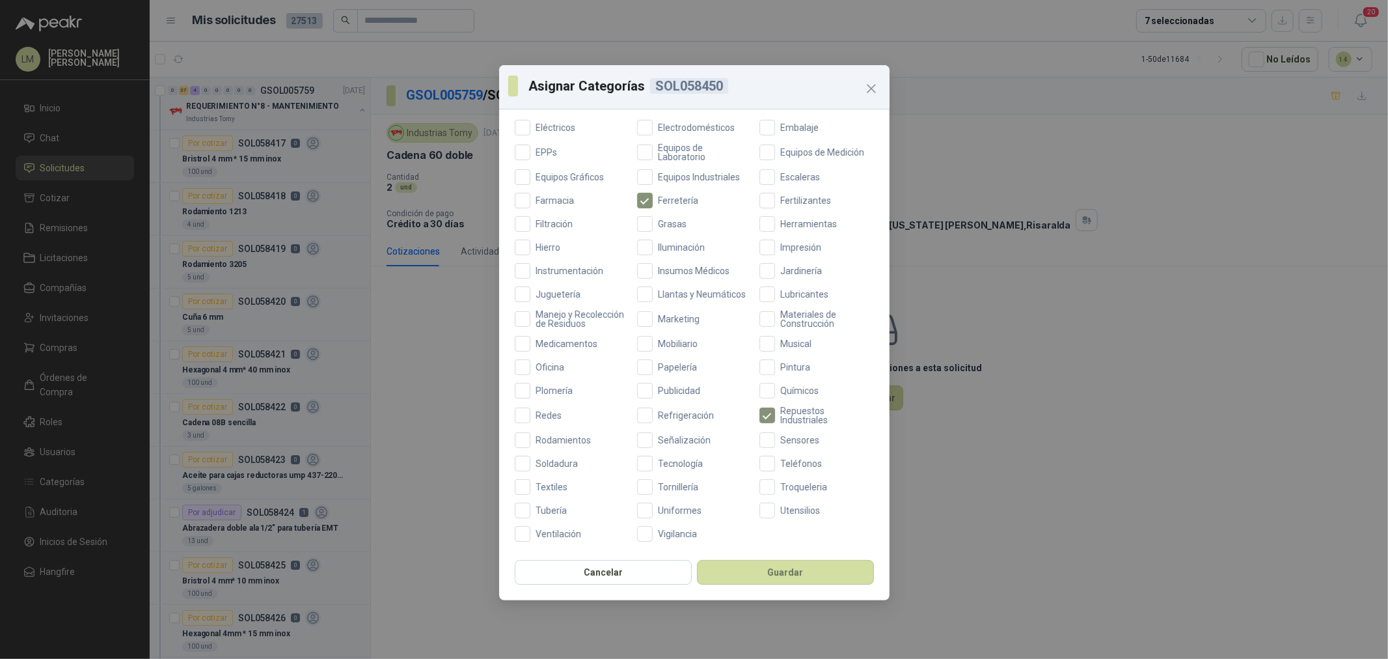
scroll to position [307, 0]
click at [554, 428] on div "Aceites Acero Agropecuario Aires Acondicionados Alambres Alarmas Alimentos Arma…" at bounding box center [694, 221] width 359 height 640
click at [554, 435] on span "Rodamientos" at bounding box center [563, 439] width 66 height 9
click at [779, 575] on button "Guardar" at bounding box center [785, 572] width 177 height 25
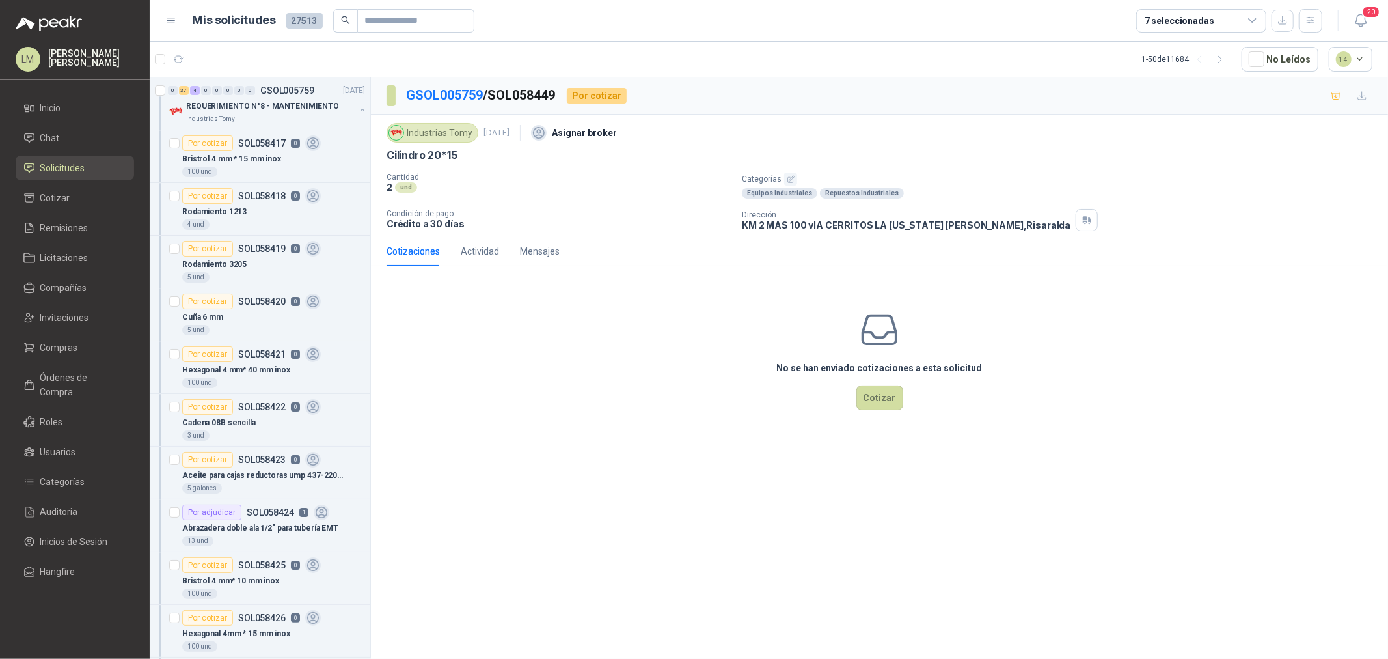
click at [792, 180] on icon "button" at bounding box center [791, 179] width 8 height 8
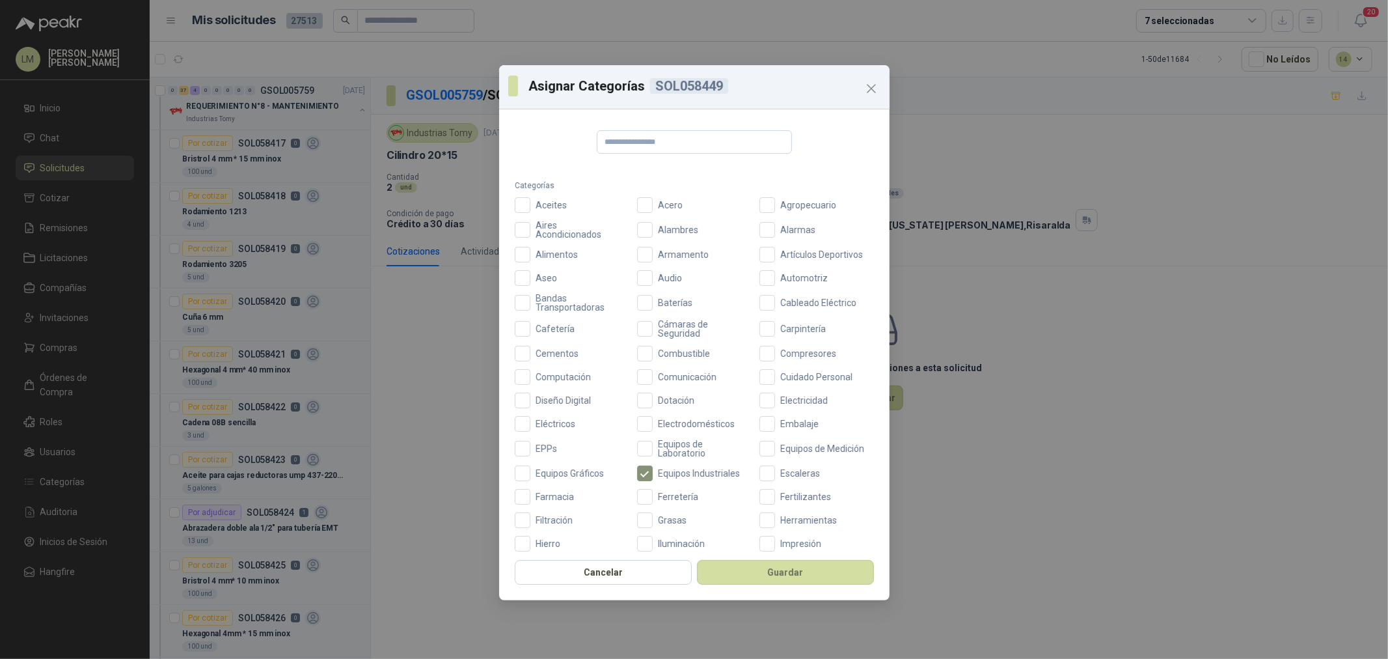
scroll to position [307, 0]
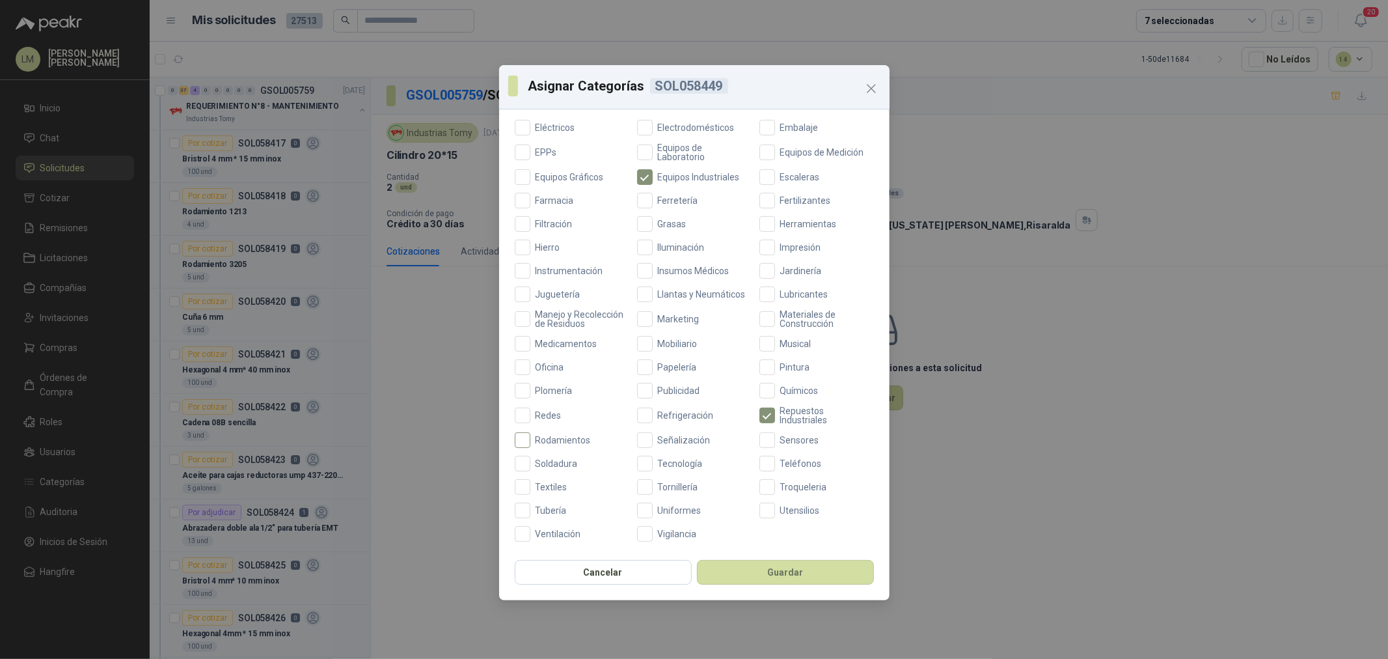
click at [564, 439] on span "Rodamientos" at bounding box center [563, 439] width 66 height 9
click at [720, 569] on button "Guardar" at bounding box center [785, 572] width 177 height 25
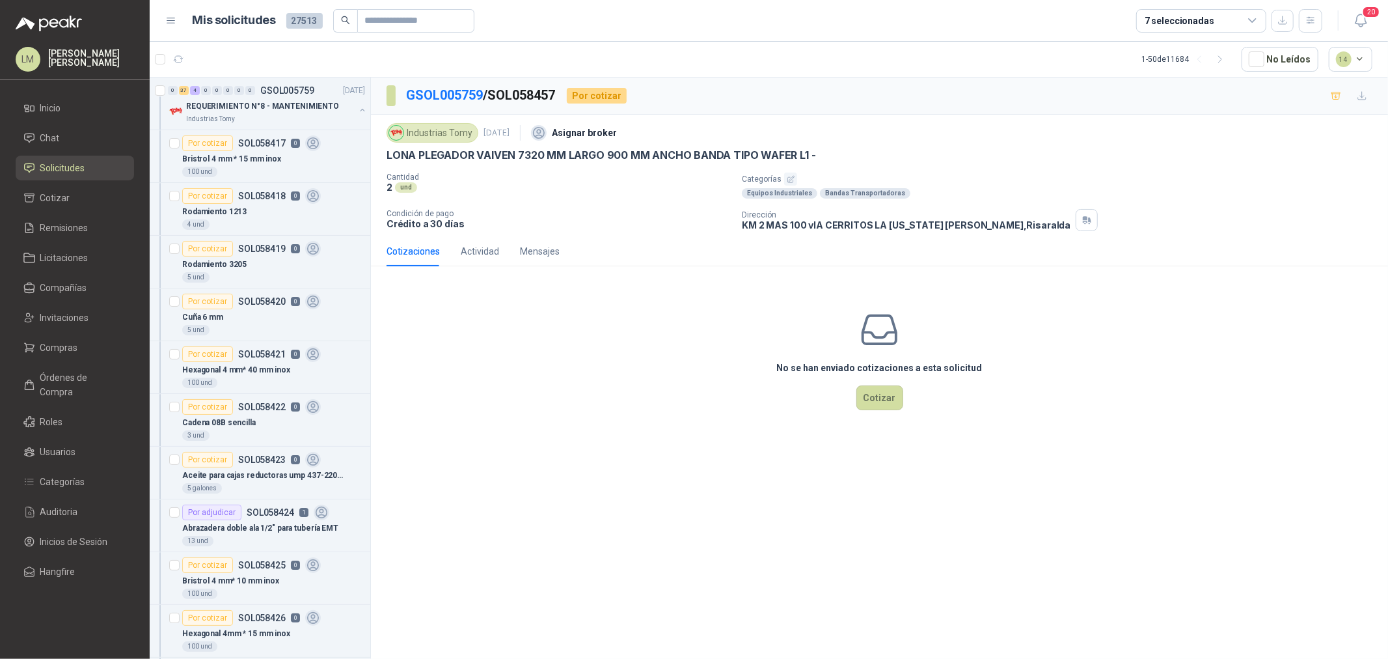
click at [790, 178] on icon "button" at bounding box center [791, 179] width 8 height 8
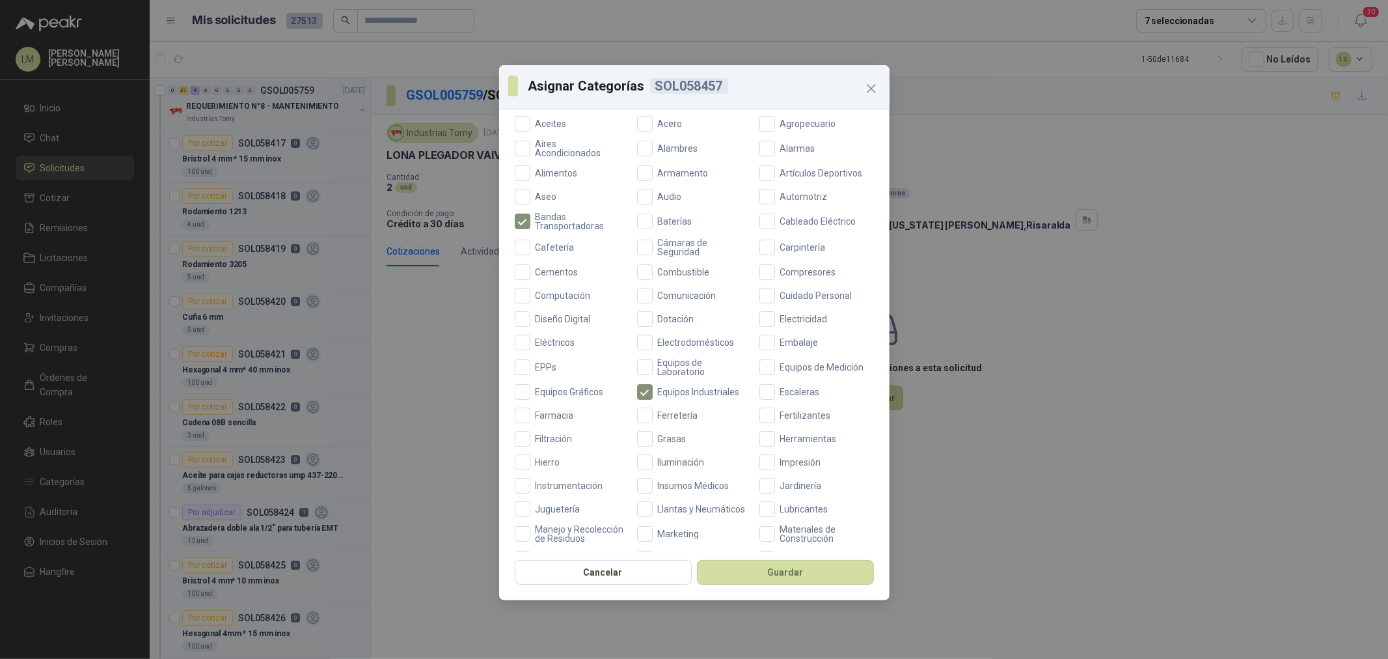
scroll to position [307, 0]
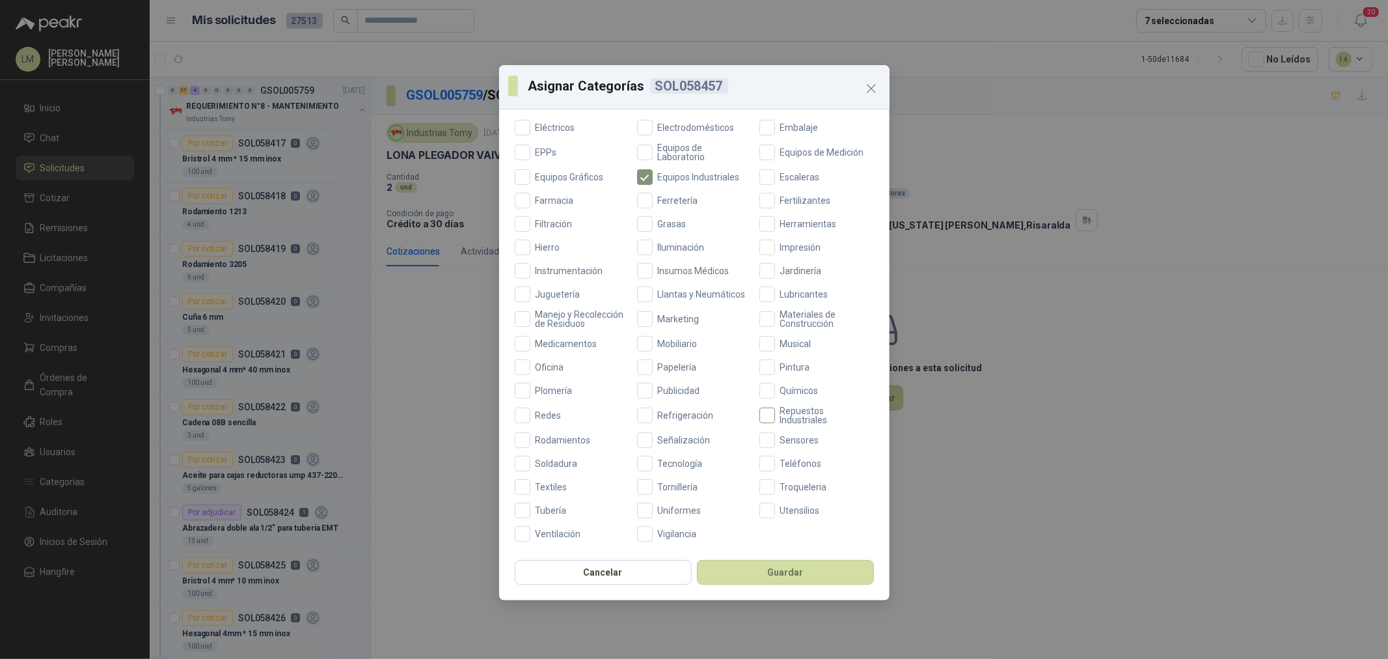
click at [777, 415] on span "Repuestos Industriales" at bounding box center [824, 415] width 99 height 18
click at [781, 577] on button "Guardar" at bounding box center [785, 572] width 177 height 25
